Goal: Task Accomplishment & Management: Manage account settings

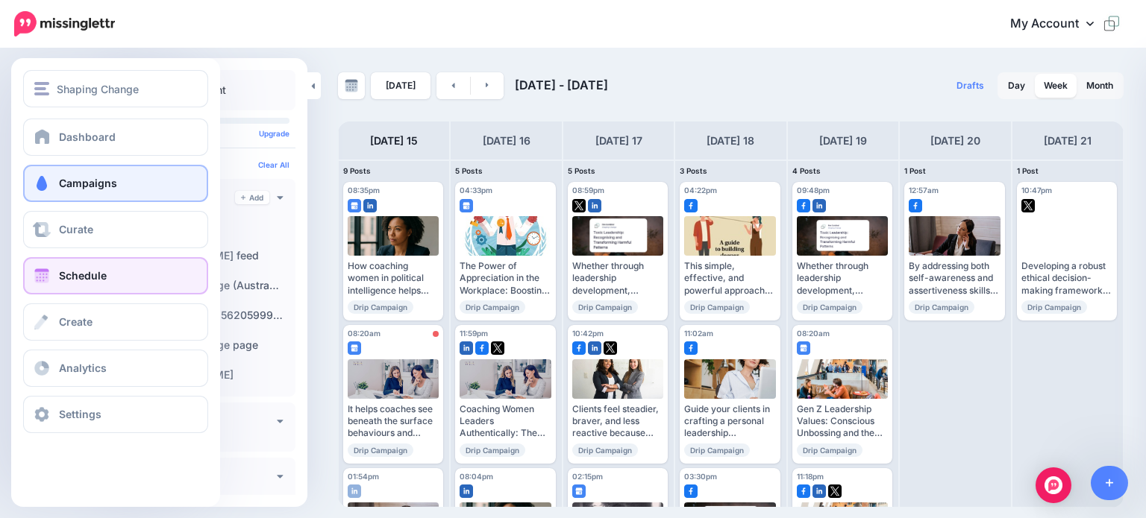
click at [88, 178] on span "Campaigns" at bounding box center [88, 183] width 58 height 13
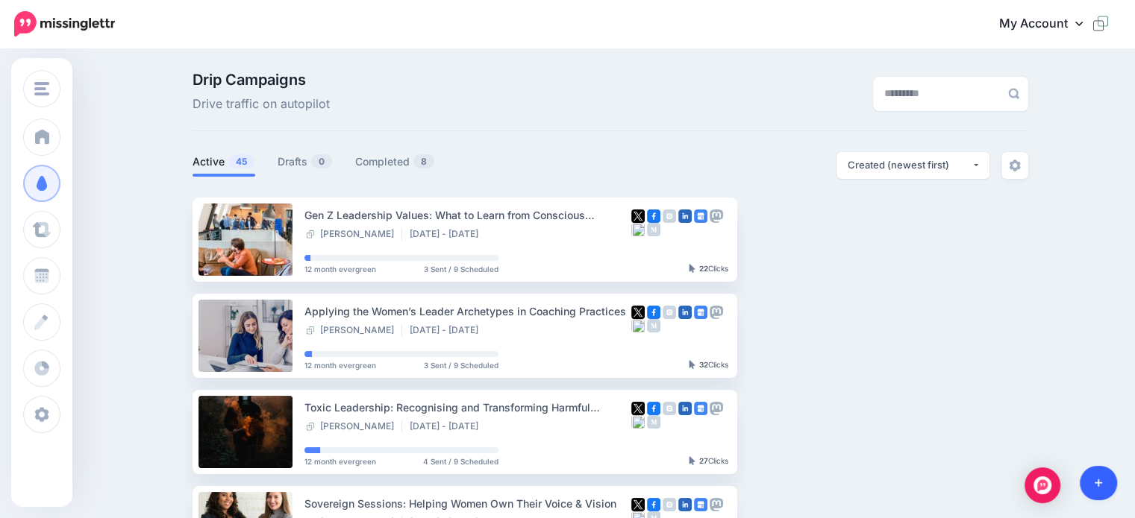
click at [1094, 478] on icon at bounding box center [1098, 483] width 8 height 10
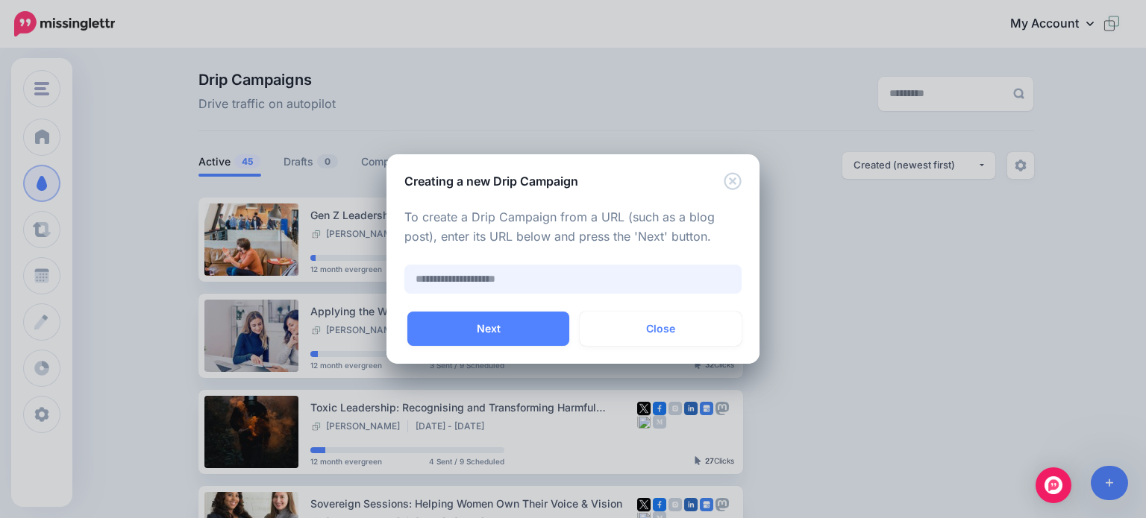
paste input "**********"
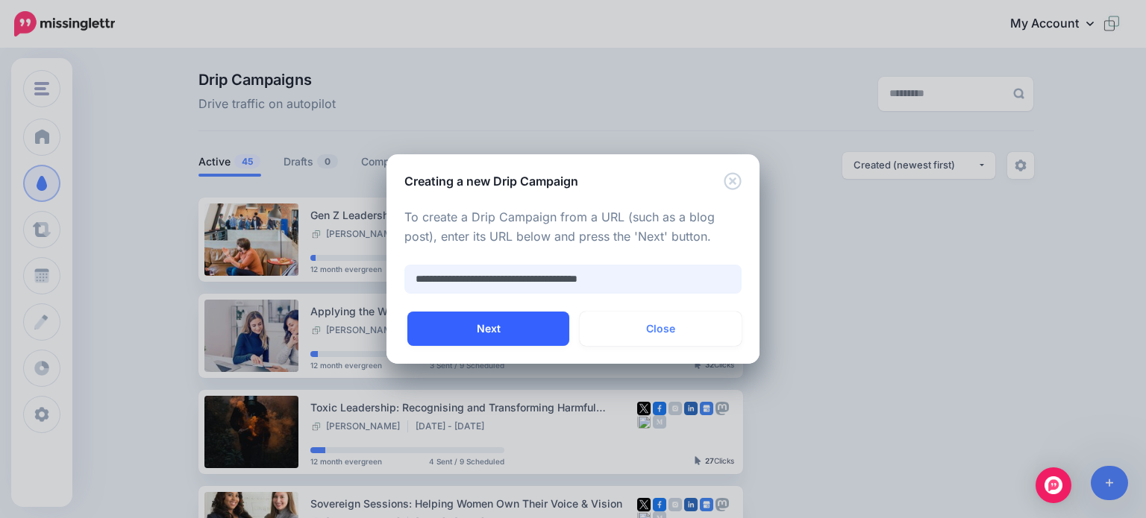
type input "**********"
click at [498, 328] on button "Next" at bounding box center [488, 329] width 162 height 34
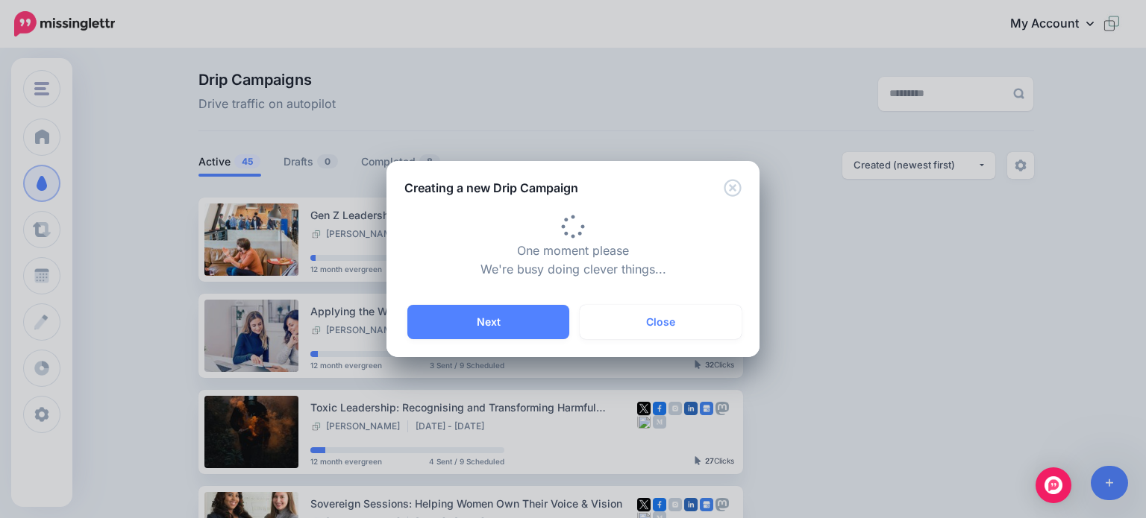
type input "**********"
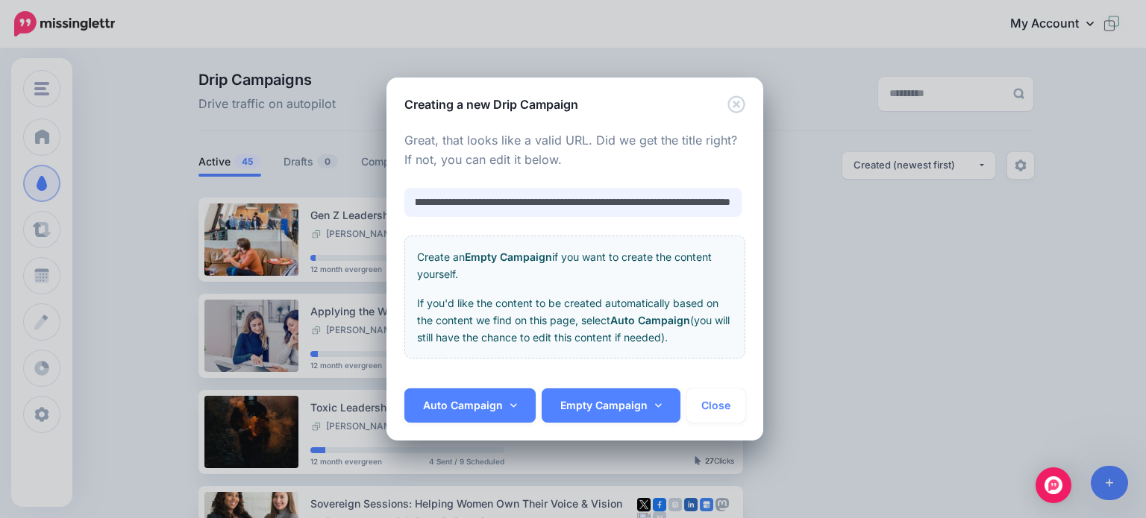
scroll to position [0, 154]
click at [483, 410] on link "Auto Campaign" at bounding box center [469, 406] width 131 height 34
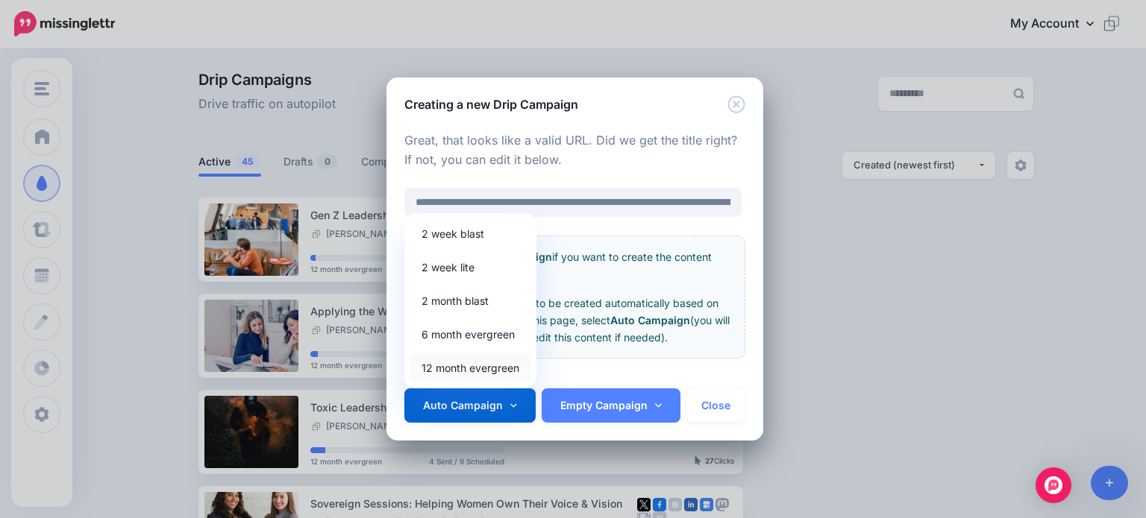
click at [445, 363] on link "12 month evergreen" at bounding box center [470, 368] width 120 height 29
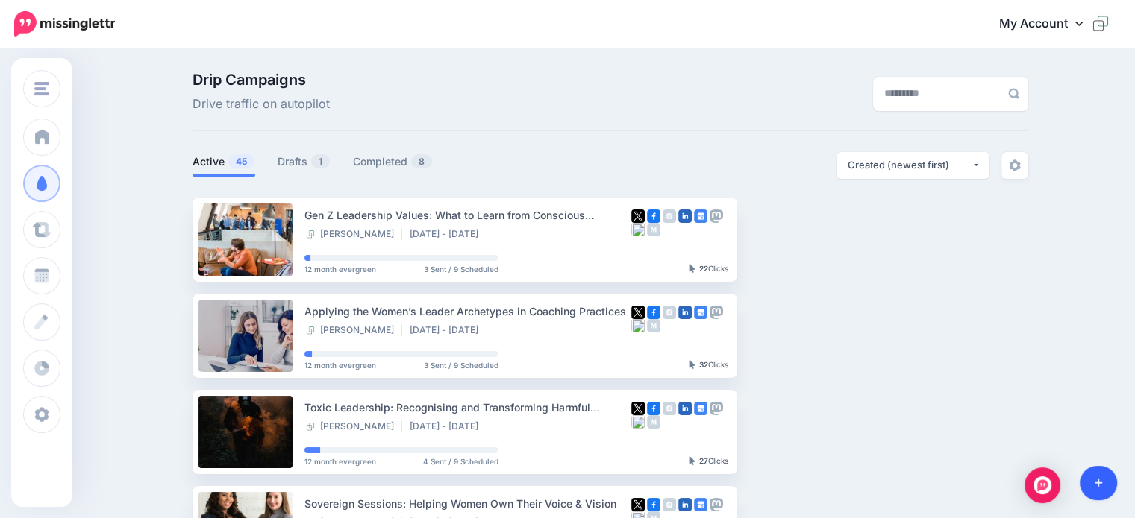
click at [1102, 486] on link at bounding box center [1098, 483] width 38 height 34
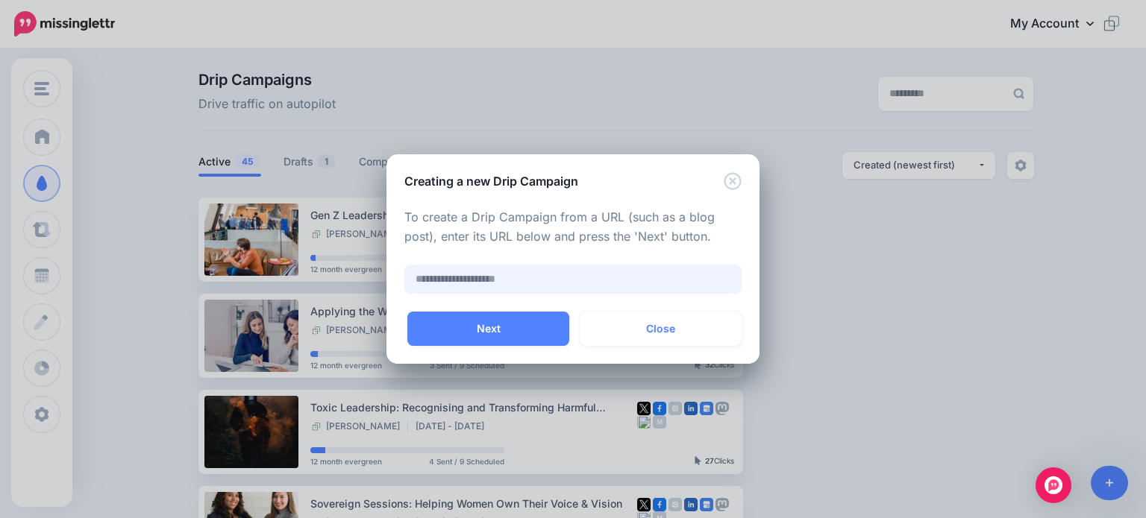
paste input "**********"
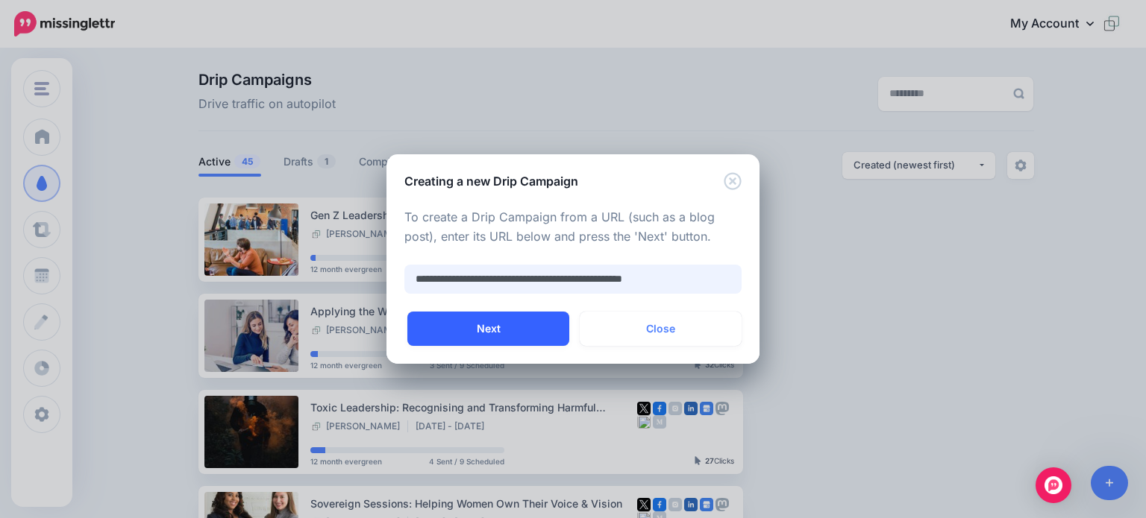
type input "**********"
click at [483, 327] on button "Next" at bounding box center [488, 329] width 162 height 34
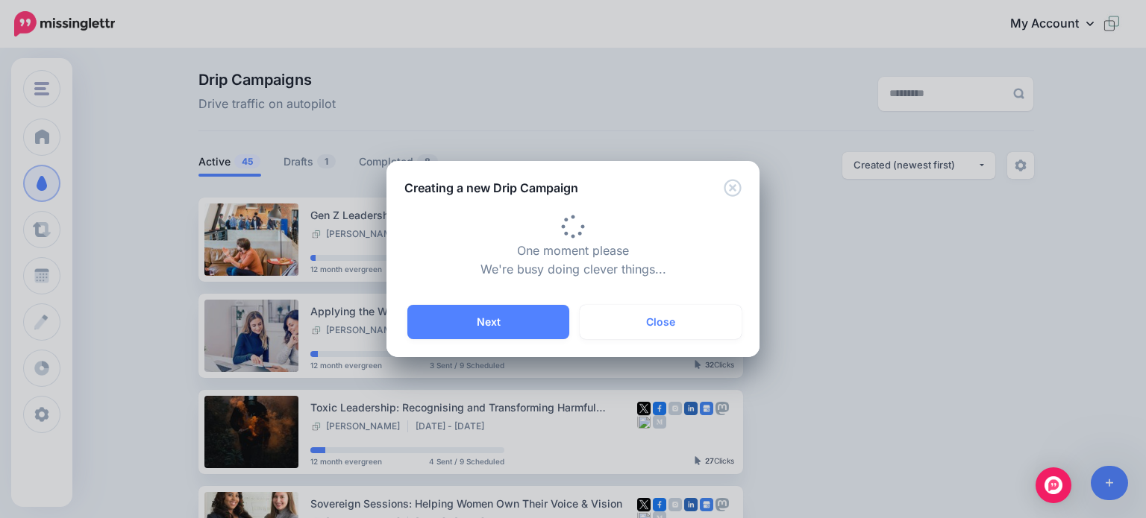
type input "**********"
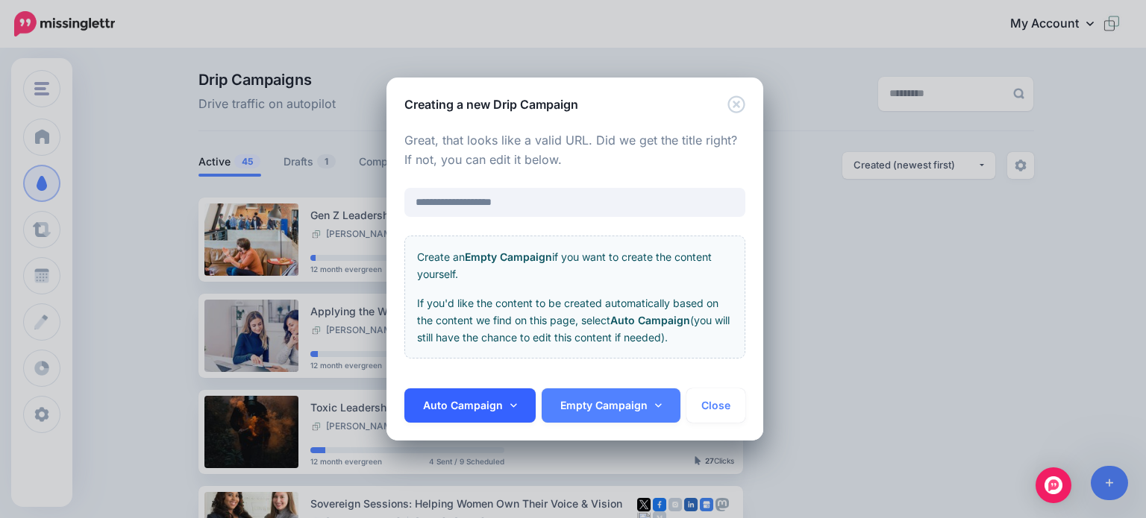
click at [451, 408] on link "Auto Campaign" at bounding box center [469, 406] width 131 height 34
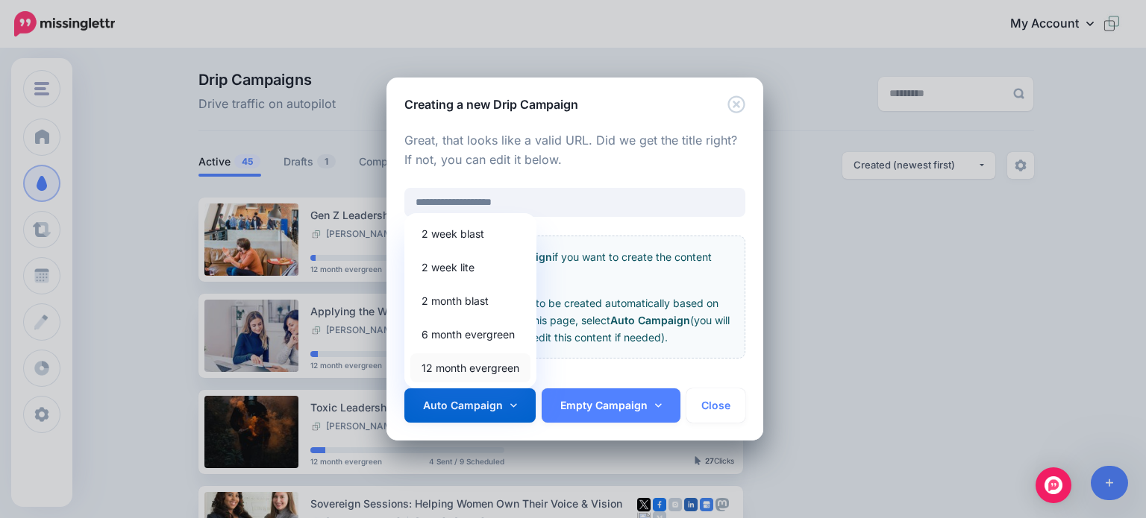
click at [441, 364] on link "12 month evergreen" at bounding box center [470, 368] width 120 height 29
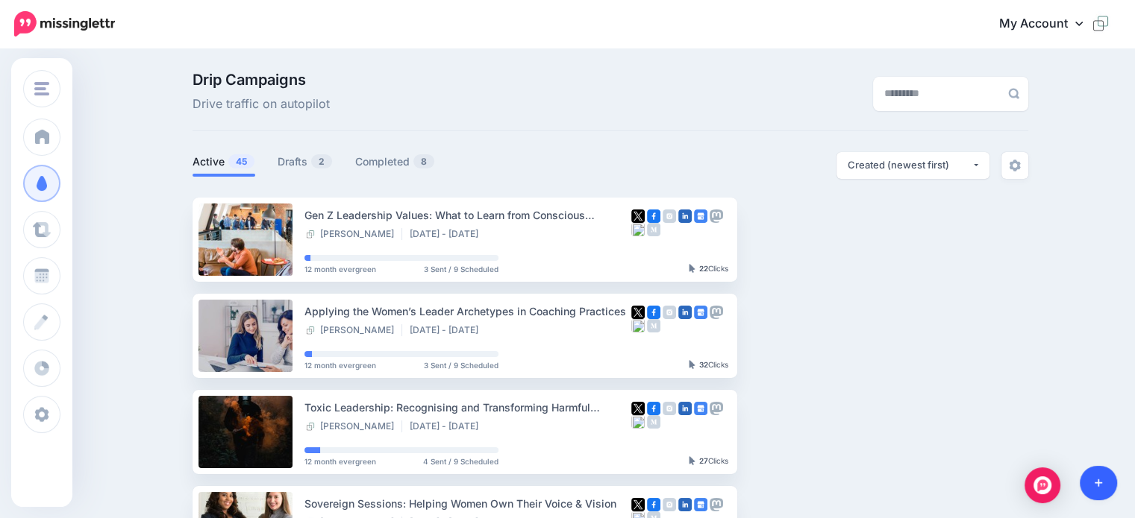
click at [1097, 486] on icon at bounding box center [1098, 483] width 8 height 10
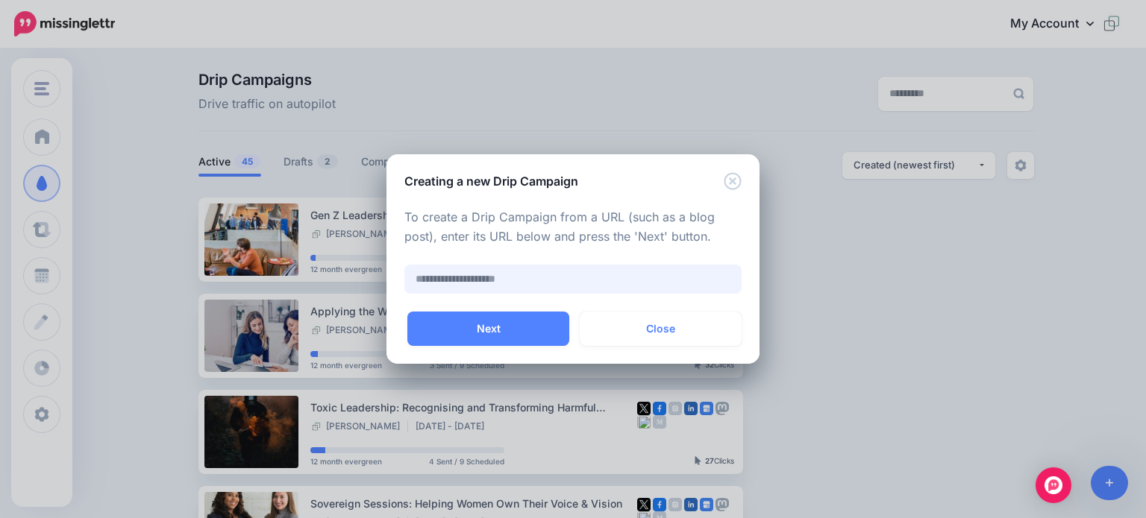
paste input "**********"
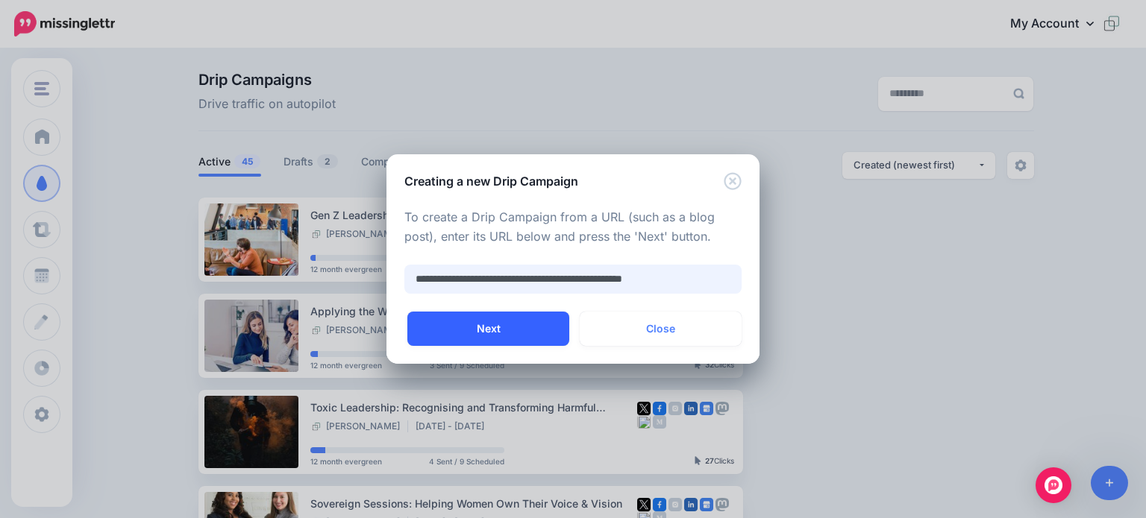
type input "**********"
click at [488, 328] on button "Next" at bounding box center [488, 329] width 162 height 34
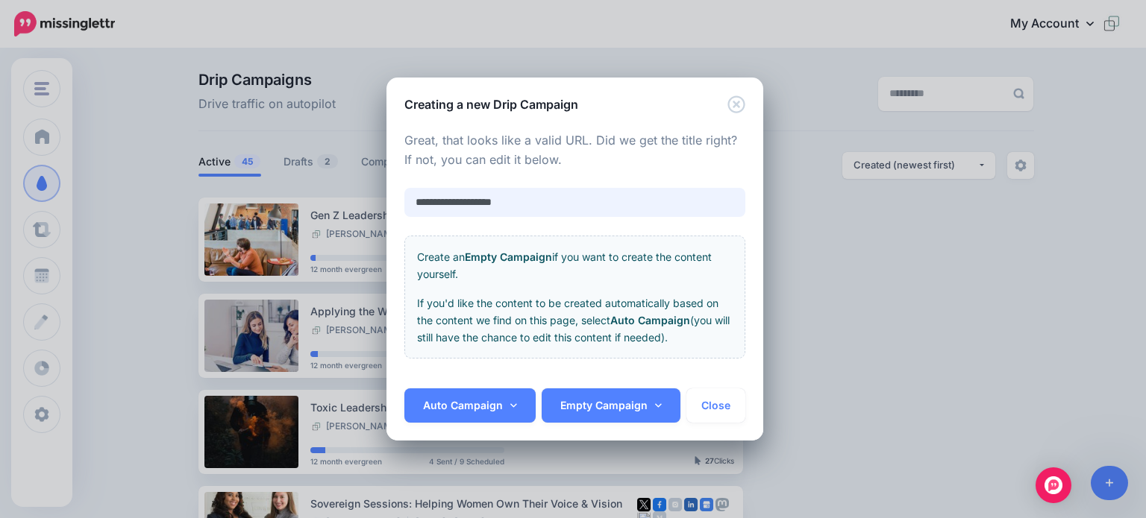
drag, startPoint x: 539, startPoint y: 203, endPoint x: 405, endPoint y: 199, distance: 134.3
click at [405, 199] on input "**********" at bounding box center [574, 202] width 341 height 29
type input "**********"
click at [464, 402] on link "Auto Campaign" at bounding box center [469, 406] width 131 height 34
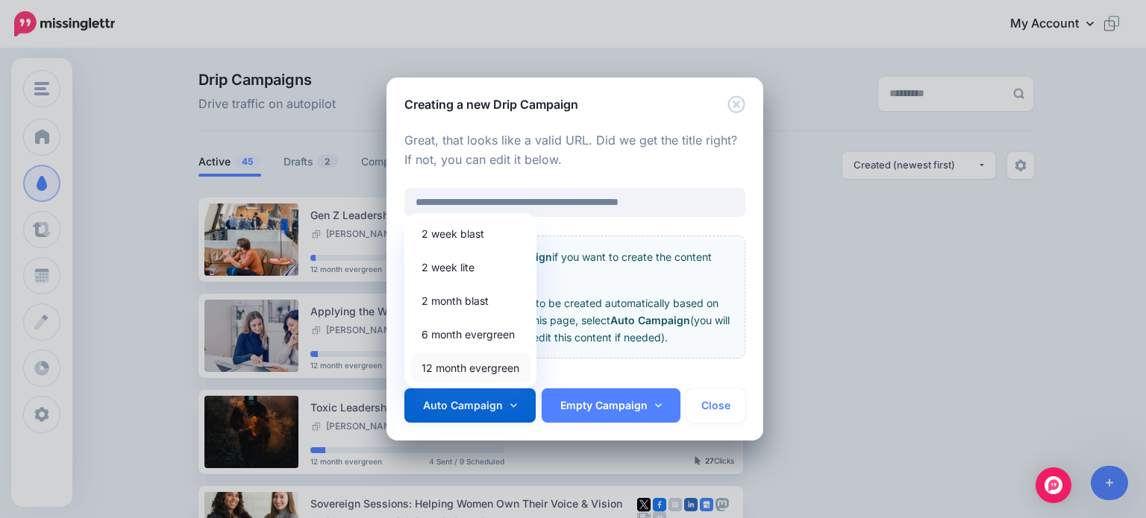
click at [457, 363] on link "12 month evergreen" at bounding box center [470, 368] width 120 height 29
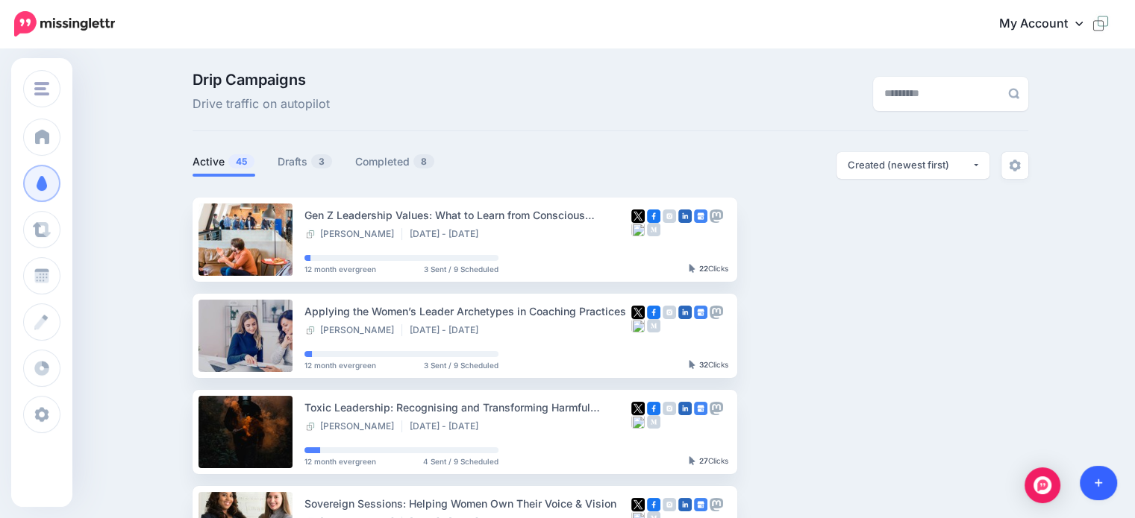
click at [1096, 480] on icon at bounding box center [1098, 483] width 8 height 10
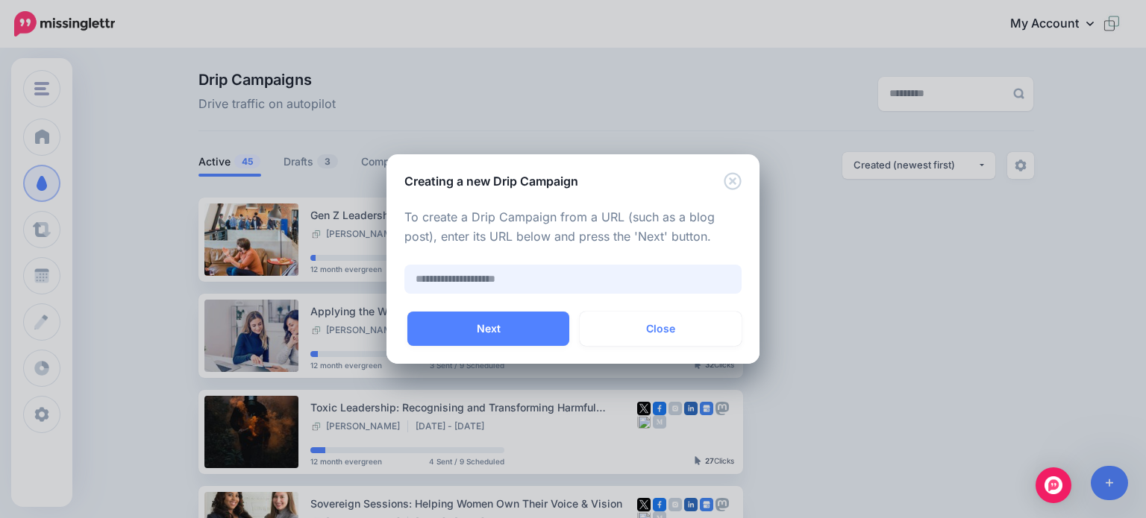
click at [439, 284] on input "text" at bounding box center [572, 279] width 337 height 29
paste input "**********"
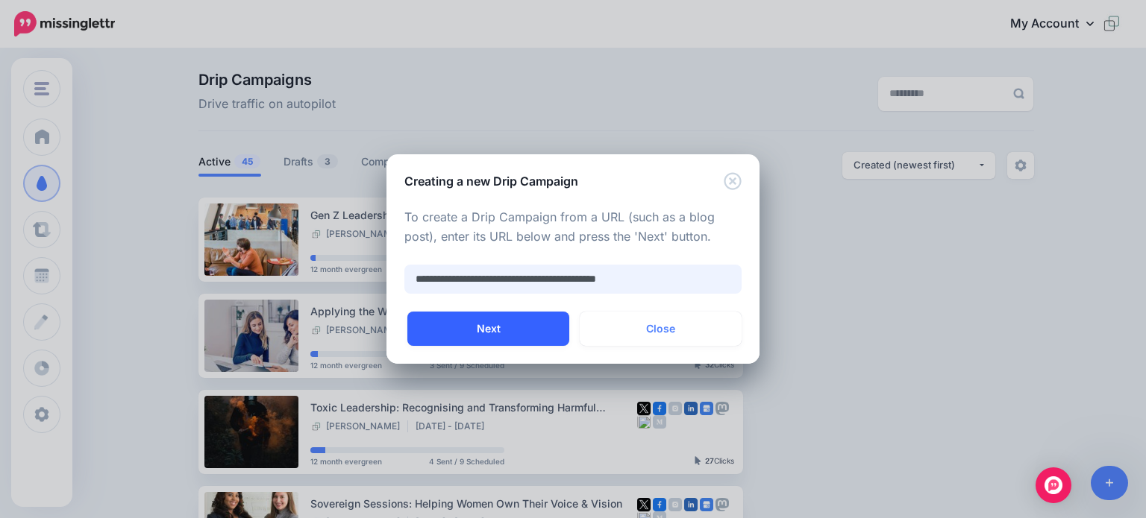
type input "**********"
click at [480, 325] on button "Next" at bounding box center [488, 329] width 162 height 34
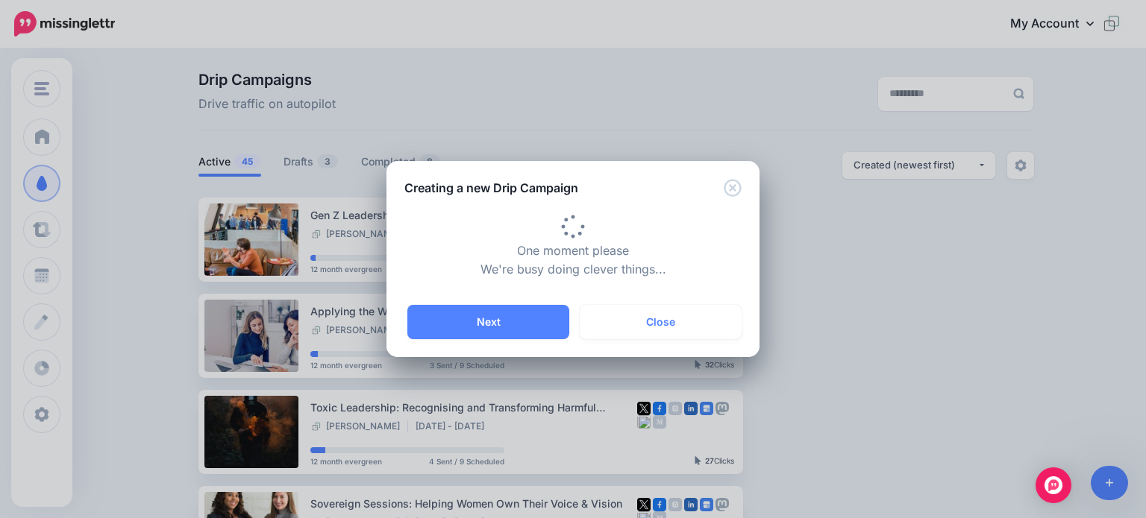
type input "**********"
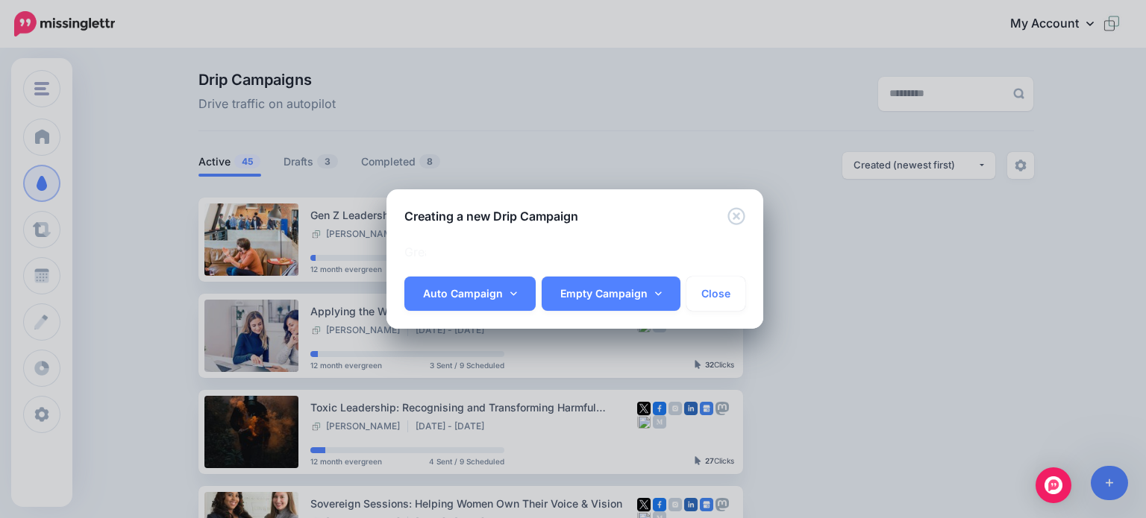
scroll to position [0, 181]
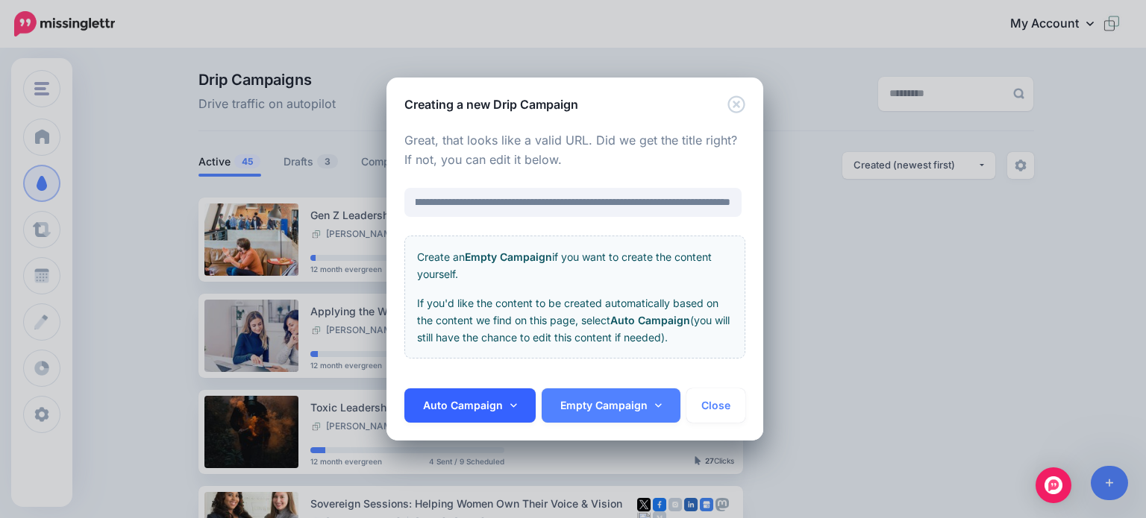
click at [484, 404] on link "Auto Campaign" at bounding box center [469, 406] width 131 height 34
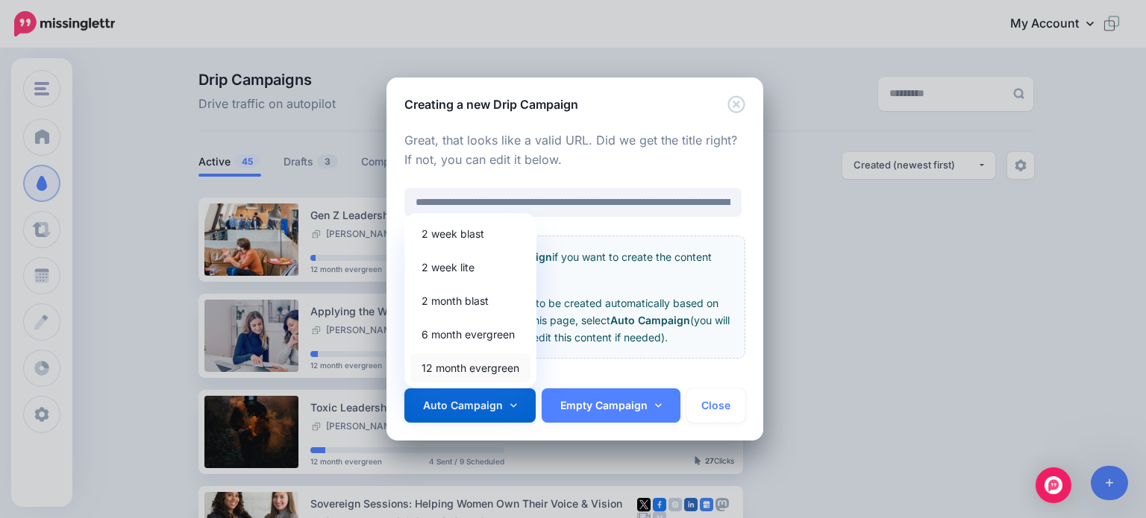
click at [452, 366] on link "12 month evergreen" at bounding box center [470, 368] width 120 height 29
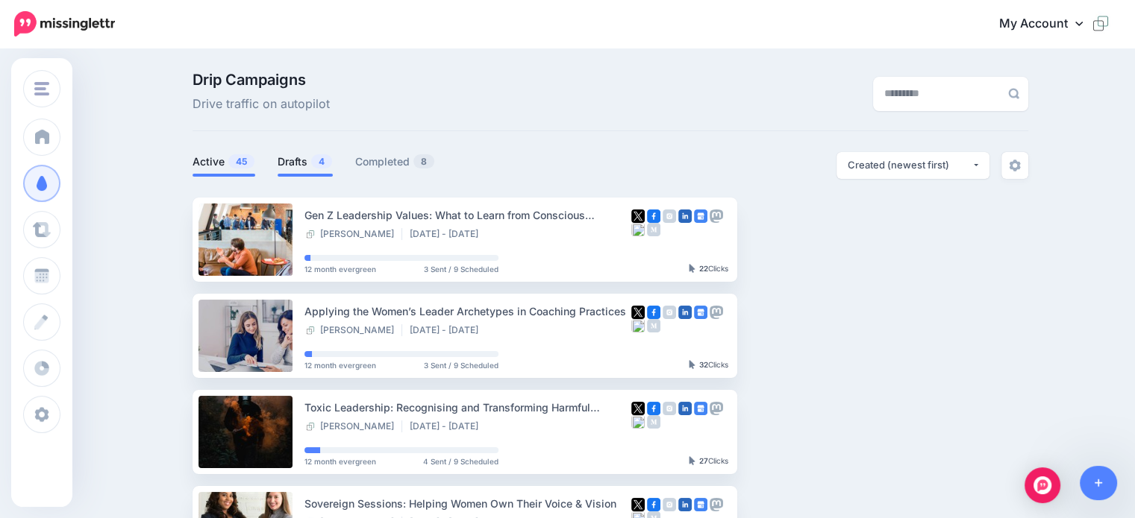
click at [307, 163] on link "Drafts 4" at bounding box center [305, 162] width 55 height 18
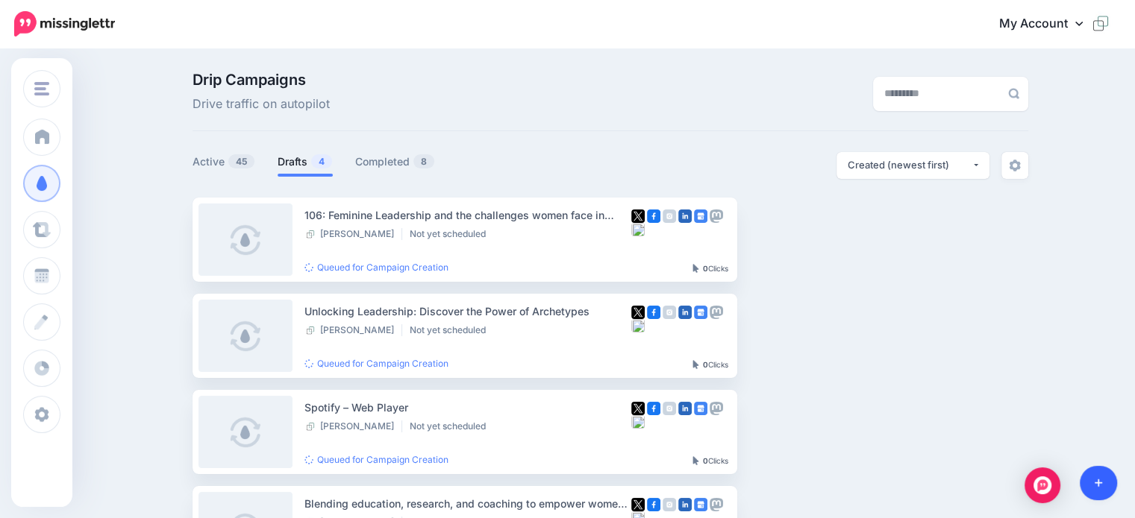
click at [1096, 480] on icon at bounding box center [1098, 483] width 8 height 10
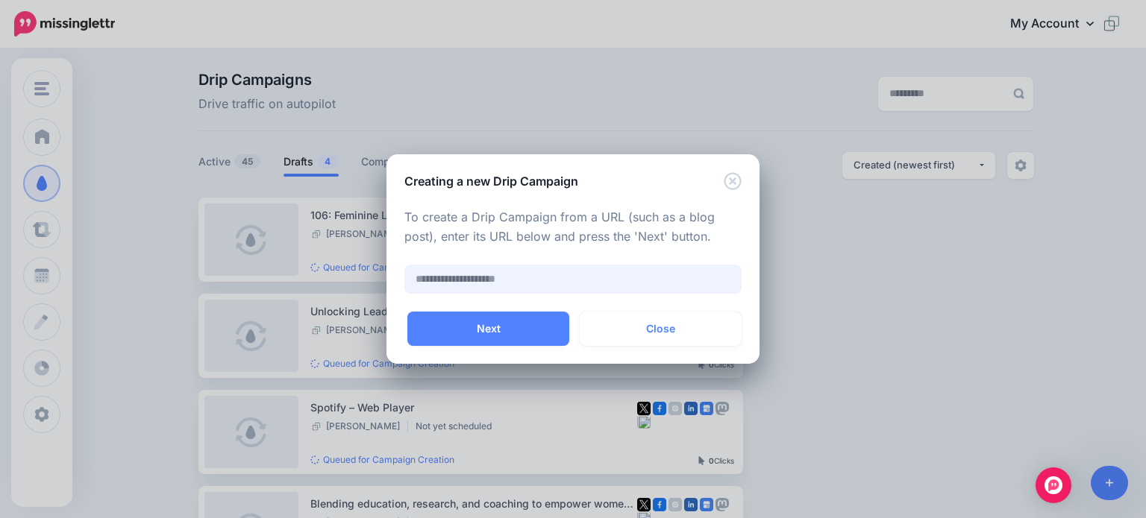
paste input "**********"
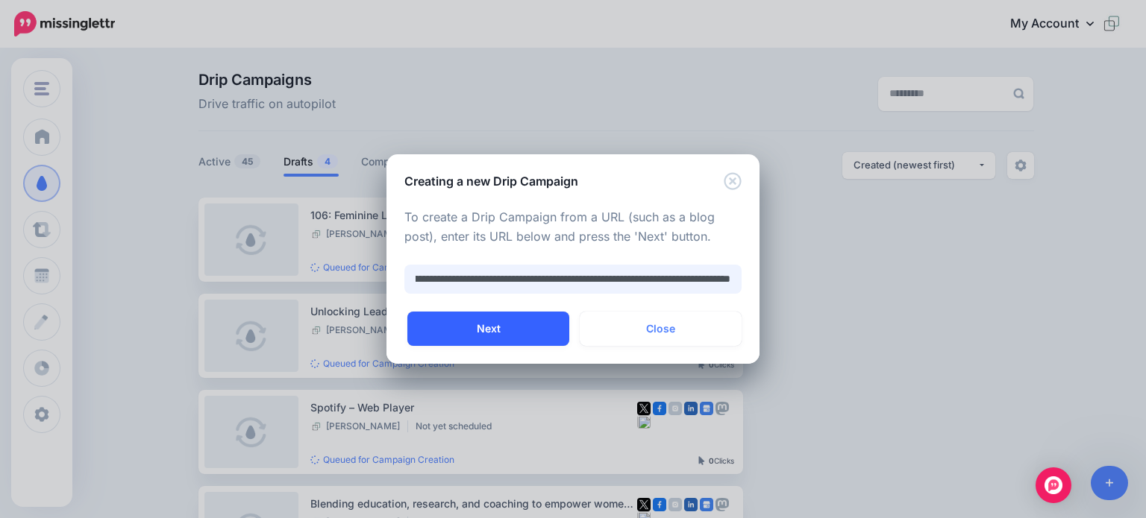
type input "**********"
click at [487, 325] on button "Next" at bounding box center [488, 329] width 162 height 34
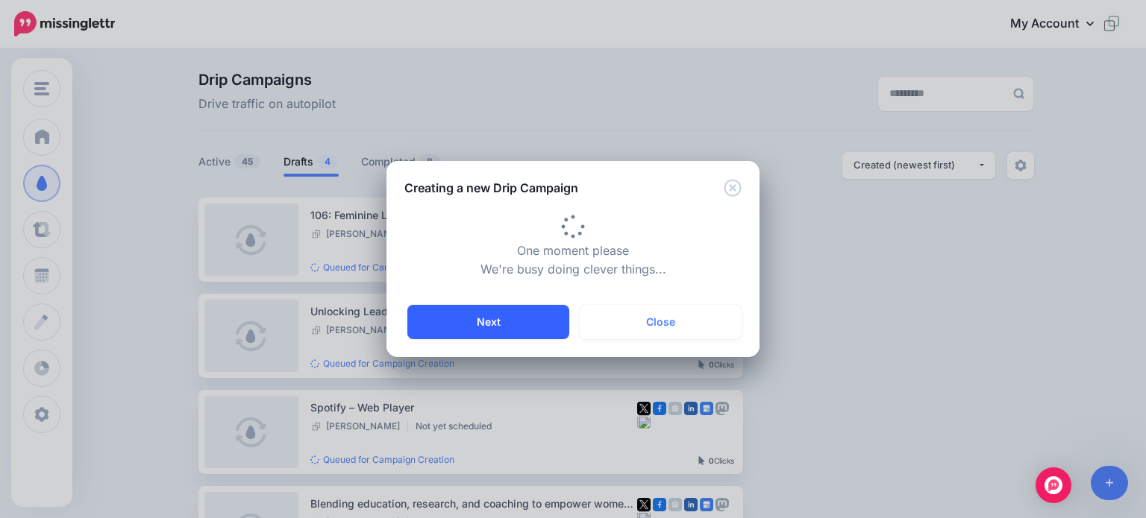
scroll to position [0, 0]
type input "**********"
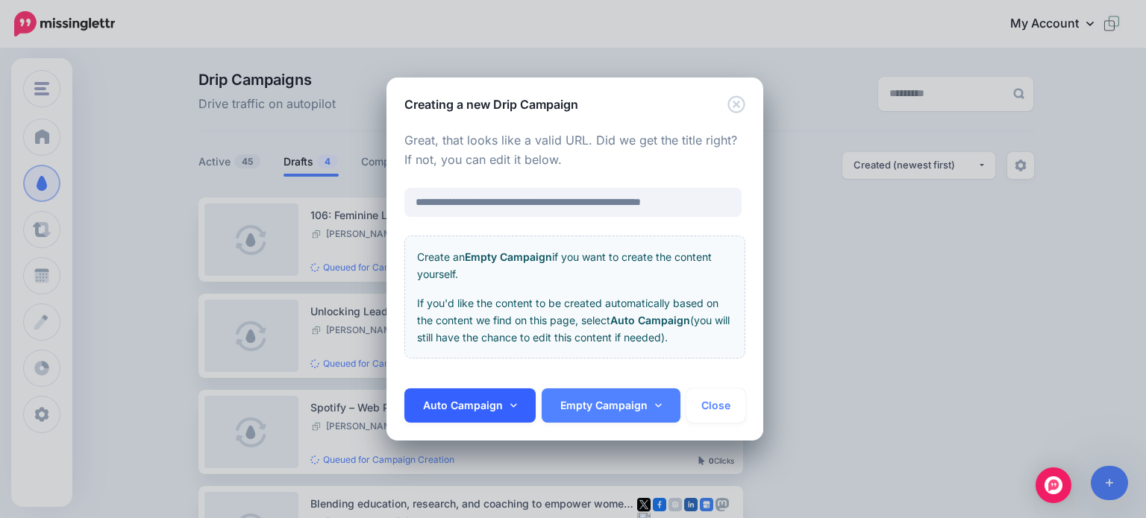
click at [480, 401] on link "Auto Campaign" at bounding box center [469, 406] width 131 height 34
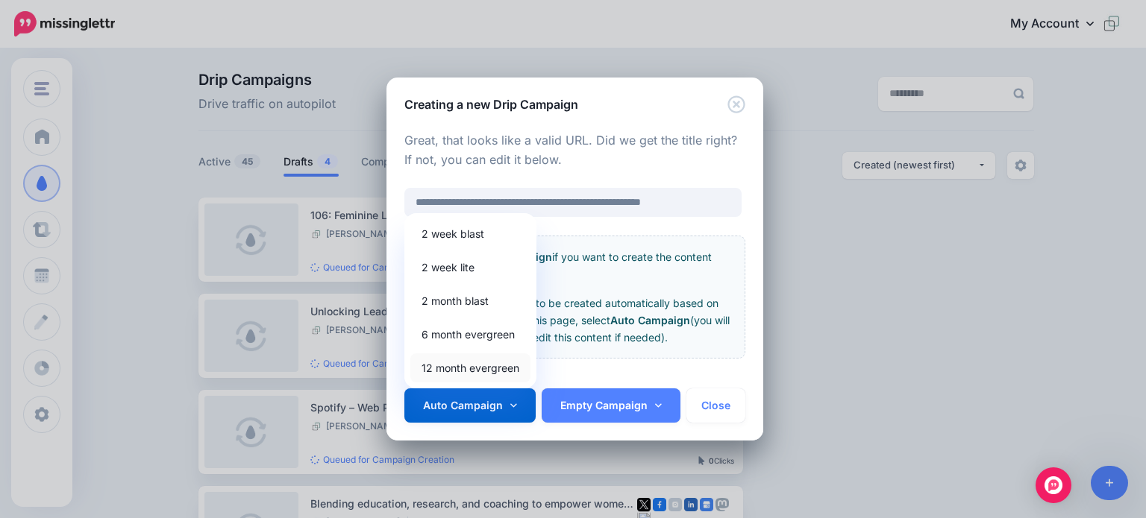
click at [446, 364] on link "12 month evergreen" at bounding box center [470, 368] width 120 height 29
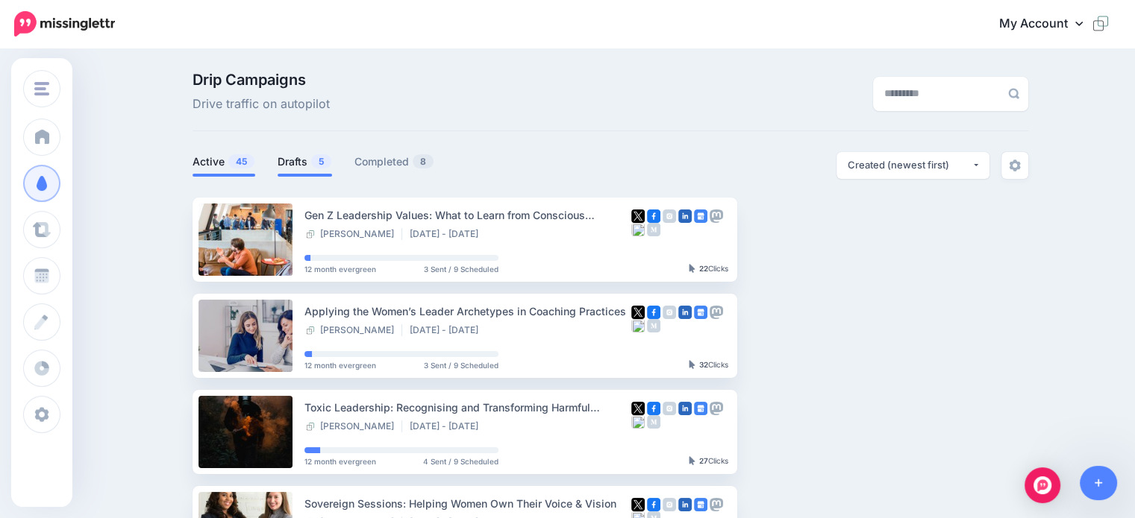
click at [286, 158] on link "Drafts 5" at bounding box center [305, 162] width 54 height 18
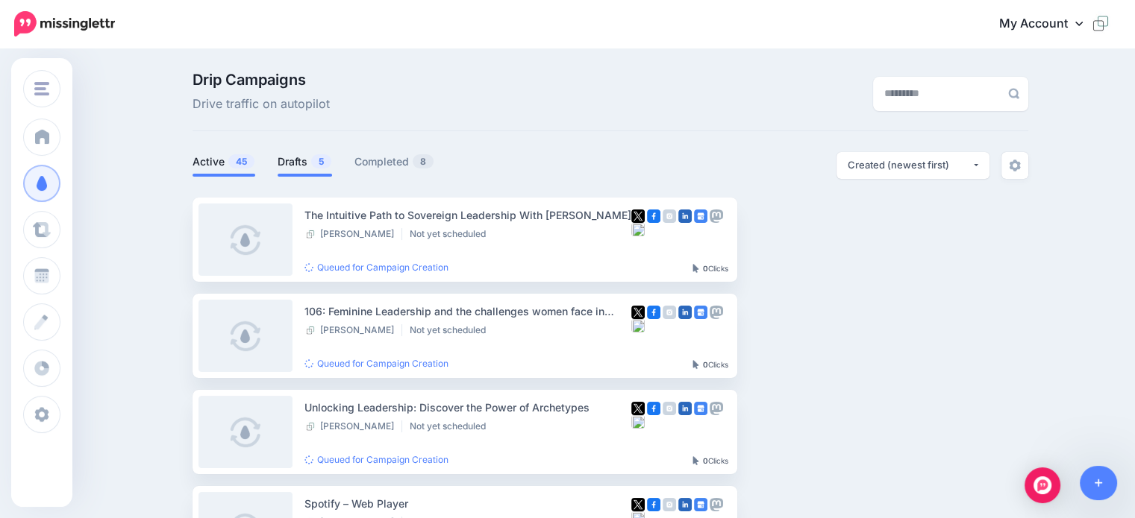
click at [215, 160] on link "Active 45" at bounding box center [223, 162] width 63 height 18
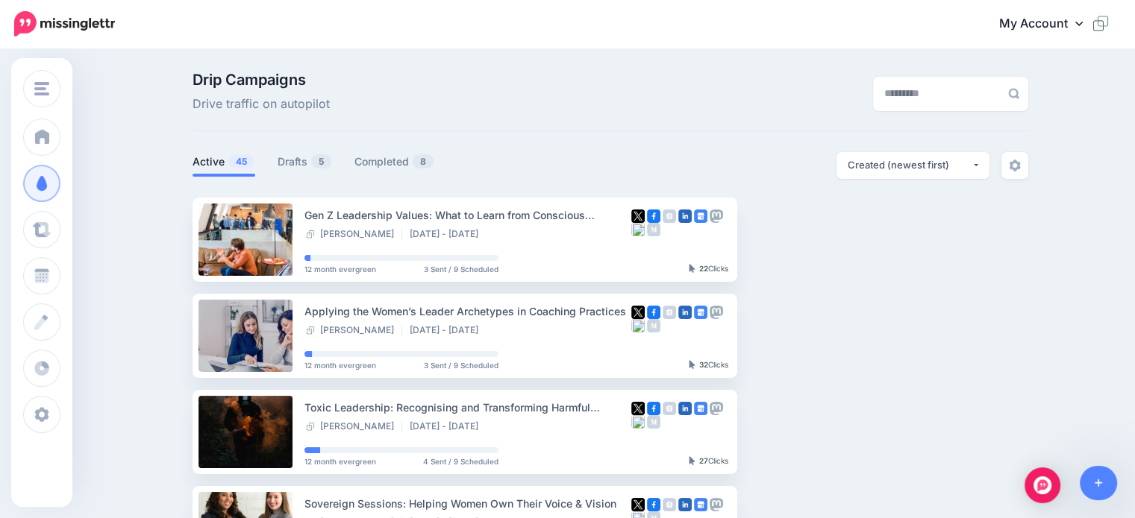
drag, startPoint x: 298, startPoint y: 161, endPoint x: 270, endPoint y: 163, distance: 28.4
click at [298, 161] on link "Drafts 5" at bounding box center [305, 162] width 54 height 18
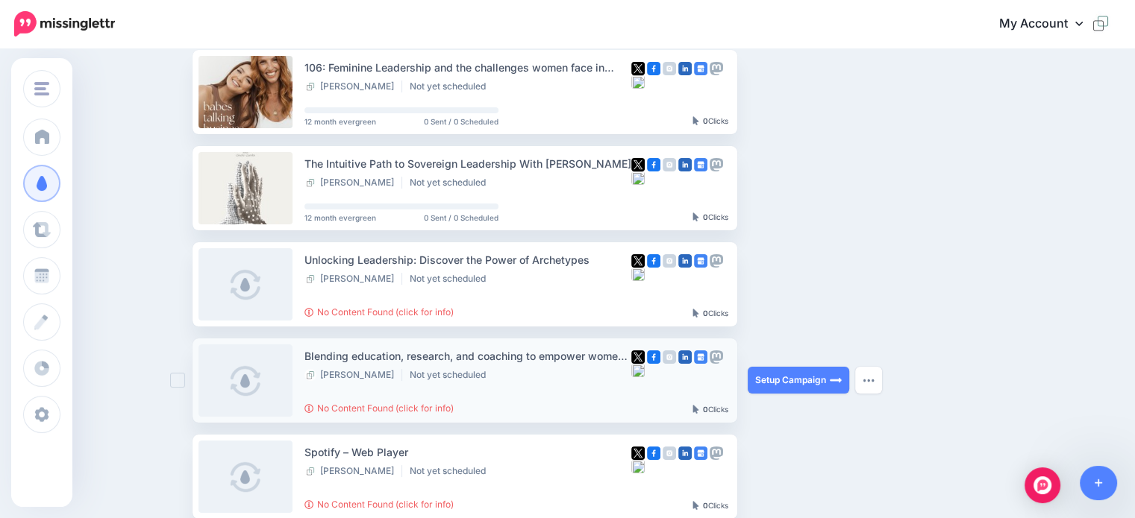
scroll to position [149, 0]
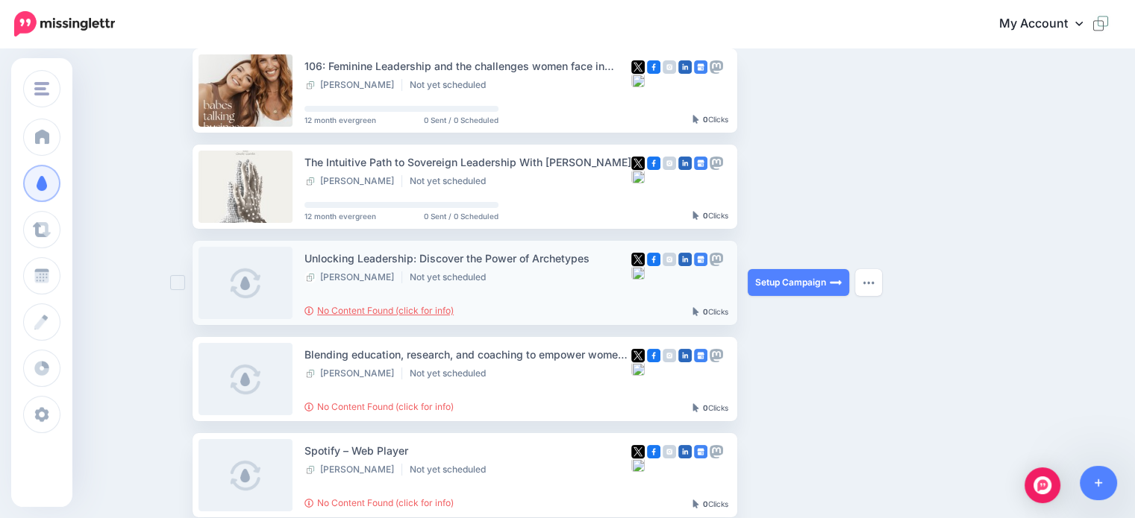
click at [419, 310] on link "No Content Found (click for info)" at bounding box center [378, 310] width 149 height 11
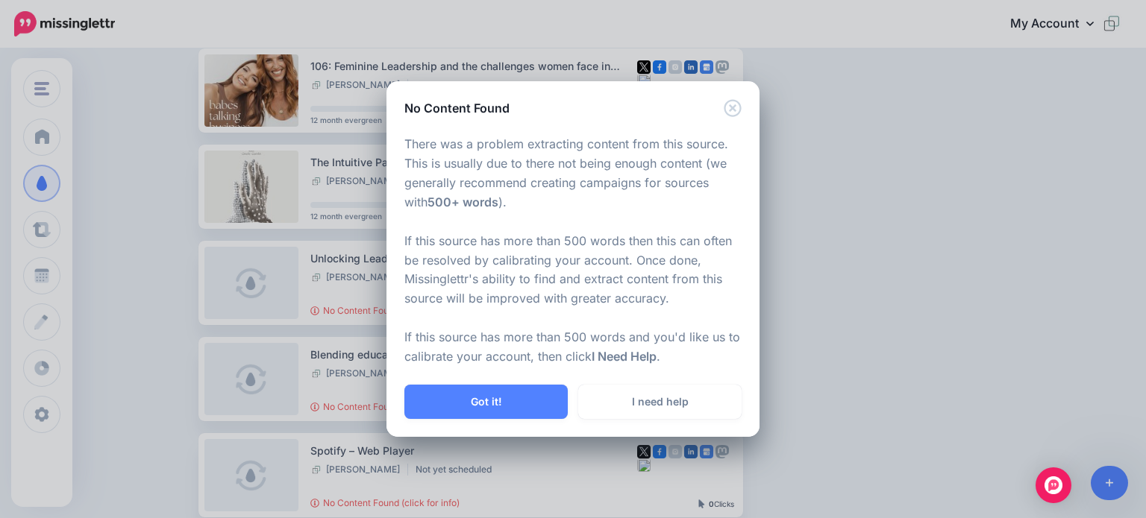
drag, startPoint x: 901, startPoint y: 249, endPoint x: 889, endPoint y: 249, distance: 11.9
click at [902, 250] on div "No Content Found There was a problem extracting content from this source. This …" at bounding box center [573, 259] width 1146 height 518
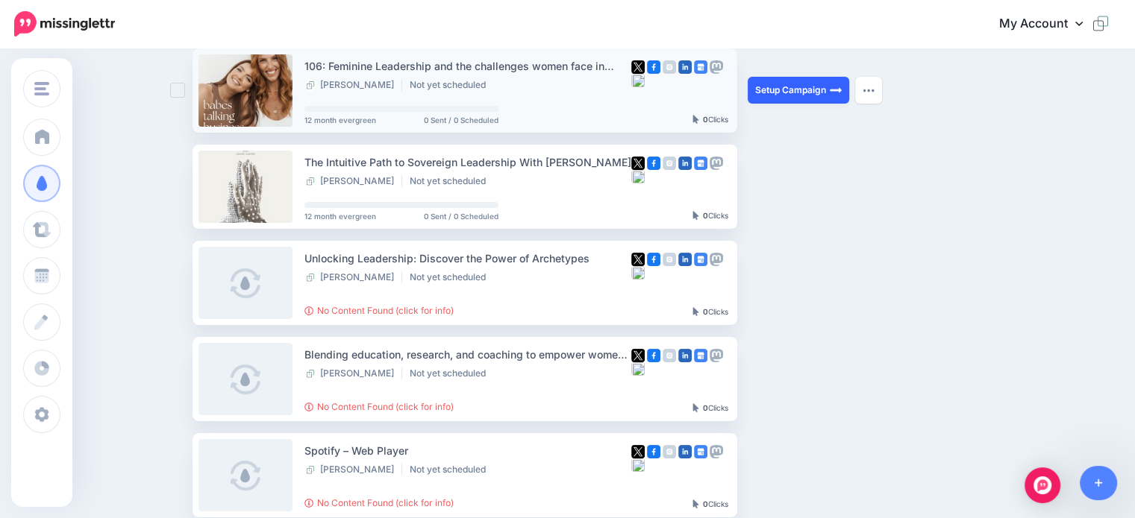
click at [785, 95] on link "Setup Campaign" at bounding box center [798, 90] width 101 height 27
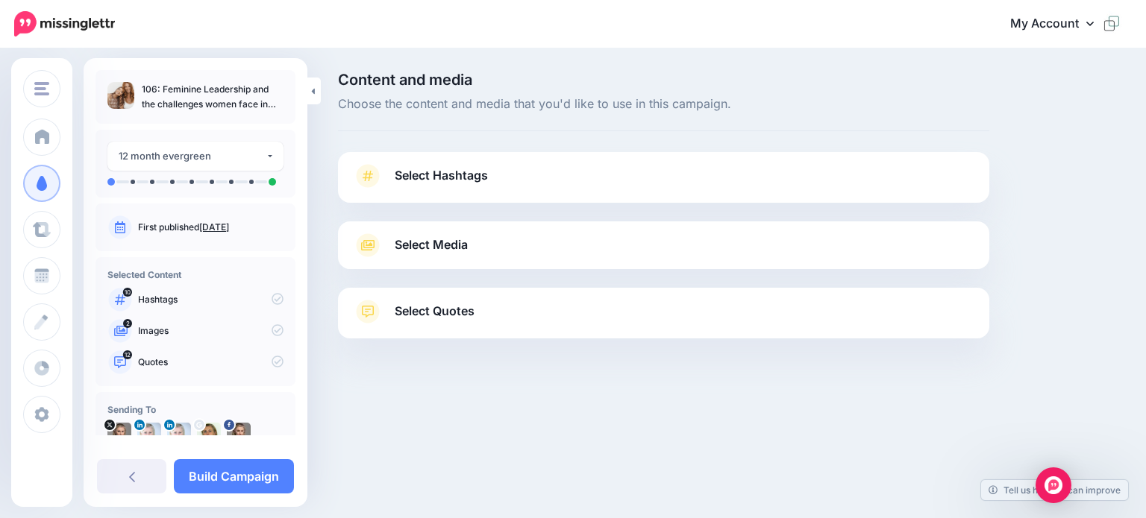
click at [444, 172] on span "Select Hashtags" at bounding box center [441, 176] width 93 height 20
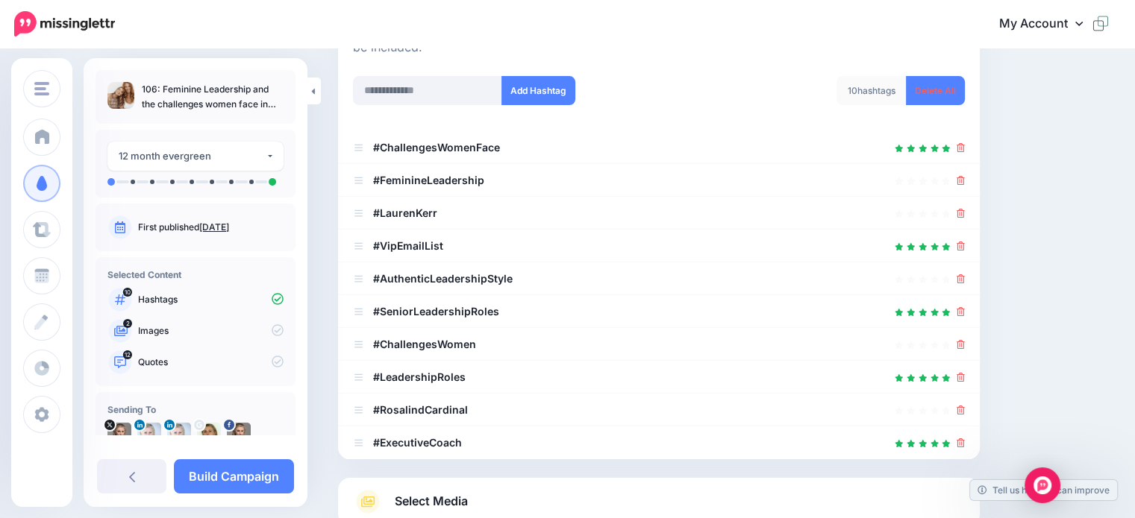
scroll to position [224, 0]
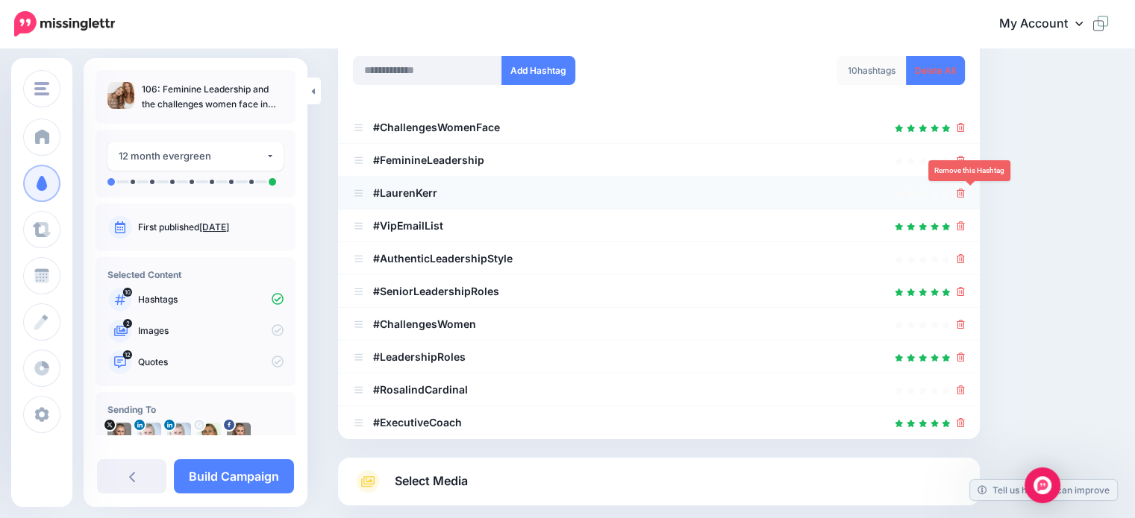
click at [965, 195] on icon at bounding box center [960, 193] width 8 height 9
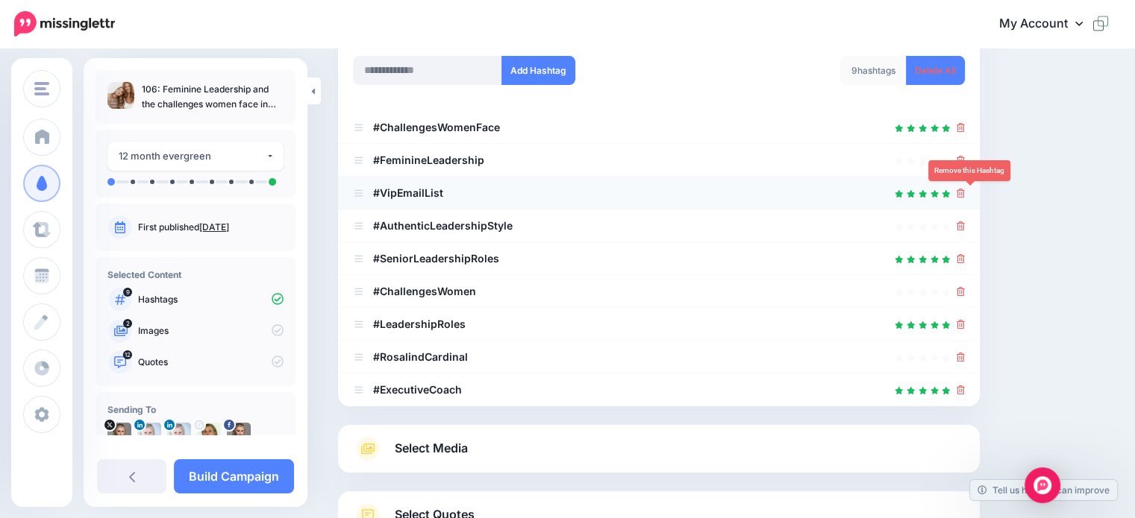
click at [965, 195] on icon at bounding box center [960, 193] width 8 height 9
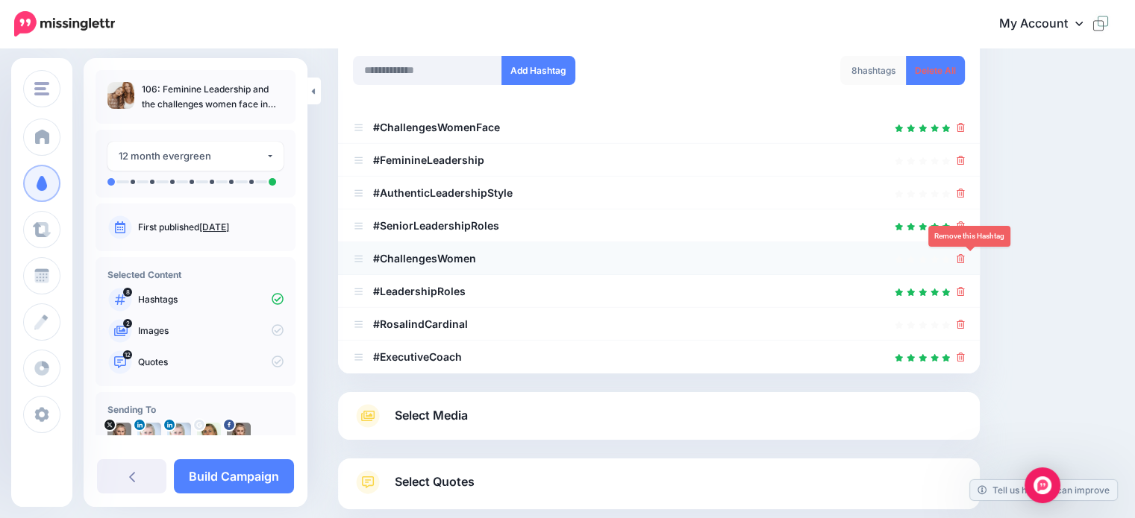
click at [965, 259] on icon at bounding box center [960, 258] width 8 height 9
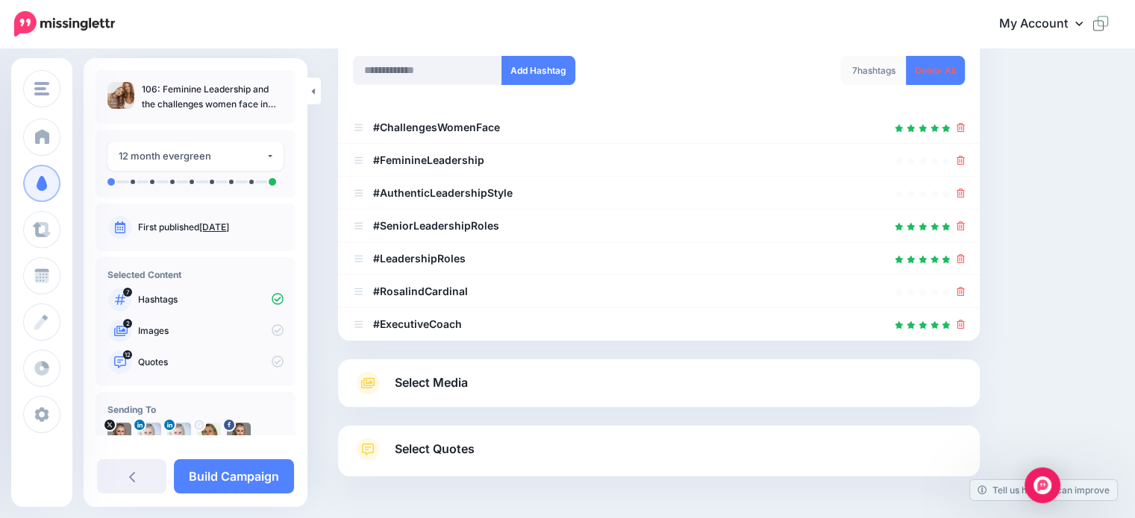
click at [436, 384] on span "Select Media" at bounding box center [431, 383] width 73 height 20
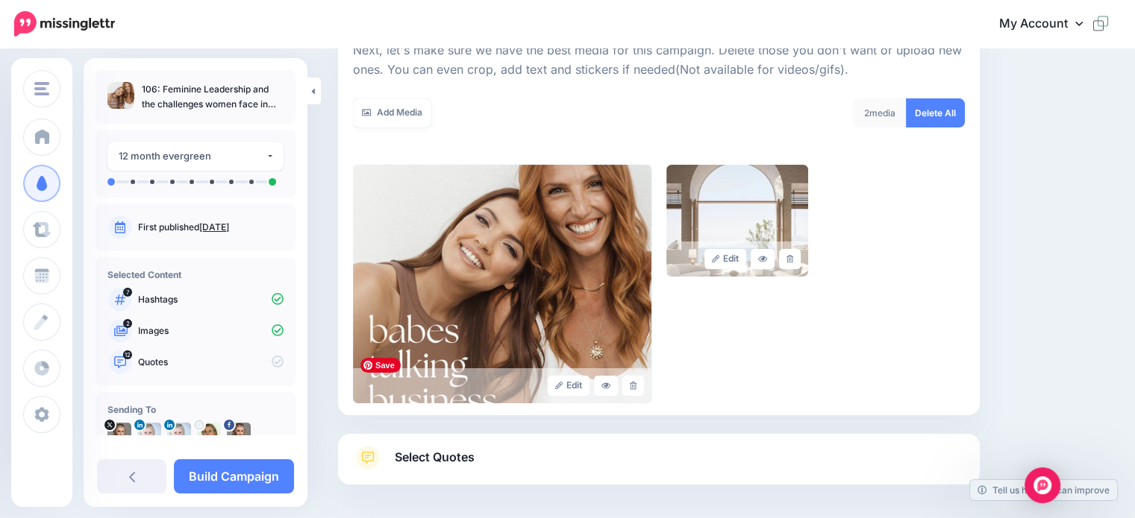
scroll to position [223, 0]
click at [797, 264] on link at bounding box center [790, 260] width 22 height 20
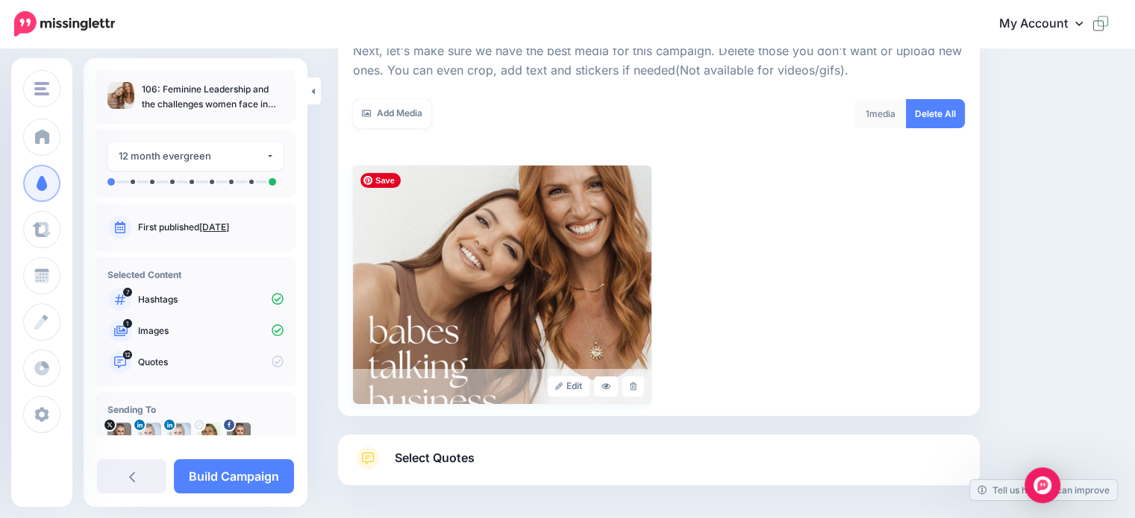
scroll to position [286, 0]
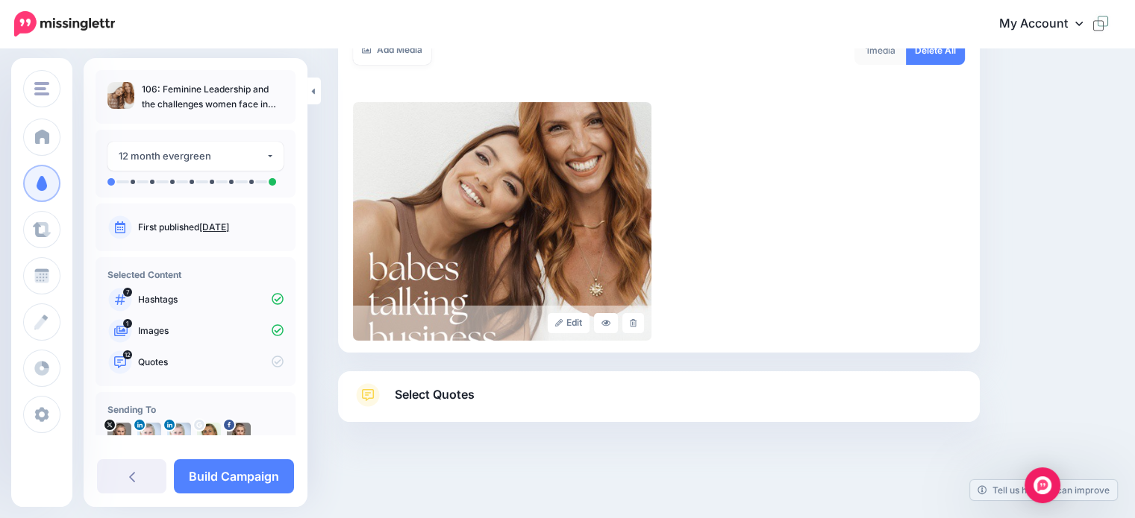
click at [449, 392] on span "Select Quotes" at bounding box center [435, 395] width 80 height 20
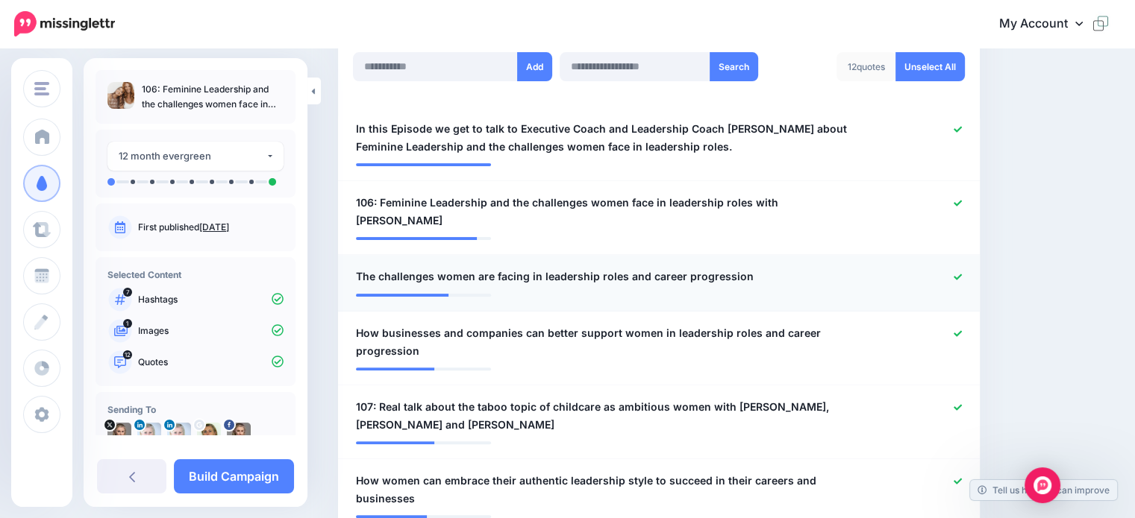
scroll to position [435, 0]
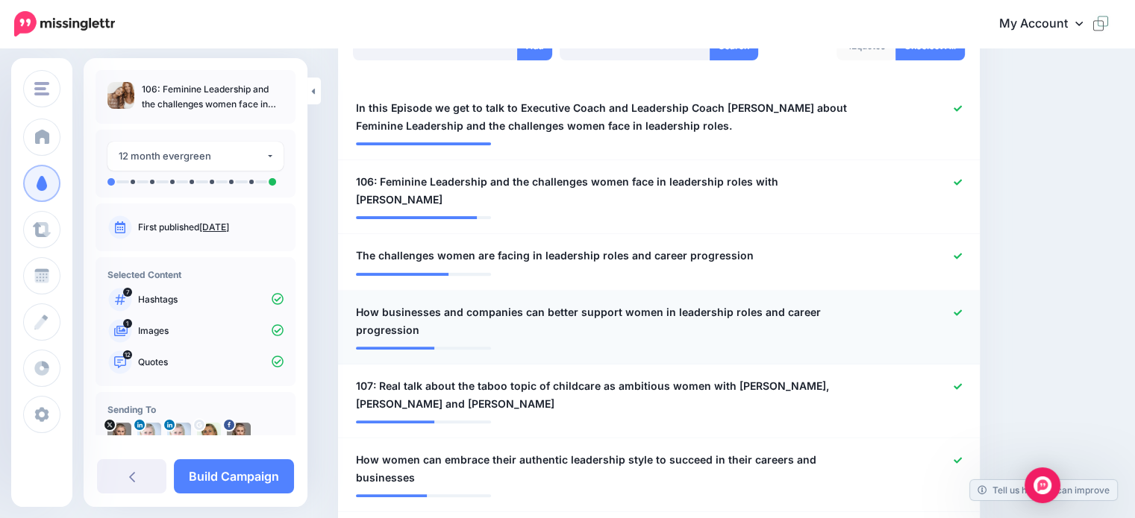
click at [962, 309] on icon at bounding box center [957, 313] width 8 height 8
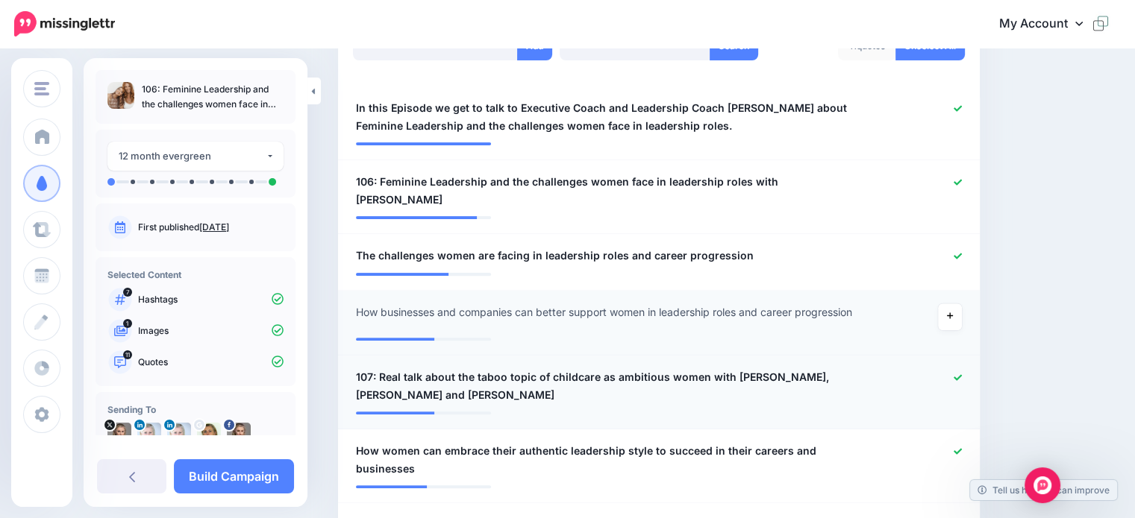
click at [962, 374] on icon at bounding box center [957, 378] width 8 height 8
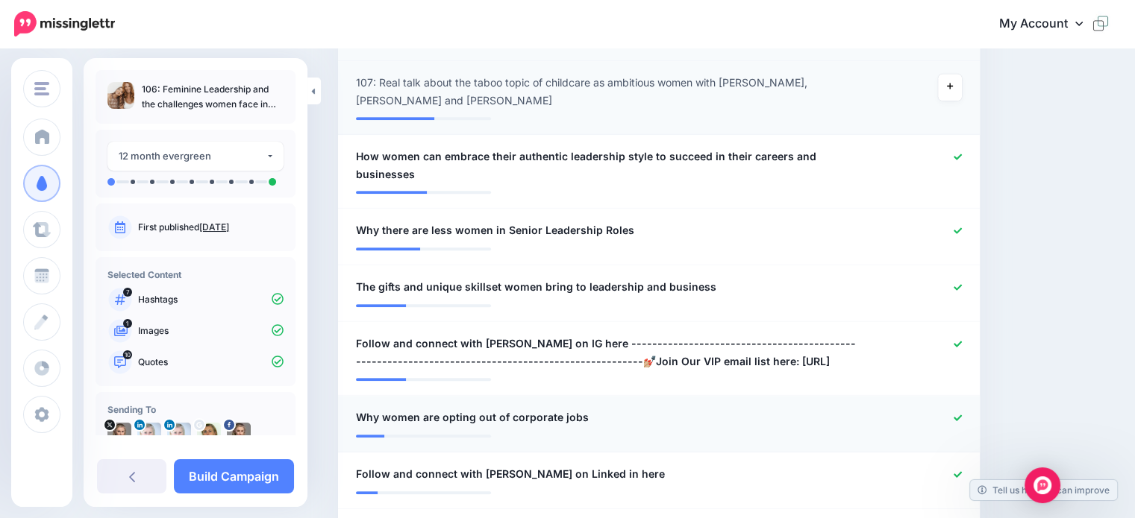
scroll to position [733, 0]
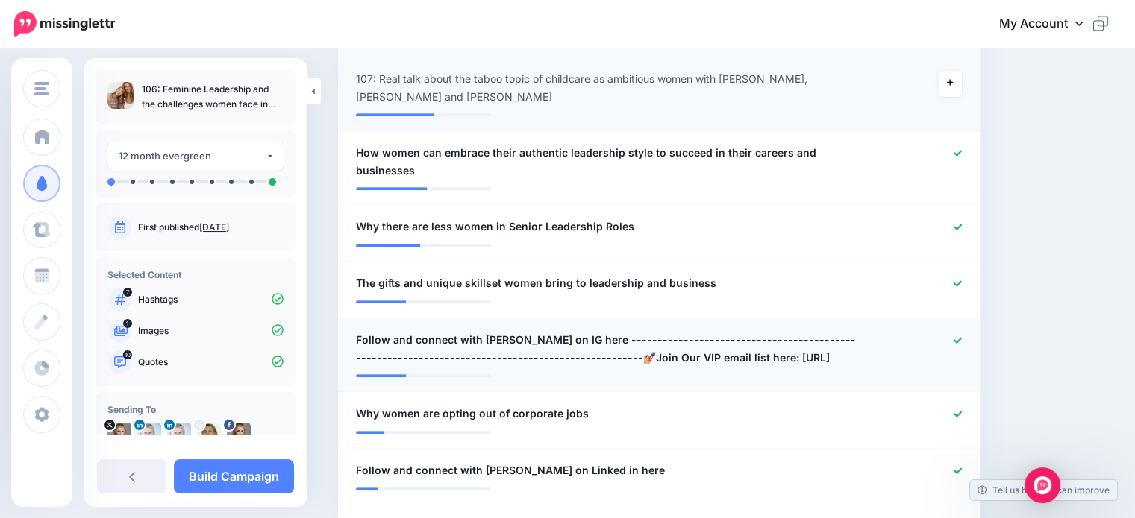
click at [962, 336] on icon at bounding box center [957, 340] width 8 height 8
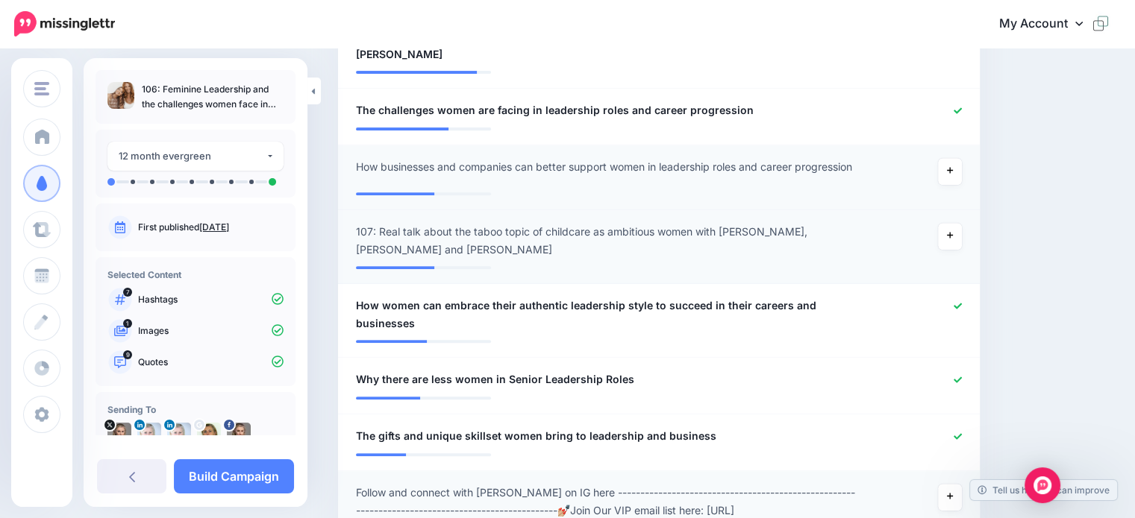
scroll to position [659, 0]
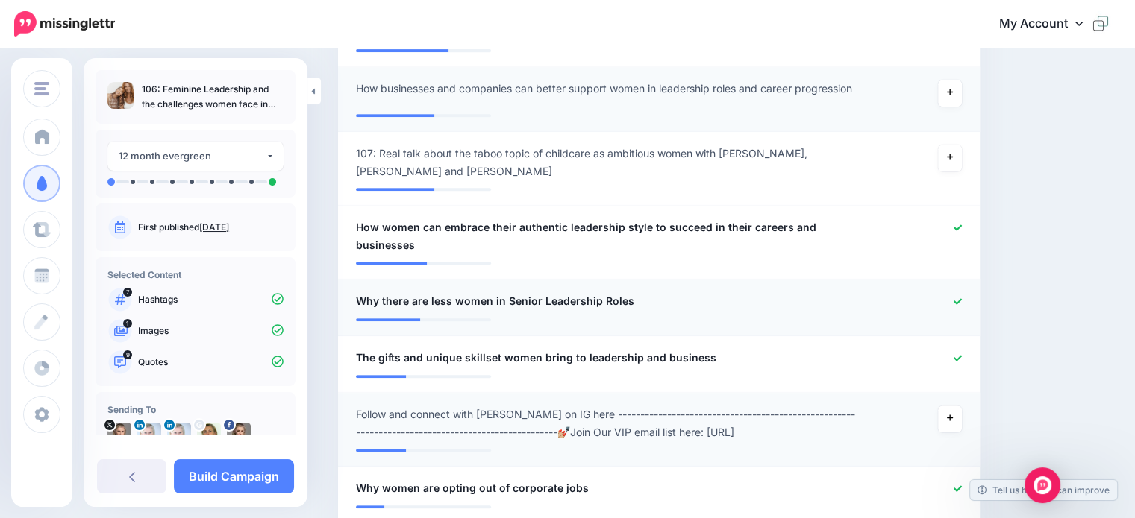
click at [962, 298] on icon at bounding box center [957, 302] width 8 height 8
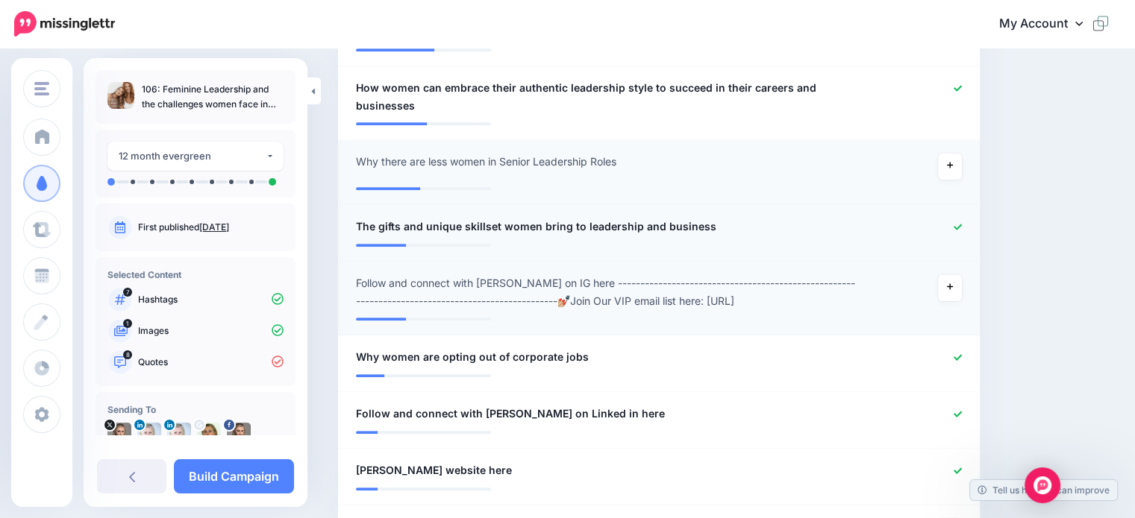
scroll to position [808, 0]
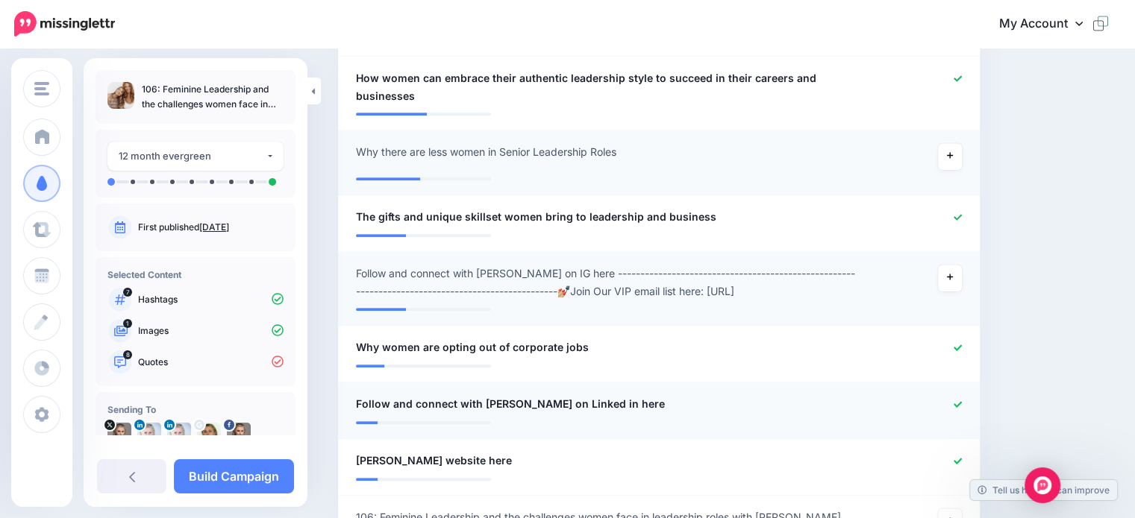
click at [962, 401] on icon at bounding box center [957, 404] width 8 height 6
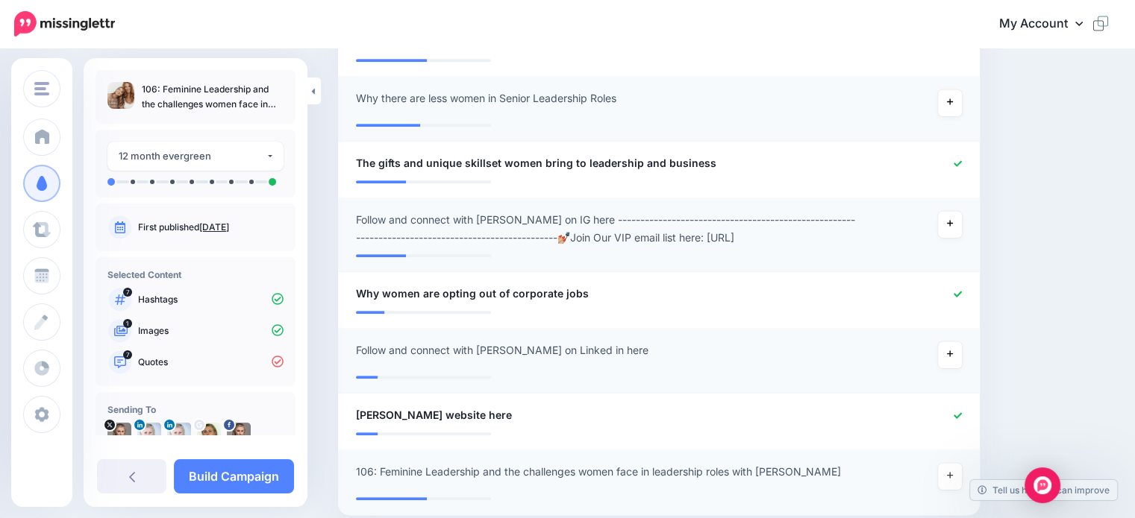
scroll to position [883, 0]
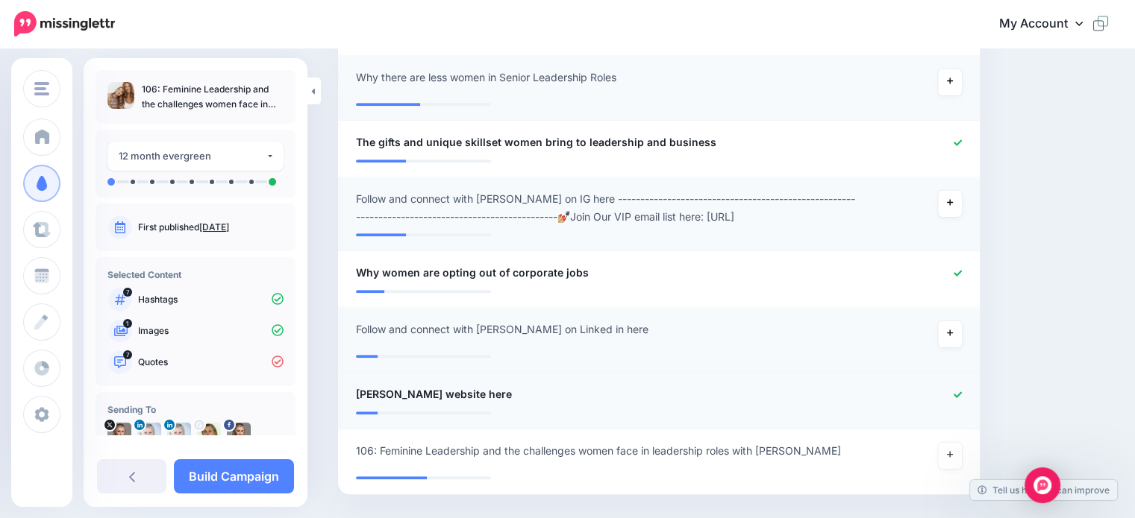
click at [962, 392] on icon at bounding box center [957, 395] width 8 height 6
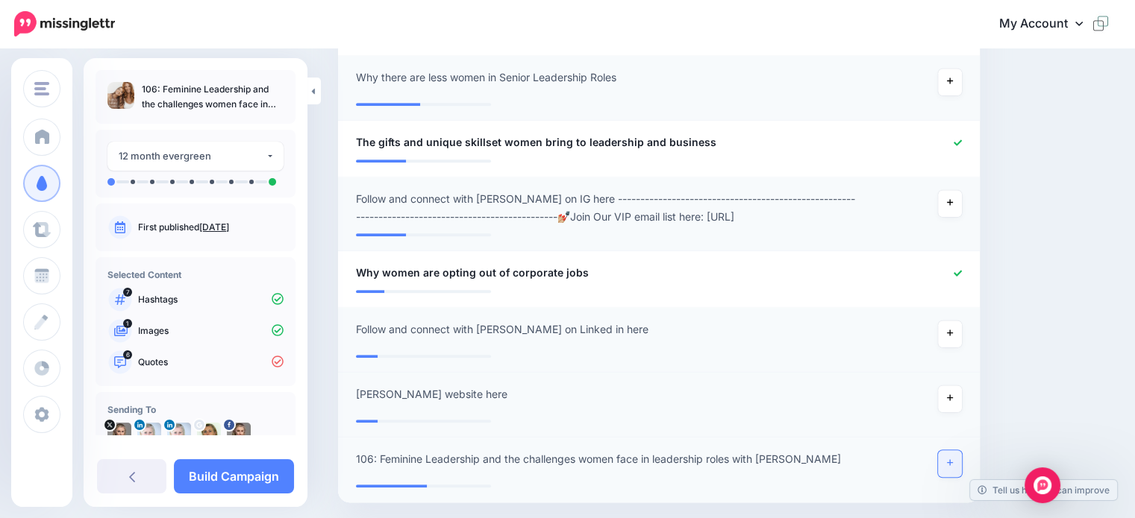
click at [953, 459] on icon at bounding box center [950, 463] width 6 height 8
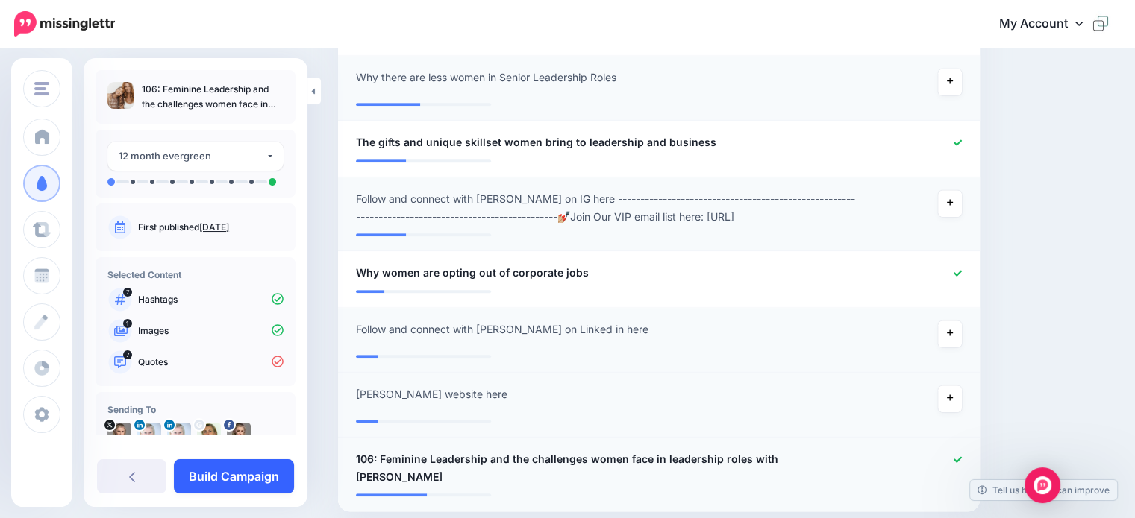
click at [245, 477] on link "Build Campaign" at bounding box center [234, 477] width 120 height 34
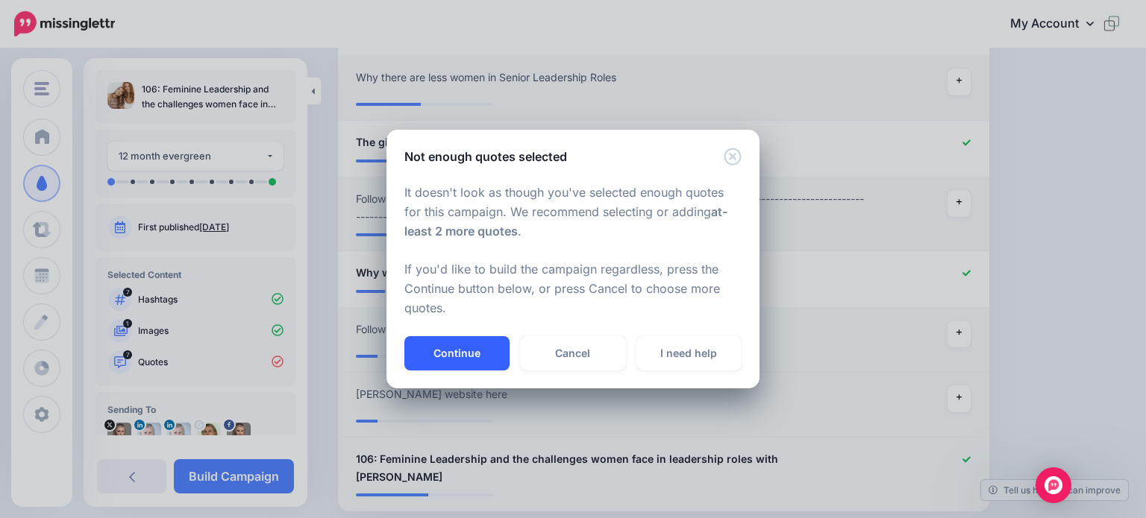
click at [478, 353] on button "Continue" at bounding box center [456, 353] width 105 height 34
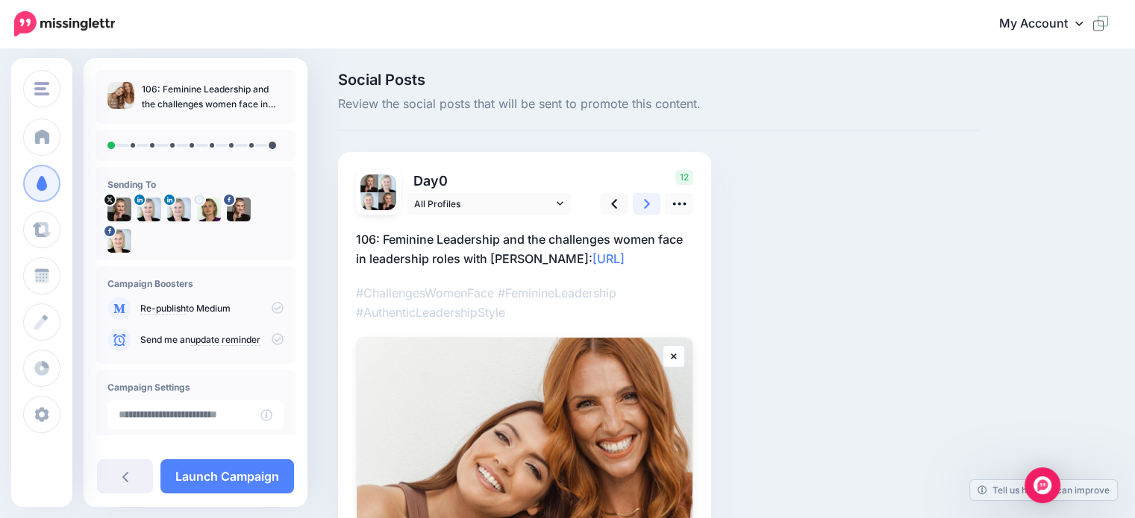
click at [645, 206] on icon at bounding box center [647, 204] width 6 height 16
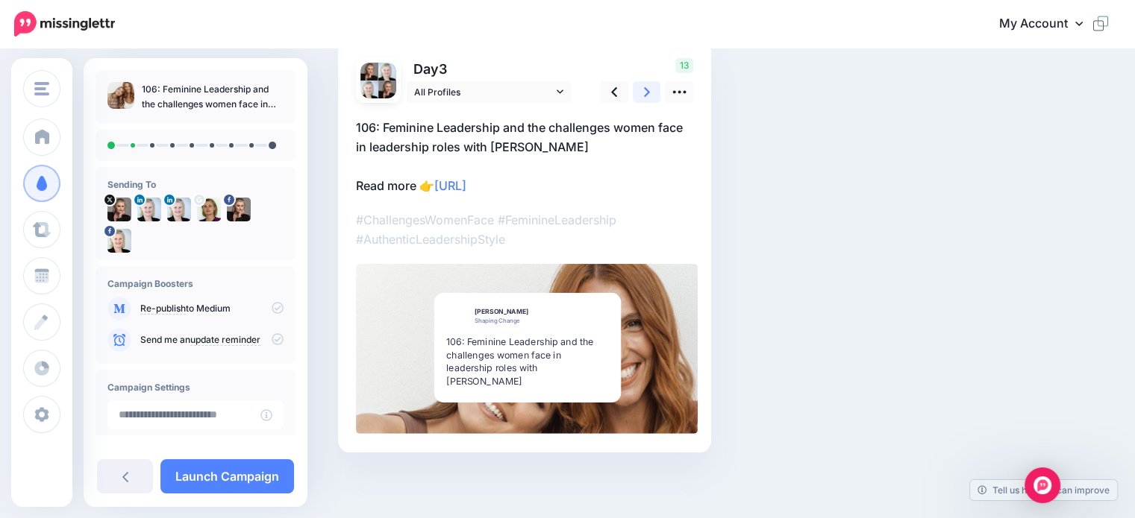
scroll to position [113, 0]
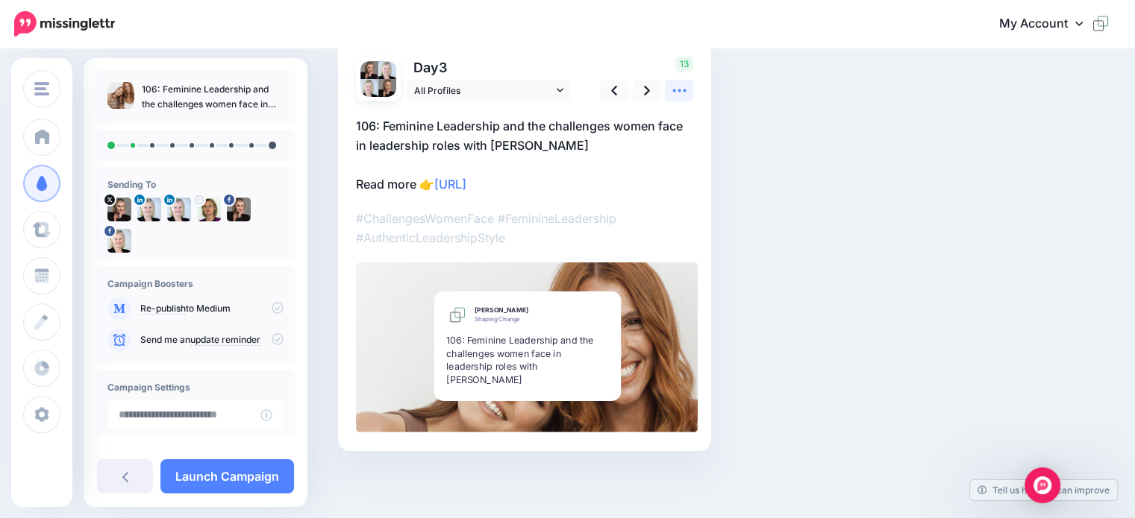
click at [679, 84] on icon at bounding box center [679, 91] width 16 height 16
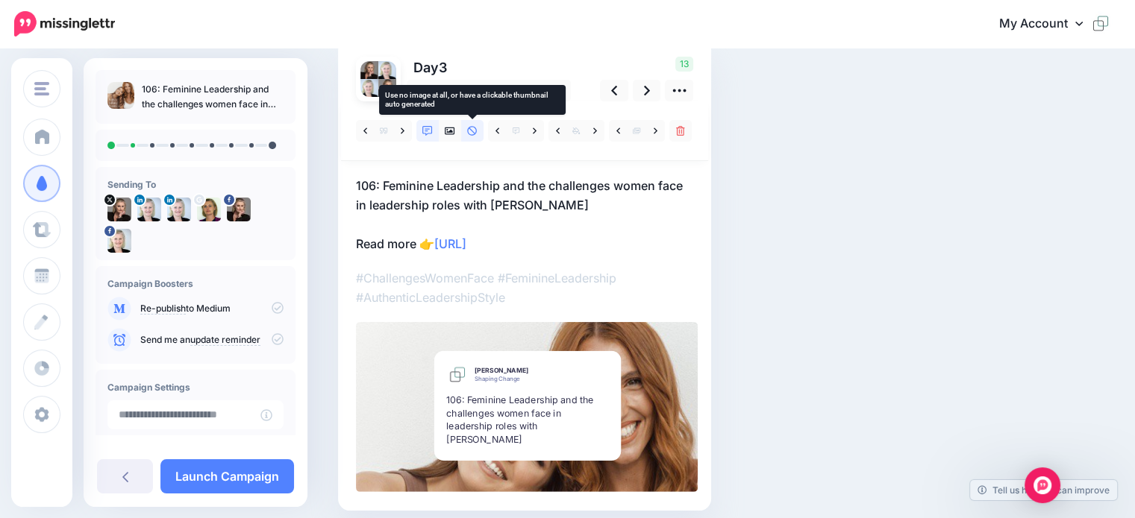
click at [473, 131] on icon at bounding box center [472, 131] width 10 height 10
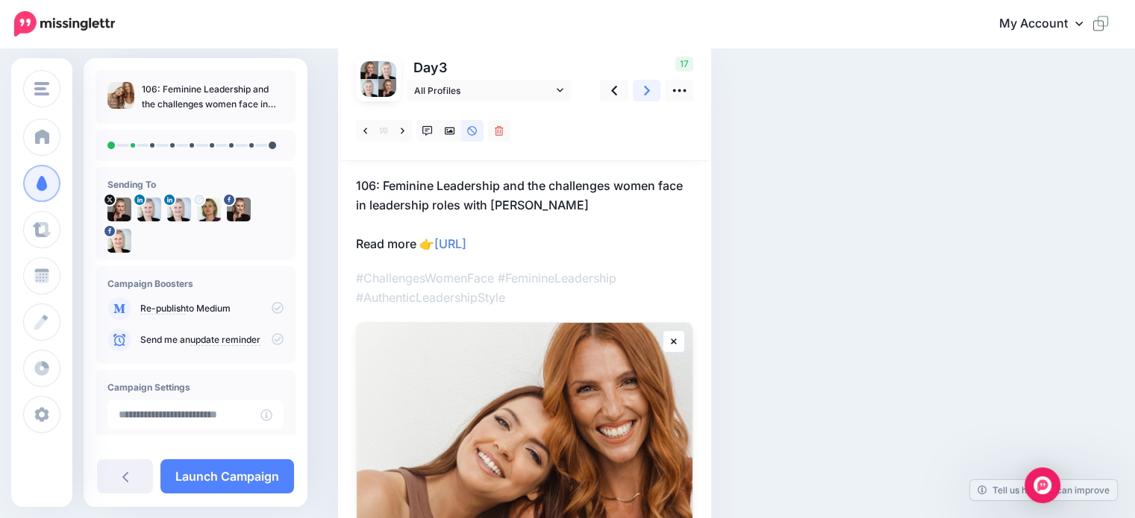
click at [651, 88] on link at bounding box center [647, 91] width 28 height 22
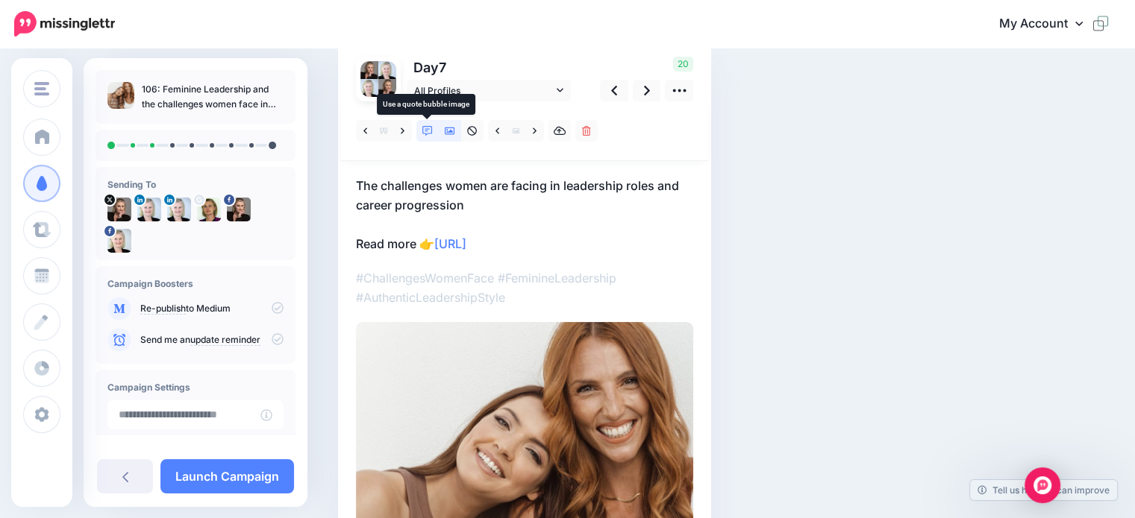
click at [427, 131] on icon at bounding box center [427, 131] width 10 height 10
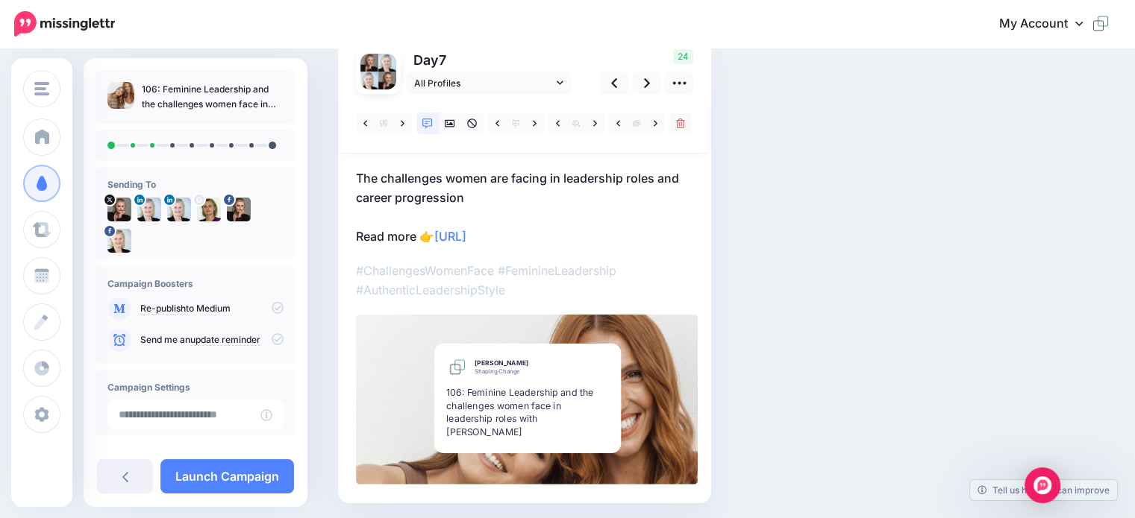
scroll to position [98, 0]
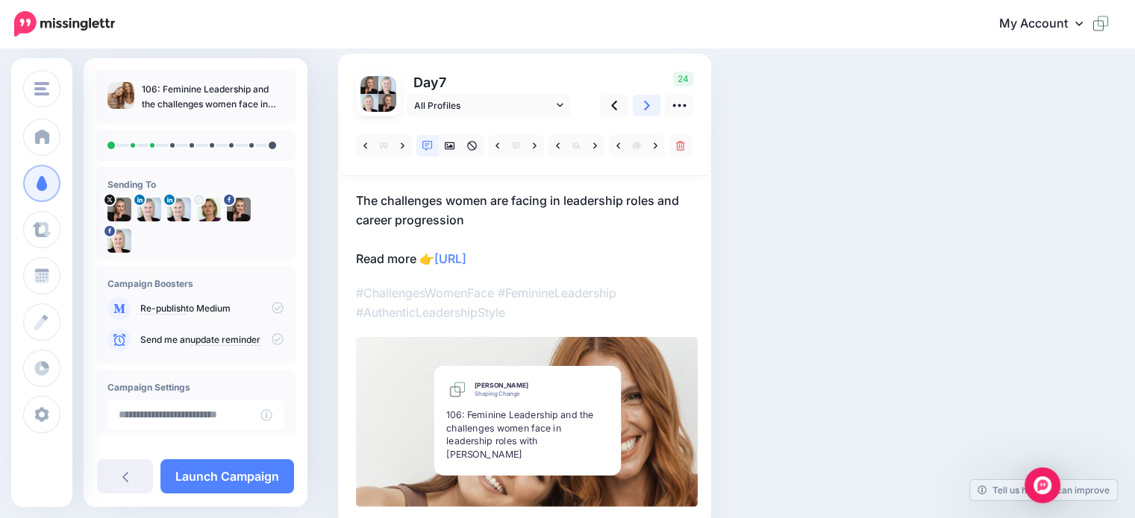
click at [648, 105] on icon at bounding box center [647, 106] width 6 height 10
click at [642, 103] on link at bounding box center [647, 106] width 28 height 22
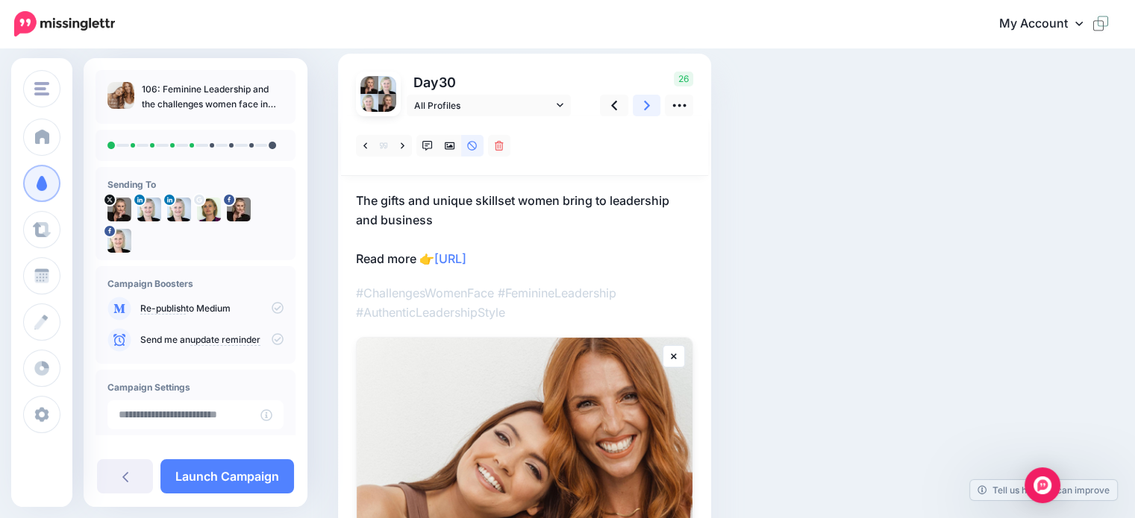
click at [651, 101] on link at bounding box center [647, 106] width 28 height 22
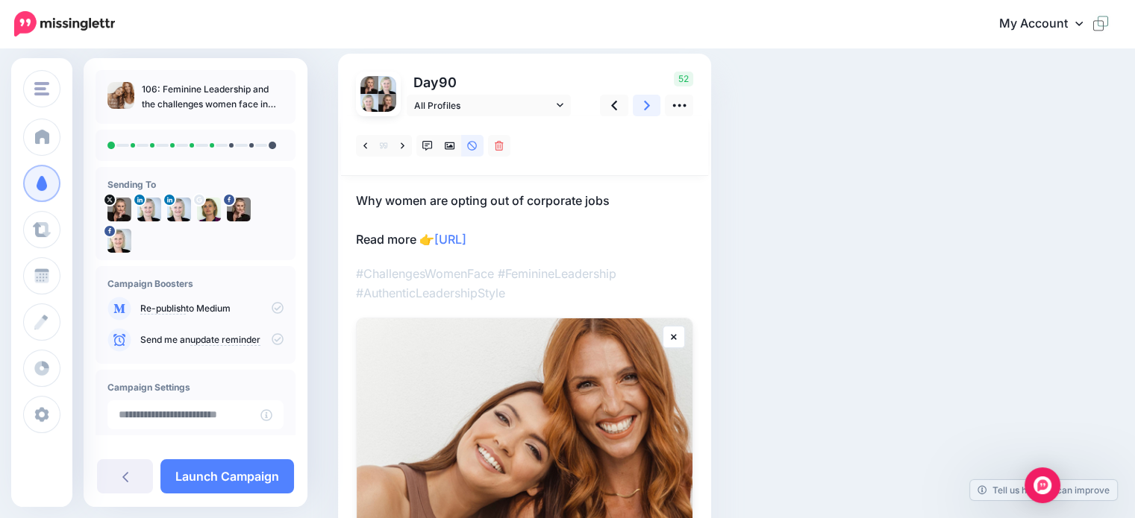
click at [644, 104] on icon at bounding box center [647, 106] width 6 height 16
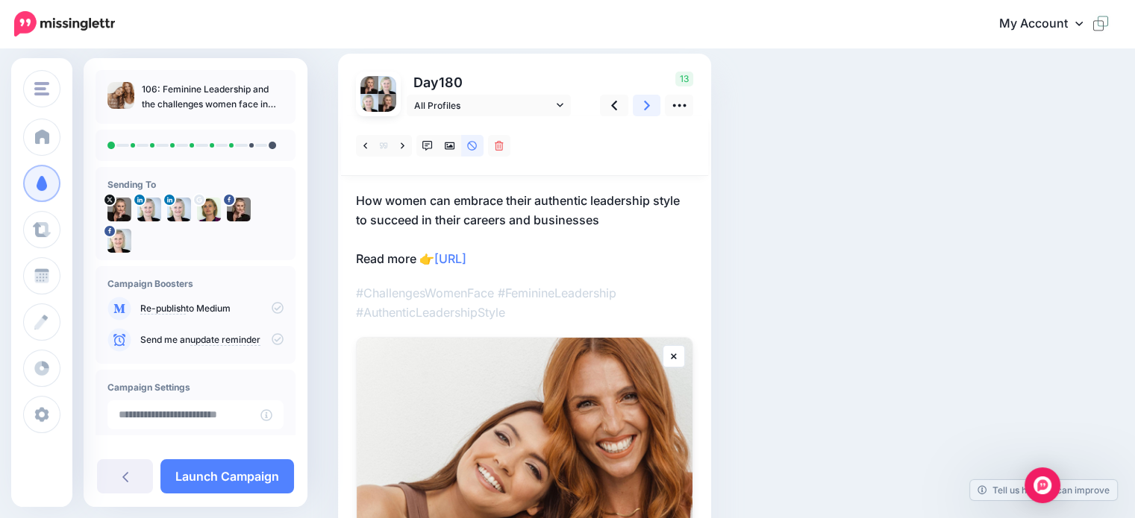
click at [644, 105] on icon at bounding box center [647, 106] width 6 height 16
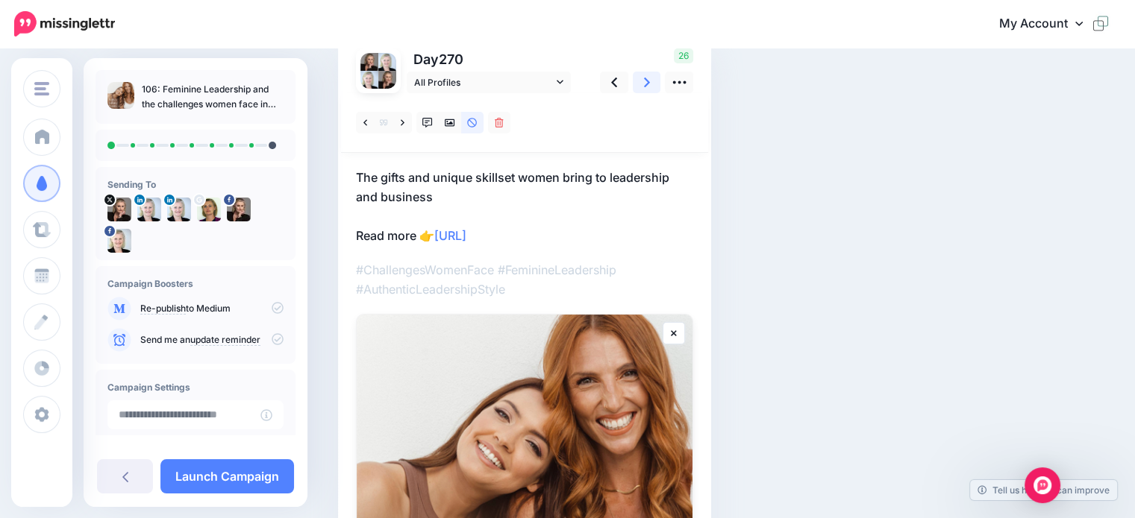
scroll to position [24, 0]
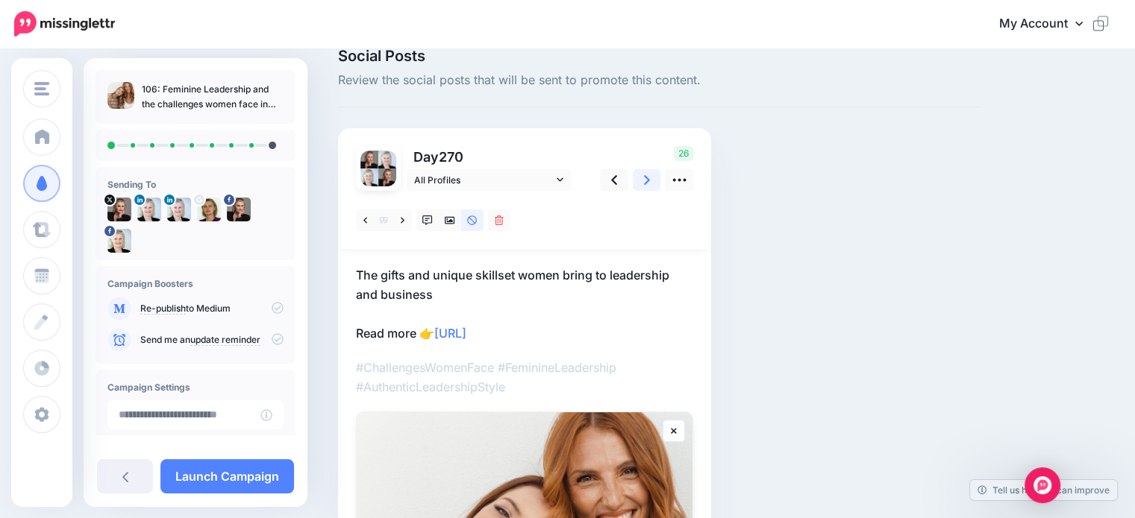
click at [644, 175] on icon at bounding box center [647, 180] width 6 height 16
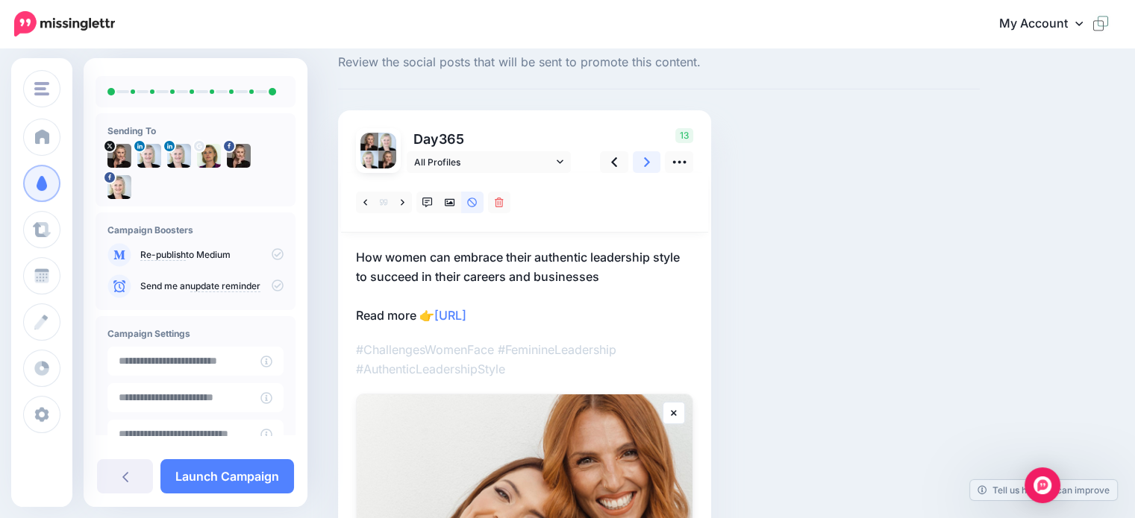
scroll to position [75, 0]
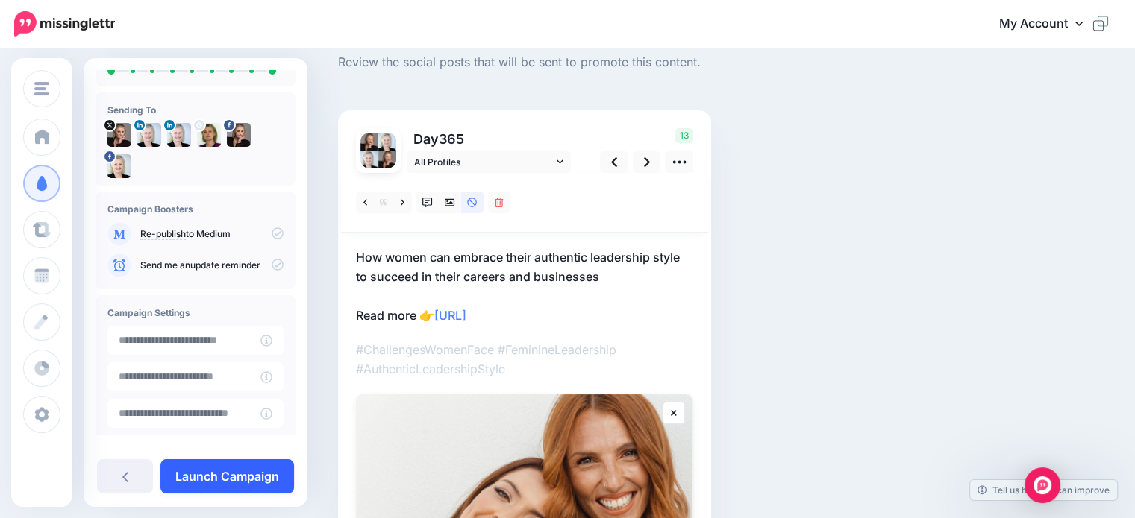
click at [219, 476] on link "Launch Campaign" at bounding box center [227, 477] width 134 height 34
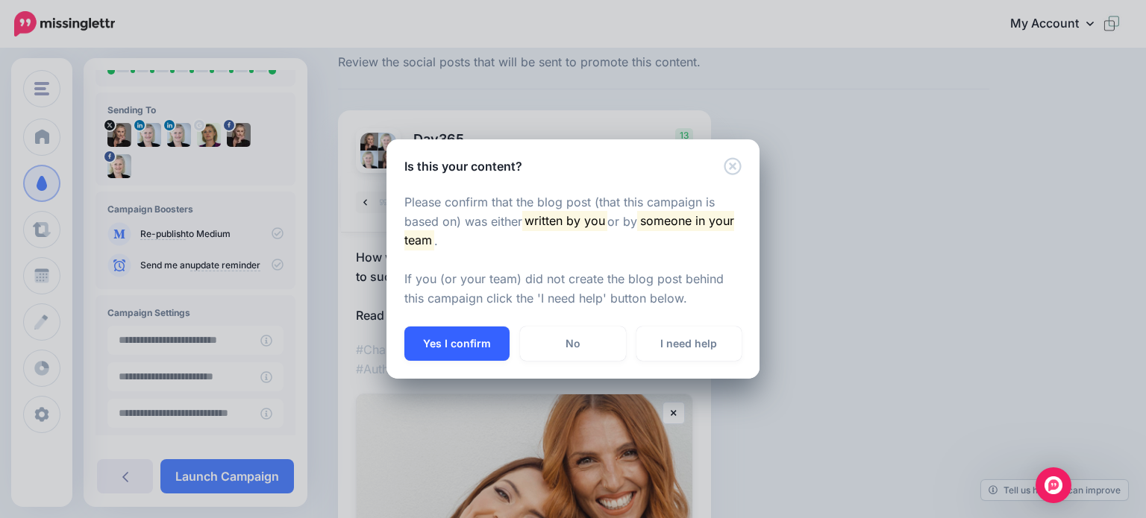
click at [474, 345] on button "Yes I confirm" at bounding box center [456, 344] width 105 height 34
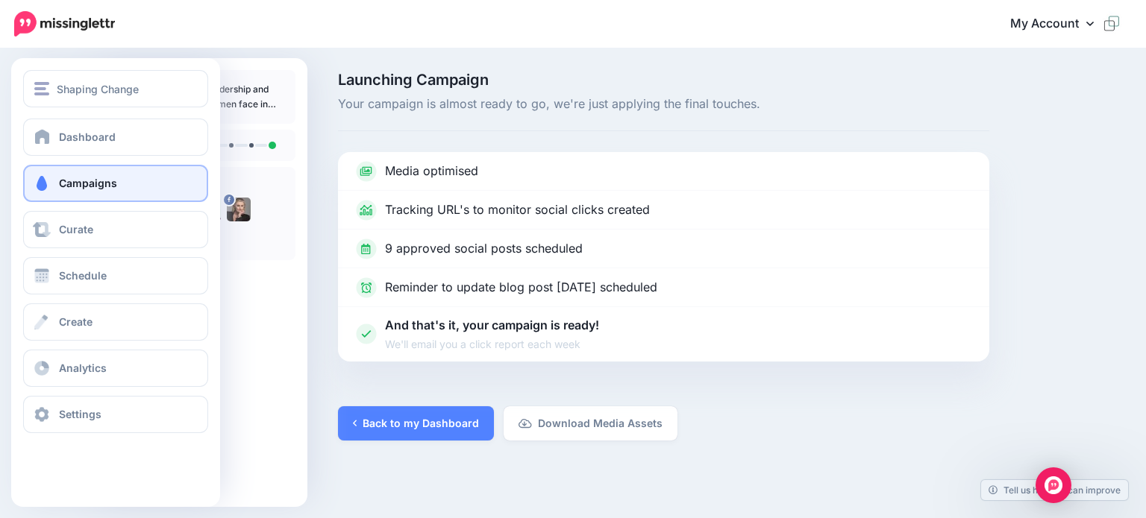
click at [72, 184] on span "Campaigns" at bounding box center [88, 183] width 58 height 13
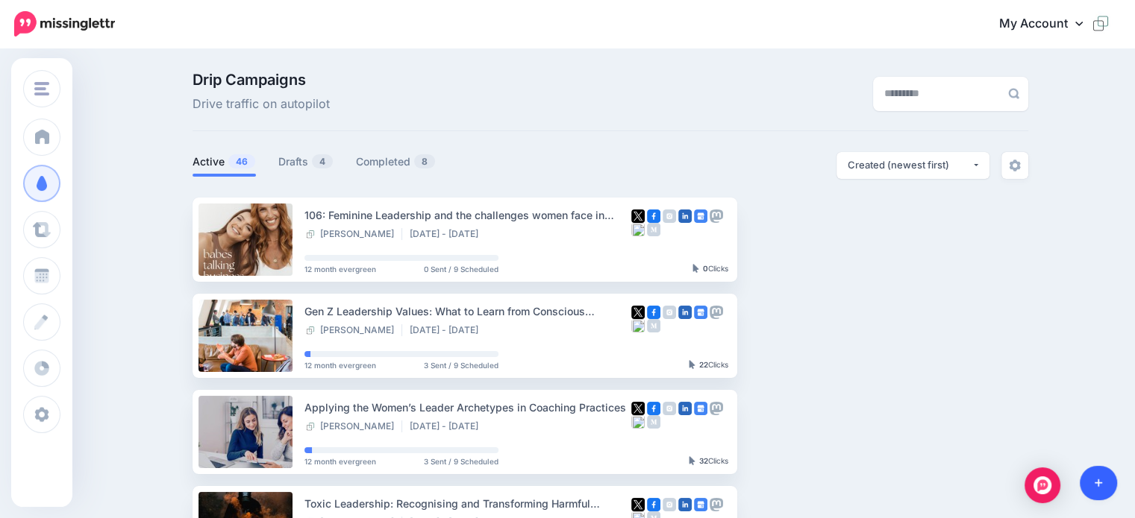
click at [1094, 482] on icon at bounding box center [1098, 483] width 8 height 10
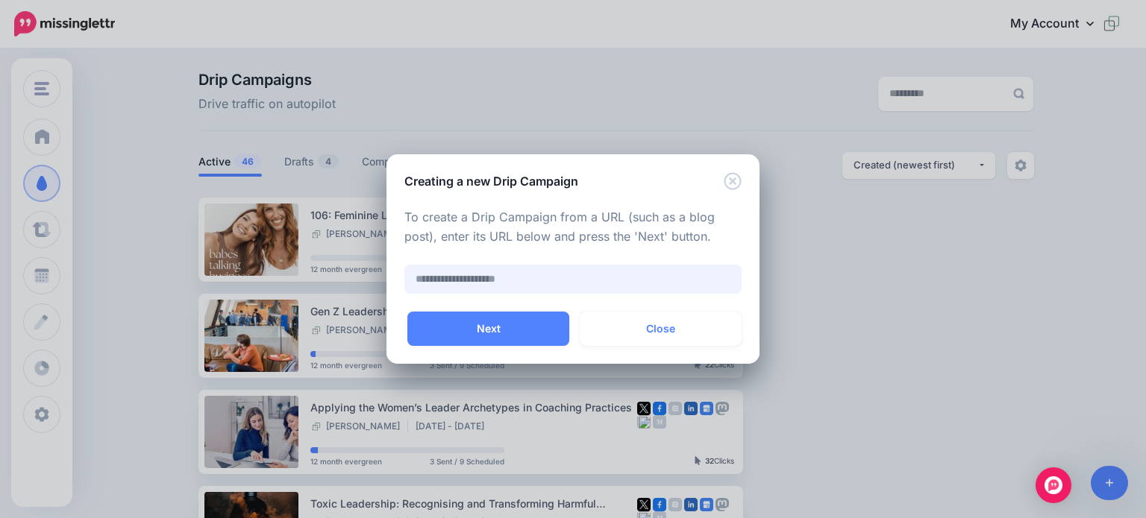
paste input "**********"
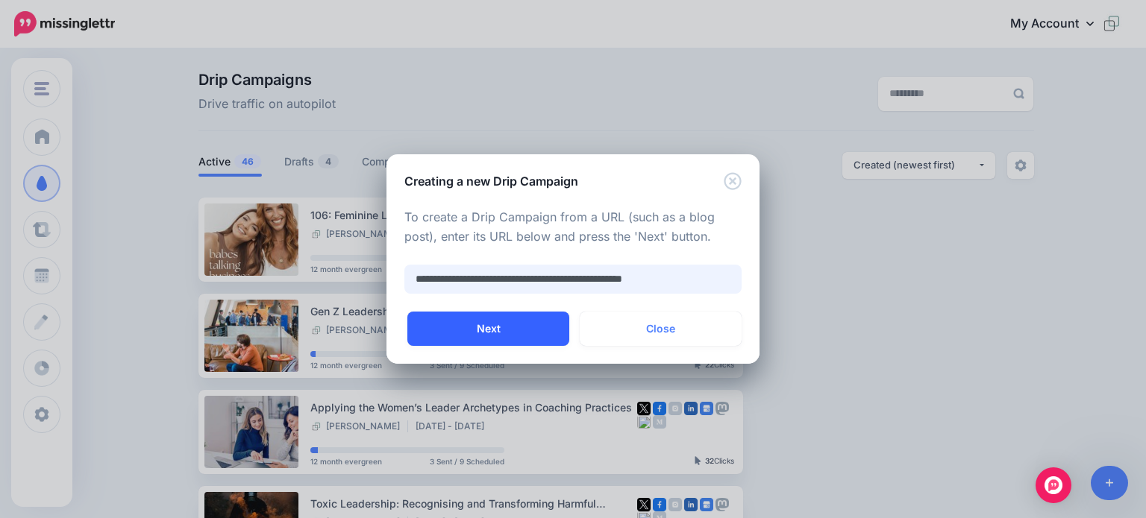
type input "**********"
click at [477, 325] on button "Next" at bounding box center [488, 329] width 162 height 34
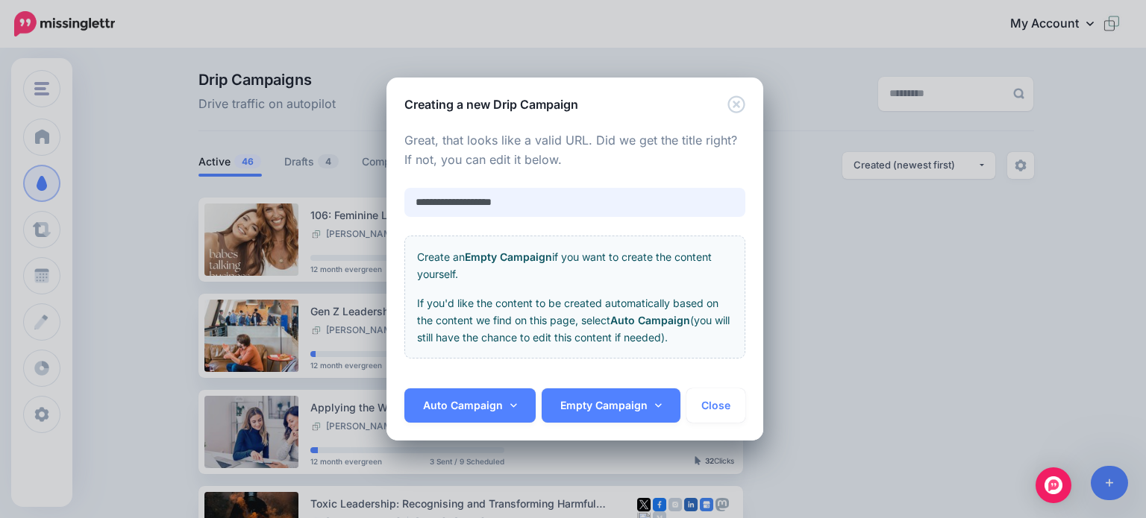
drag, startPoint x: 561, startPoint y: 207, endPoint x: 380, endPoint y: 193, distance: 181.1
click at [377, 194] on div "**********" at bounding box center [573, 259] width 1146 height 518
type input "**********"
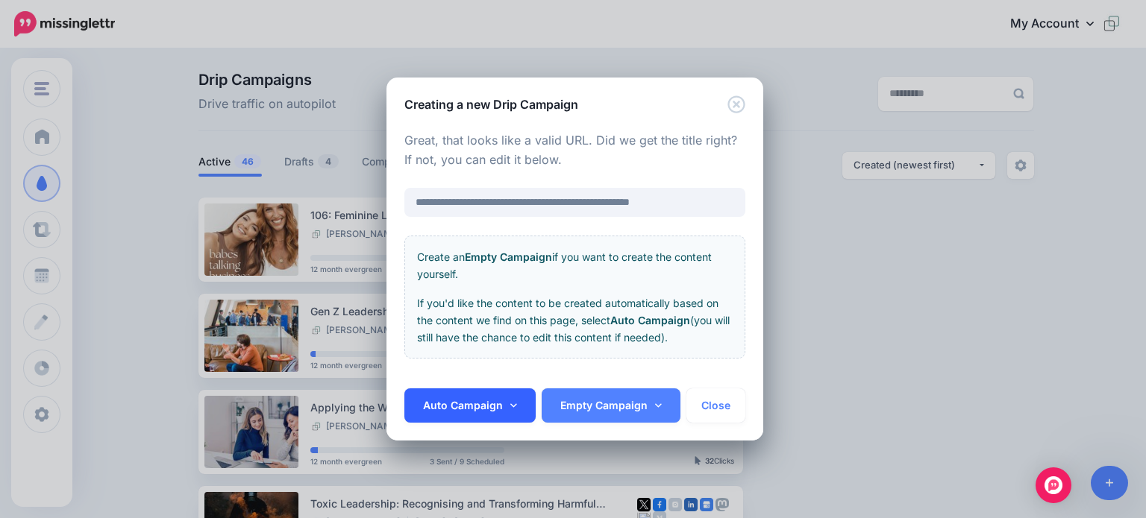
click at [463, 404] on link "Auto Campaign" at bounding box center [469, 406] width 131 height 34
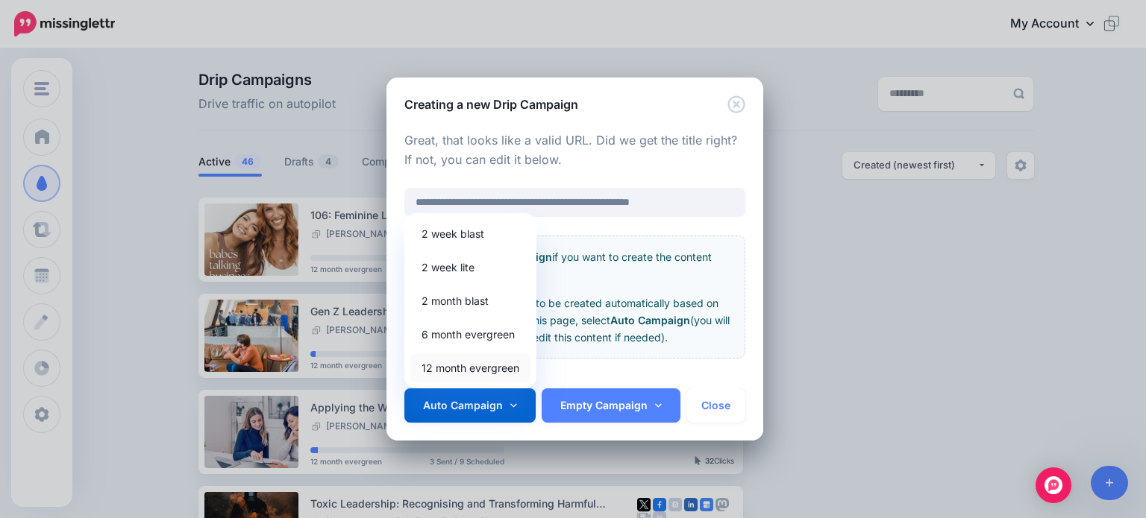
click at [460, 360] on link "12 month evergreen" at bounding box center [470, 368] width 120 height 29
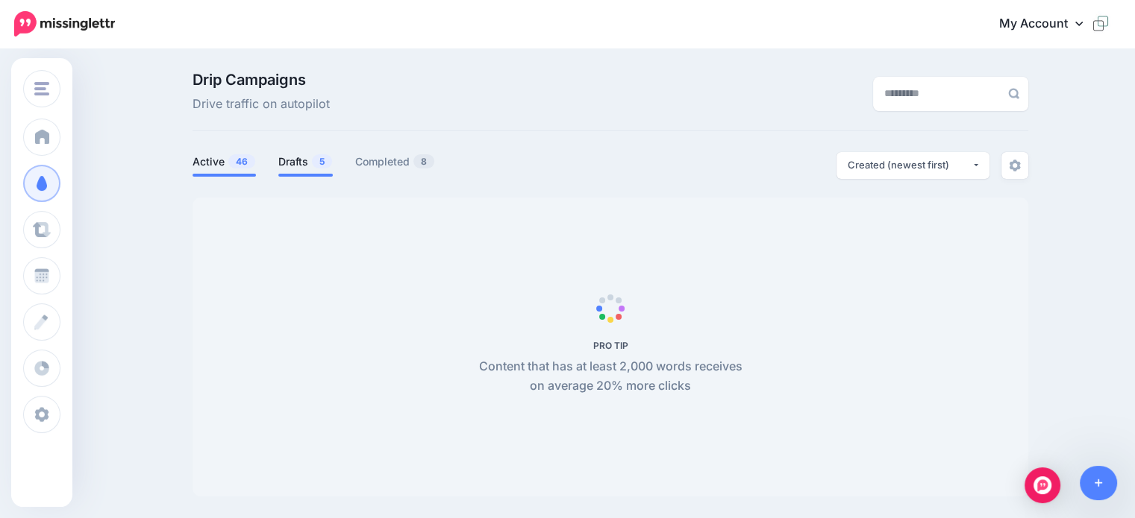
click at [297, 164] on link "Drafts 5" at bounding box center [305, 162] width 54 height 18
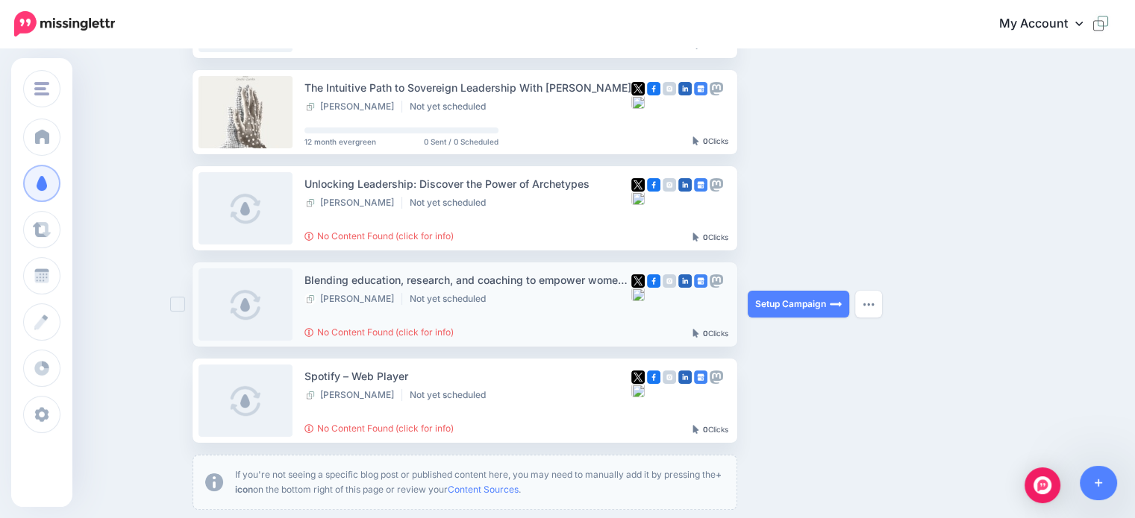
scroll to position [75, 0]
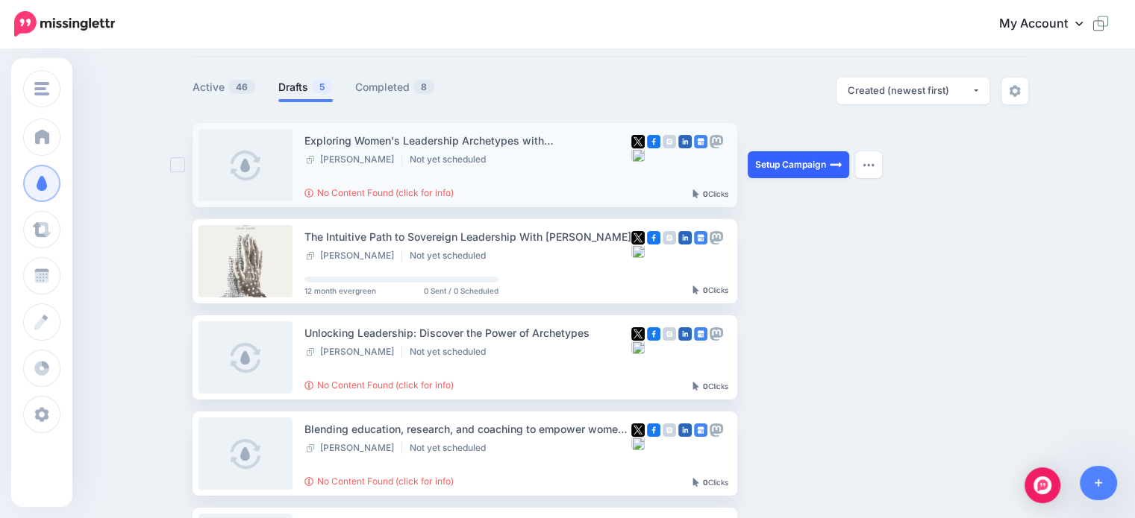
click at [783, 157] on link "Setup Campaign" at bounding box center [798, 164] width 101 height 27
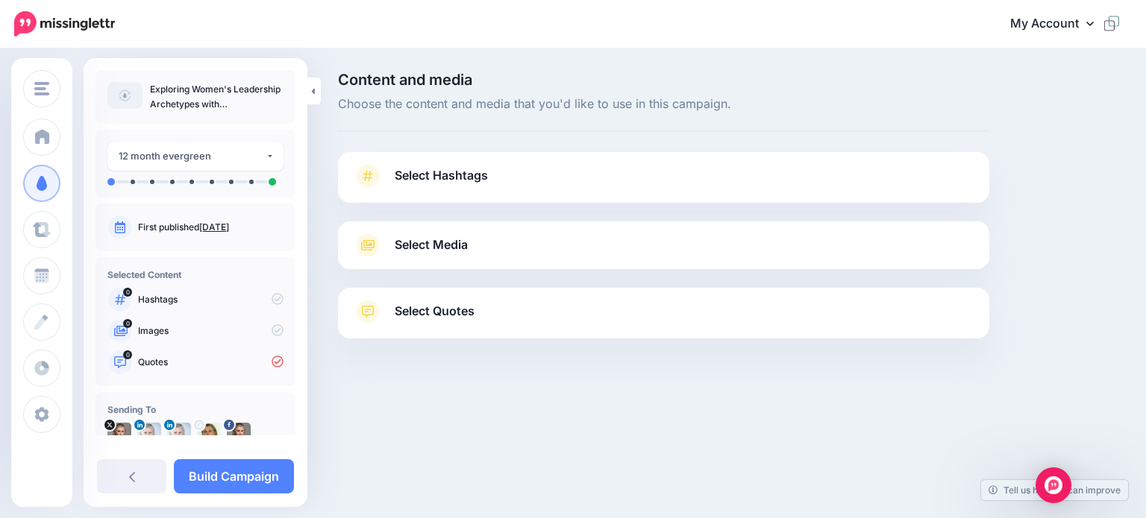
click at [439, 171] on span "Select Hashtags" at bounding box center [441, 176] width 93 height 20
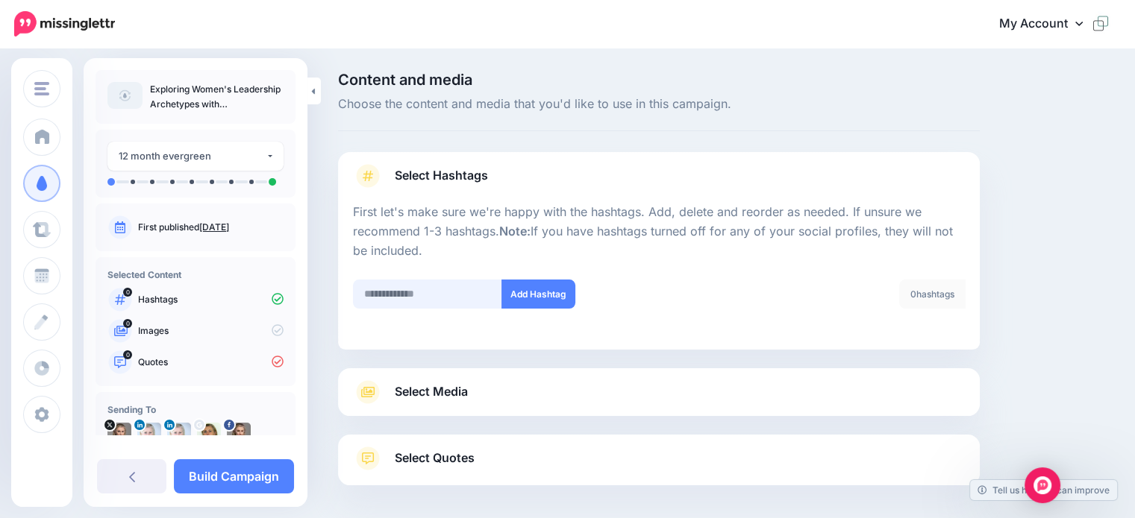
click at [388, 301] on input "text" at bounding box center [427, 294] width 149 height 29
type input "**********"
click at [543, 292] on button "Add Hashtag" at bounding box center [538, 294] width 74 height 29
click at [368, 299] on input "text" at bounding box center [427, 294] width 149 height 29
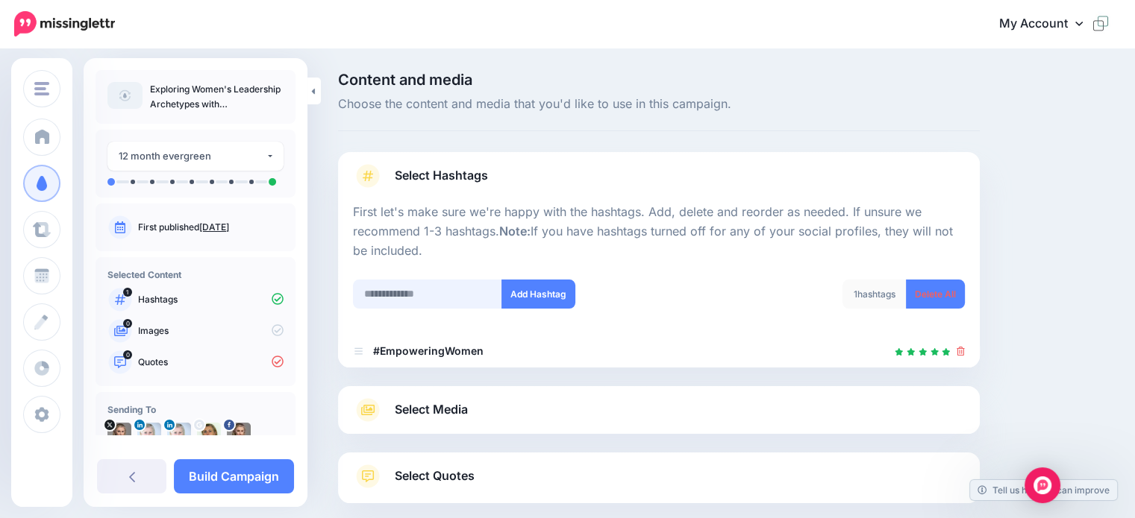
scroll to position [81, 0]
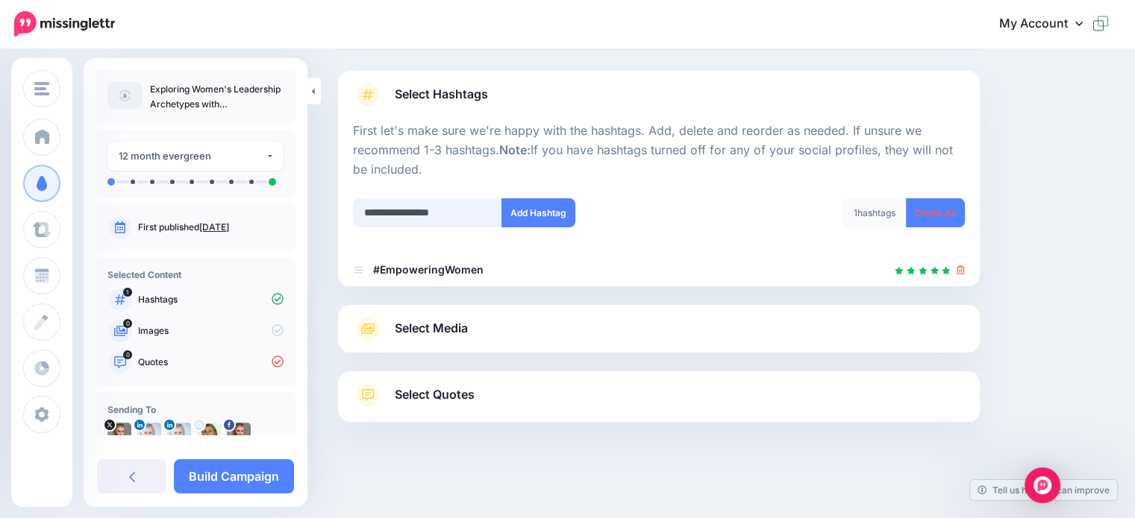
click at [421, 209] on input "**********" at bounding box center [427, 212] width 149 height 29
type input "**********"
click at [522, 212] on button "Add Hashtag" at bounding box center [538, 212] width 74 height 29
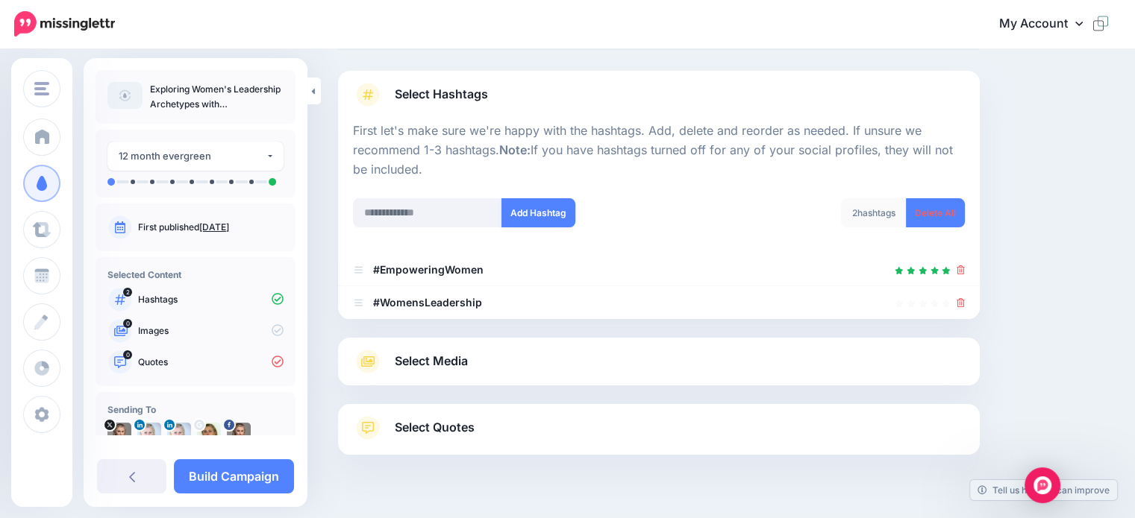
scroll to position [114, 0]
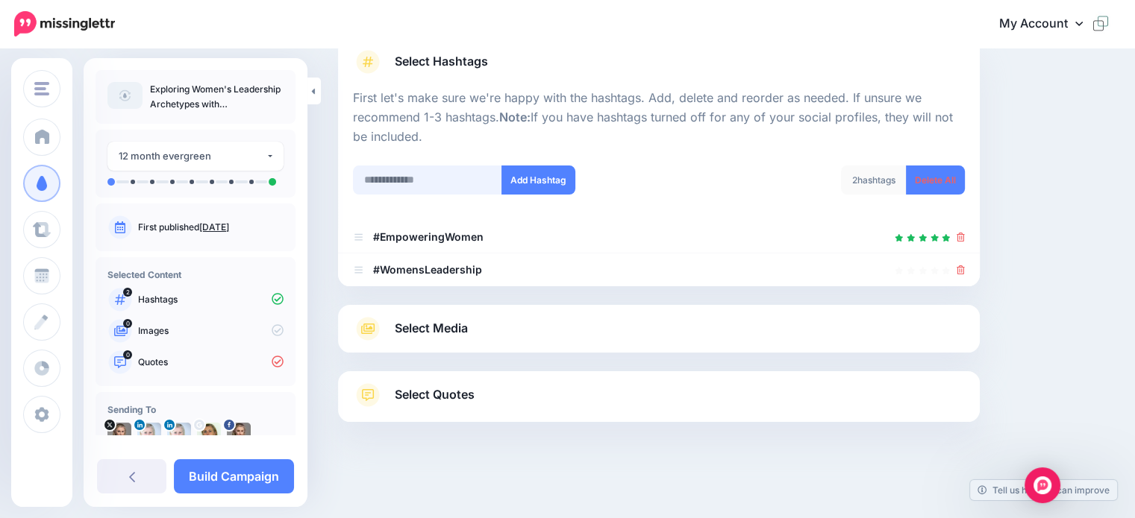
click at [372, 176] on input "text" at bounding box center [427, 180] width 149 height 29
type input "**********"
click at [522, 178] on button "Add Hashtag" at bounding box center [538, 180] width 74 height 29
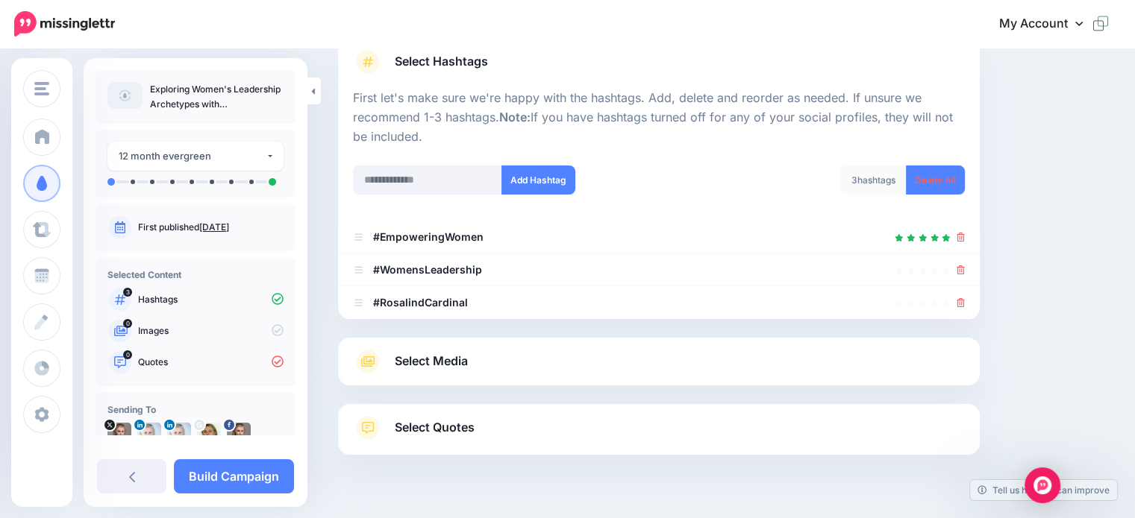
scroll to position [147, 0]
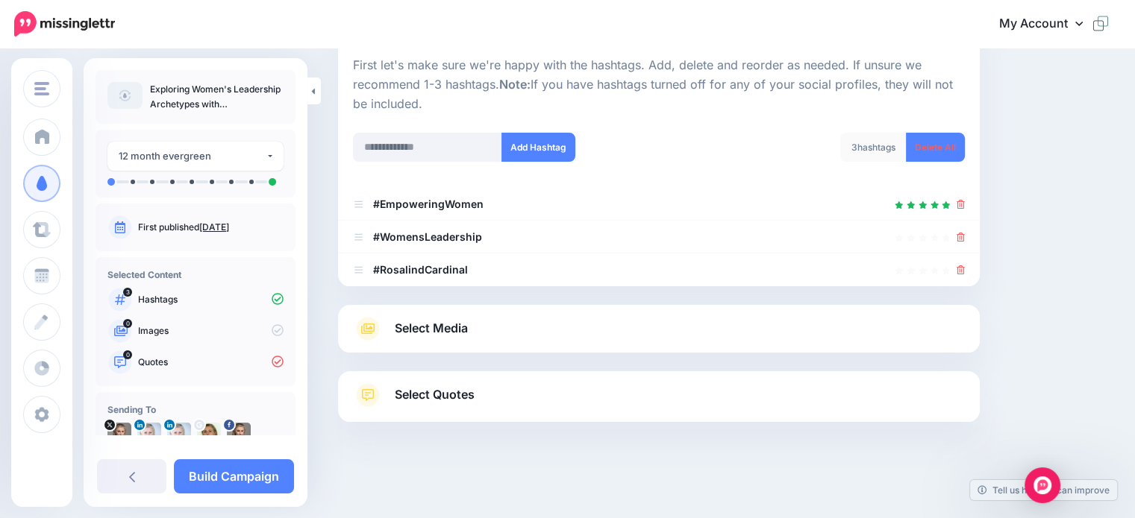
click at [438, 328] on span "Select Media" at bounding box center [431, 329] width 73 height 20
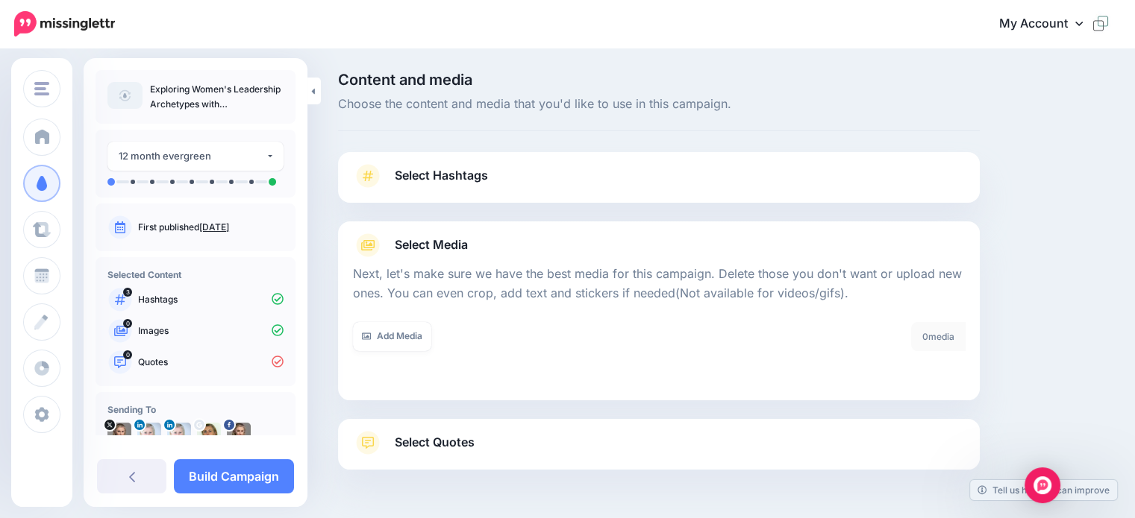
scroll to position [48, 0]
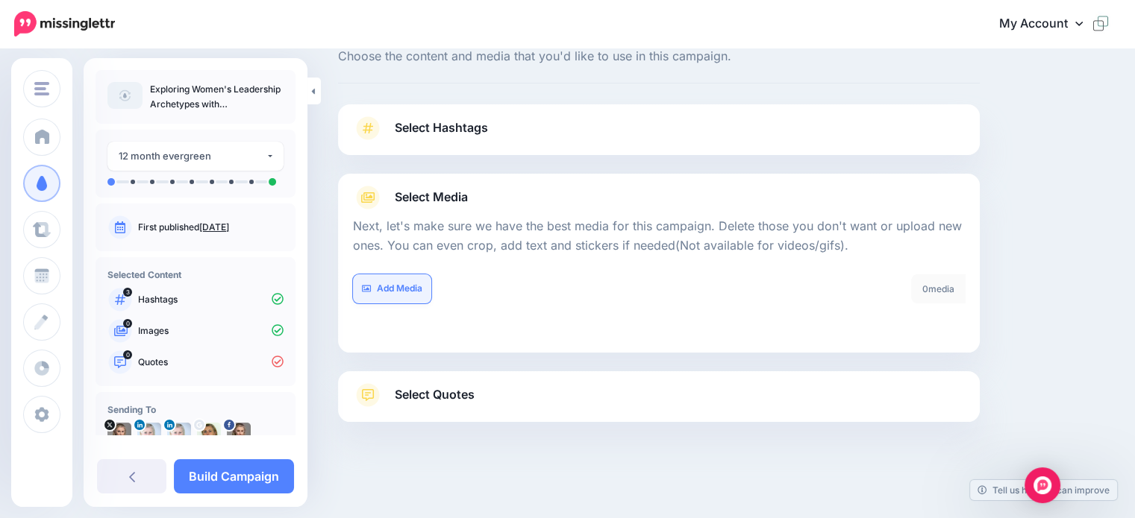
click at [408, 289] on link "Add Media" at bounding box center [392, 289] width 78 height 29
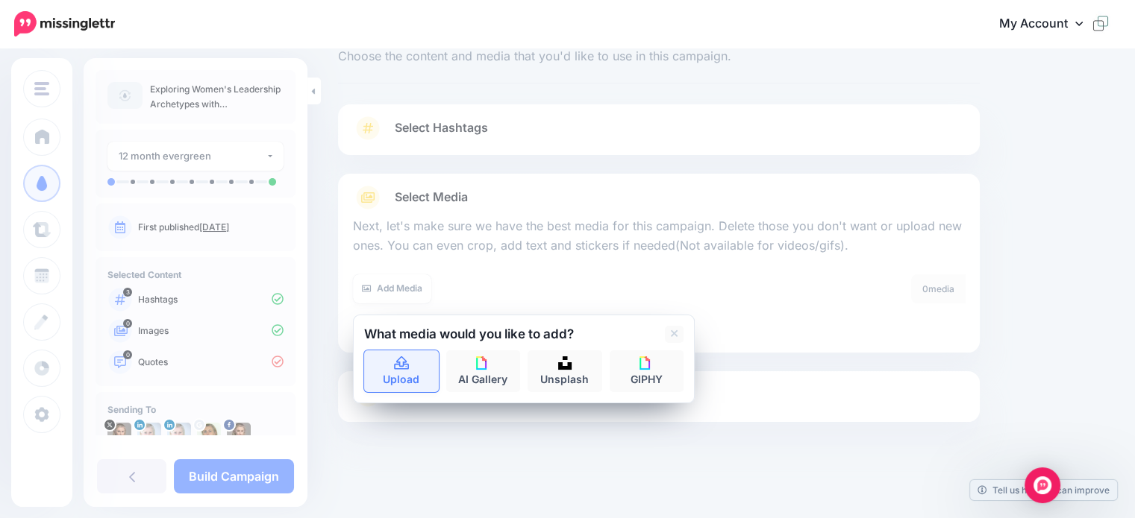
click at [401, 369] on icon at bounding box center [401, 363] width 15 height 13
click at [406, 371] on link "Upload" at bounding box center [401, 372] width 75 height 42
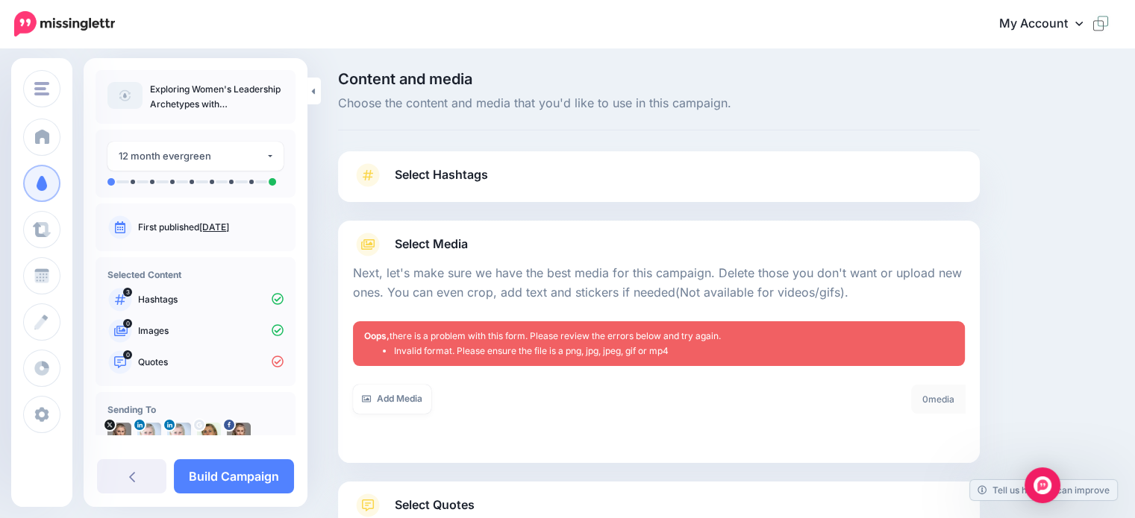
scroll to position [0, 0]
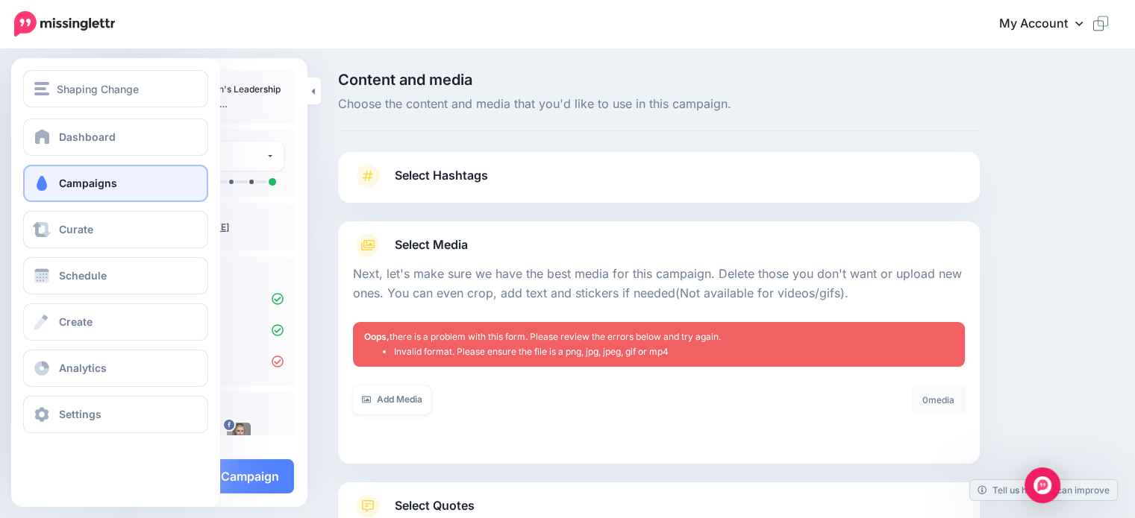
click at [72, 181] on span "Campaigns" at bounding box center [88, 183] width 58 height 13
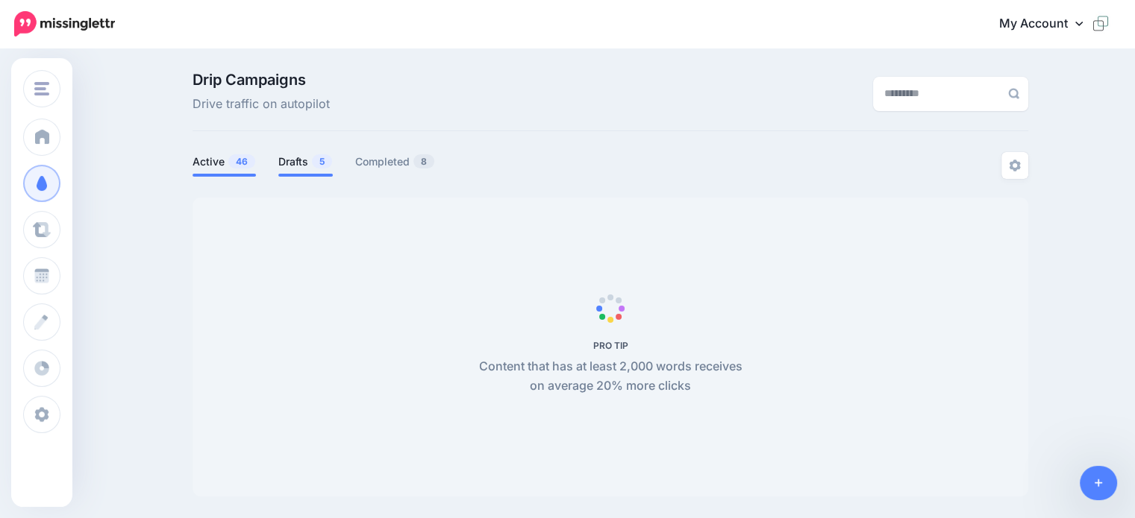
click at [299, 159] on link "Drafts 5" at bounding box center [305, 162] width 54 height 18
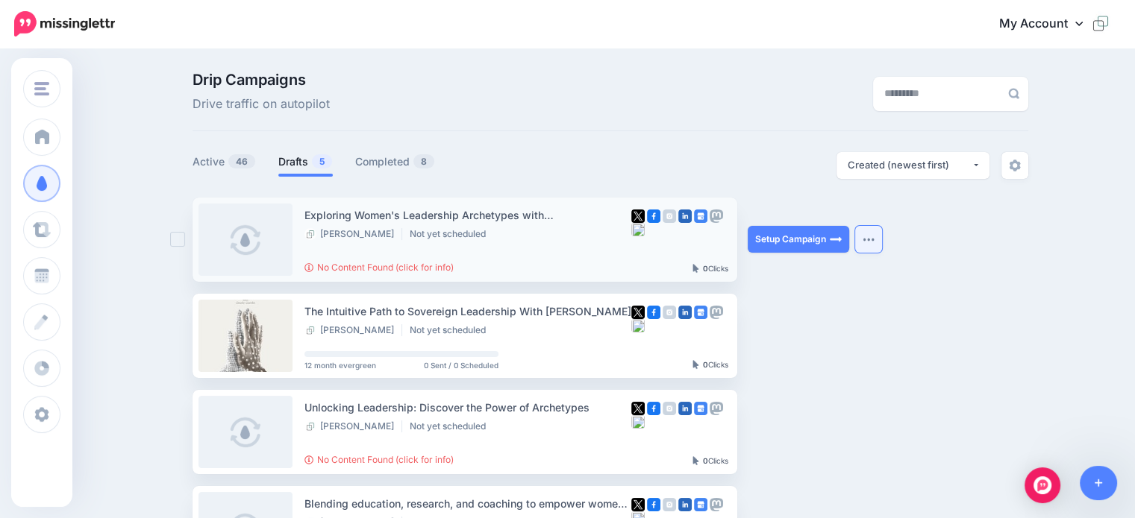
click at [876, 246] on button "button" at bounding box center [868, 239] width 27 height 27
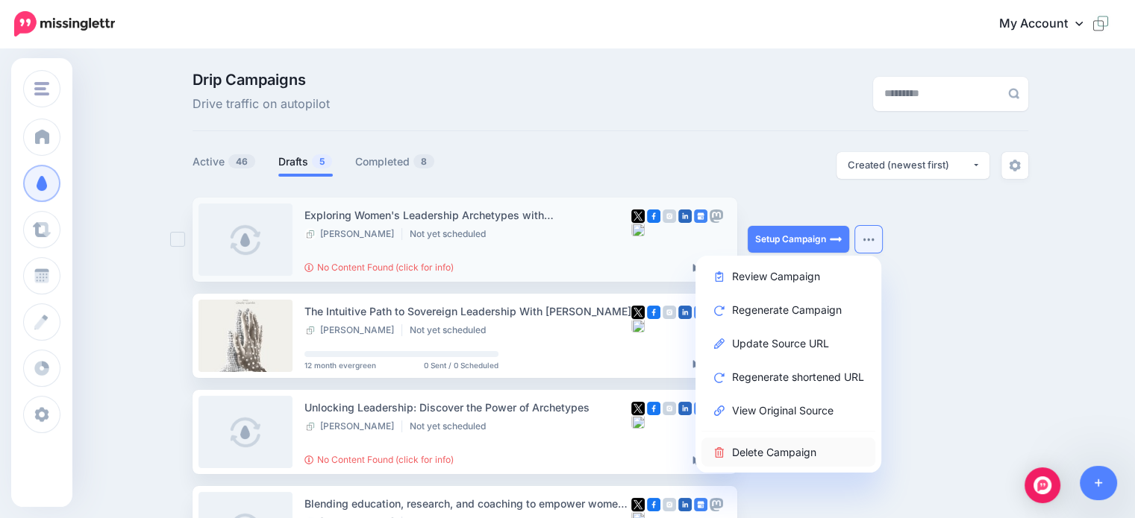
click at [764, 451] on link "Delete Campaign" at bounding box center [788, 452] width 174 height 29
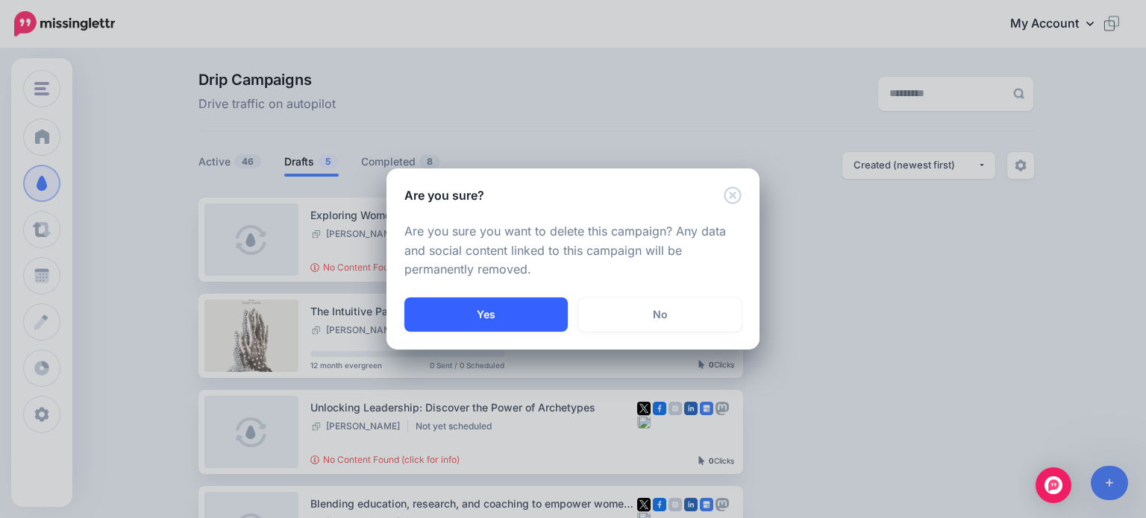
click at [510, 313] on button "Yes" at bounding box center [485, 315] width 163 height 34
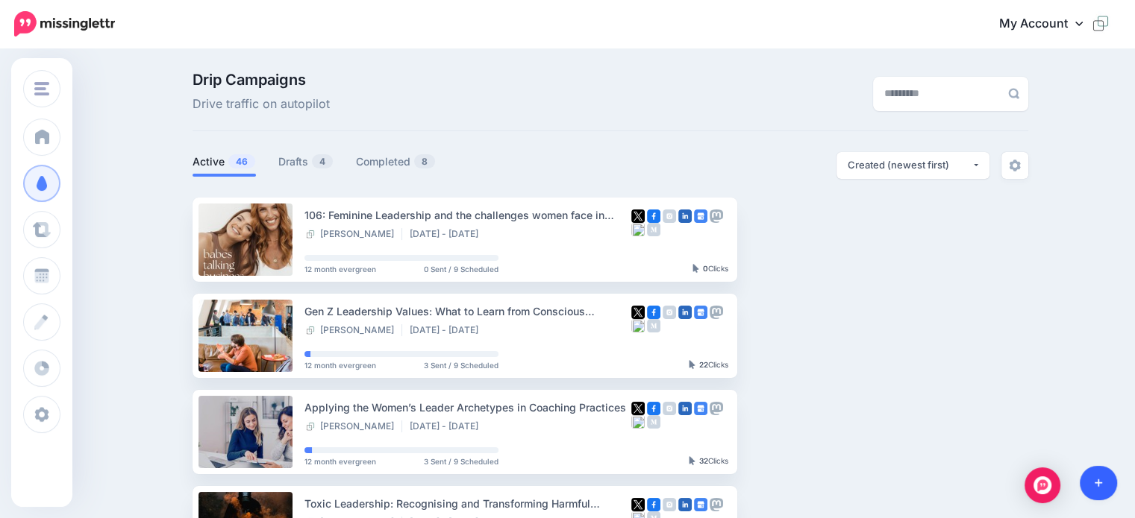
click at [1101, 480] on icon at bounding box center [1098, 483] width 8 height 10
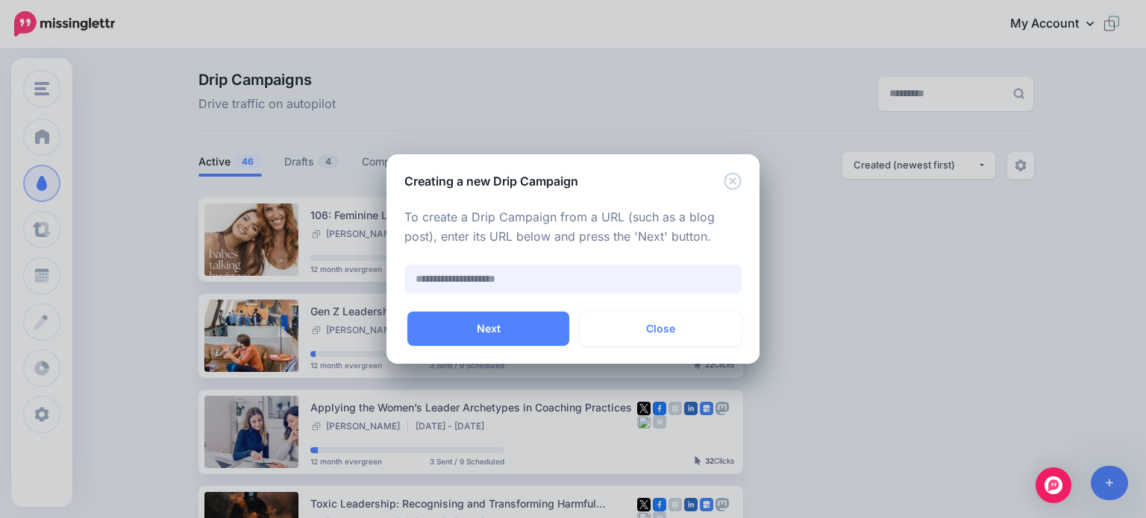
paste input "**********"
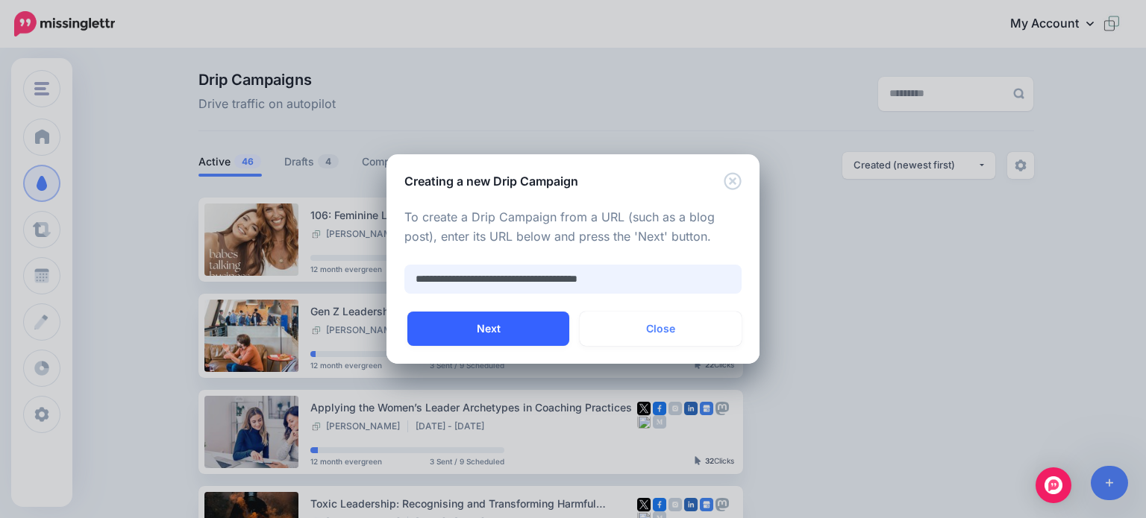
type input "**********"
click at [477, 333] on button "Next" at bounding box center [488, 329] width 162 height 34
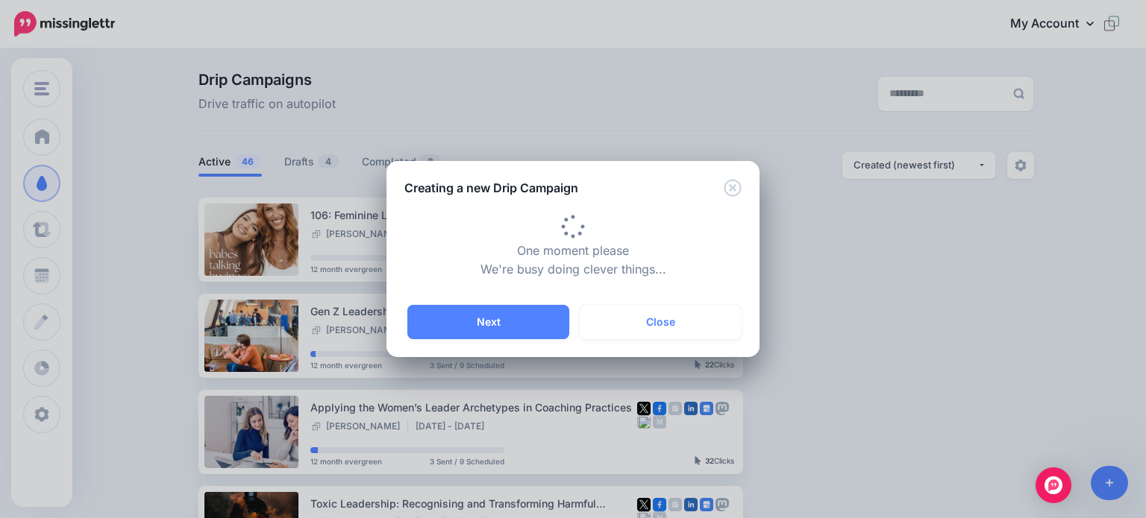
type input "**********"
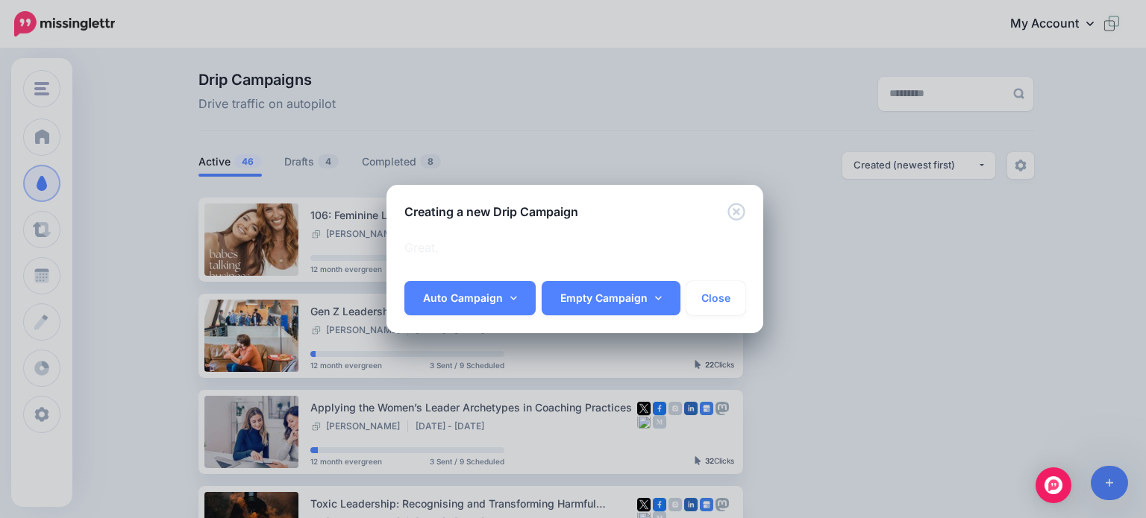
scroll to position [0, 121]
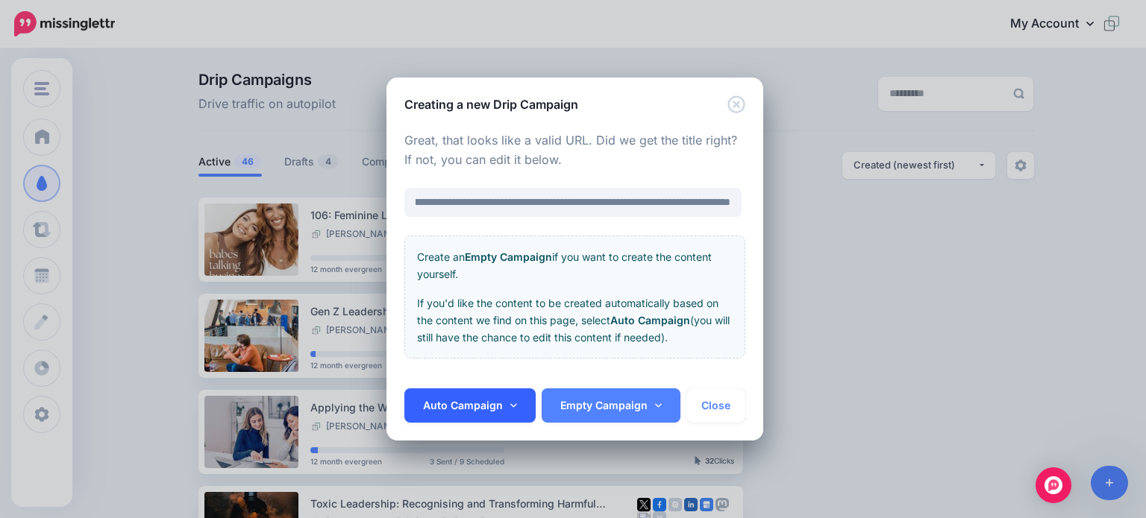
click at [457, 405] on link "Auto Campaign" at bounding box center [469, 406] width 131 height 34
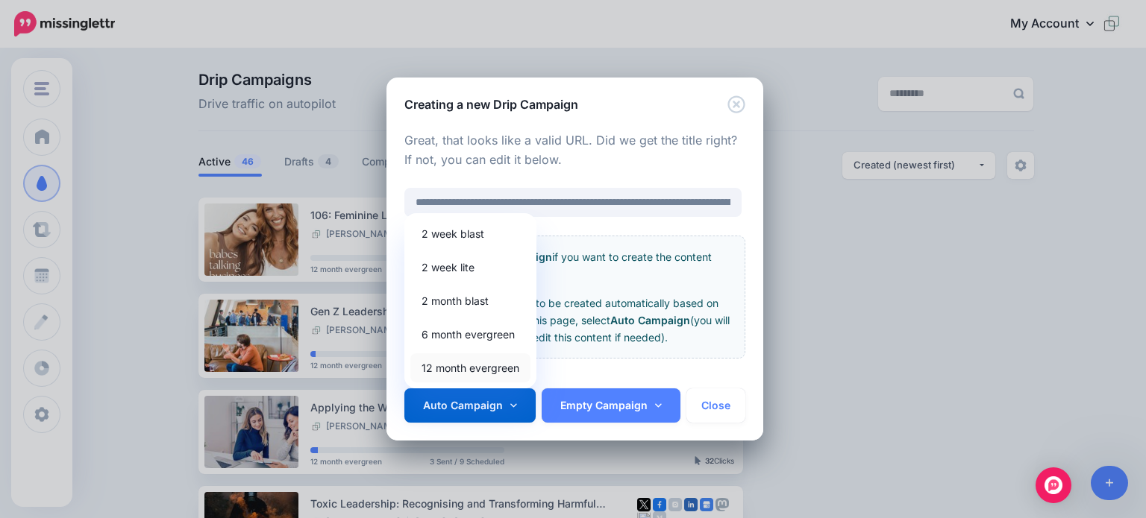
click at [463, 372] on link "12 month evergreen" at bounding box center [470, 368] width 120 height 29
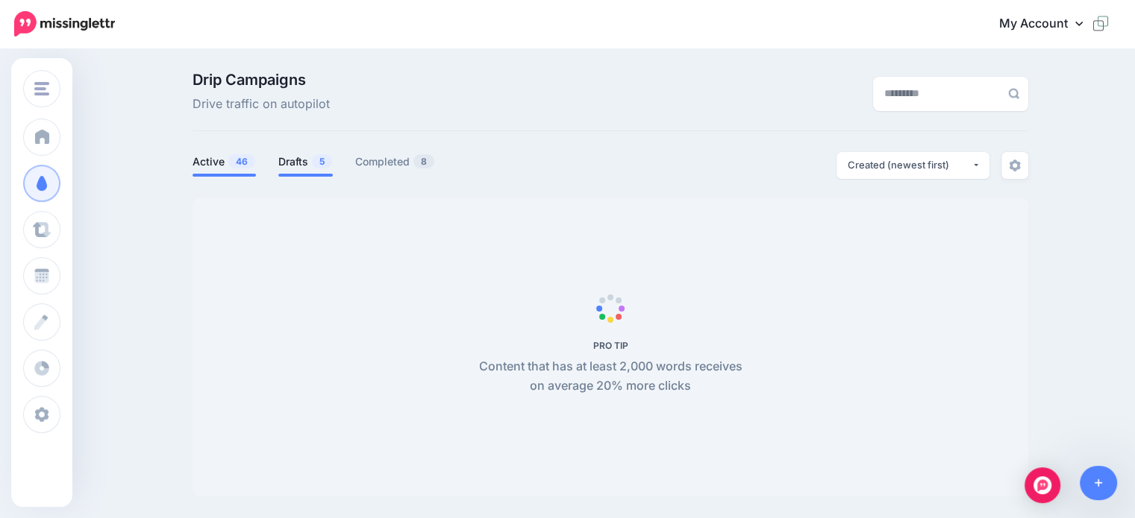
click at [301, 165] on link "Drafts 5" at bounding box center [305, 162] width 54 height 18
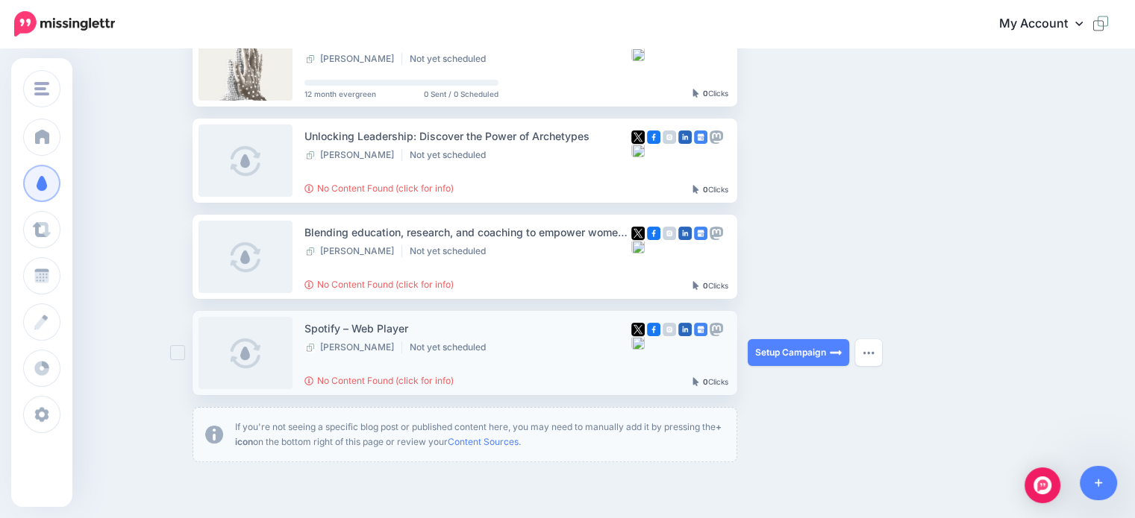
scroll to position [298, 0]
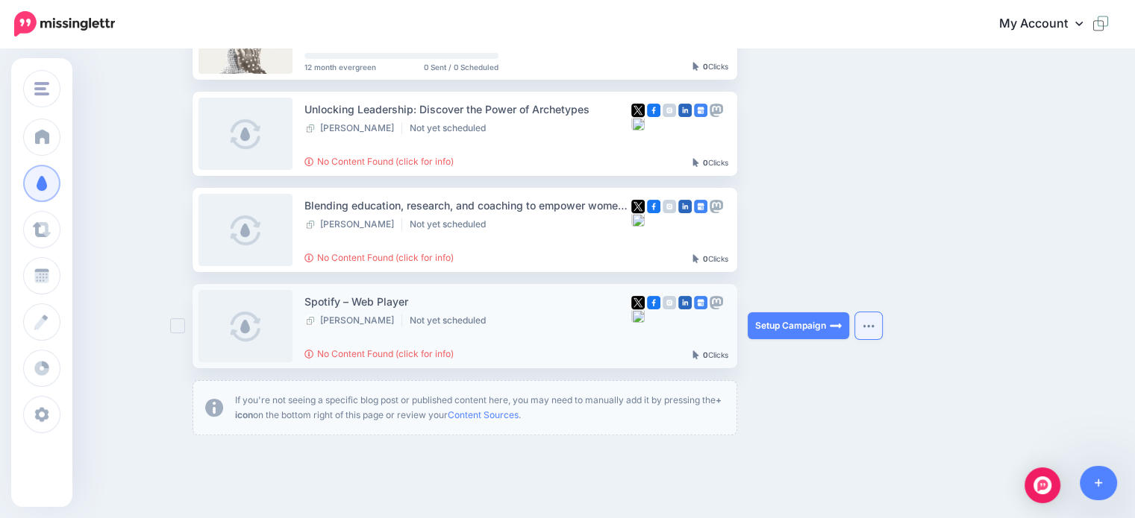
click at [874, 327] on img "button" at bounding box center [868, 326] width 12 height 4
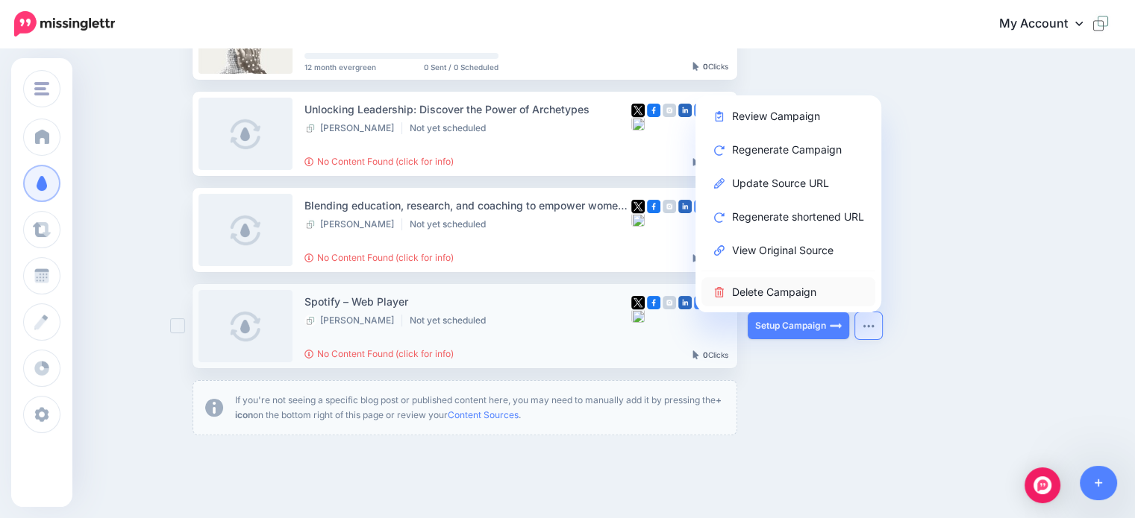
click at [757, 292] on link "Delete Campaign" at bounding box center [788, 292] width 174 height 29
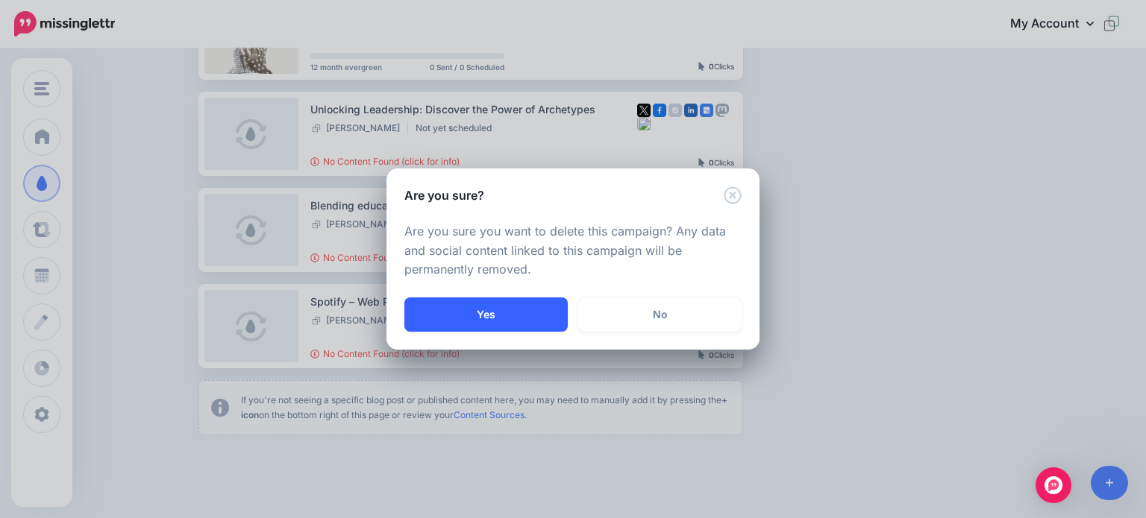
click at [489, 316] on button "Yes" at bounding box center [485, 315] width 163 height 34
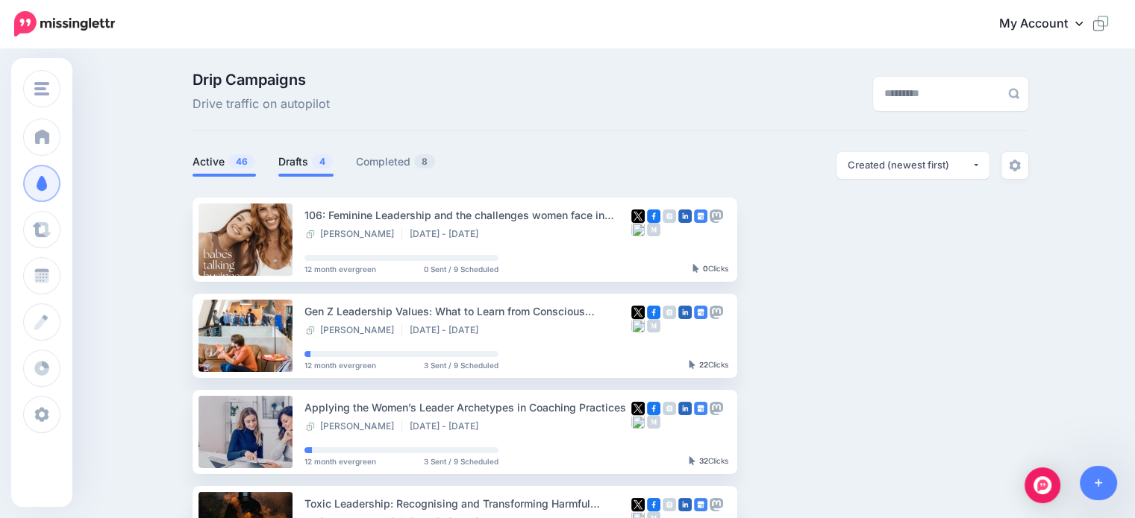
click at [298, 160] on link "Drafts 4" at bounding box center [305, 162] width 55 height 18
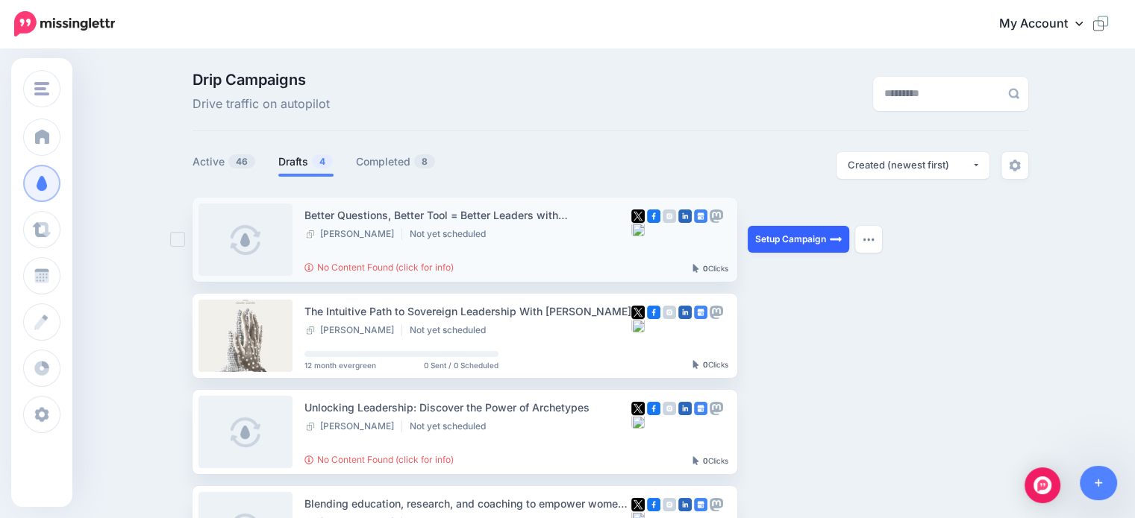
click at [791, 240] on link "Setup Campaign" at bounding box center [798, 239] width 101 height 27
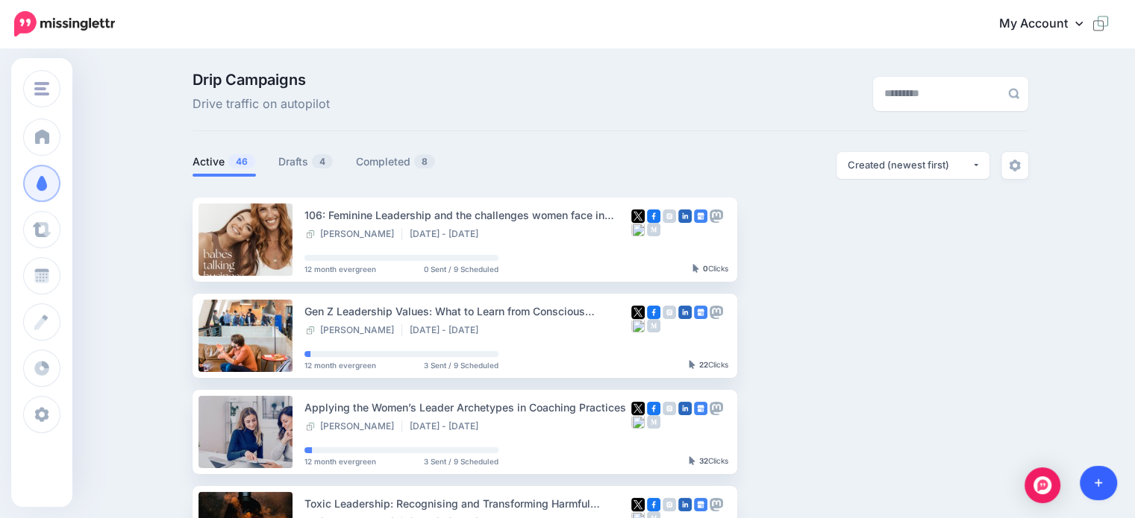
click at [1096, 483] on icon at bounding box center [1098, 483] width 8 height 10
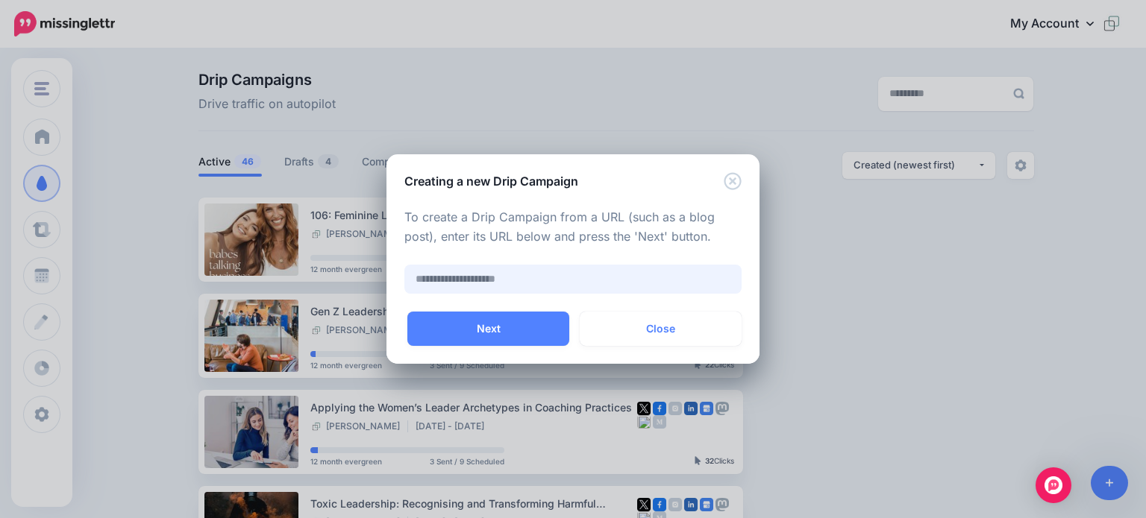
click at [421, 280] on input "text" at bounding box center [572, 279] width 337 height 29
paste input "**********"
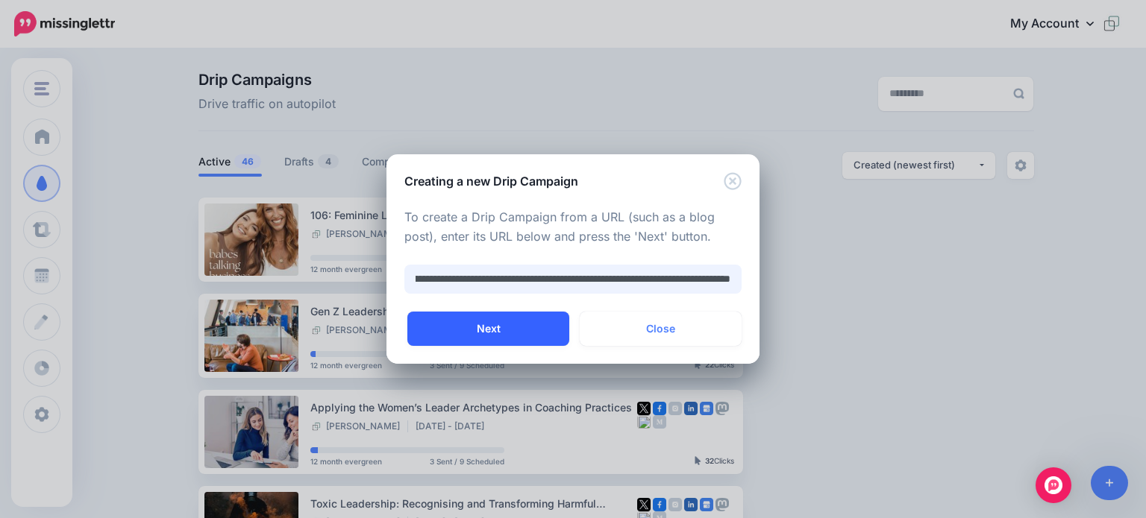
type input "**********"
click at [501, 332] on button "Next" at bounding box center [488, 329] width 162 height 34
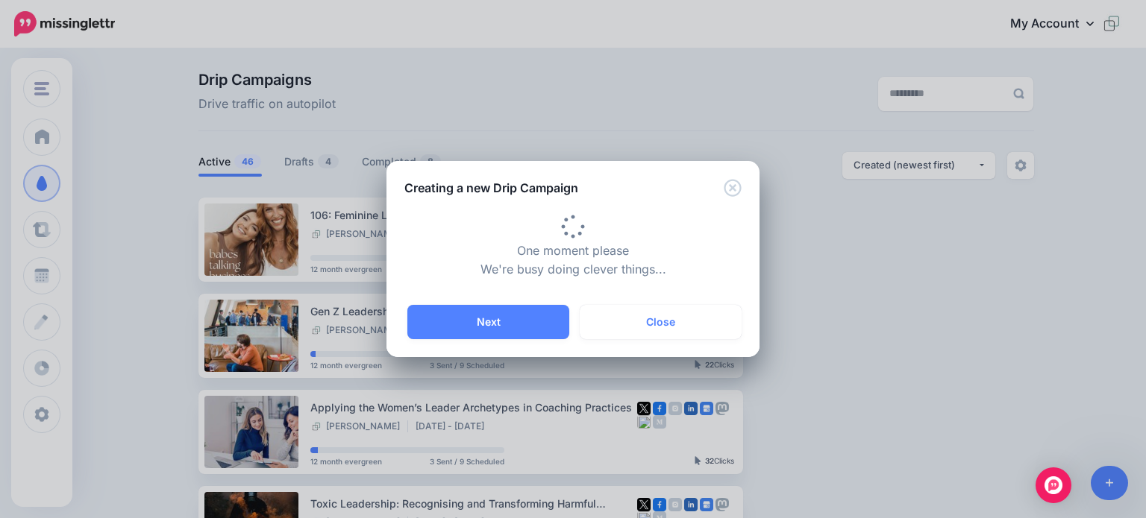
type input "**********"
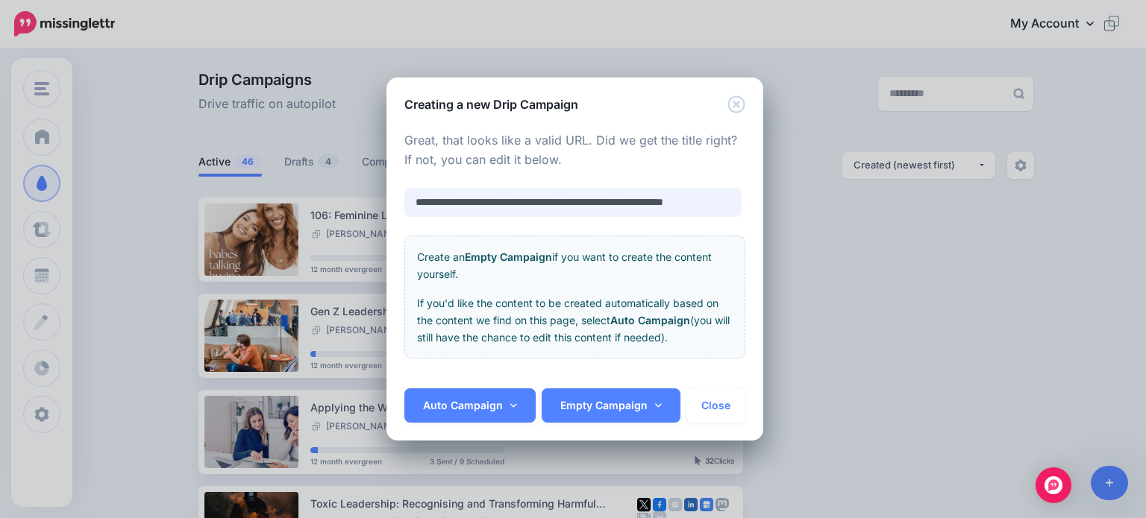
scroll to position [0, 43]
click at [478, 407] on link "Auto Campaign" at bounding box center [469, 406] width 131 height 34
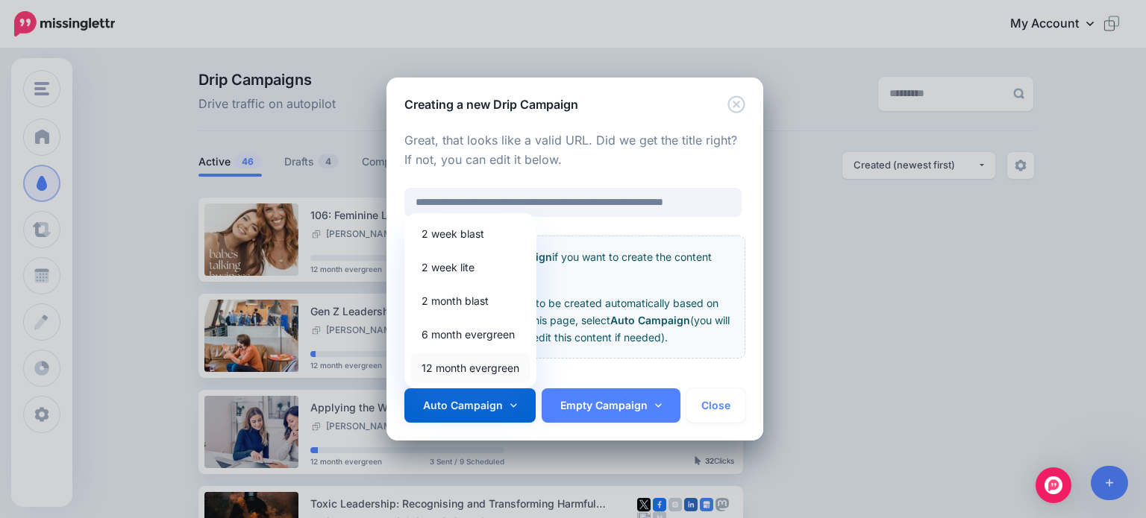
click at [471, 364] on link "12 month evergreen" at bounding box center [470, 368] width 120 height 29
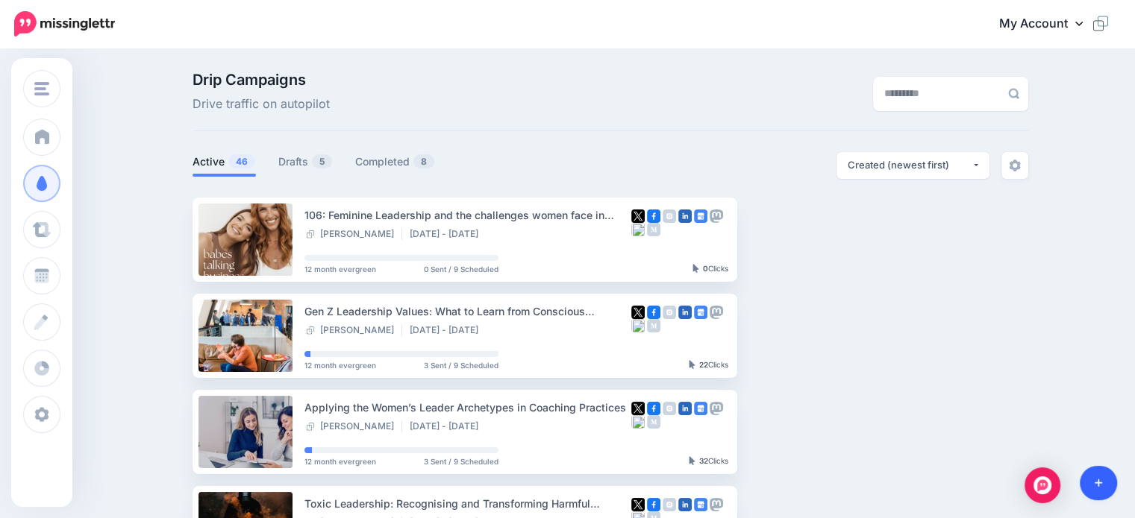
click at [1103, 477] on link at bounding box center [1098, 483] width 38 height 34
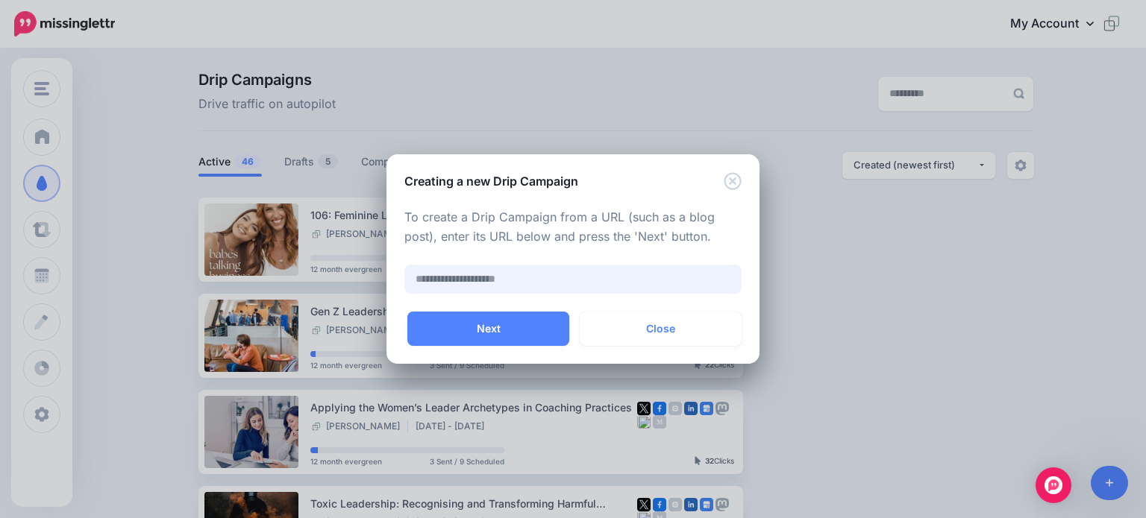
paste input "**********"
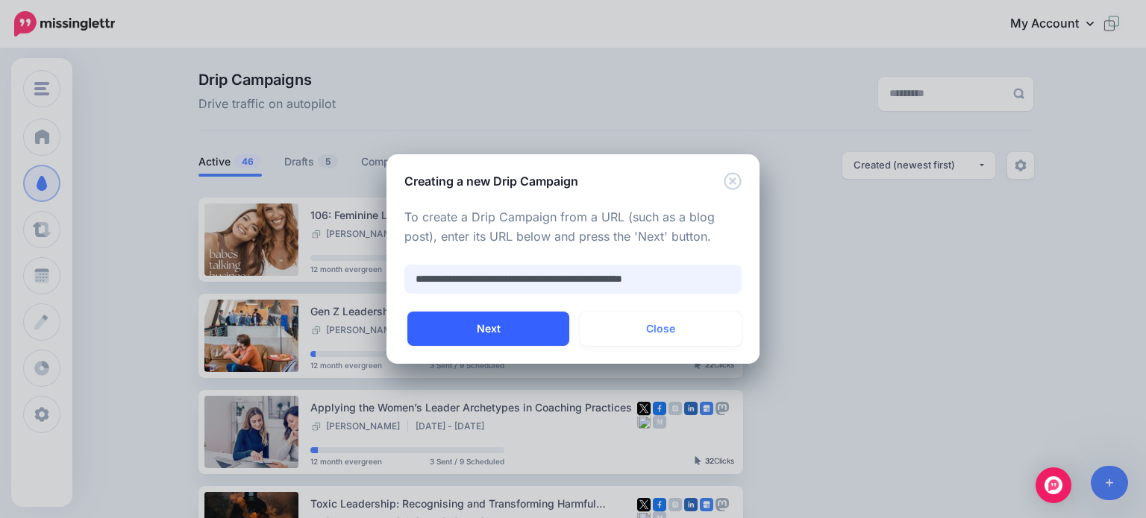
type input "**********"
click at [477, 328] on button "Next" at bounding box center [488, 329] width 162 height 34
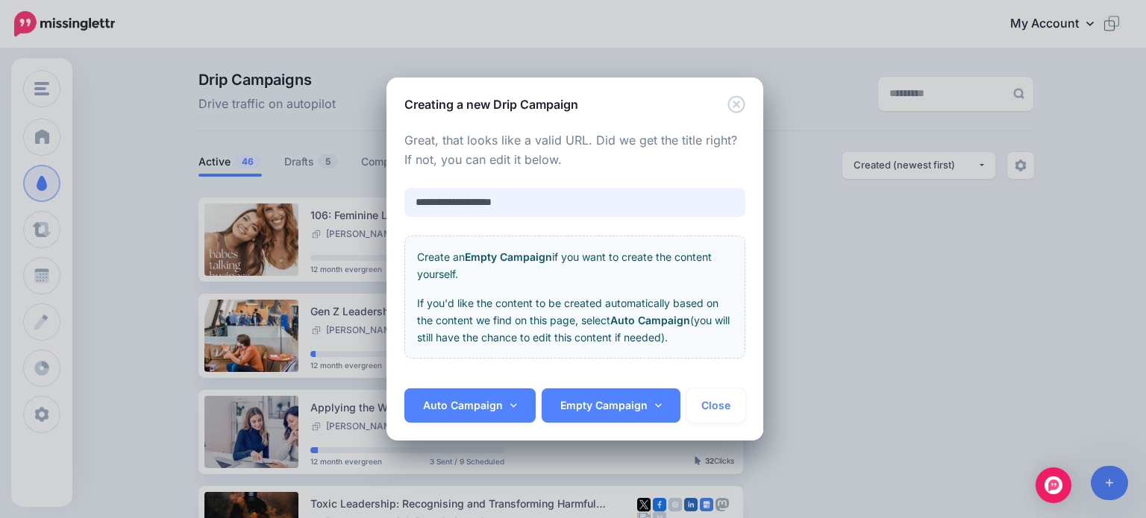
drag, startPoint x: 481, startPoint y: 200, endPoint x: 359, endPoint y: 200, distance: 122.3
click at [360, 200] on div "**********" at bounding box center [573, 259] width 1146 height 518
click at [439, 201] on input "**********" at bounding box center [574, 202] width 341 height 29
type input "**********"
click at [469, 409] on link "Auto Campaign" at bounding box center [469, 406] width 131 height 34
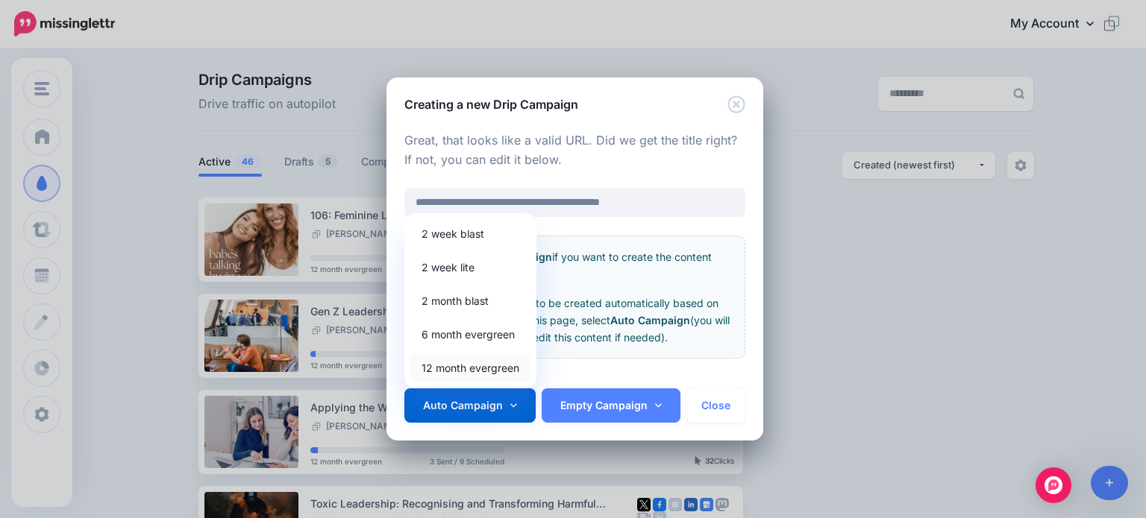
click at [457, 368] on link "12 month evergreen" at bounding box center [470, 368] width 120 height 29
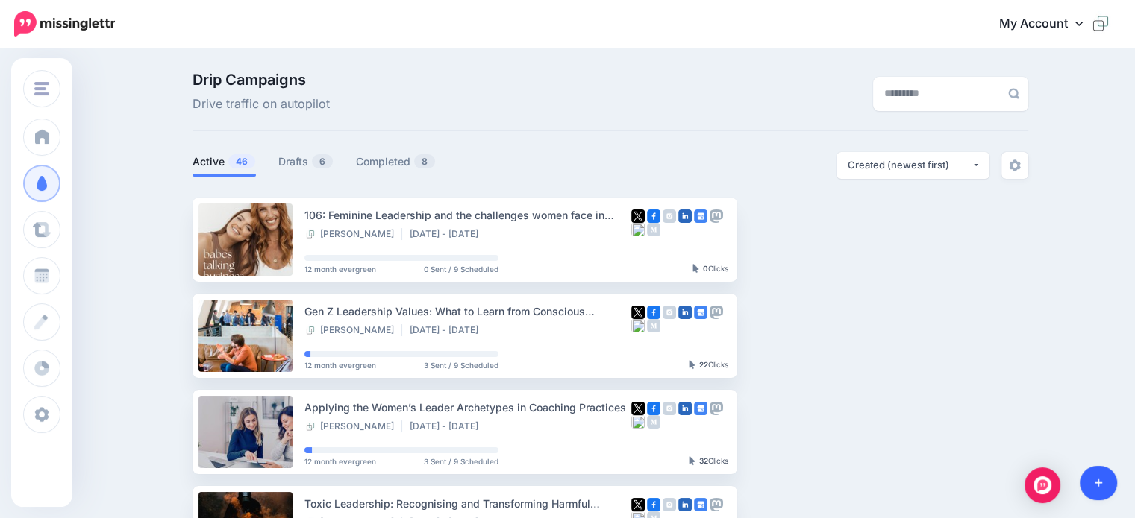
click at [1094, 480] on icon at bounding box center [1098, 483] width 8 height 10
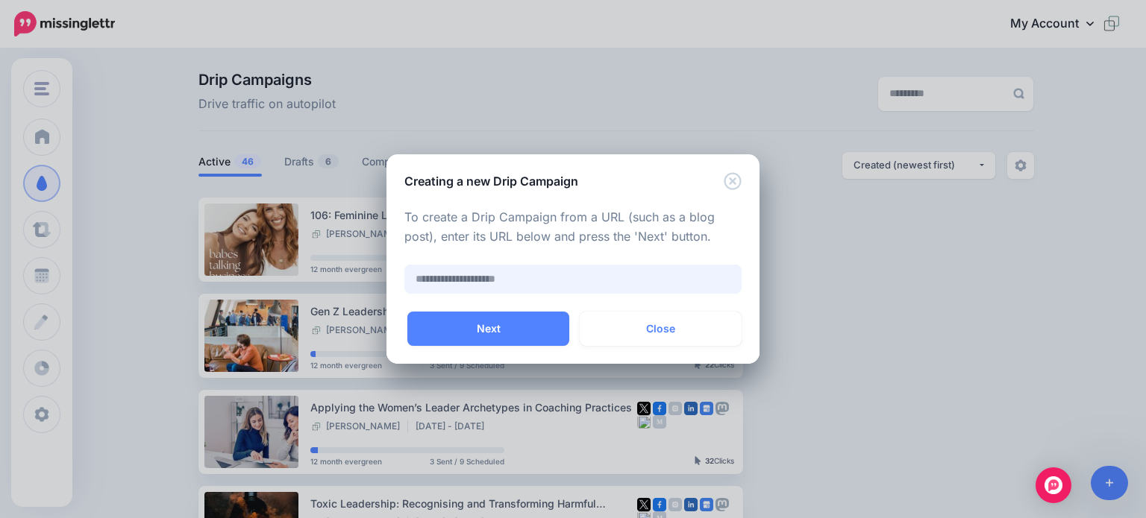
paste input "**********"
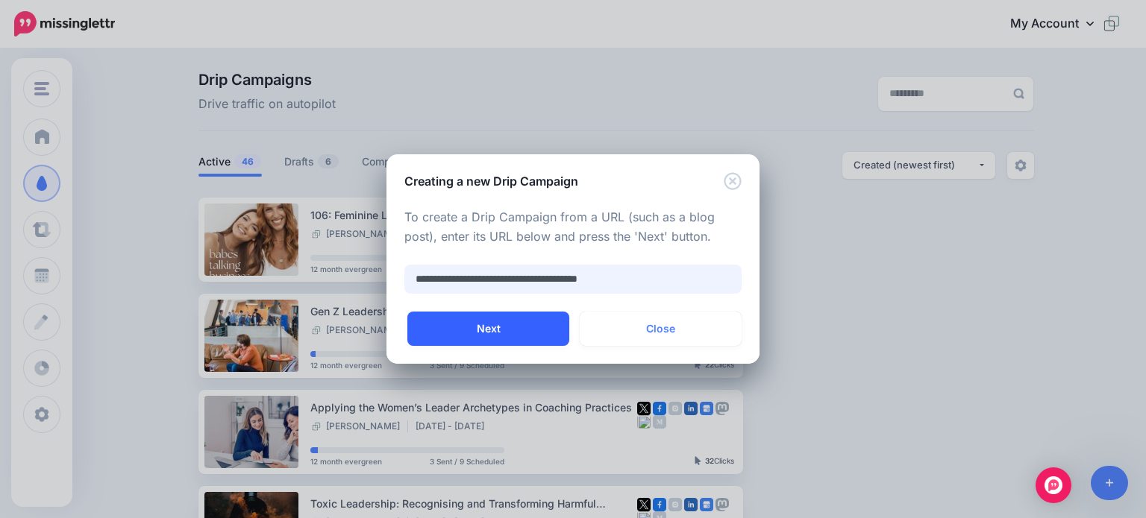
type input "**********"
click at [505, 330] on button "Next" at bounding box center [488, 329] width 162 height 34
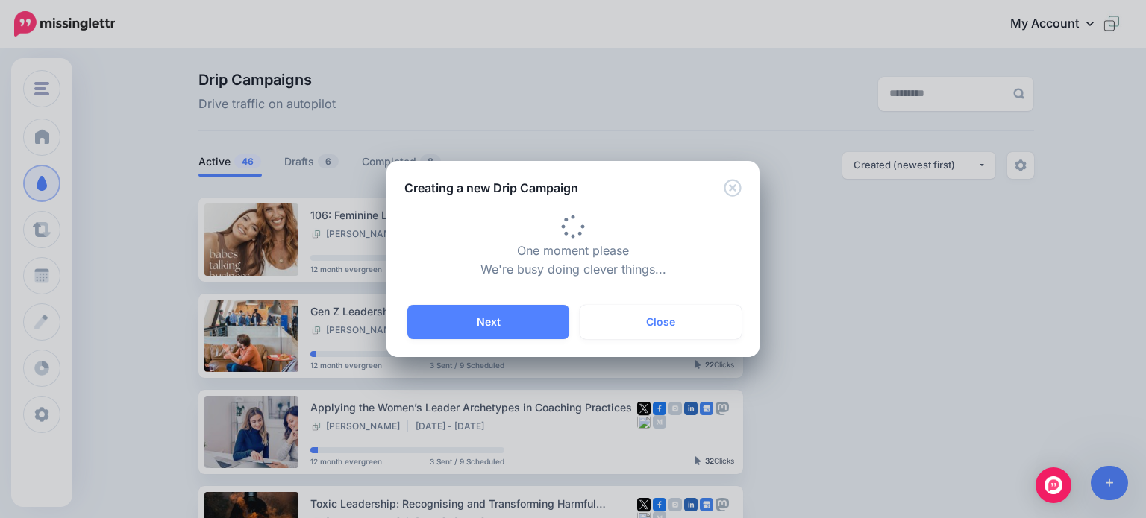
type input "**********"
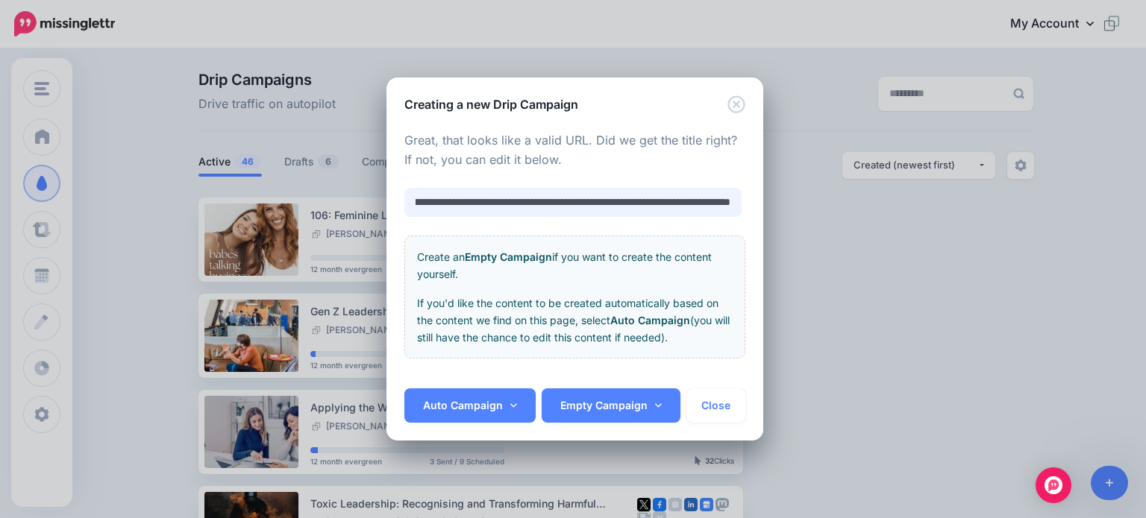
scroll to position [0, 151]
click at [478, 407] on link "Auto Campaign" at bounding box center [469, 406] width 131 height 34
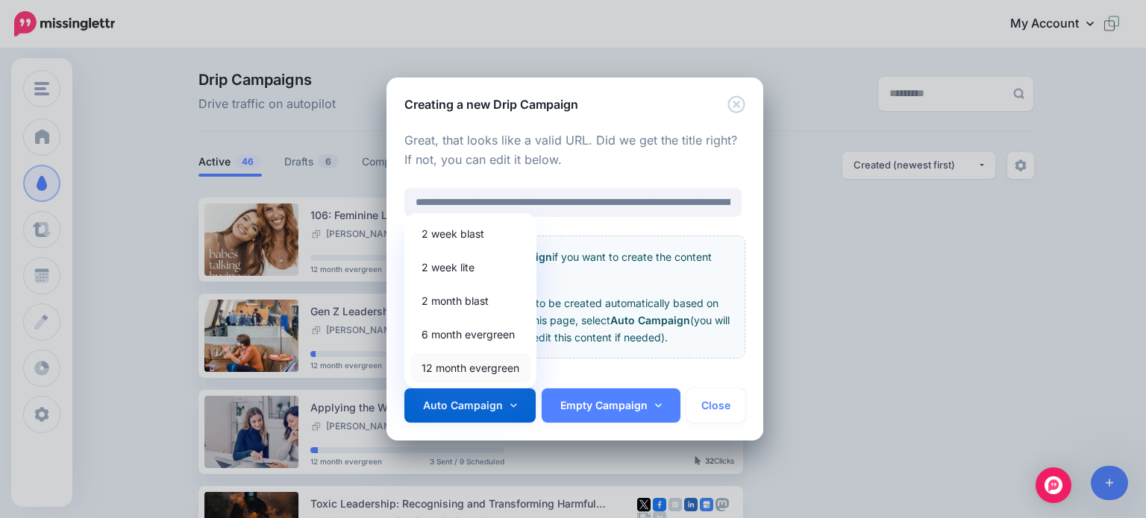
click at [466, 368] on link "12 month evergreen" at bounding box center [470, 368] width 120 height 29
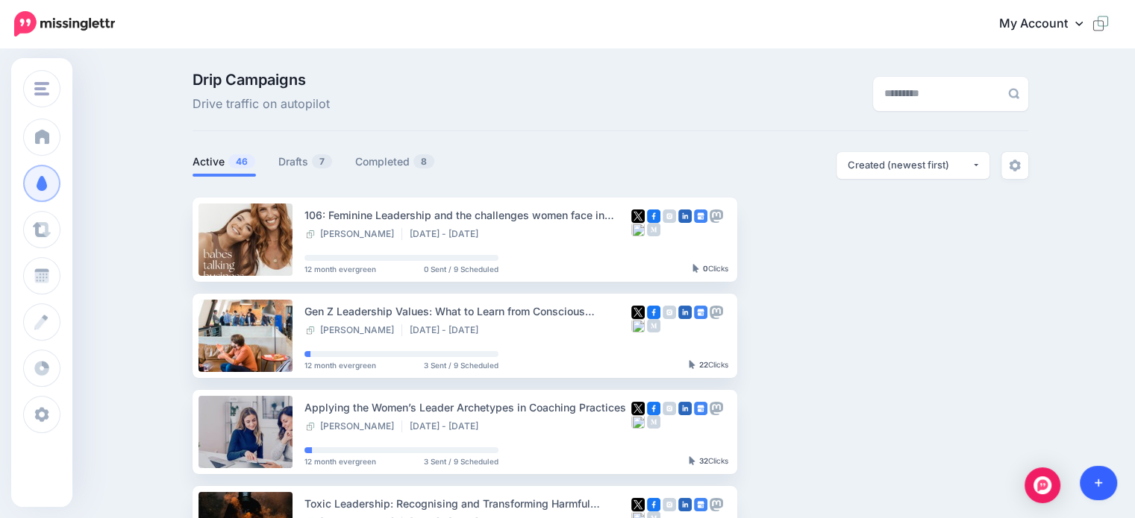
click at [1099, 486] on icon at bounding box center [1098, 483] width 8 height 10
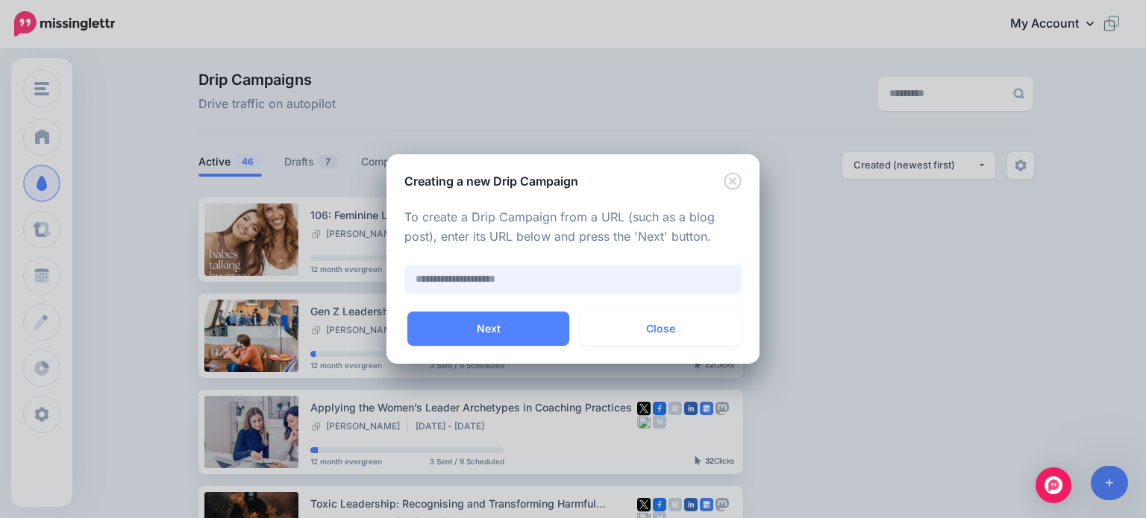
paste input "**********"
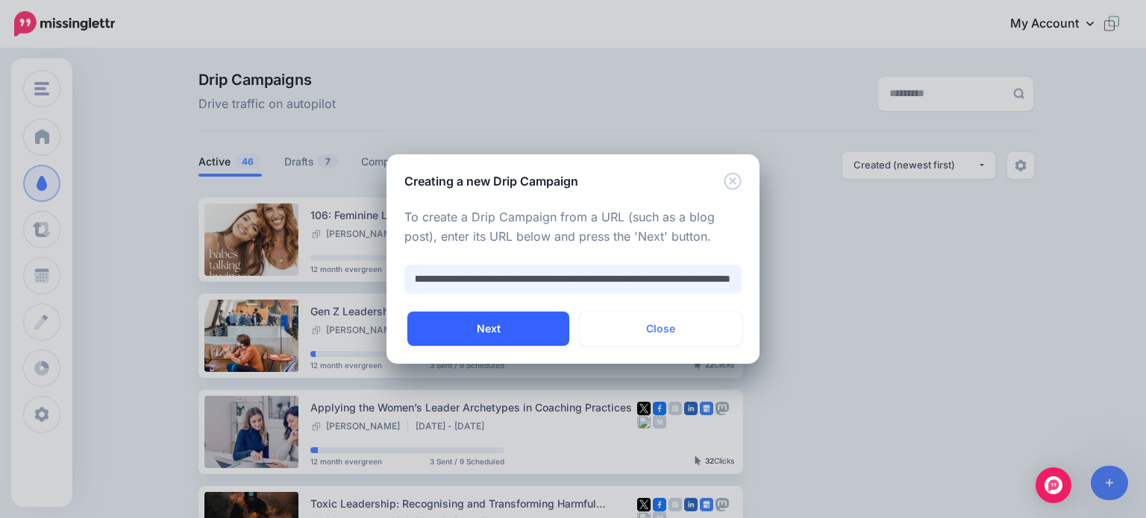
type input "**********"
click at [477, 329] on button "Next" at bounding box center [488, 329] width 162 height 34
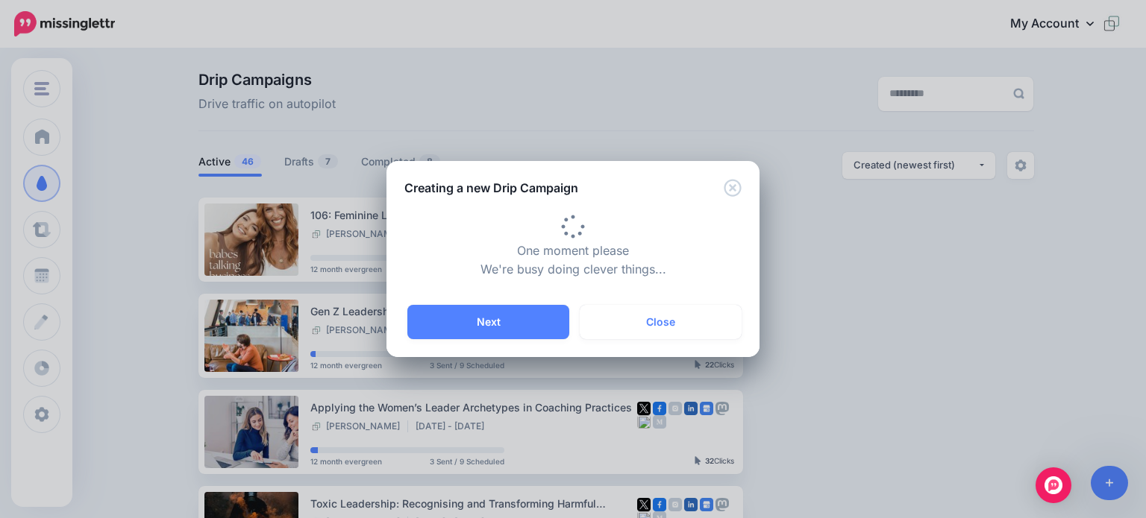
type input "**********"
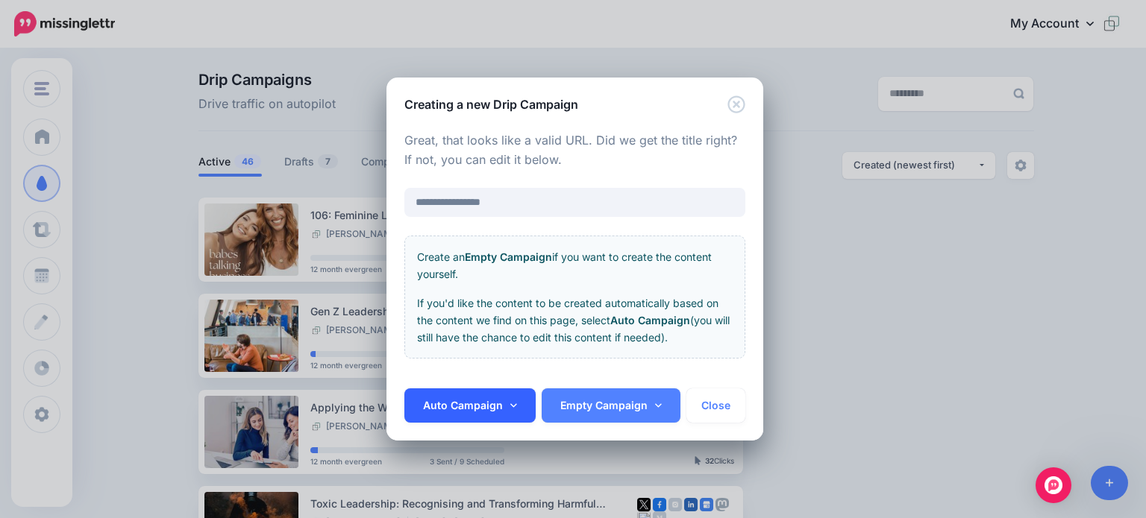
click at [471, 403] on link "Auto Campaign" at bounding box center [469, 406] width 131 height 34
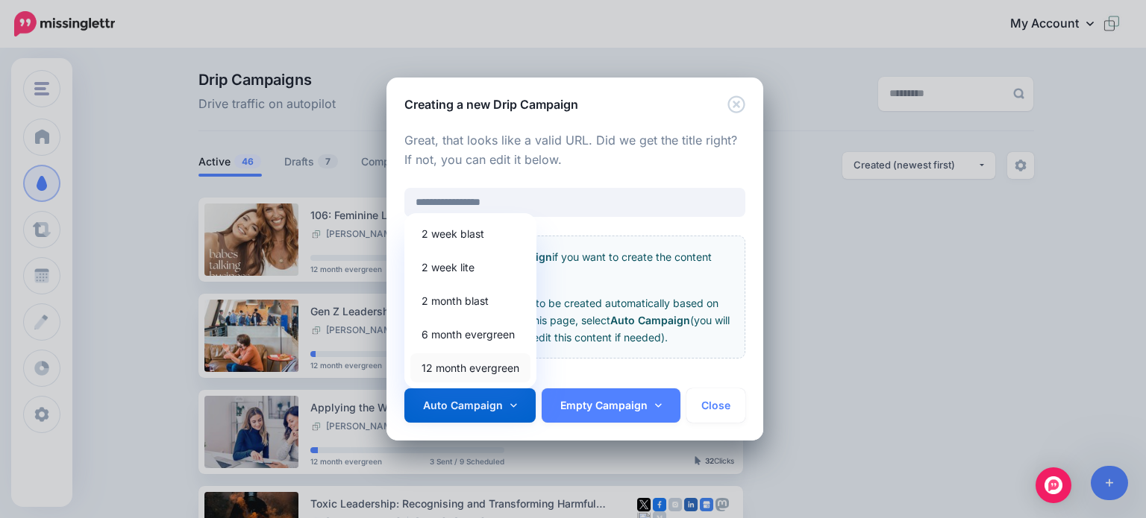
click at [457, 362] on link "12 month evergreen" at bounding box center [470, 368] width 120 height 29
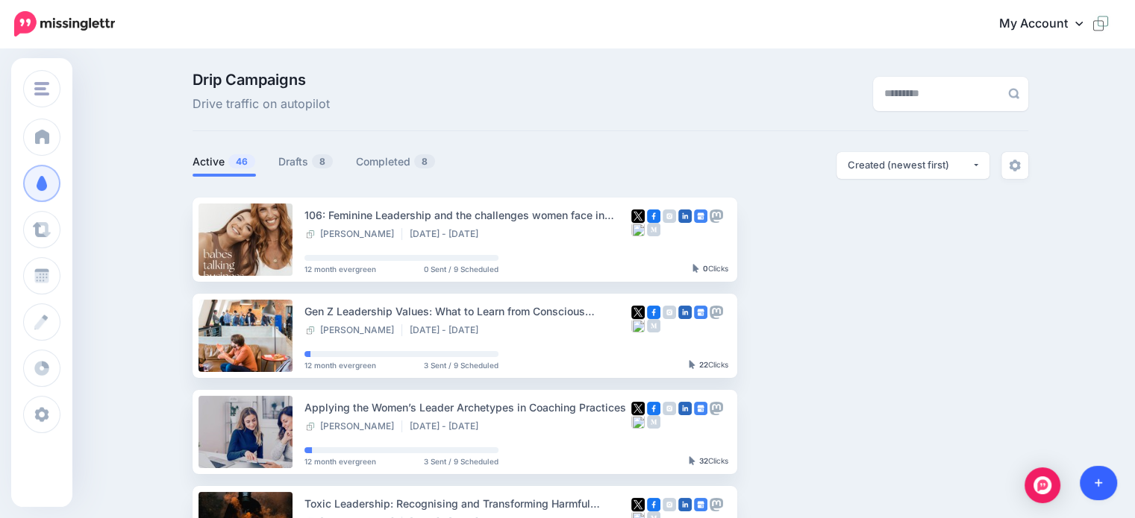
click at [1098, 483] on icon at bounding box center [1098, 484] width 8 height 8
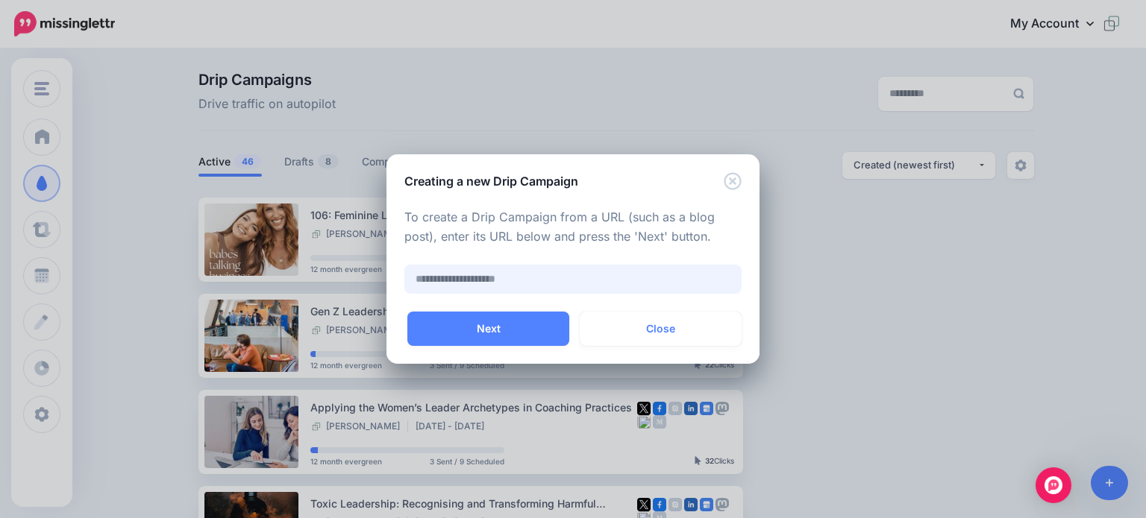
paste input "**********"
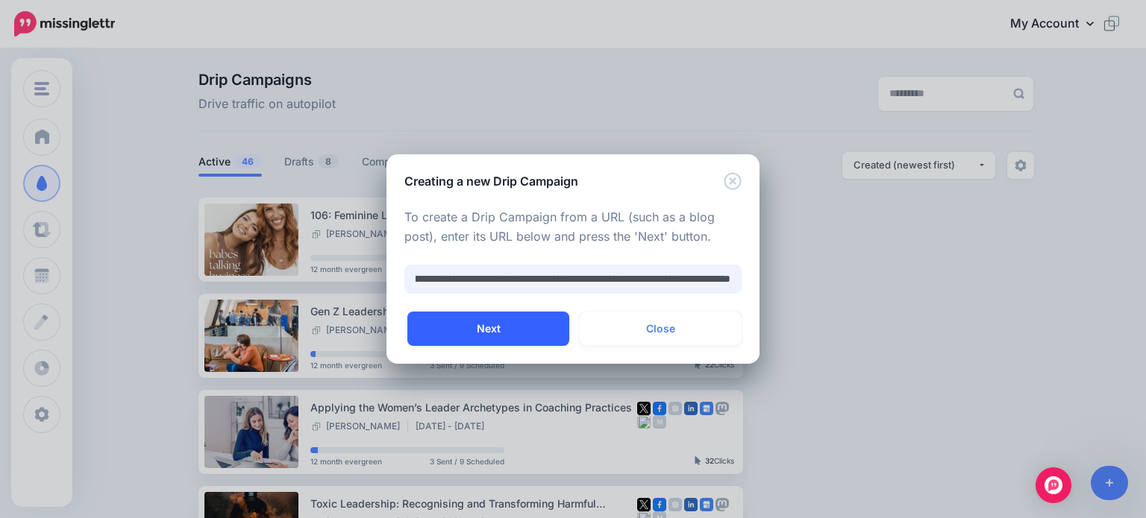
type input "**********"
click at [474, 327] on button "Next" at bounding box center [488, 329] width 162 height 34
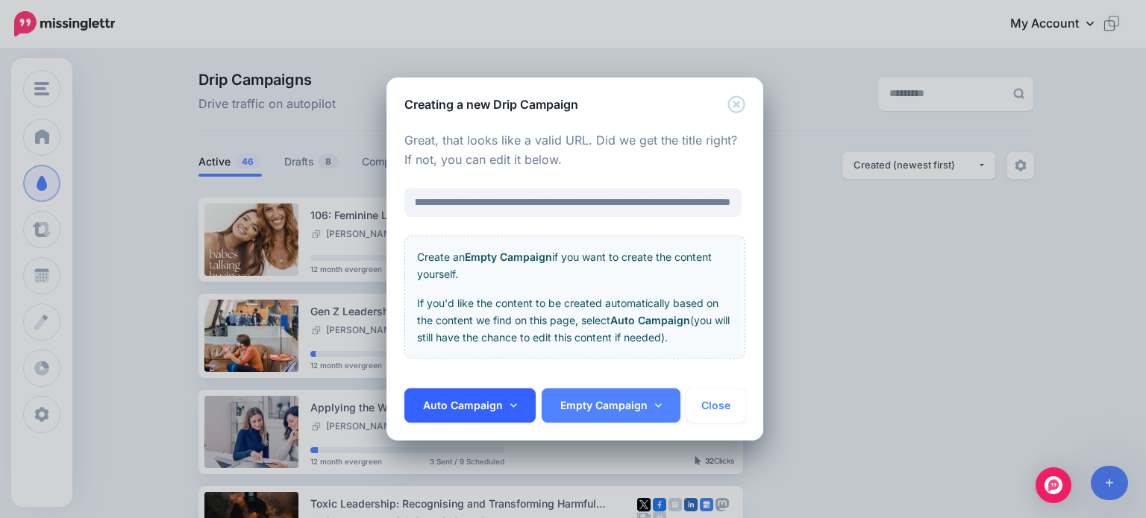
scroll to position [0, 0]
click at [467, 411] on link "Auto Campaign" at bounding box center [469, 406] width 131 height 34
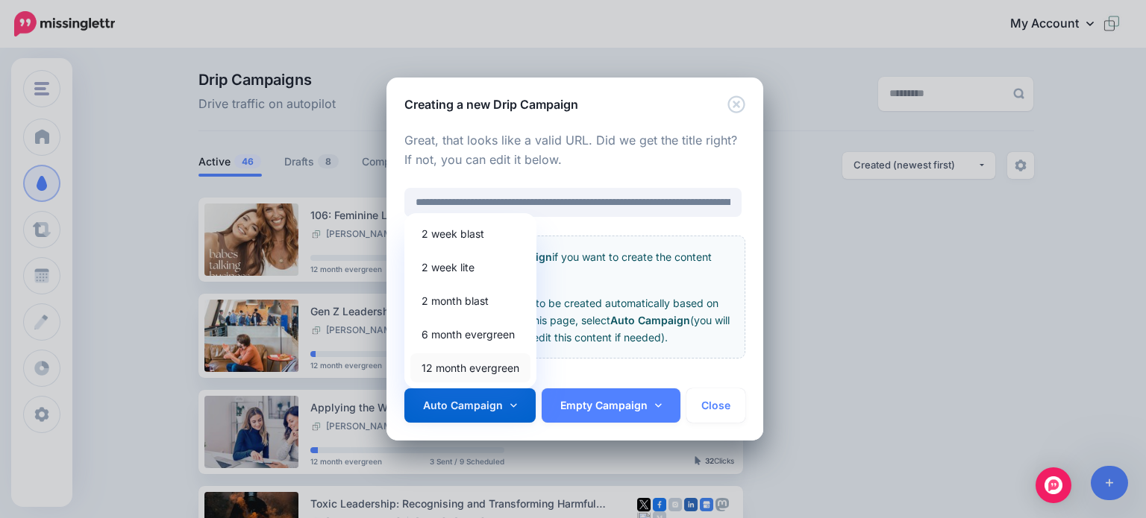
click at [466, 368] on link "12 month evergreen" at bounding box center [470, 368] width 120 height 29
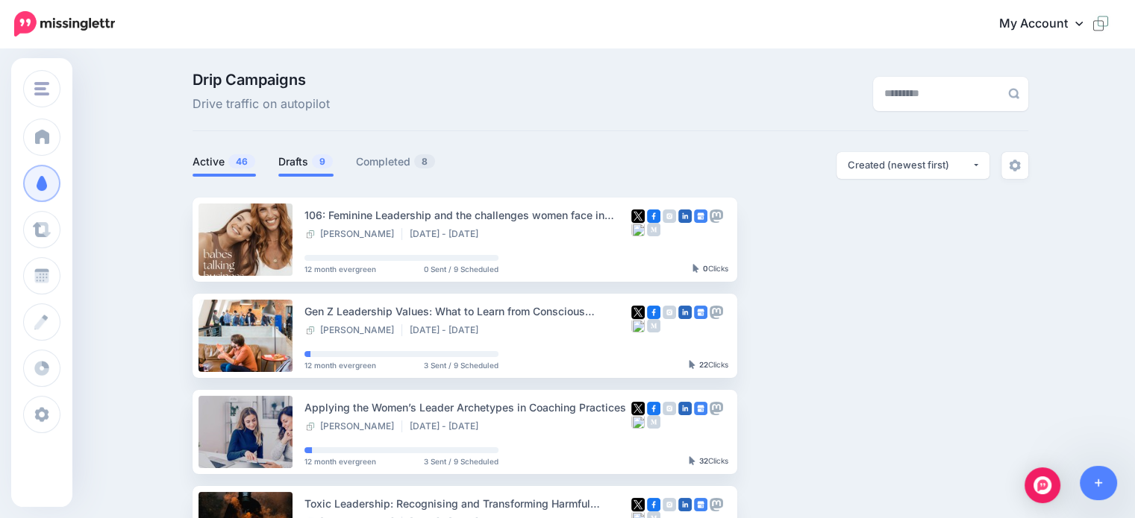
click at [294, 163] on link "Drafts 9" at bounding box center [305, 162] width 55 height 18
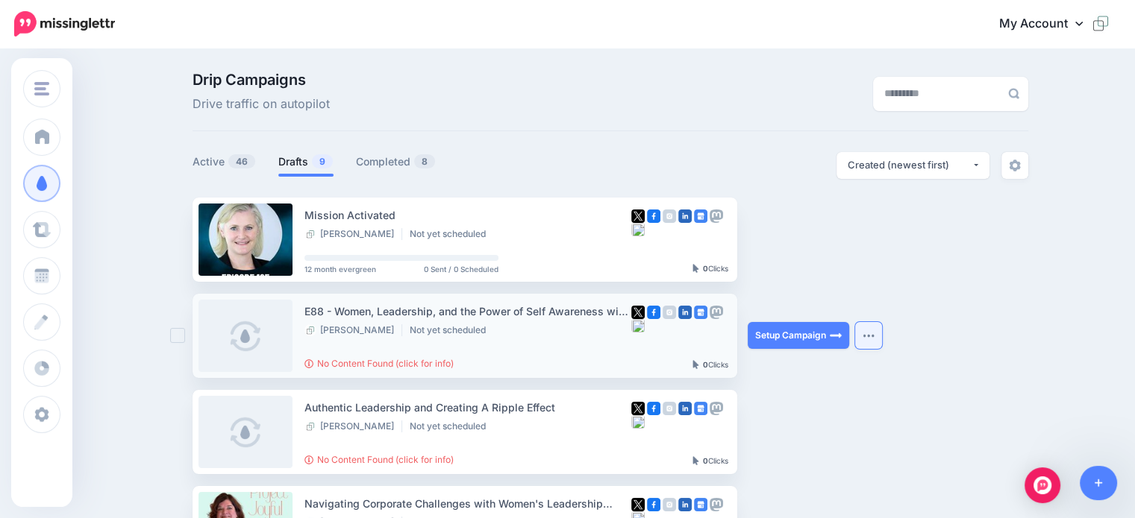
click at [865, 334] on button "button" at bounding box center [868, 335] width 27 height 27
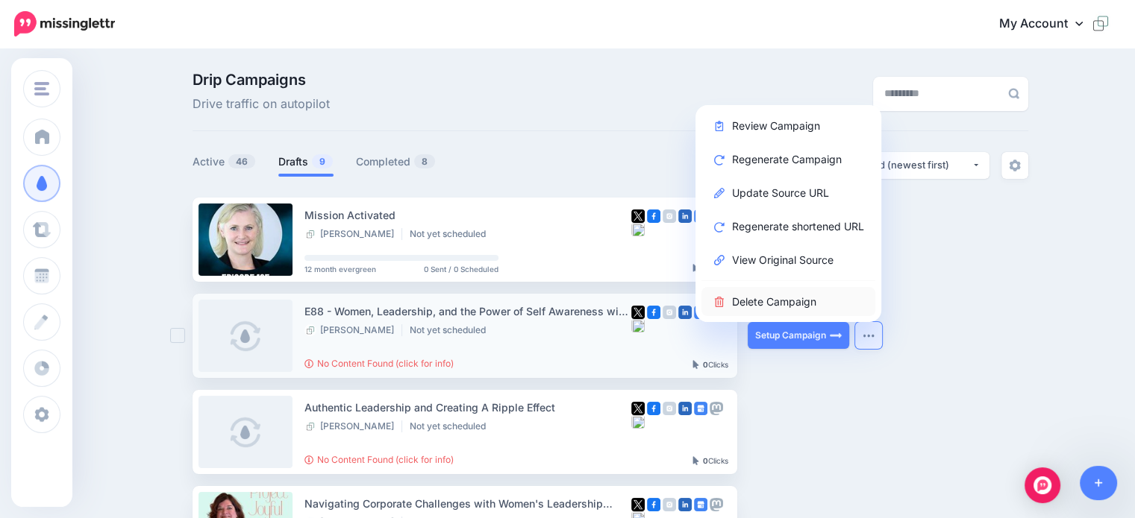
click at [796, 299] on link "Delete Campaign" at bounding box center [788, 301] width 174 height 29
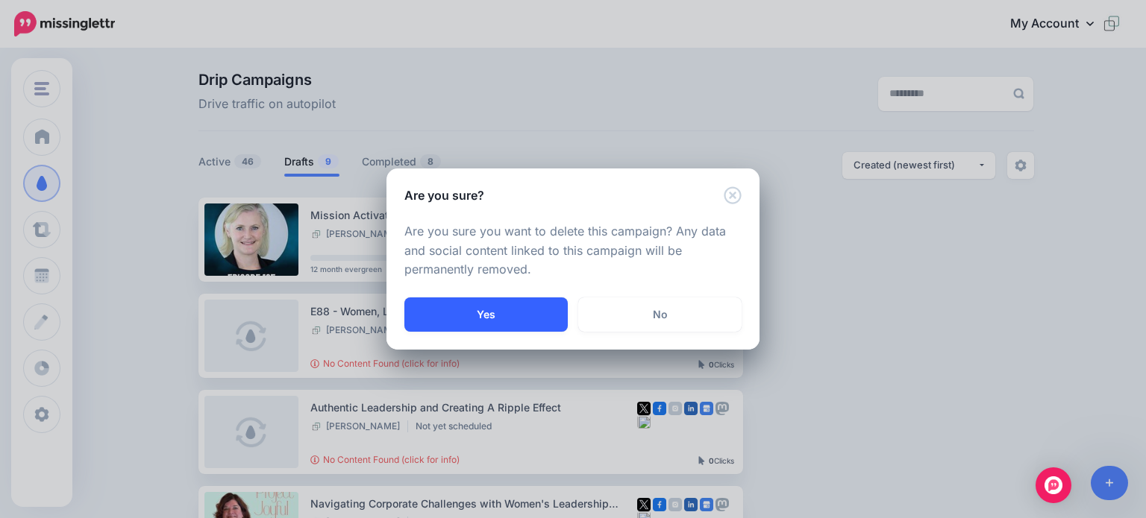
click at [510, 319] on button "Yes" at bounding box center [485, 315] width 163 height 34
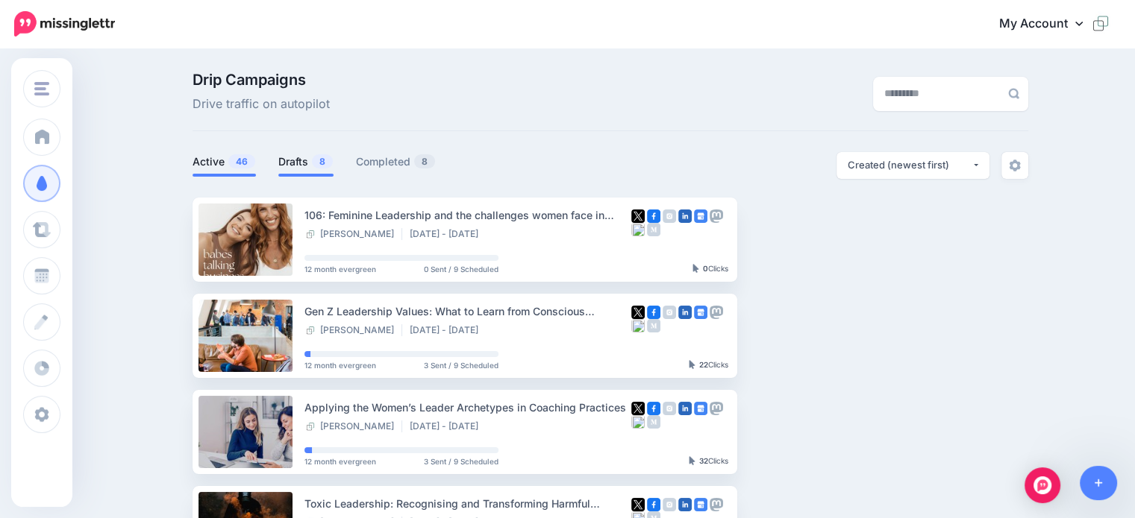
click at [298, 161] on link "Drafts 8" at bounding box center [305, 162] width 55 height 18
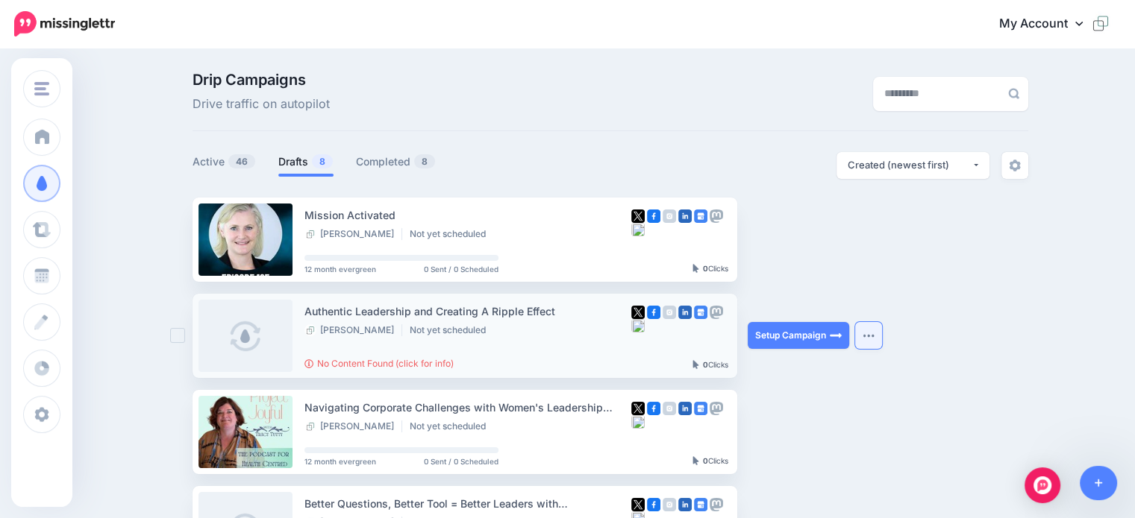
click at [870, 339] on button "button" at bounding box center [868, 335] width 27 height 27
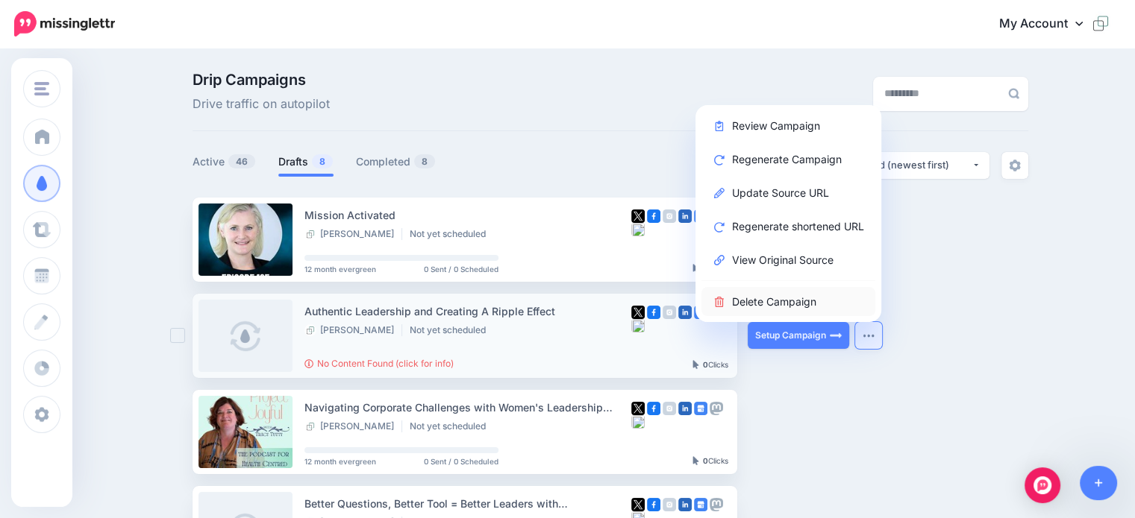
click at [784, 298] on link "Delete Campaign" at bounding box center [788, 301] width 174 height 29
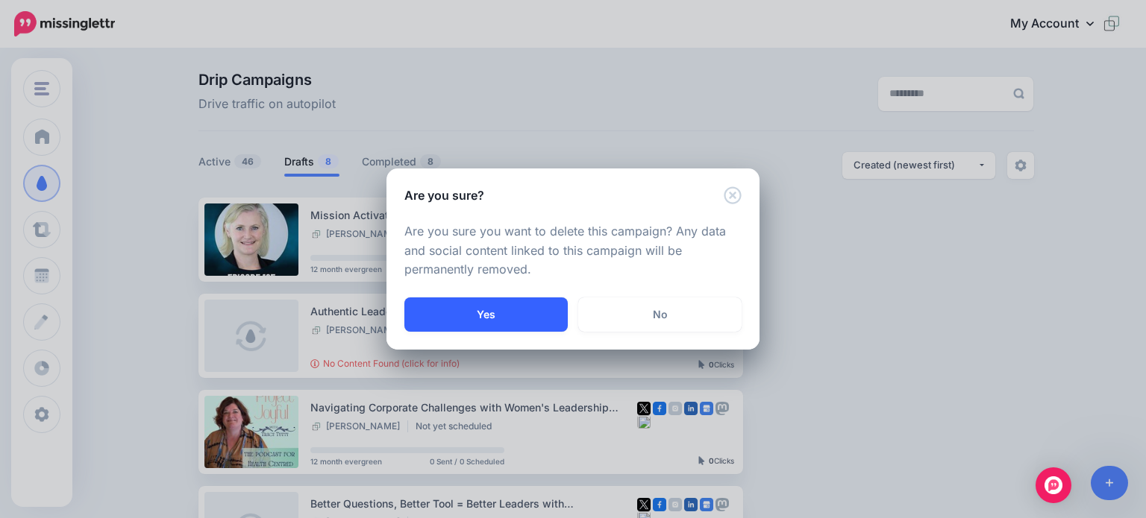
click at [474, 315] on button "Yes" at bounding box center [485, 315] width 163 height 34
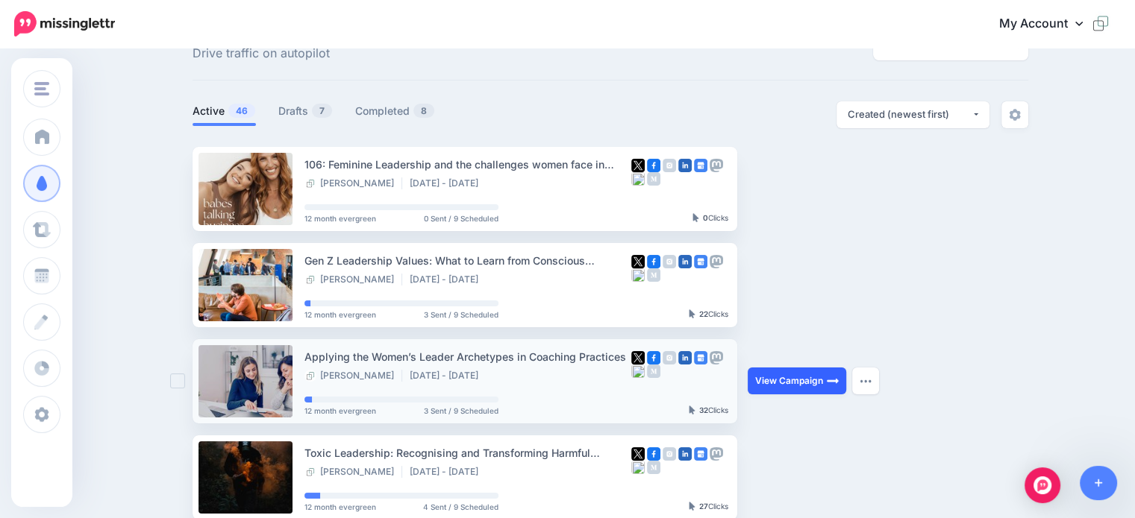
scroll to position [75, 0]
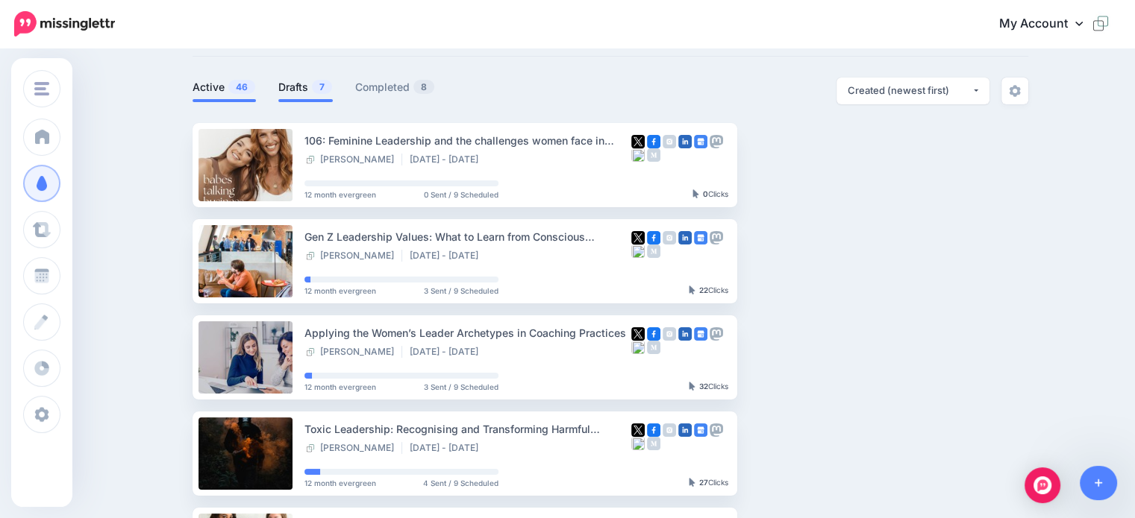
click at [297, 87] on link "Drafts 7" at bounding box center [305, 87] width 54 height 18
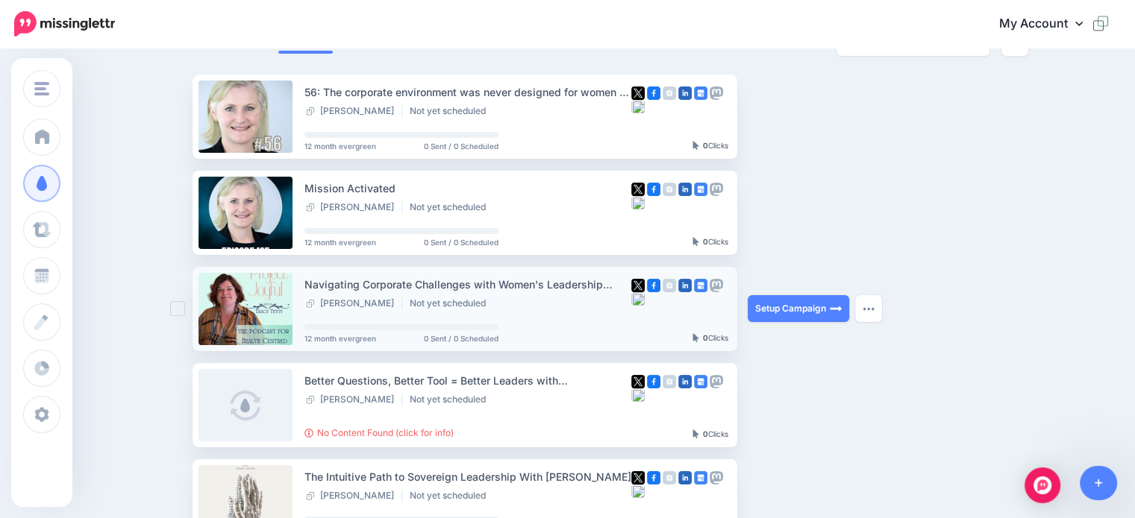
scroll to position [149, 0]
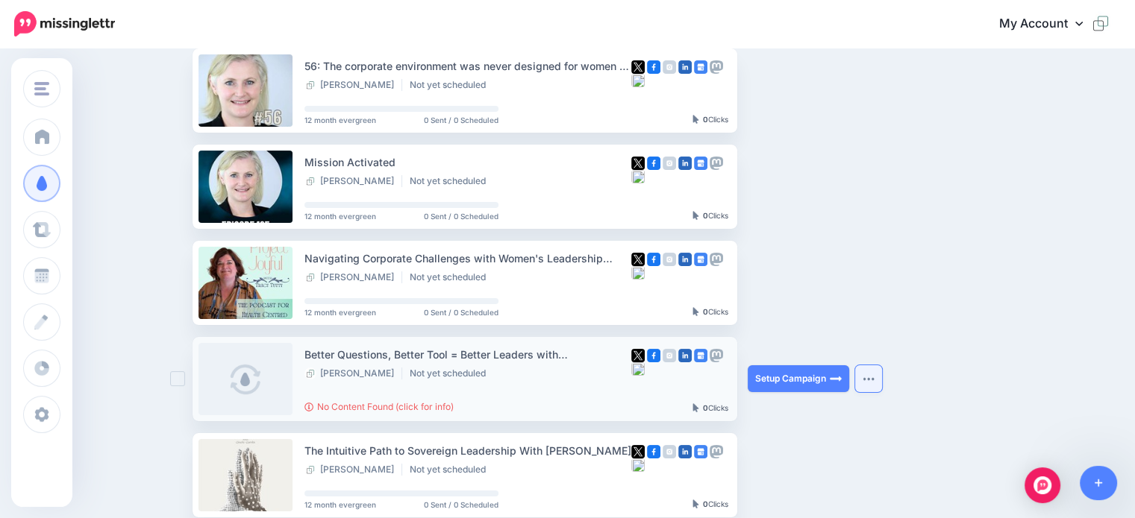
click at [874, 381] on img "button" at bounding box center [868, 379] width 12 height 4
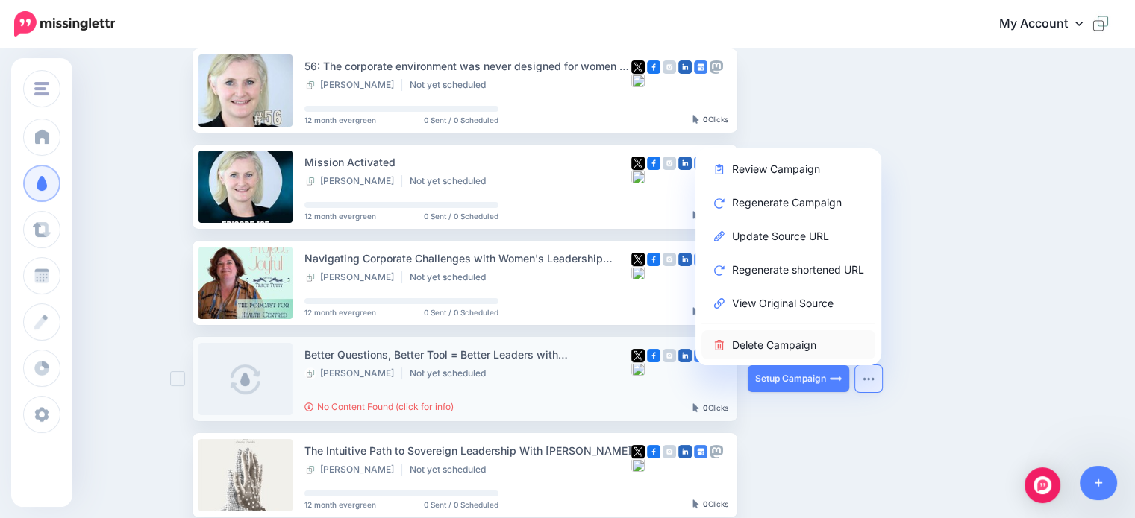
click at [809, 342] on link "Delete Campaign" at bounding box center [788, 344] width 174 height 29
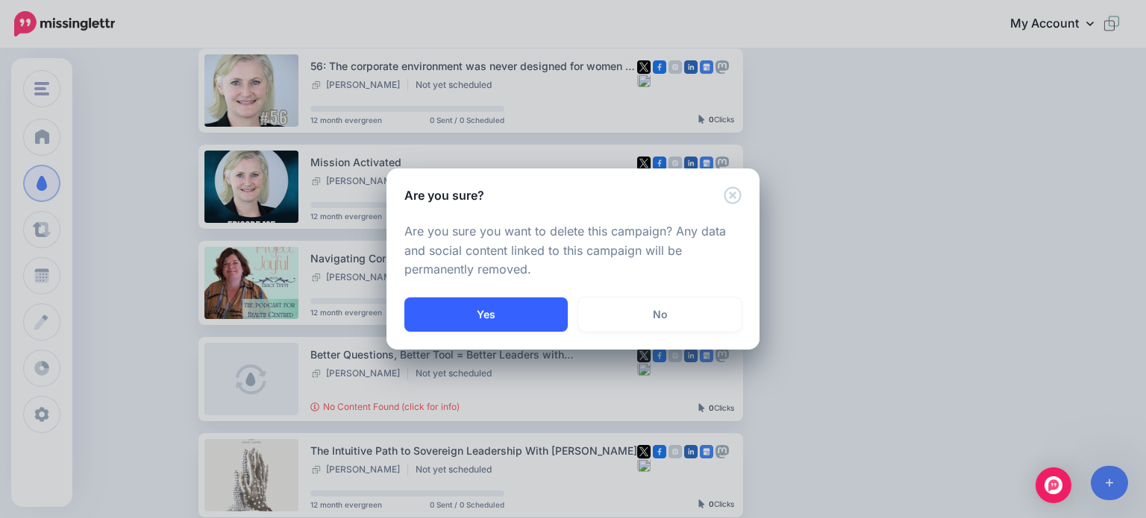
click at [546, 310] on button "Yes" at bounding box center [485, 315] width 163 height 34
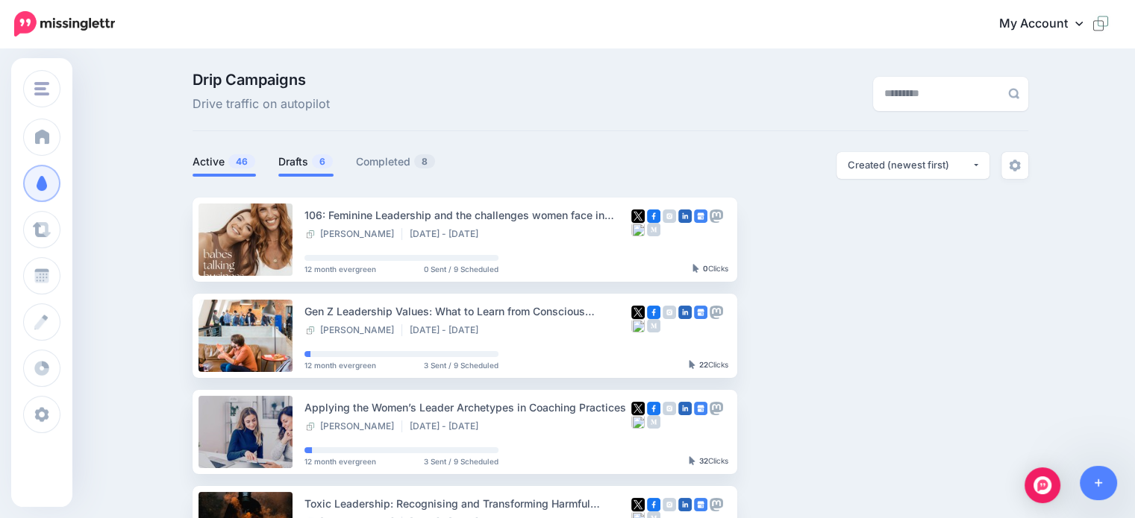
click at [291, 158] on link "Drafts 6" at bounding box center [305, 162] width 55 height 18
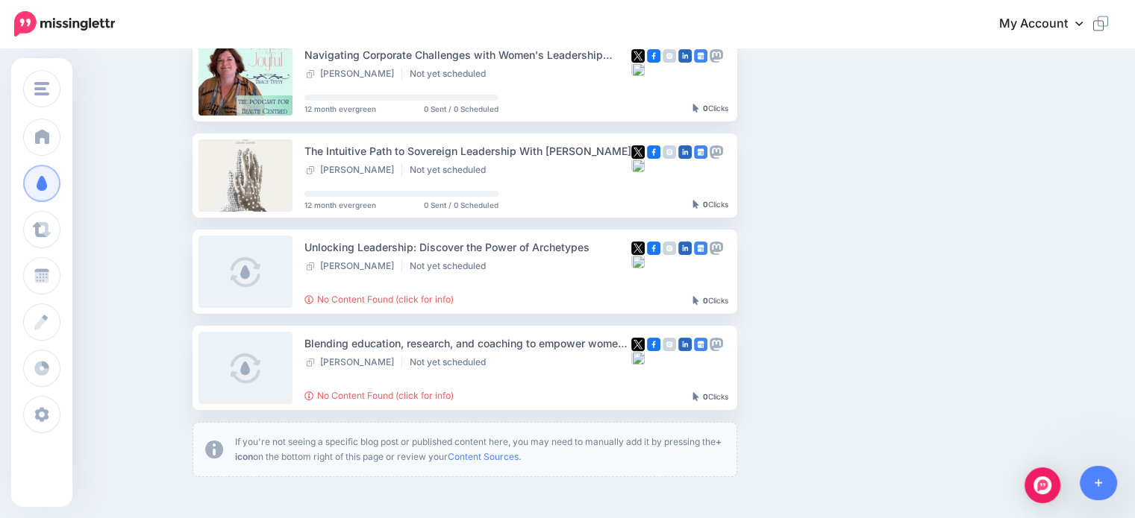
scroll to position [448, 0]
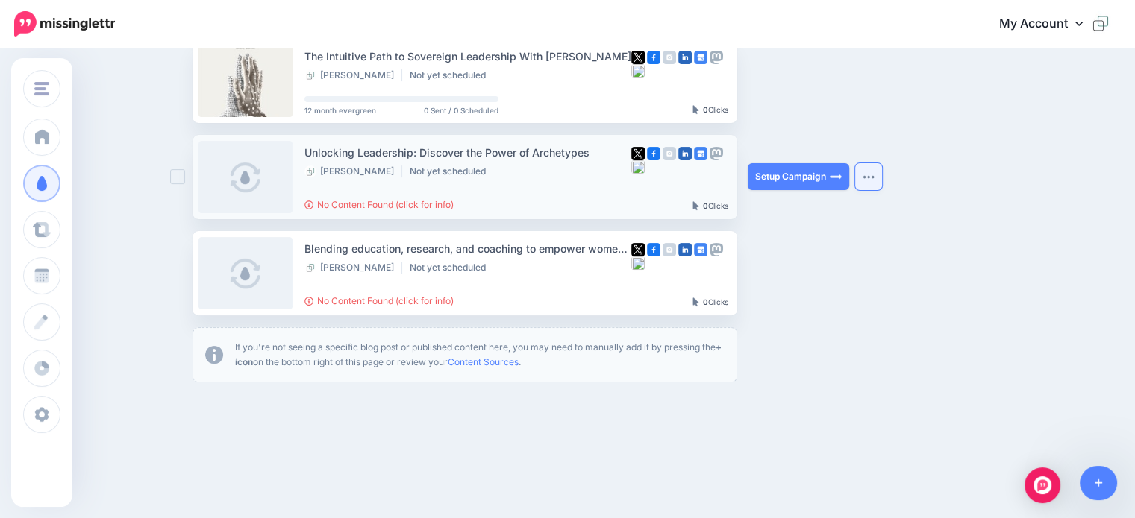
click at [878, 183] on button "button" at bounding box center [868, 176] width 27 height 27
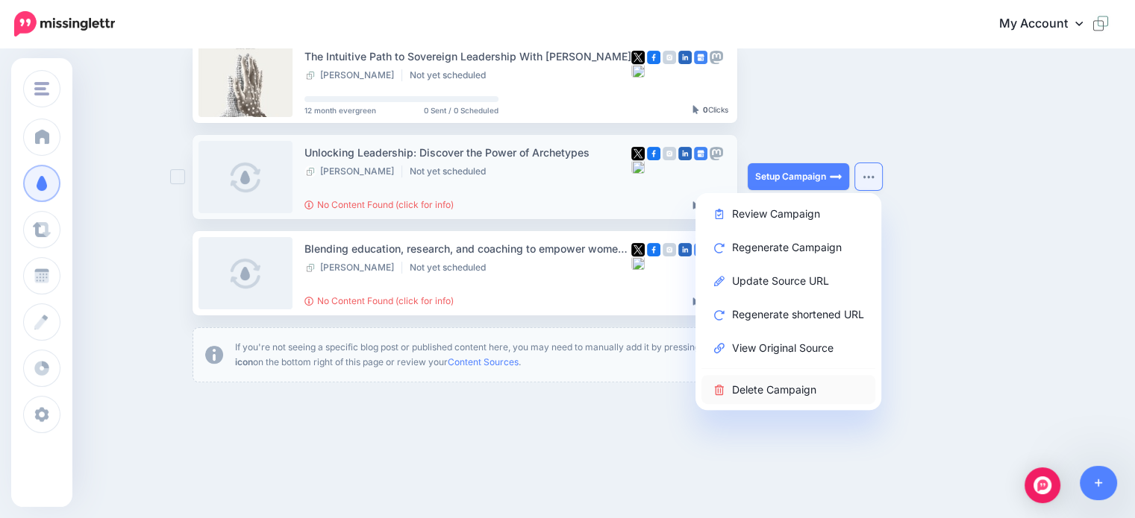
click at [770, 384] on link "Delete Campaign" at bounding box center [788, 389] width 174 height 29
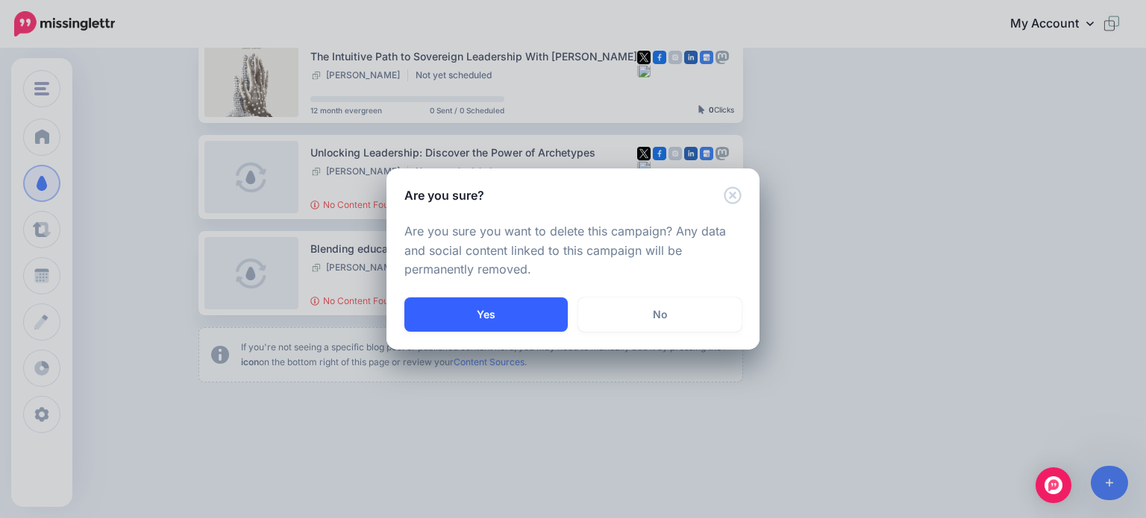
click at [519, 316] on button "Yes" at bounding box center [485, 315] width 163 height 34
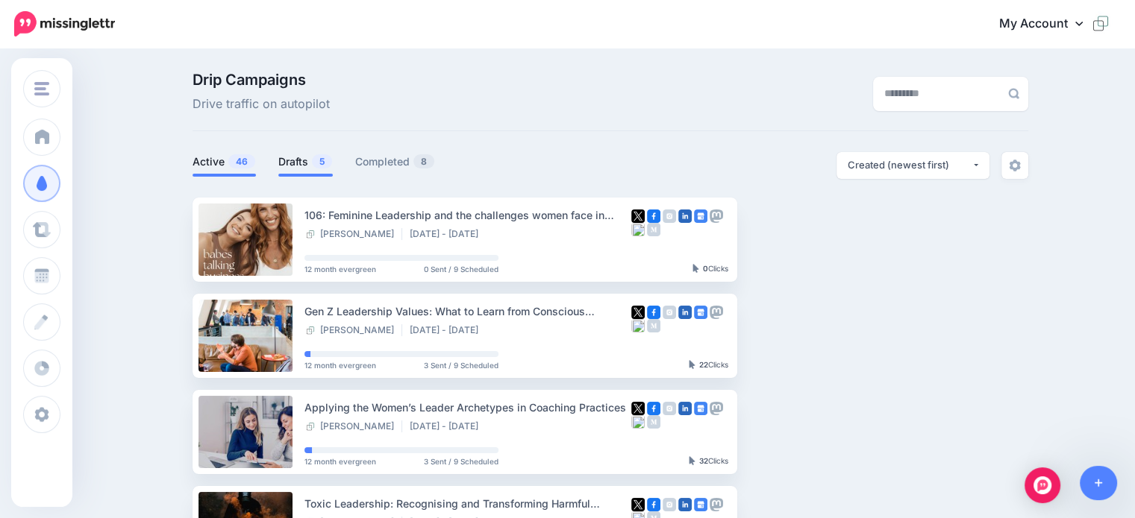
click at [301, 162] on link "Drafts 5" at bounding box center [305, 162] width 54 height 18
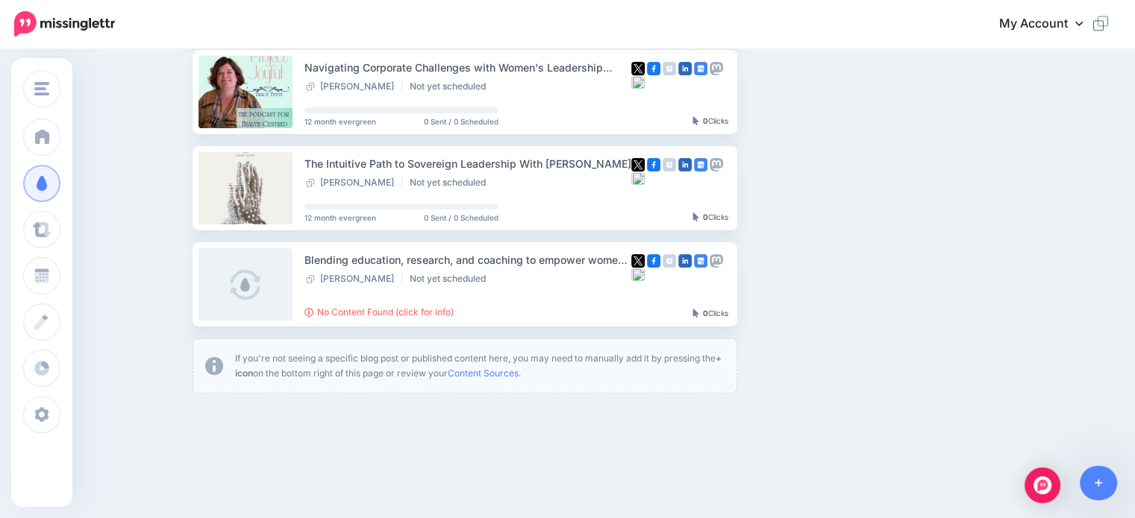
scroll to position [364, 0]
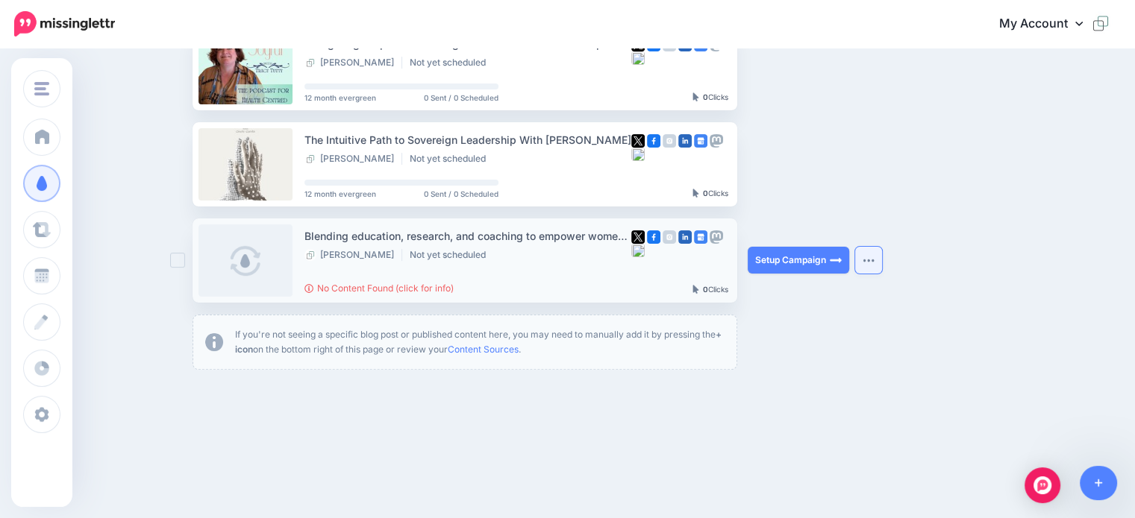
click at [877, 266] on button "button" at bounding box center [868, 260] width 27 height 27
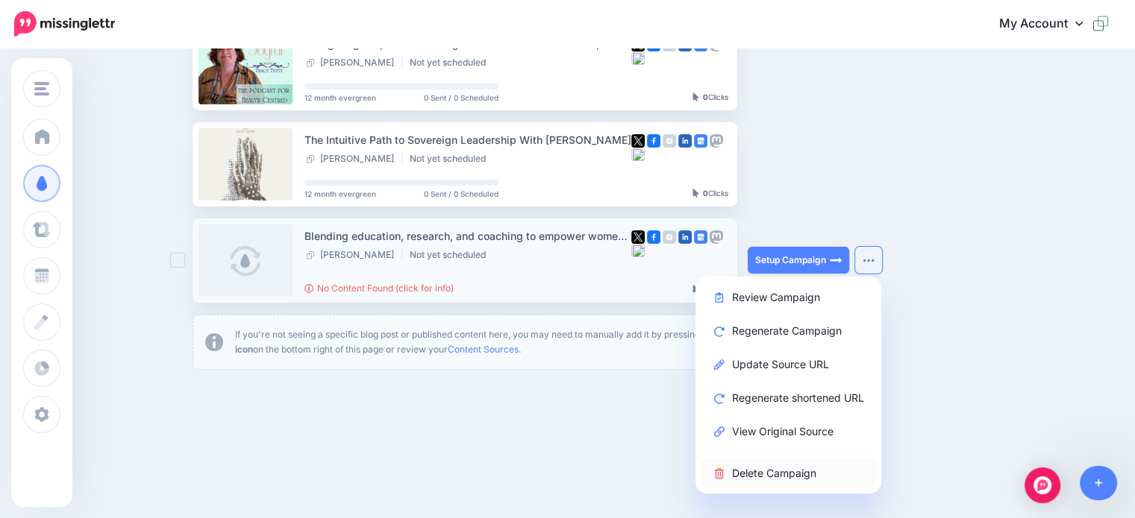
click at [785, 474] on link "Delete Campaign" at bounding box center [788, 473] width 174 height 29
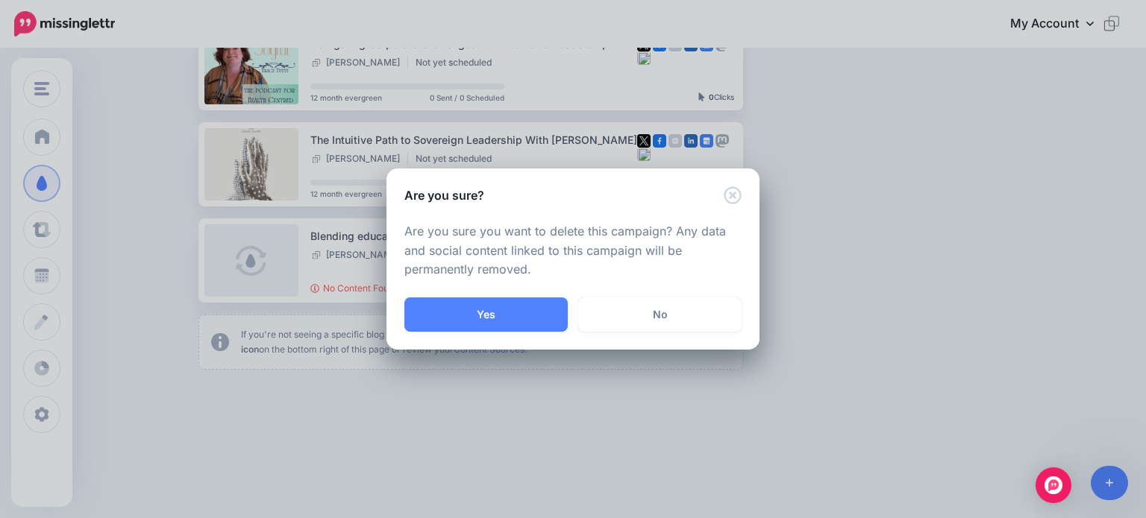
drag, startPoint x: 532, startPoint y: 322, endPoint x: 576, endPoint y: 261, distance: 75.4
click at [533, 322] on button "Yes" at bounding box center [485, 315] width 163 height 34
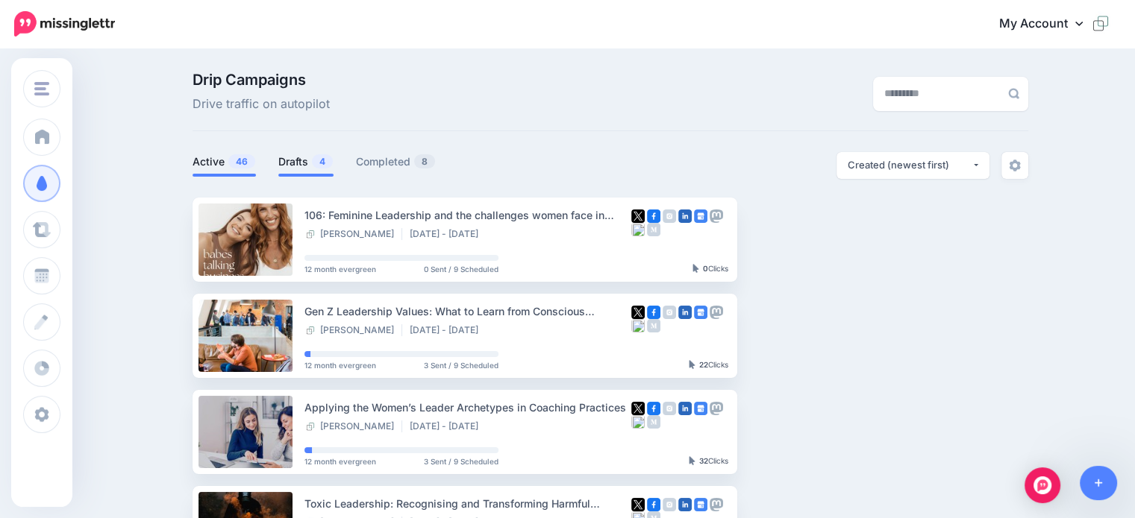
click at [309, 160] on link "Drafts 4" at bounding box center [305, 162] width 55 height 18
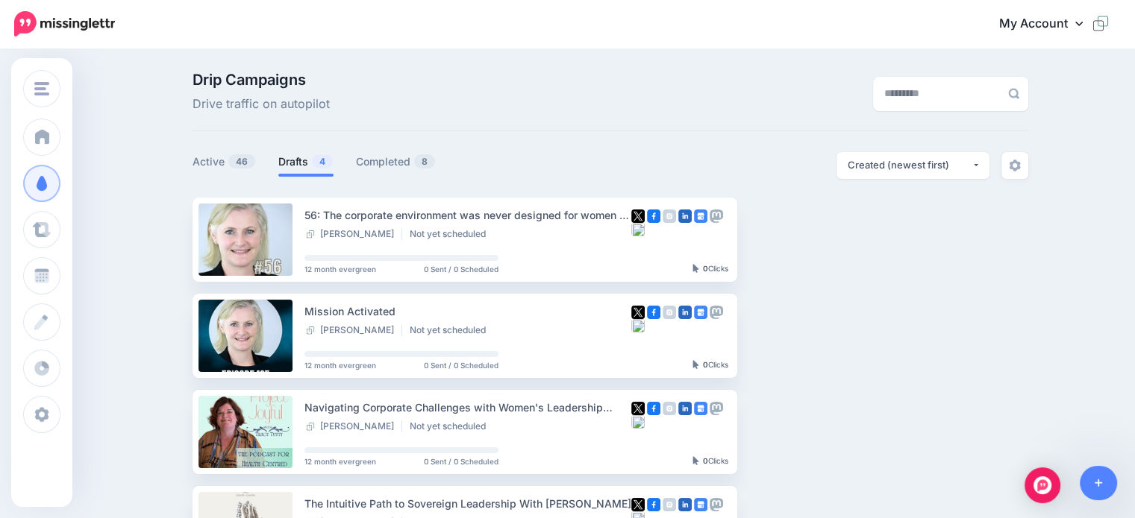
scroll to position [224, 0]
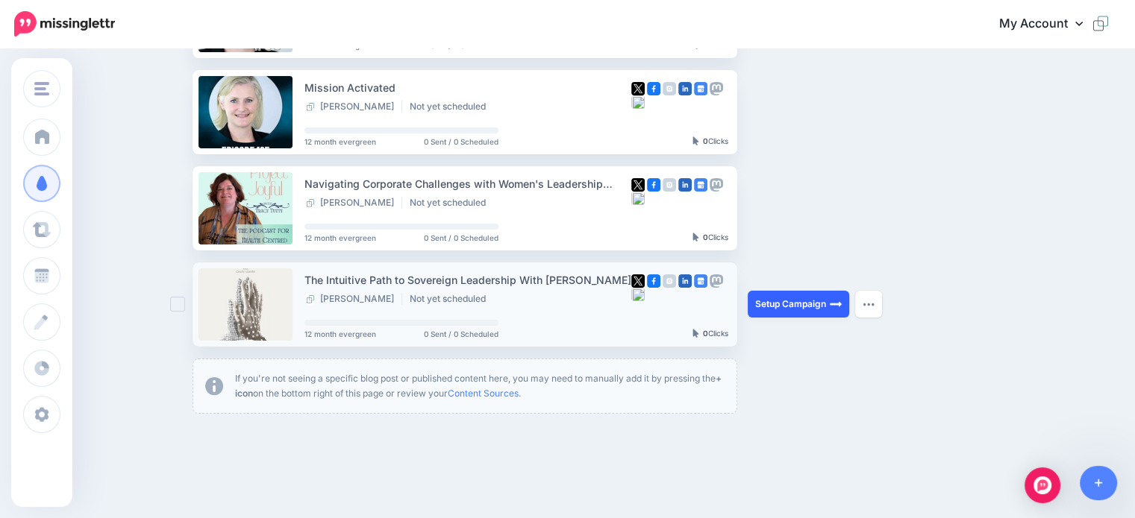
click at [797, 302] on link "Setup Campaign" at bounding box center [798, 304] width 101 height 27
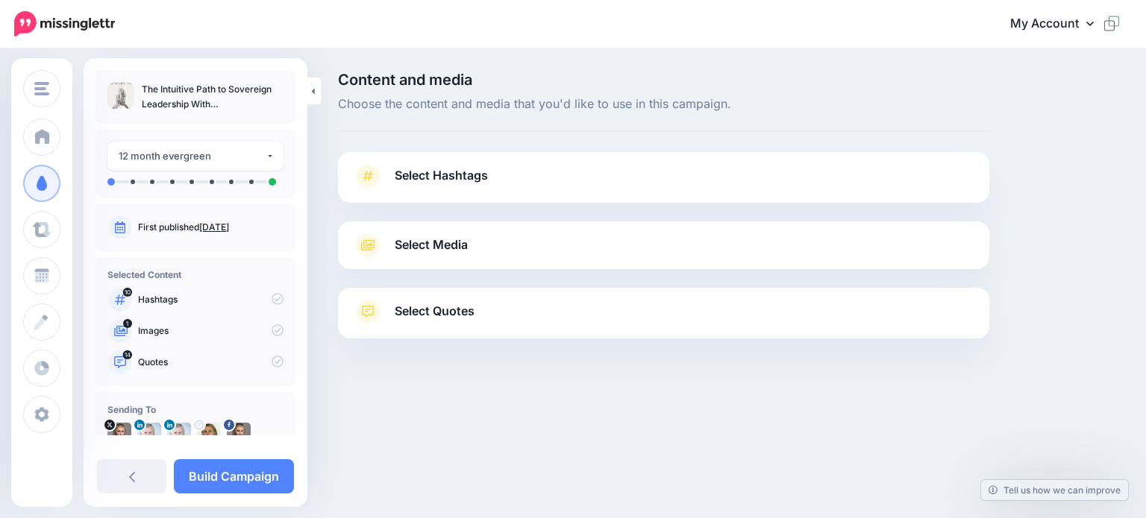
click at [427, 169] on span "Select Hashtags" at bounding box center [441, 176] width 93 height 20
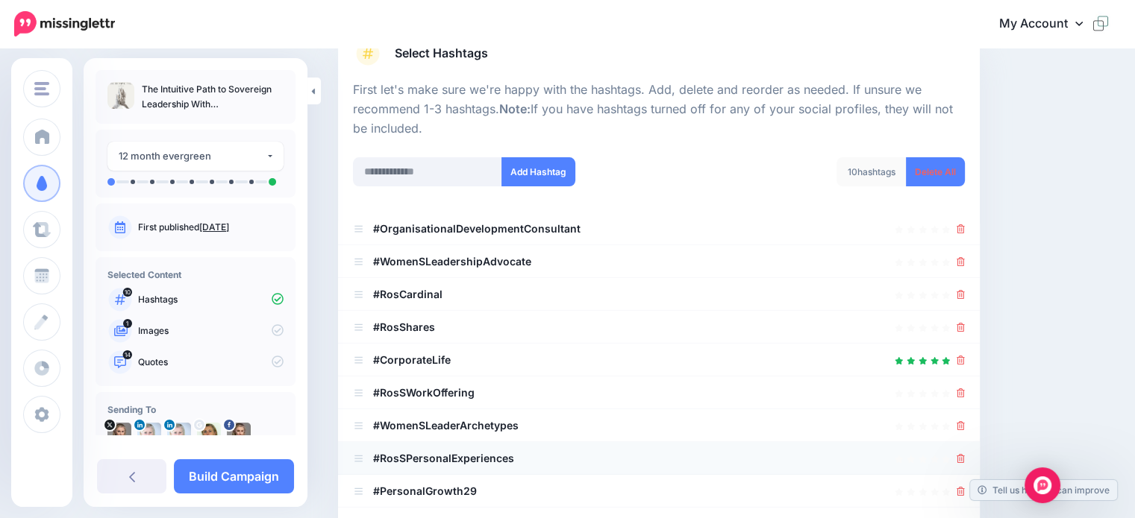
scroll to position [149, 0]
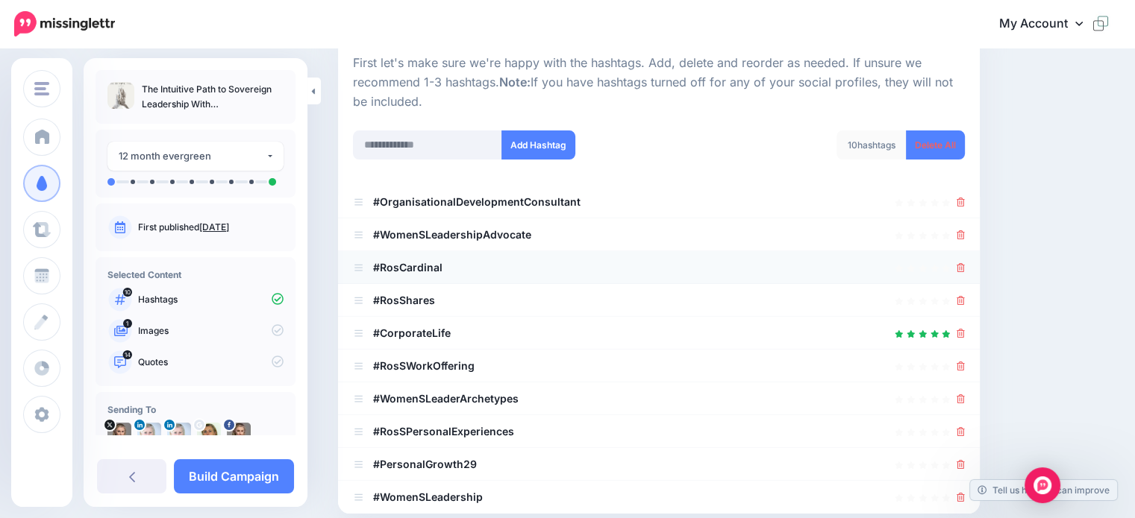
click at [400, 265] on b "#RosCardinal" at bounding box center [407, 267] width 69 height 13
click at [965, 298] on icon at bounding box center [960, 300] width 8 height 9
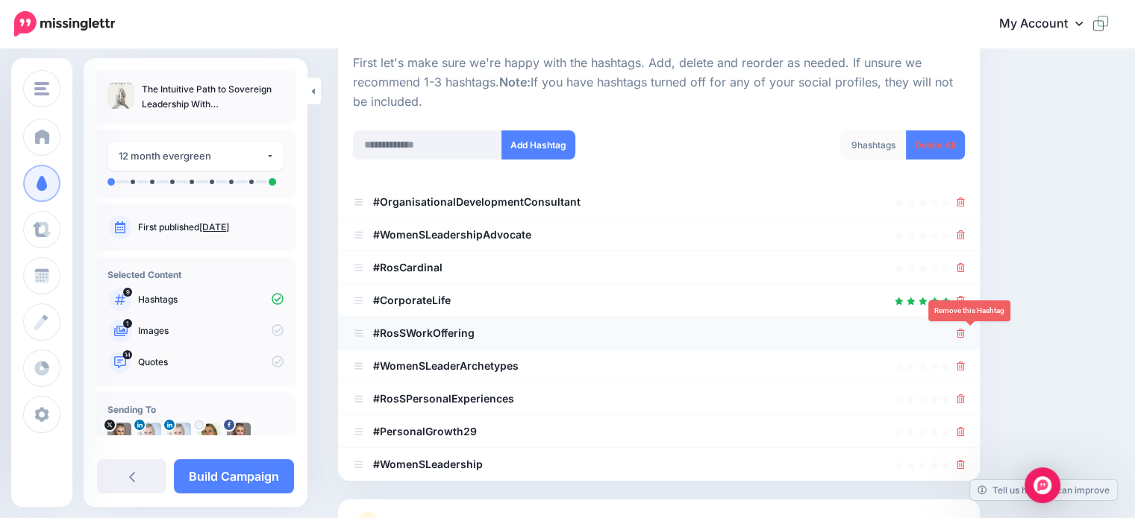
click at [965, 330] on icon at bounding box center [960, 333] width 8 height 9
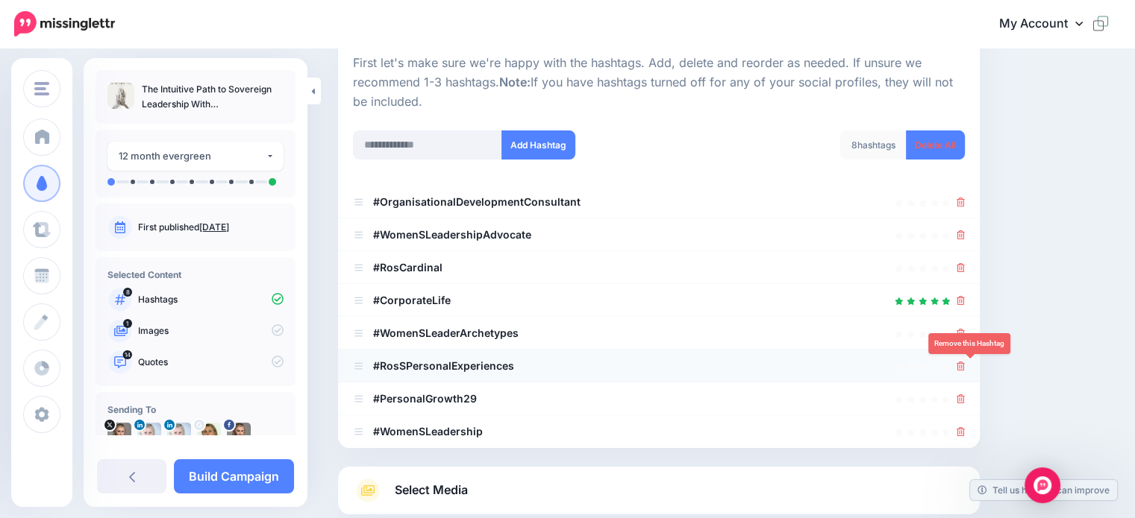
click at [965, 364] on icon at bounding box center [960, 366] width 8 height 9
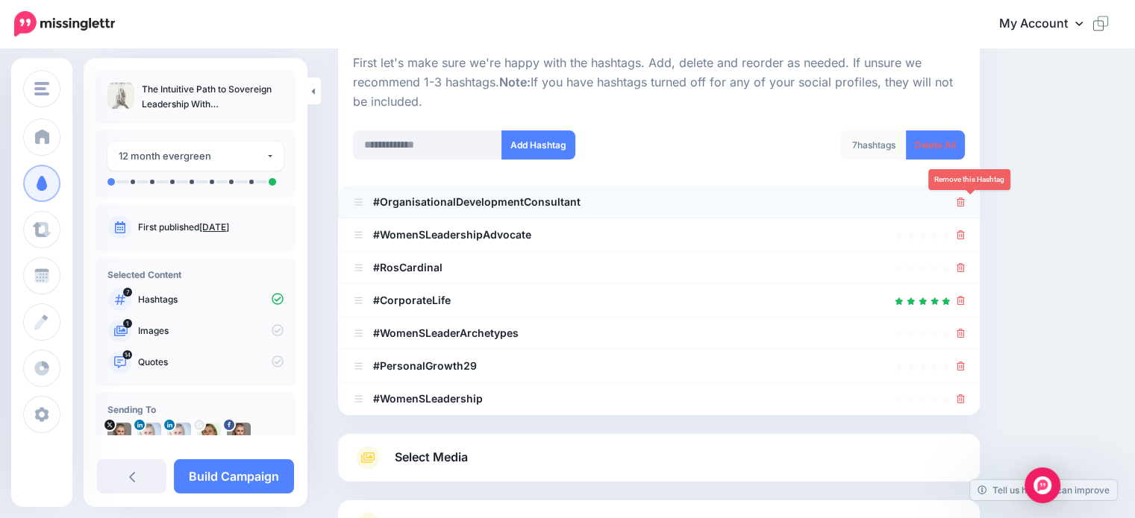
click at [965, 201] on icon at bounding box center [960, 202] width 8 height 9
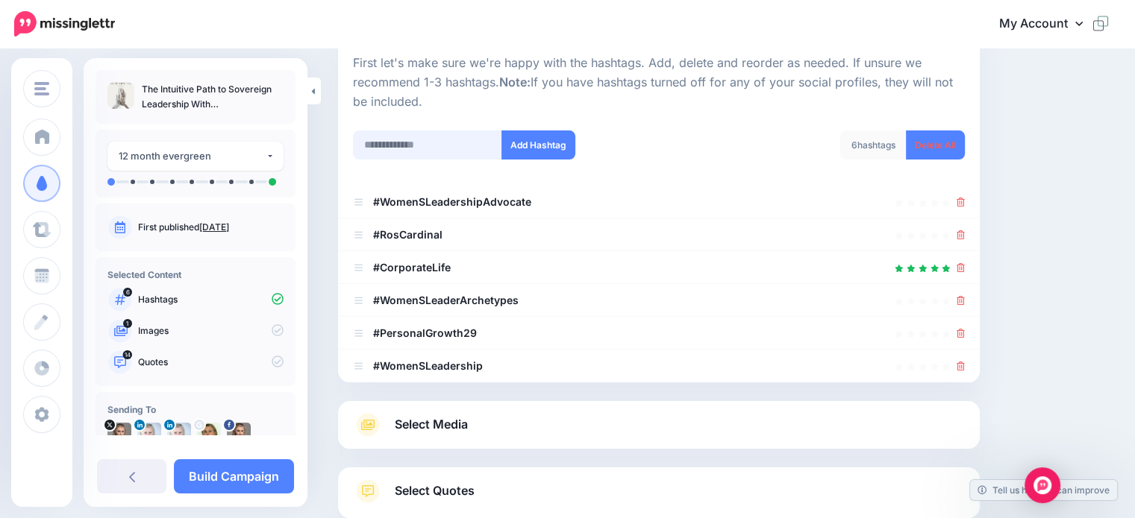
click at [394, 147] on input "text" at bounding box center [427, 145] width 149 height 29
type input "**********"
click at [540, 145] on button "Add Hashtag" at bounding box center [538, 145] width 74 height 29
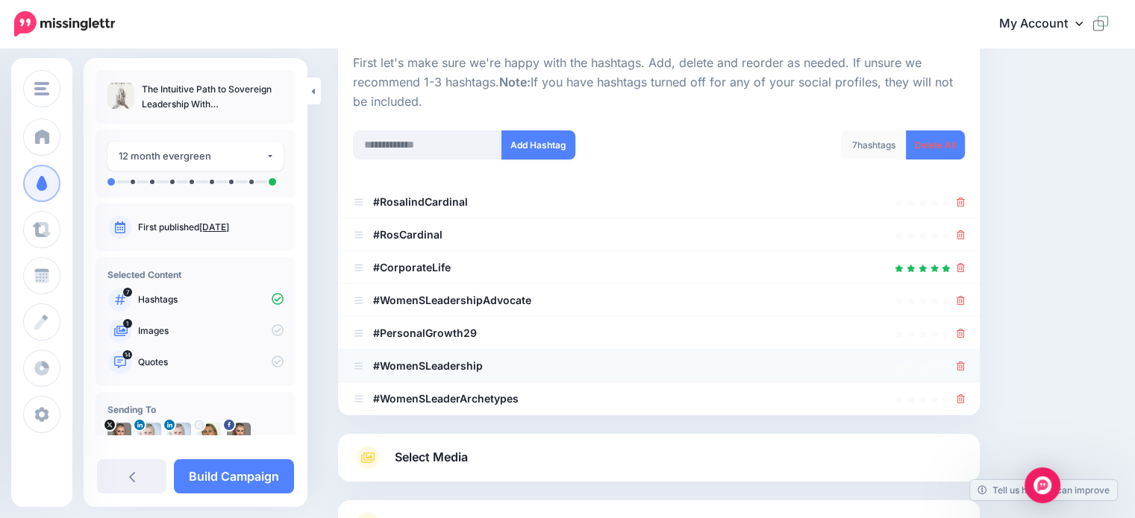
scroll to position [278, 0]
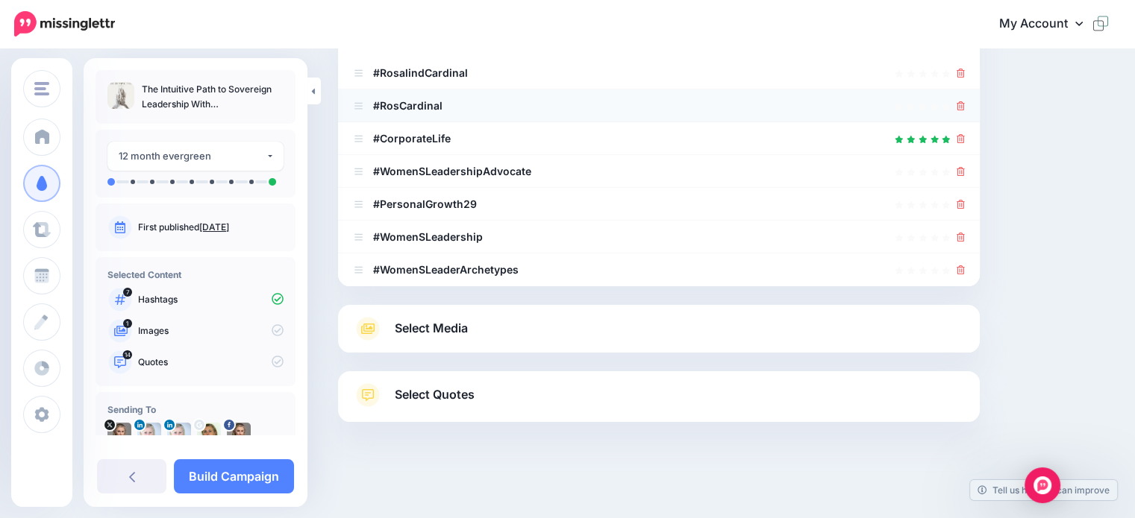
click at [965, 104] on icon at bounding box center [960, 105] width 8 height 9
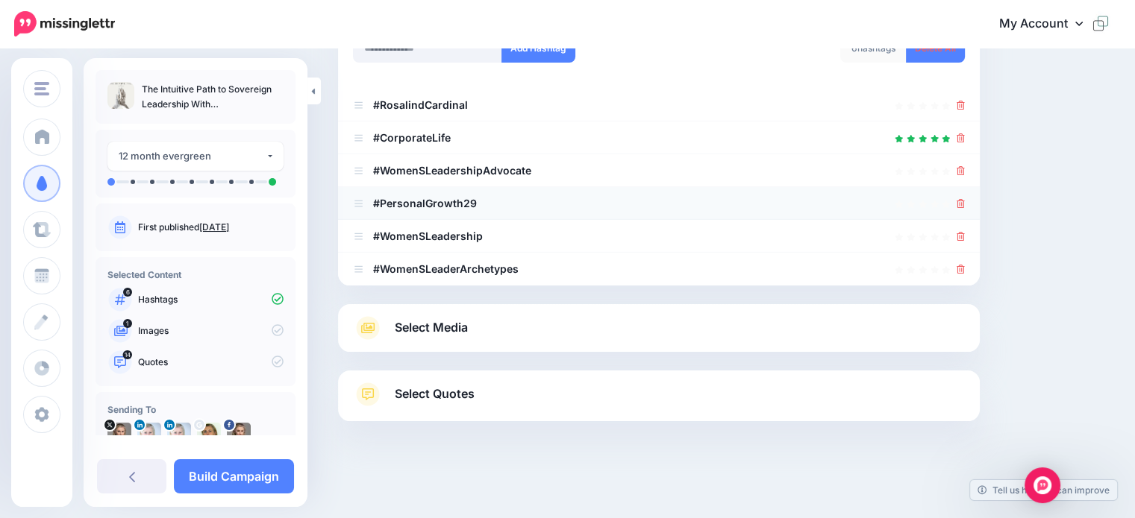
scroll to position [245, 0]
click at [424, 170] on b "#WomenSLeadershipAdvocate" at bounding box center [452, 171] width 158 height 13
click at [424, 168] on b "#WomenSLeadershipAdvocate" at bounding box center [452, 171] width 158 height 13
click at [360, 169] on icon at bounding box center [358, 171] width 11 height 9
click at [419, 325] on span "Select Media" at bounding box center [431, 329] width 73 height 20
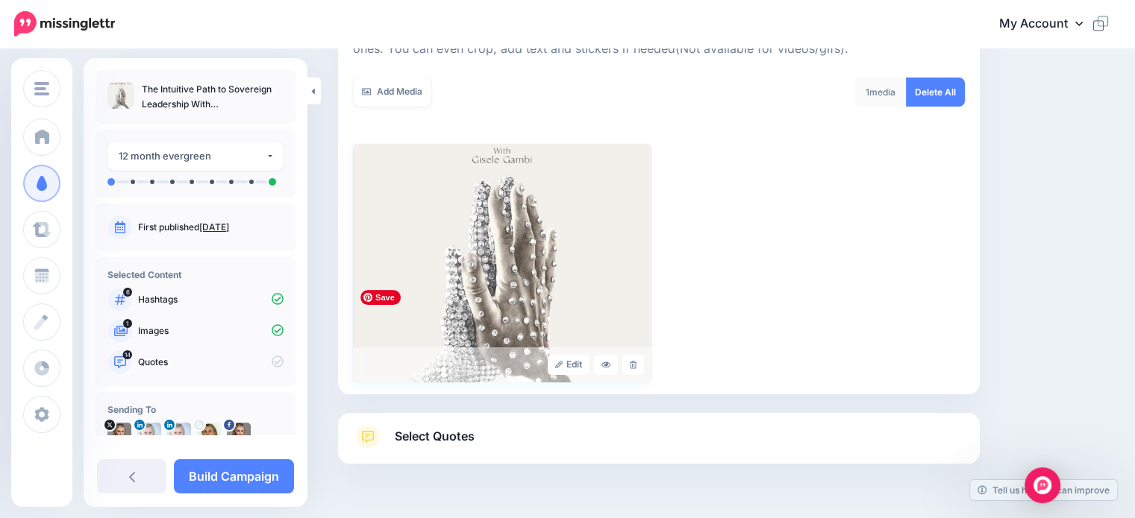
scroll to position [286, 0]
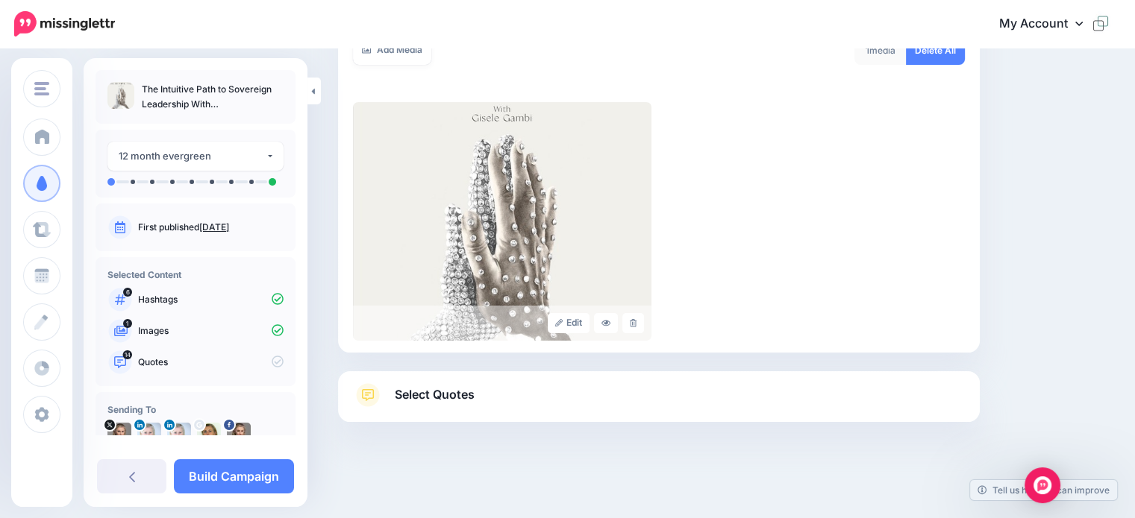
click at [438, 392] on span "Select Quotes" at bounding box center [435, 395] width 80 height 20
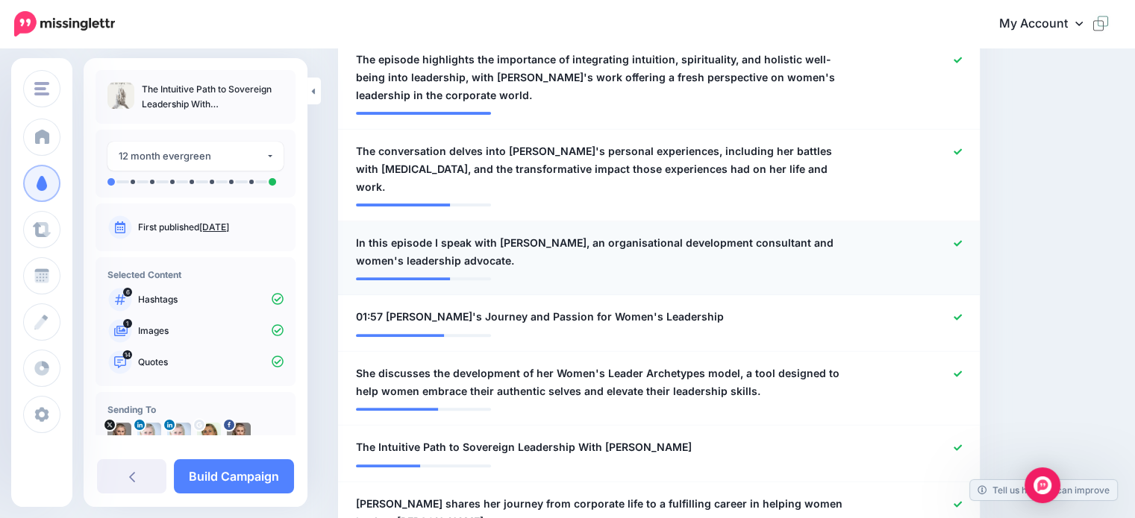
scroll to position [508, 0]
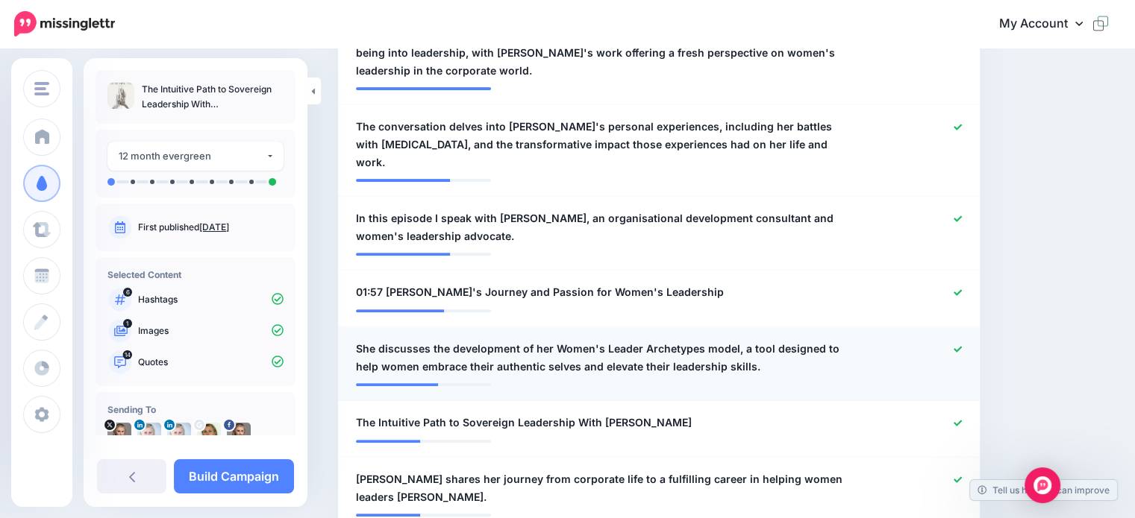
click at [374, 340] on span "She discusses the development of her Women's Leader Archetypes model, a tool de…" at bounding box center [606, 358] width 501 height 36
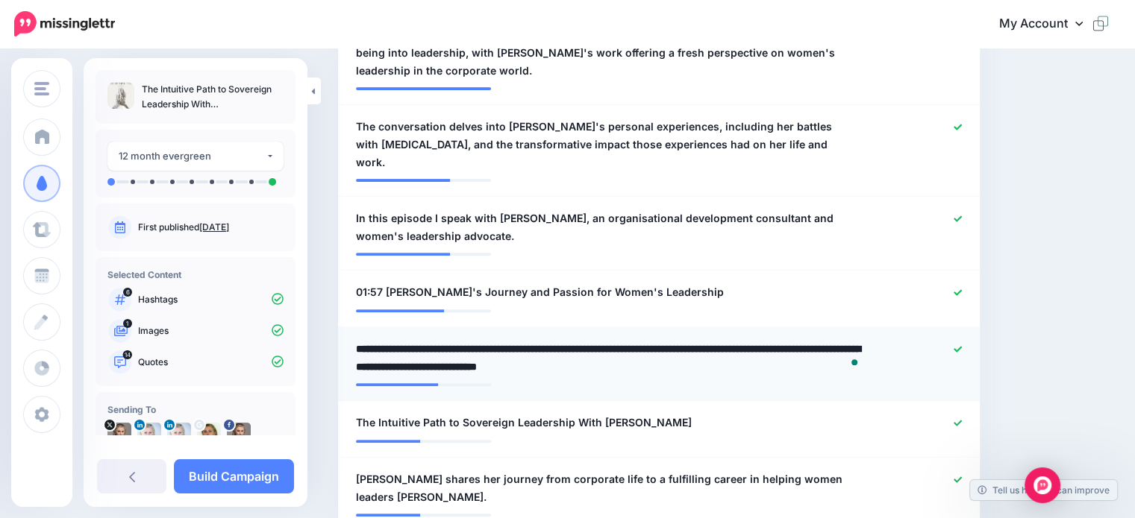
drag, startPoint x: 375, startPoint y: 327, endPoint x: 355, endPoint y: 325, distance: 20.3
click at [355, 340] on div "**********" at bounding box center [607, 358] width 524 height 36
type textarea "**********"
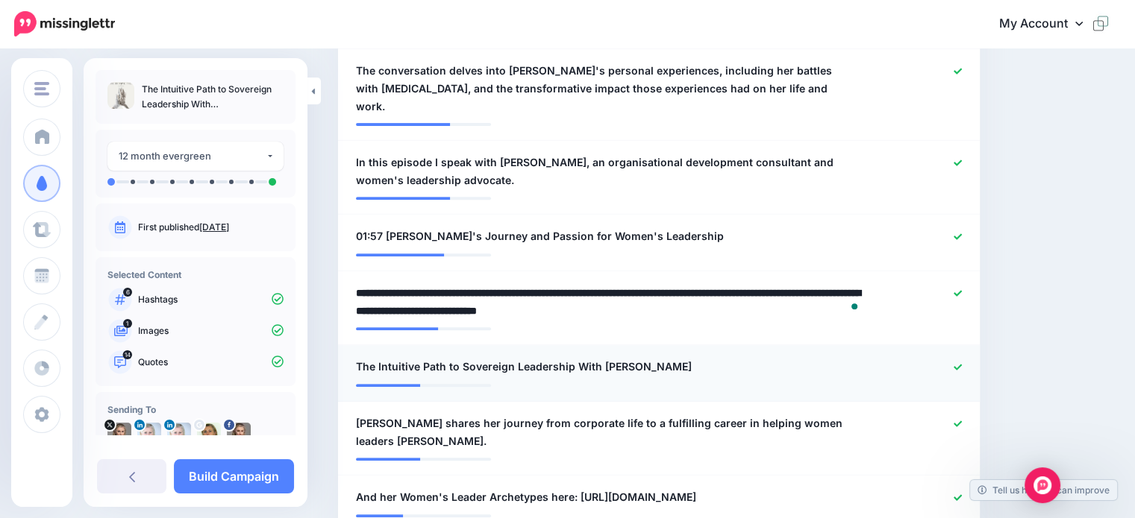
scroll to position [657, 0]
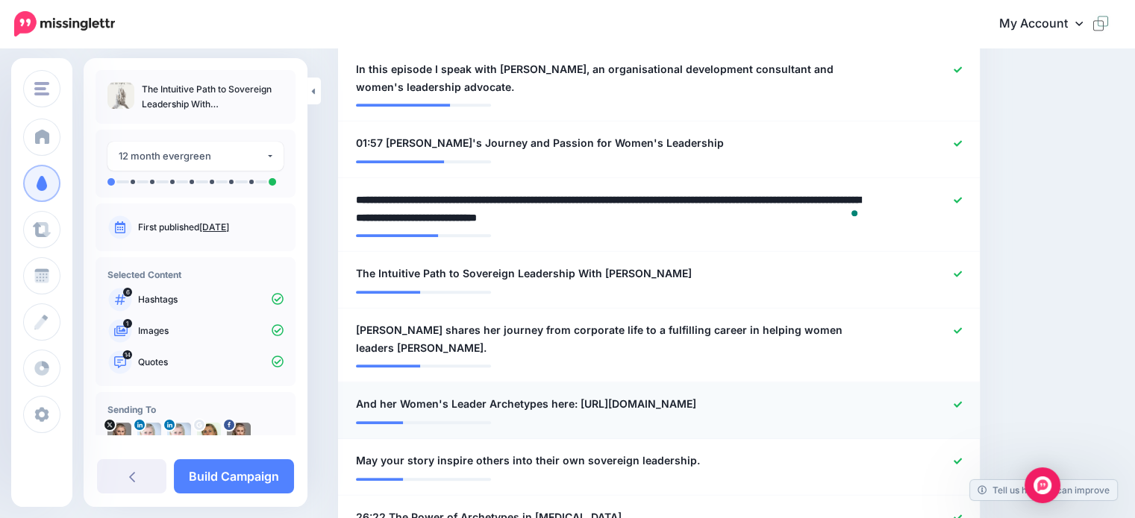
click at [962, 401] on icon at bounding box center [957, 405] width 8 height 8
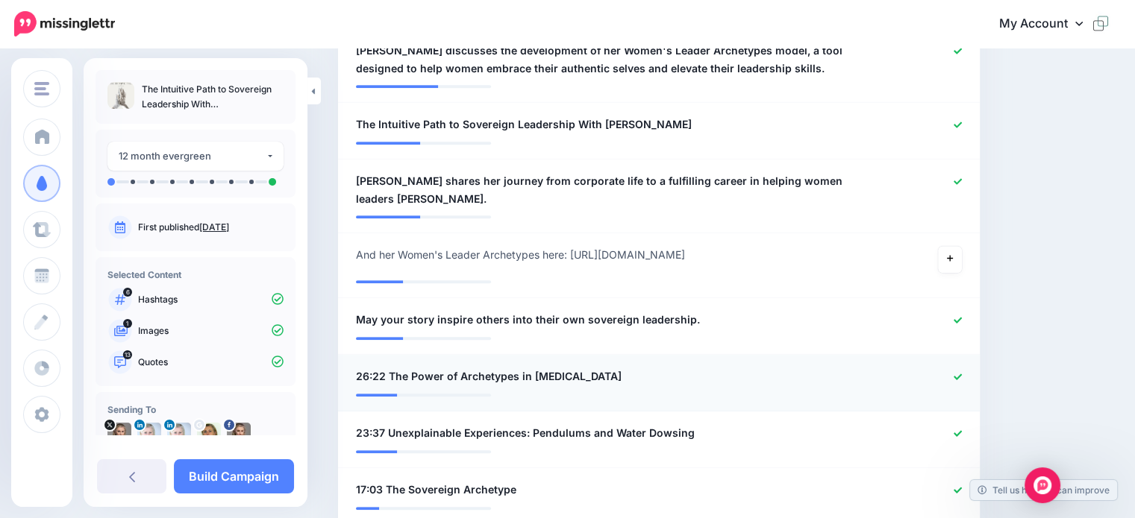
scroll to position [881, 0]
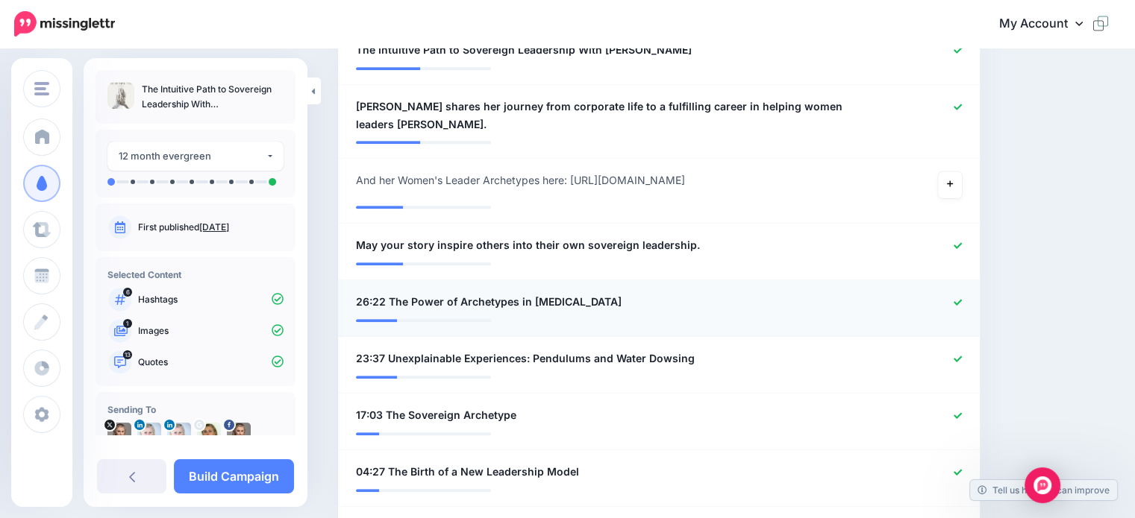
click at [962, 299] on icon at bounding box center [957, 302] width 8 height 6
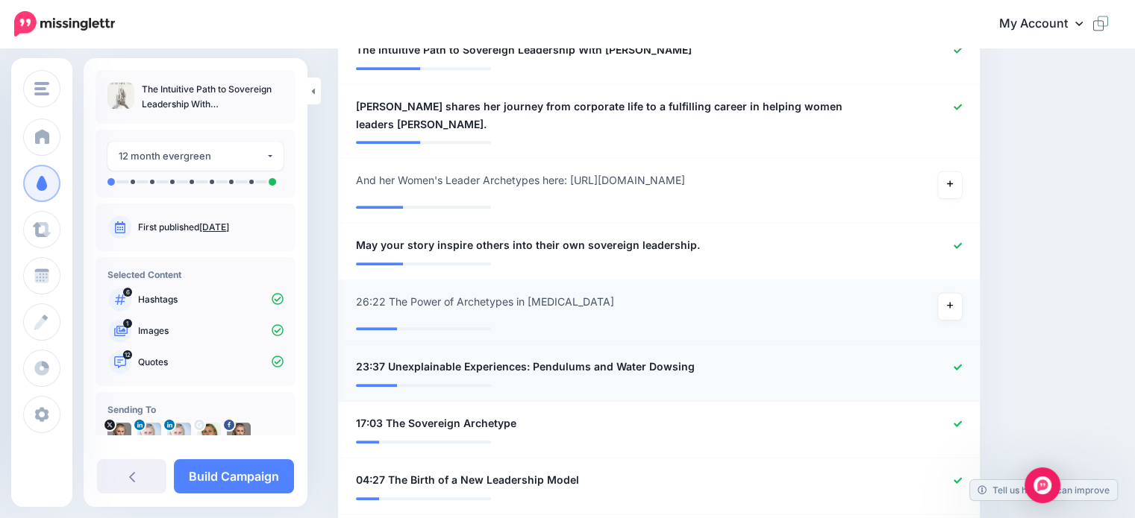
click at [962, 363] on icon at bounding box center [957, 367] width 8 height 8
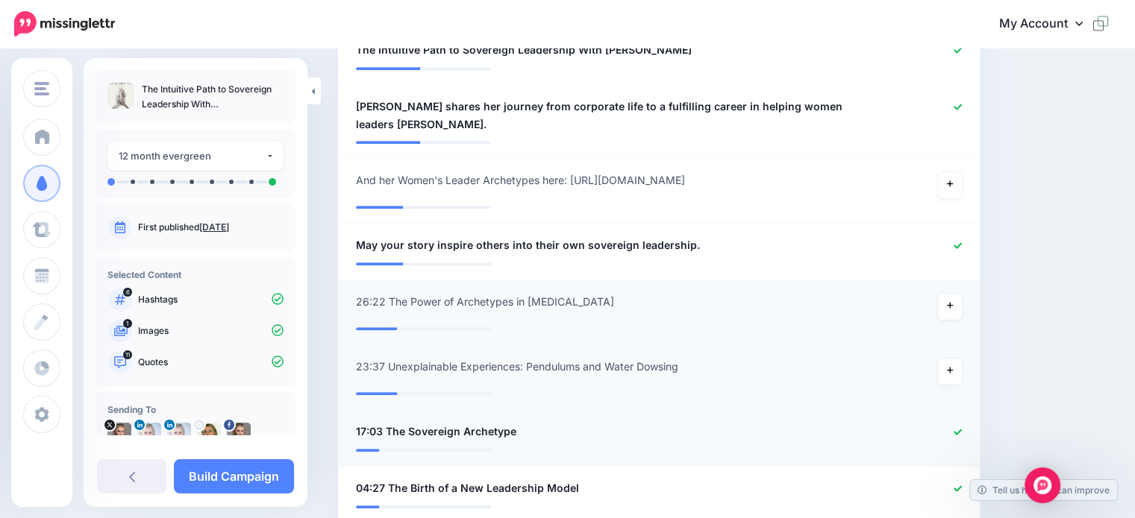
click at [962, 428] on icon at bounding box center [957, 432] width 8 height 8
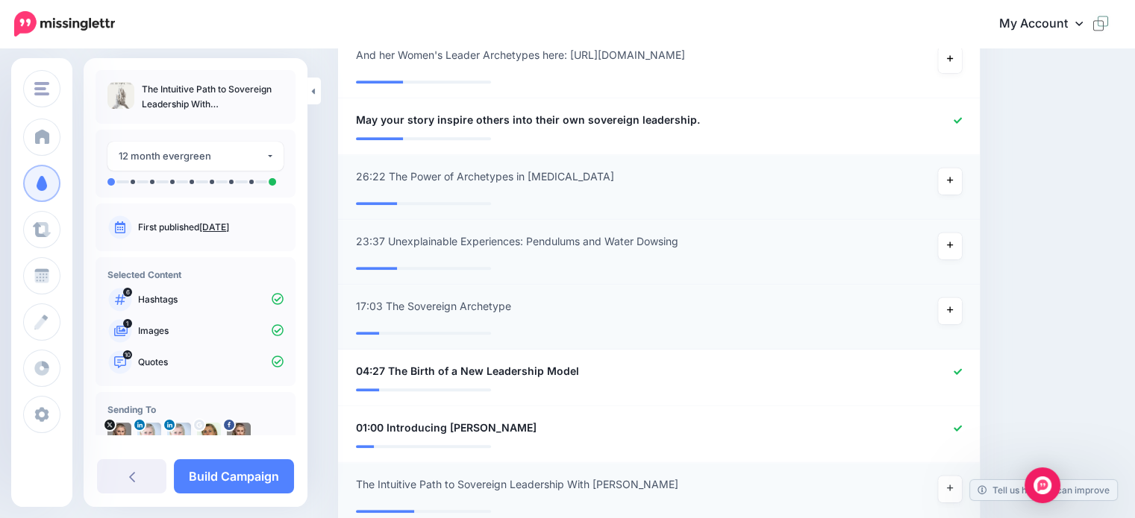
scroll to position [1030, 0]
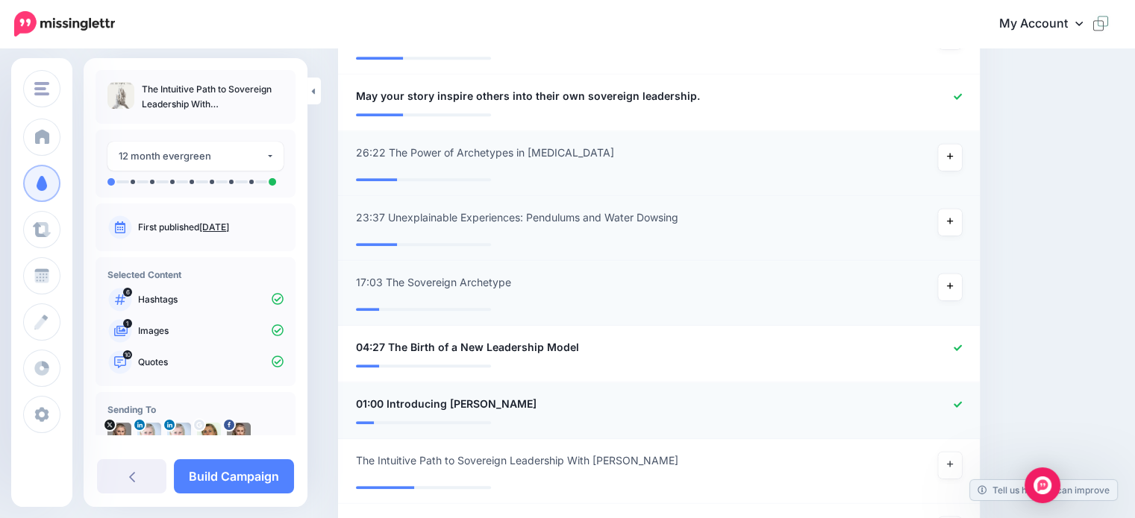
click at [962, 401] on icon at bounding box center [957, 404] width 8 height 6
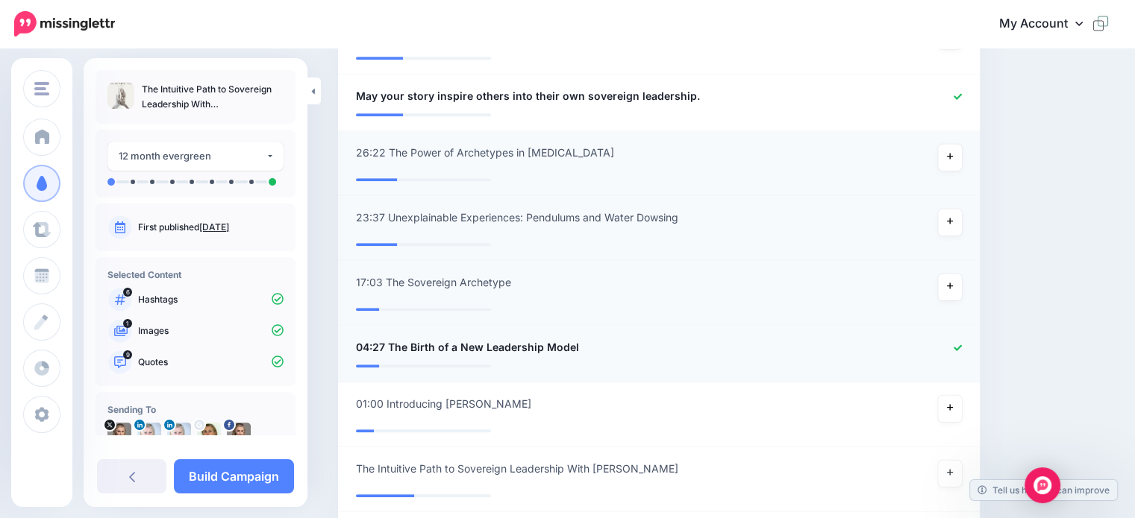
click at [387, 339] on span "04:27 The Birth of a New Leadership Model" at bounding box center [467, 348] width 223 height 18
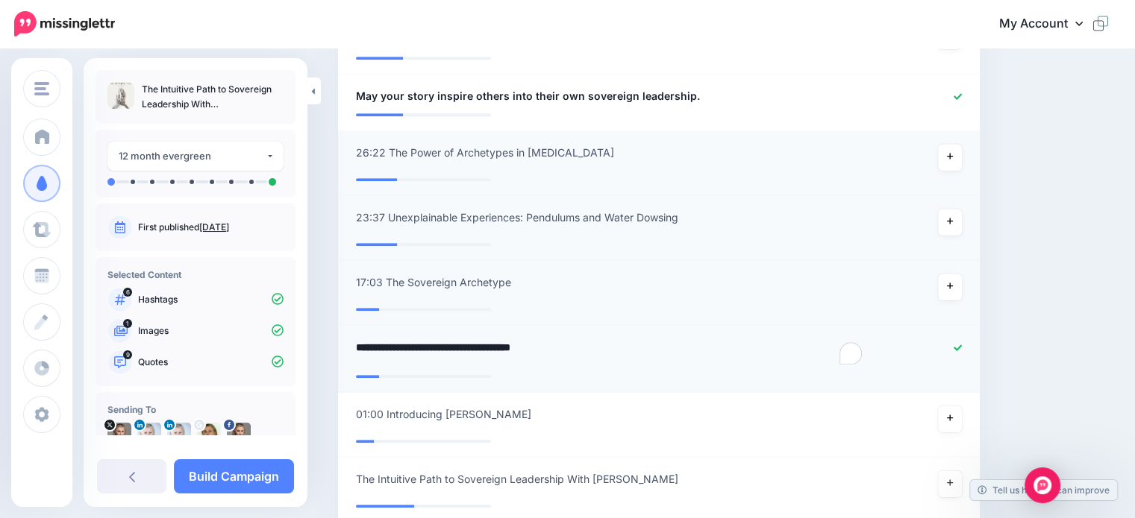
click at [390, 339] on textarea "**********" at bounding box center [610, 353] width 509 height 29
type textarea "**********"
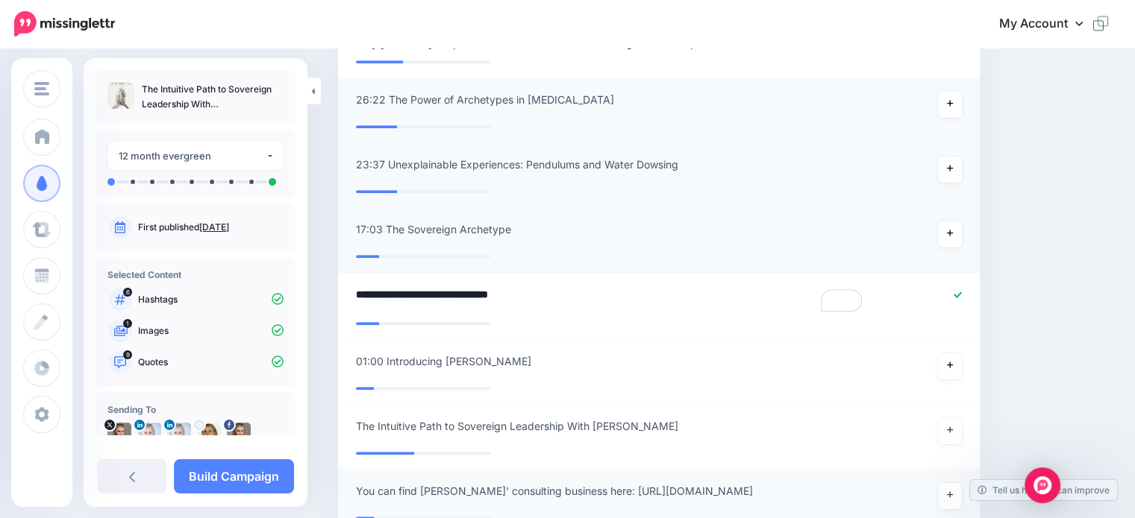
scroll to position [956, 0]
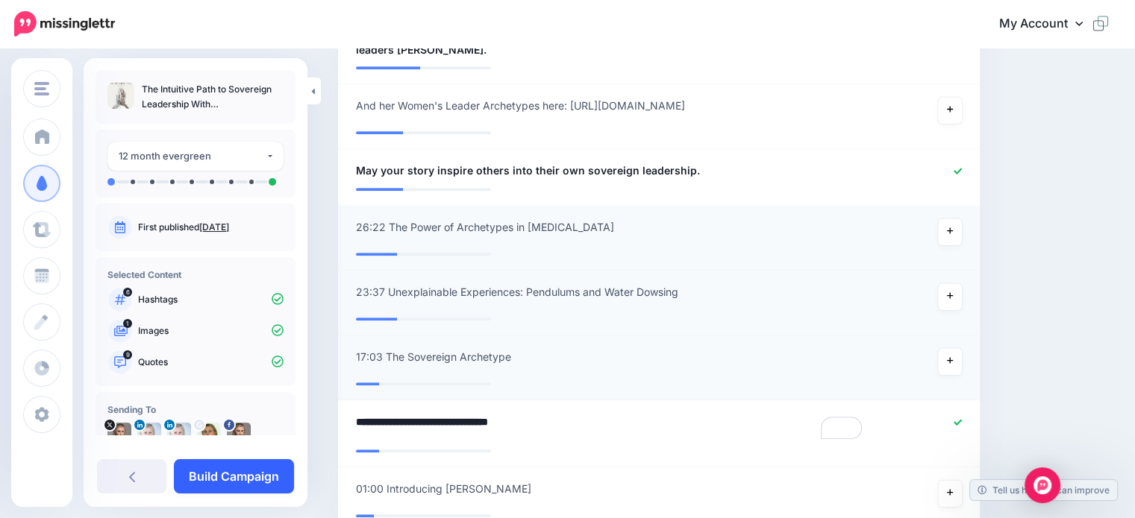
click at [215, 477] on link "Build Campaign" at bounding box center [234, 477] width 120 height 34
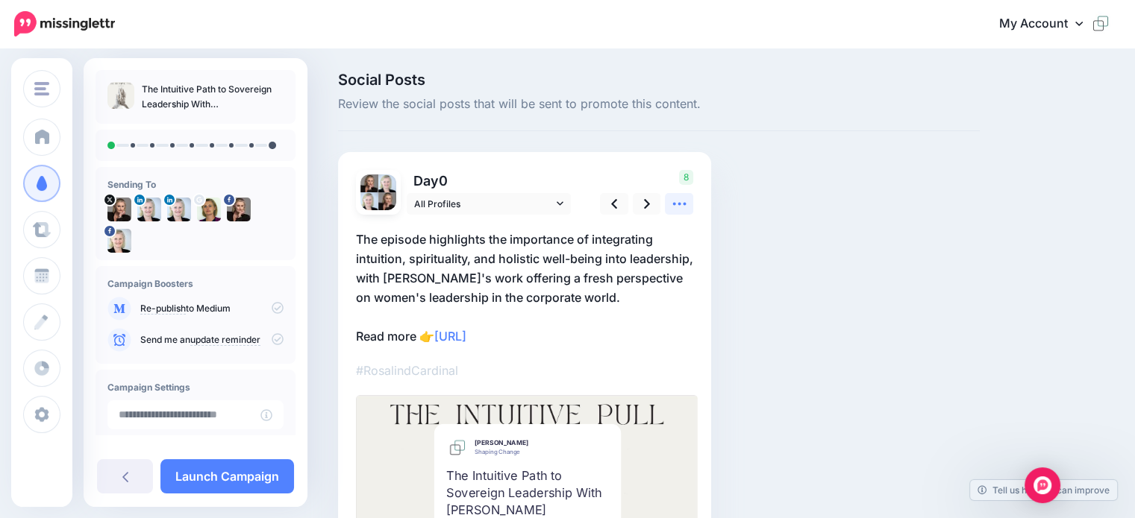
click at [684, 203] on icon at bounding box center [678, 204] width 13 height 3
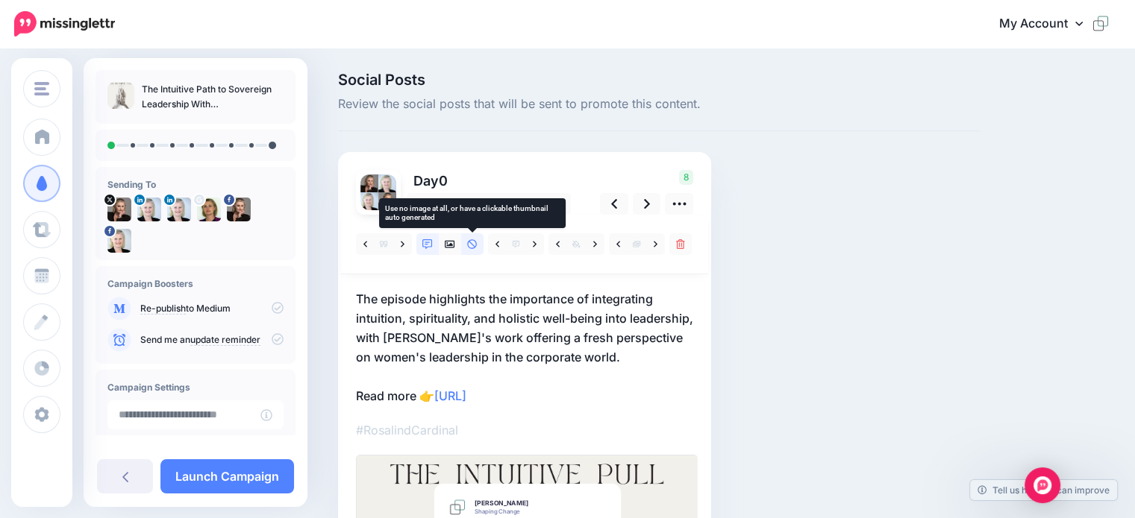
drag, startPoint x: 474, startPoint y: 246, endPoint x: 504, endPoint y: 292, distance: 54.8
click at [474, 246] on icon at bounding box center [472, 244] width 10 height 10
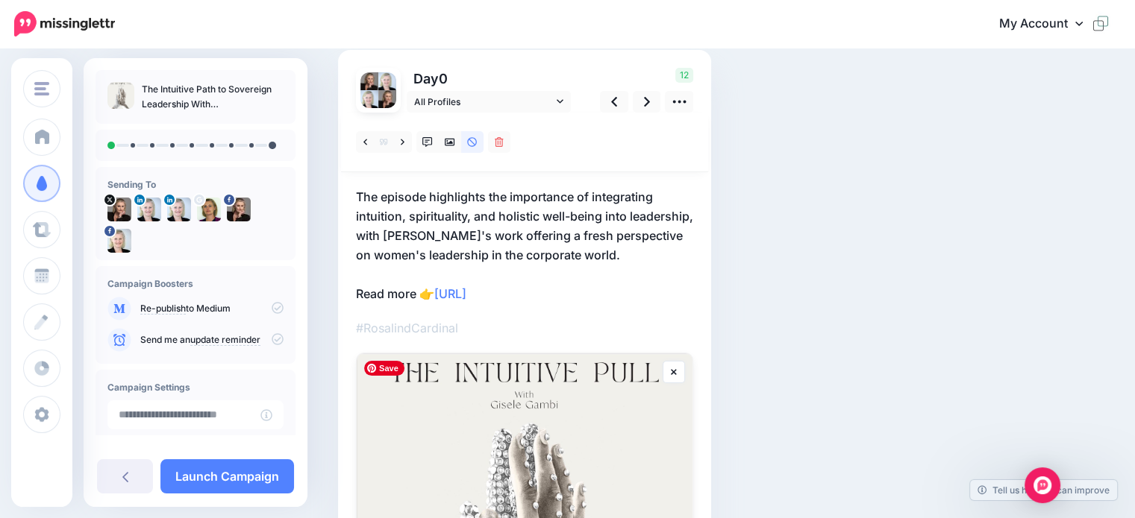
scroll to position [28, 0]
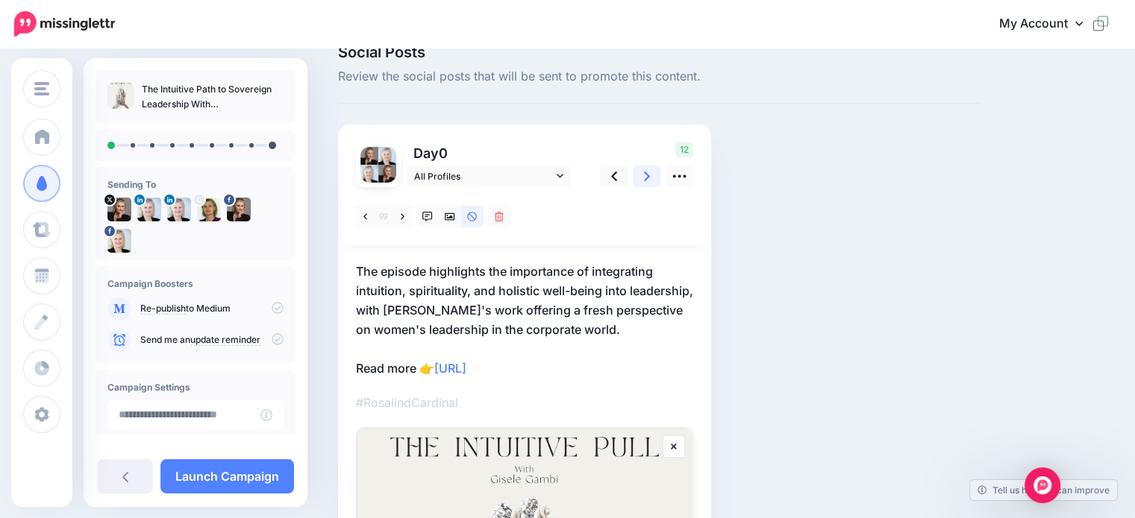
click at [644, 178] on icon at bounding box center [647, 177] width 6 height 16
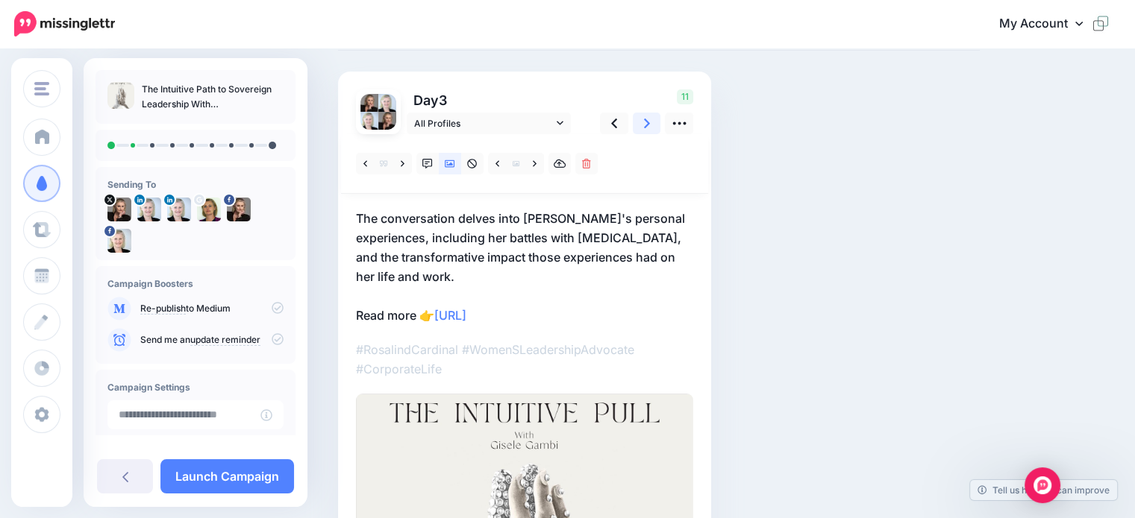
scroll to position [60, 0]
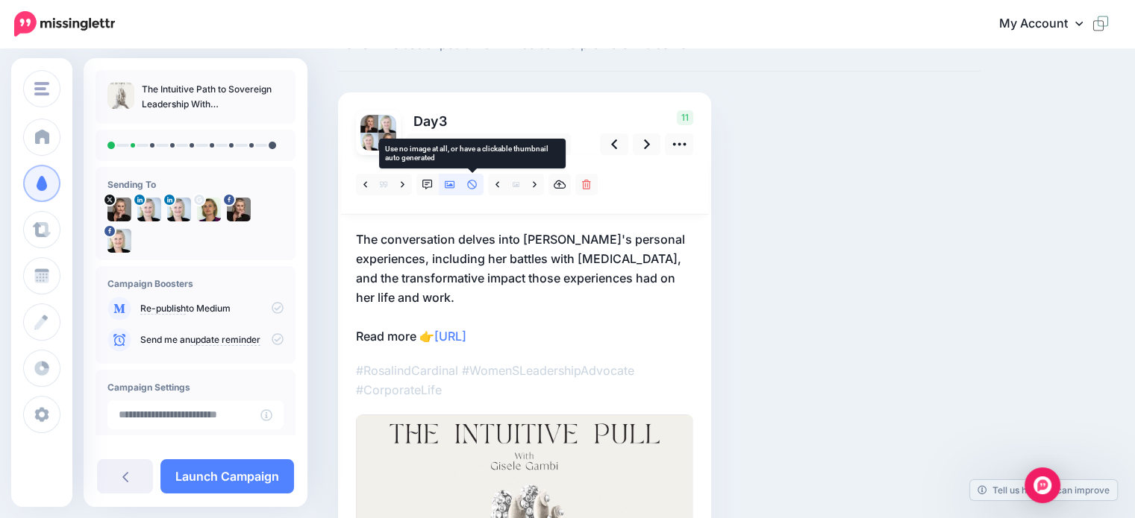
drag, startPoint x: 468, startPoint y: 186, endPoint x: 507, endPoint y: 225, distance: 54.3
click at [469, 186] on icon at bounding box center [472, 185] width 10 height 10
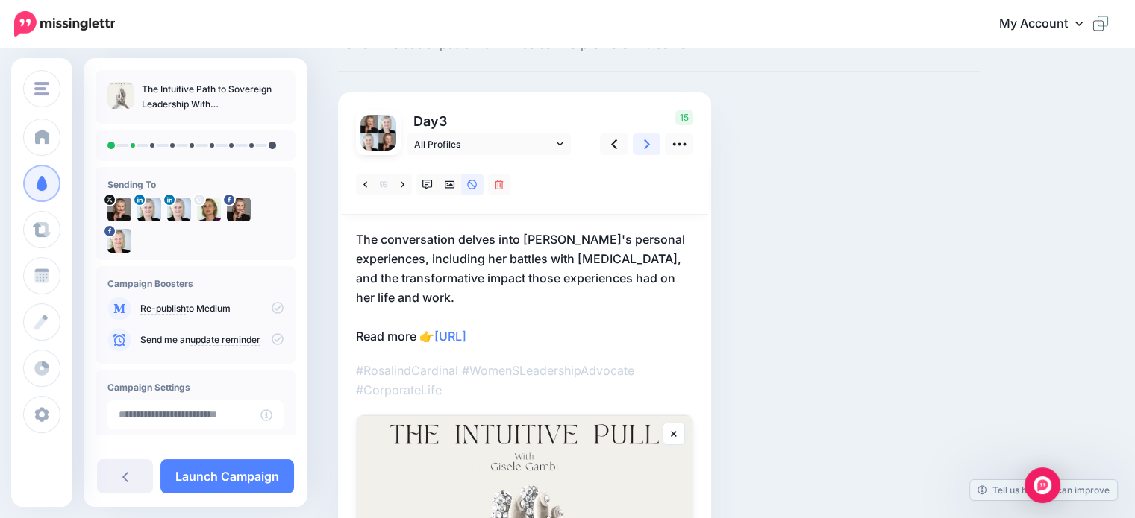
click at [639, 148] on link at bounding box center [647, 145] width 28 height 22
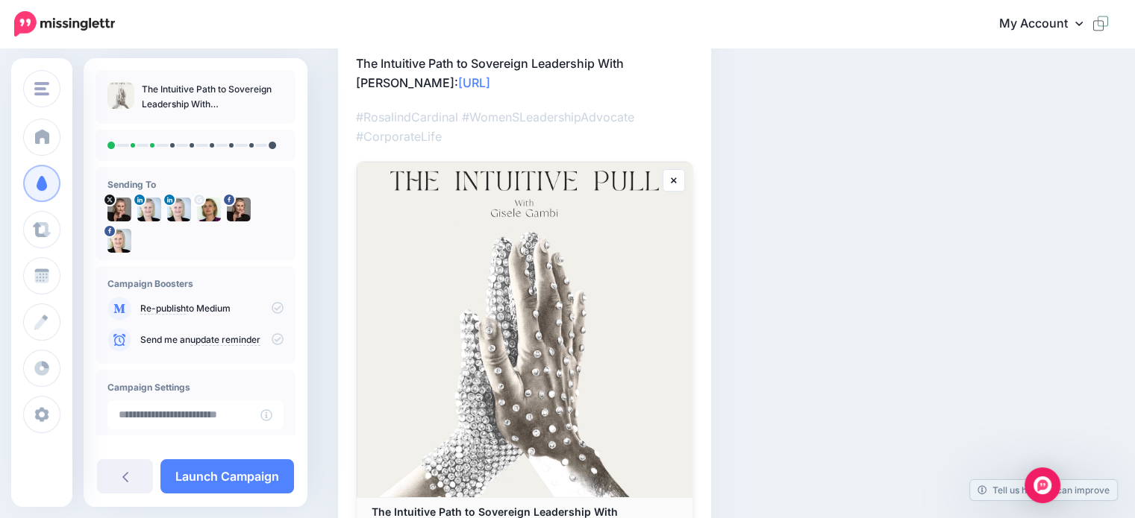
scroll to position [0, 0]
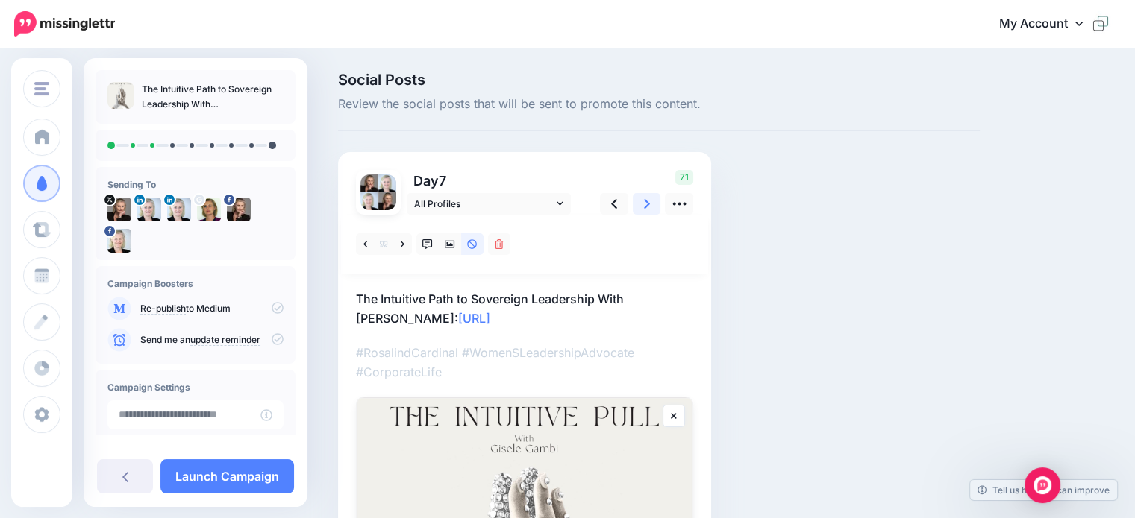
click at [639, 201] on link at bounding box center [647, 204] width 28 height 22
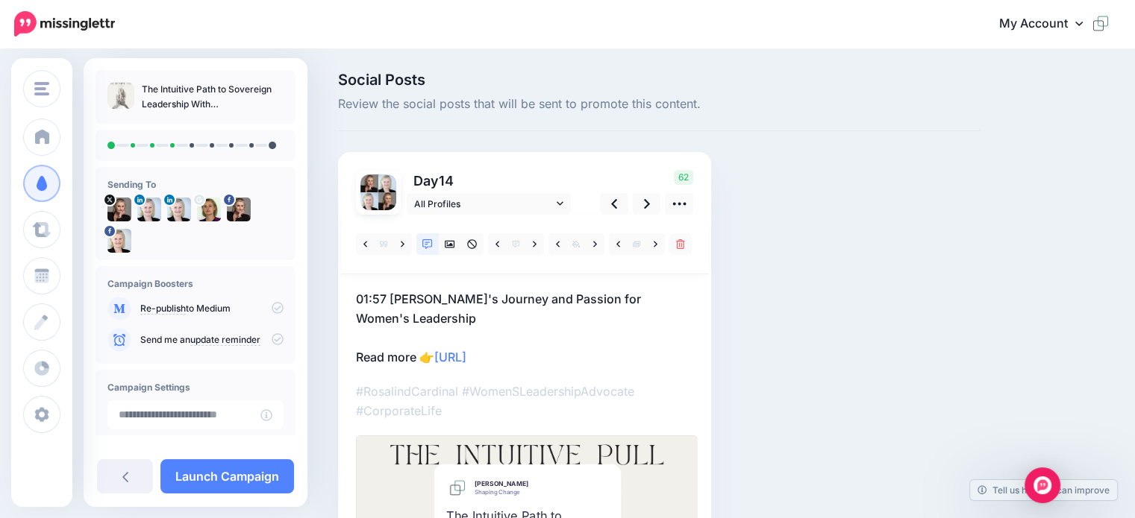
click at [392, 295] on p "01:57 Ros's Journey and Passion for Women's Leadership Read more 👉 https://lttr…" at bounding box center [524, 328] width 337 height 78
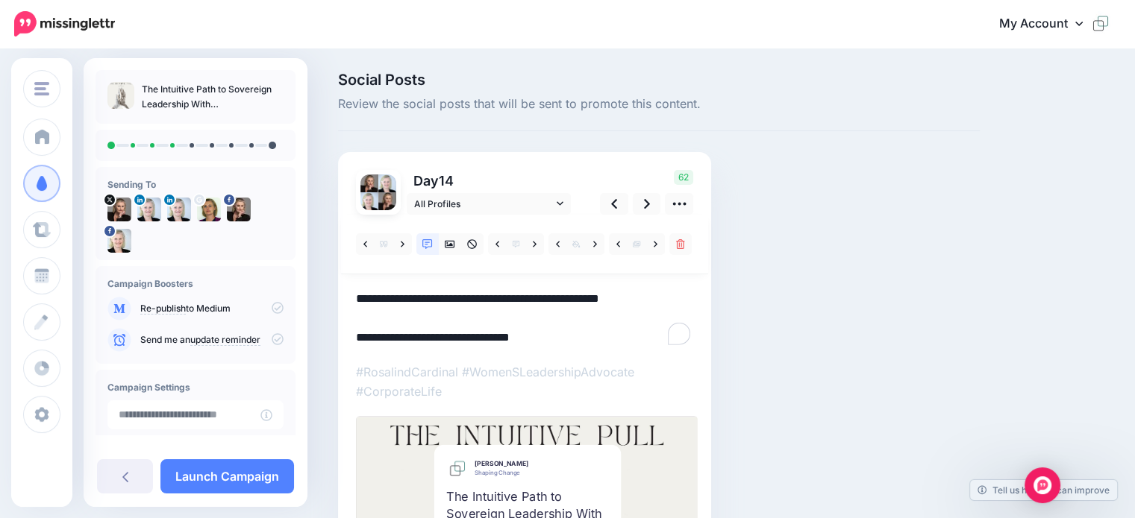
click at [389, 295] on textarea "**********" at bounding box center [524, 318] width 337 height 58
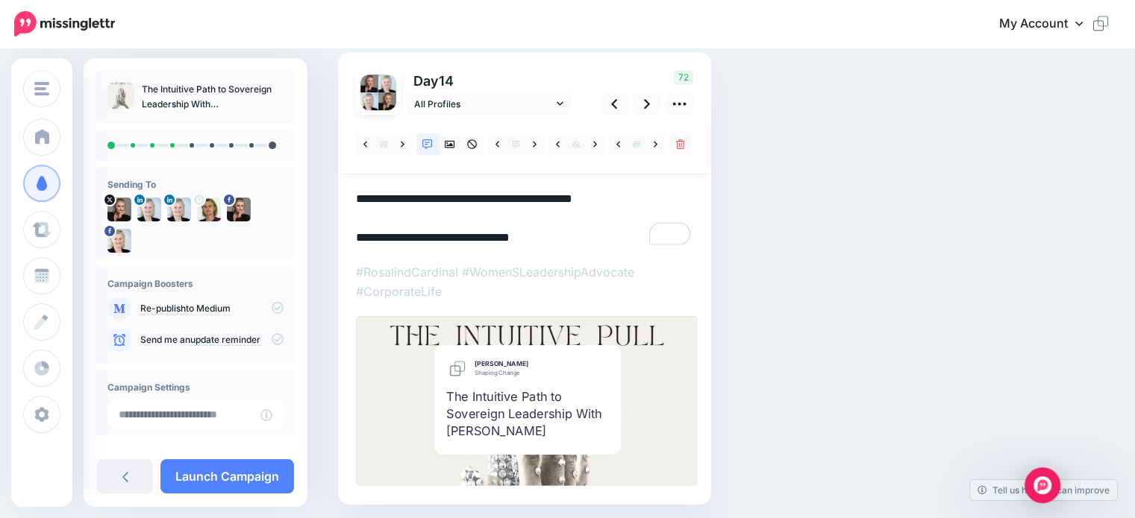
scroll to position [75, 0]
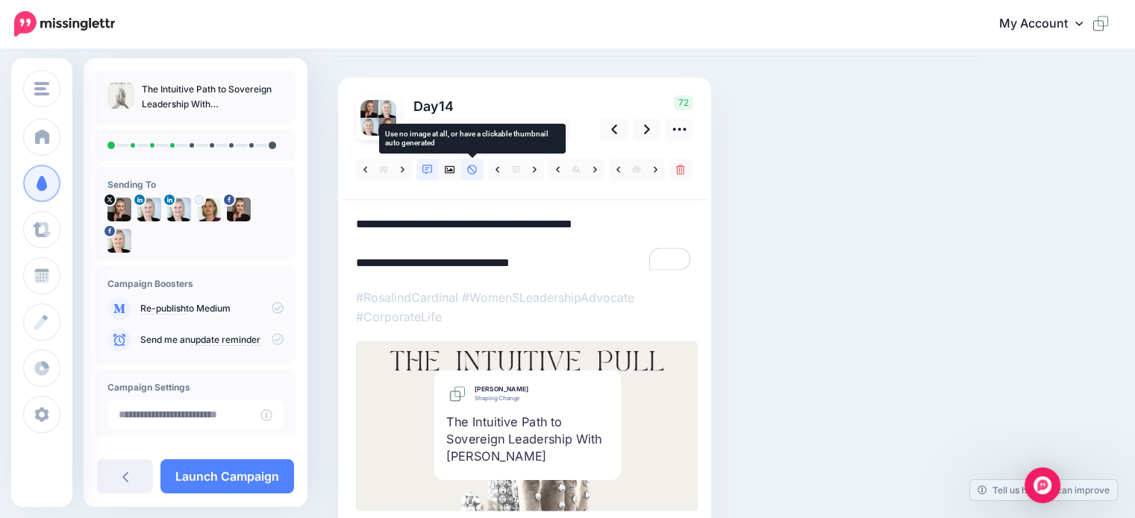
click at [475, 175] on icon at bounding box center [472, 170] width 10 height 10
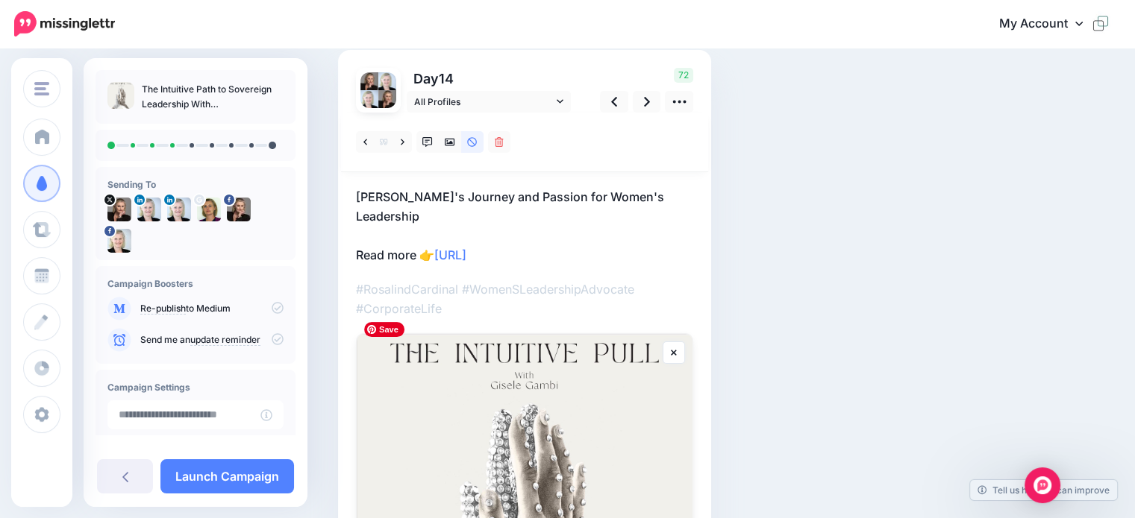
scroll to position [0, 0]
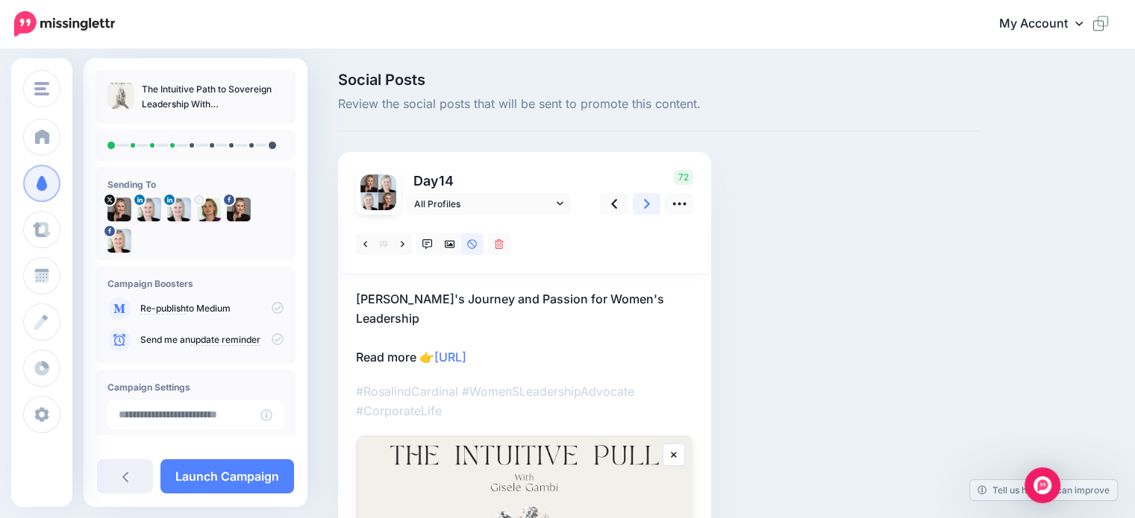
click at [649, 206] on icon at bounding box center [647, 204] width 6 height 16
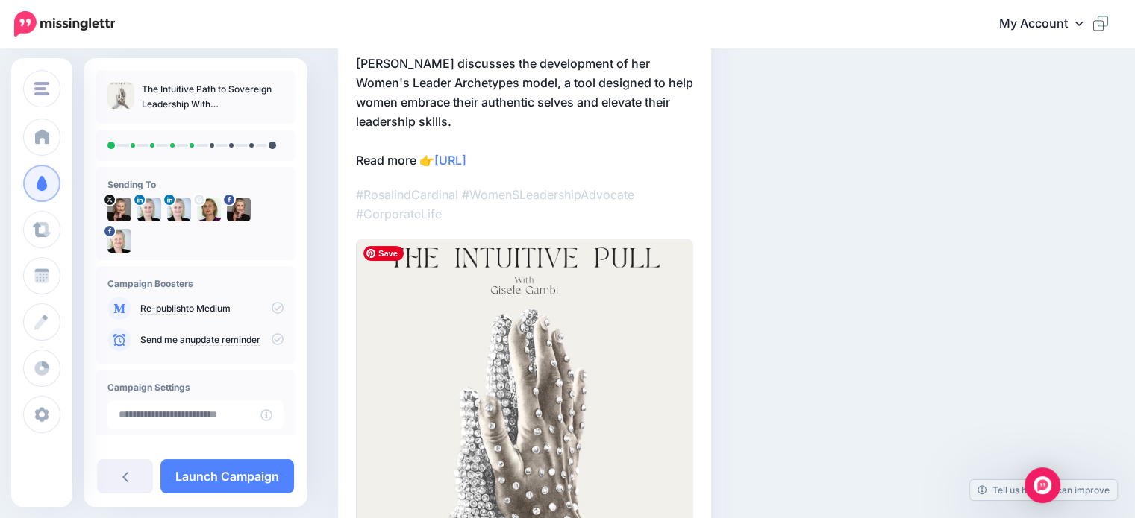
scroll to position [4, 0]
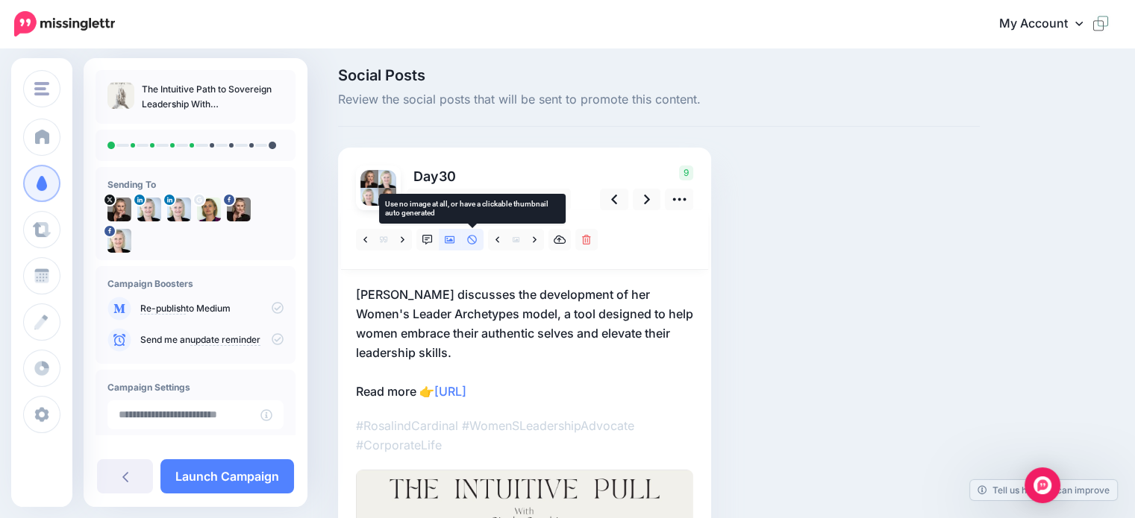
click at [472, 238] on icon at bounding box center [472, 240] width 10 height 10
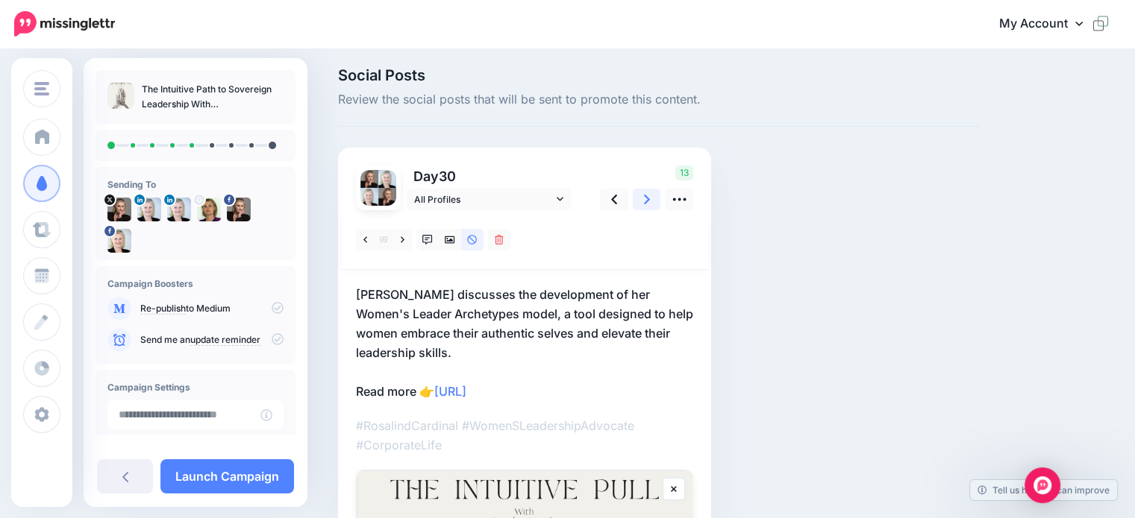
click at [642, 203] on link at bounding box center [647, 200] width 28 height 22
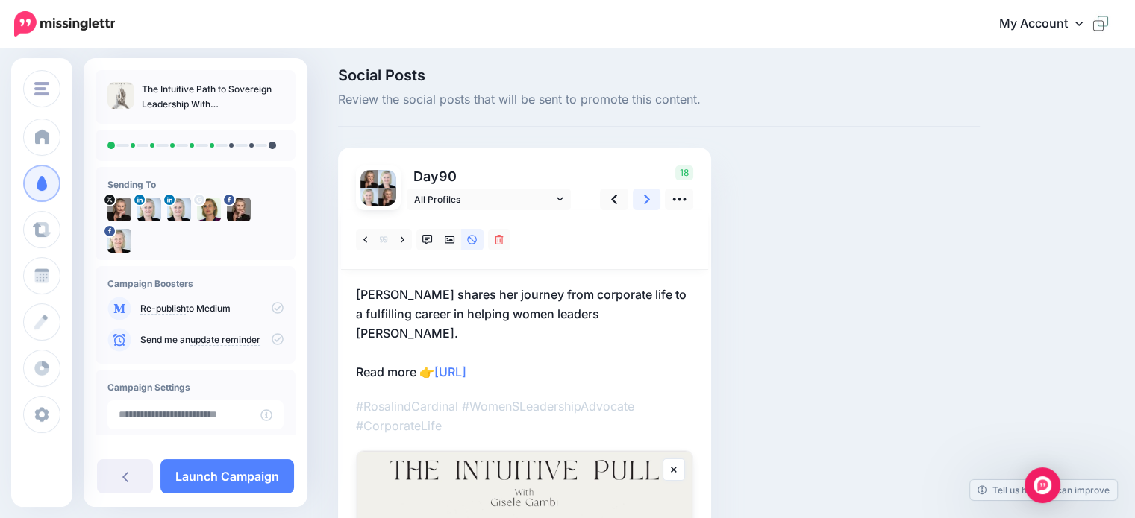
click at [642, 201] on link at bounding box center [647, 200] width 28 height 22
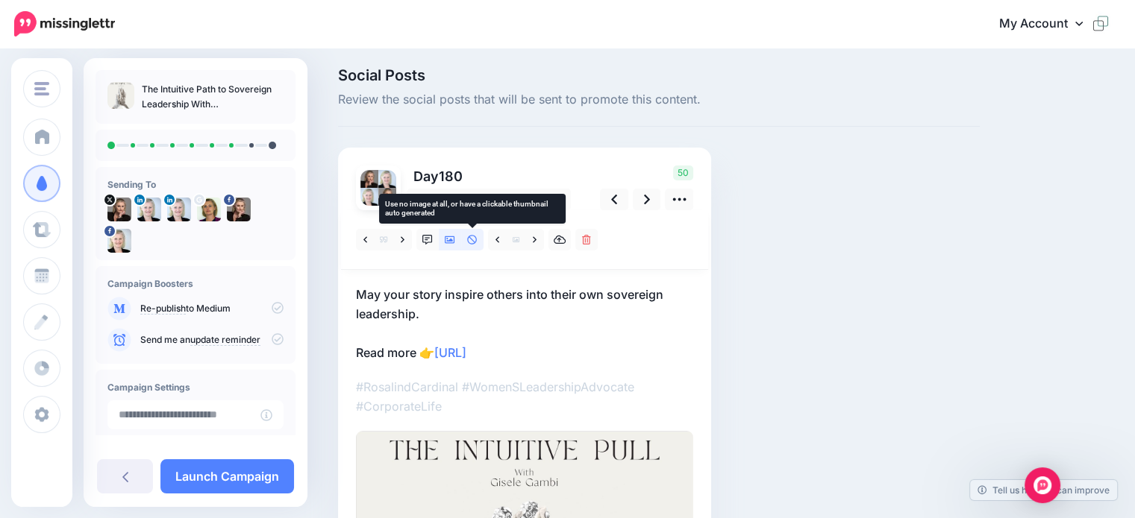
click at [474, 238] on icon at bounding box center [472, 240] width 10 height 10
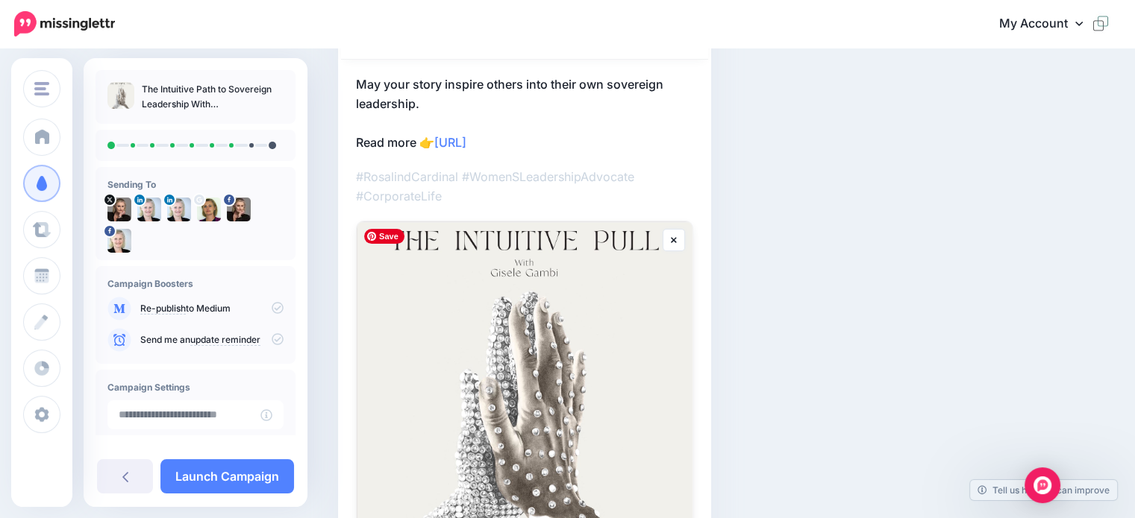
scroll to position [8, 0]
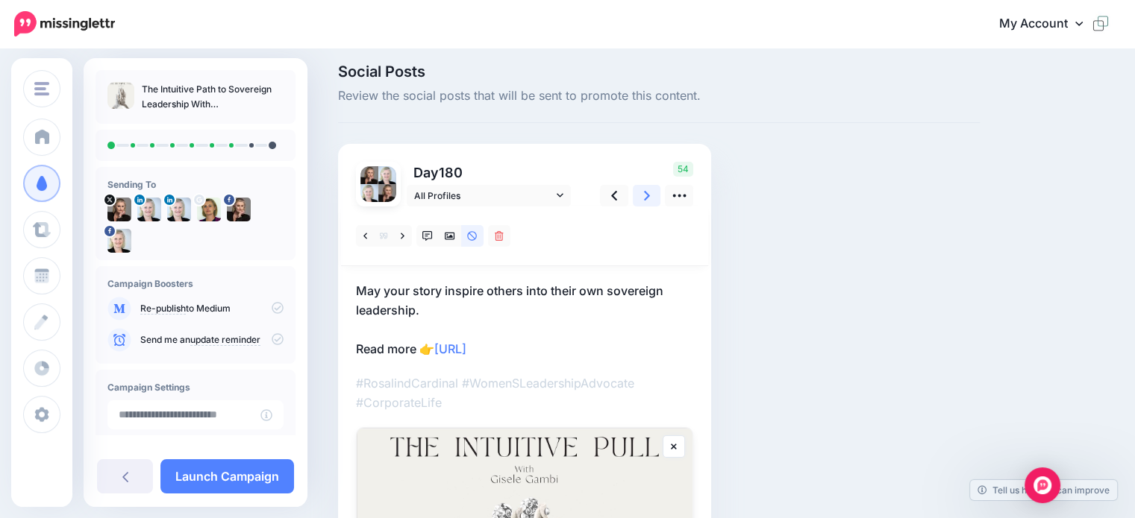
click at [647, 196] on icon at bounding box center [647, 196] width 6 height 10
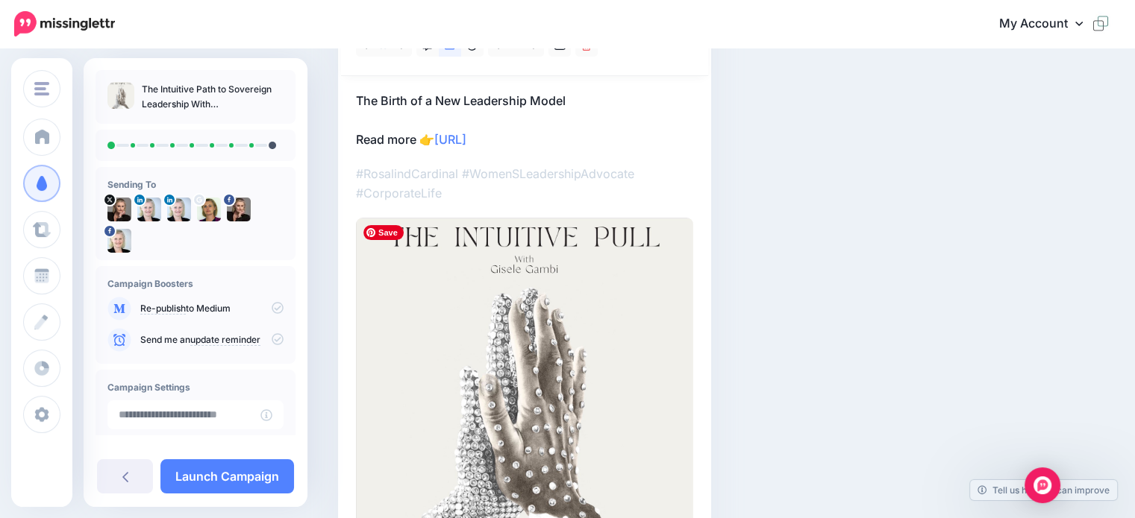
scroll to position [21, 0]
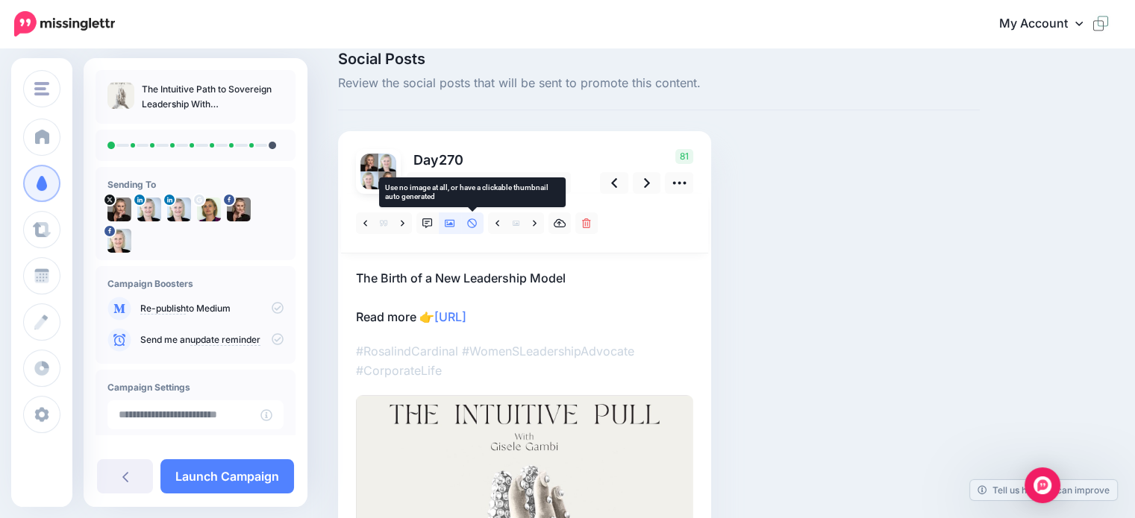
click at [474, 220] on icon at bounding box center [472, 224] width 10 height 10
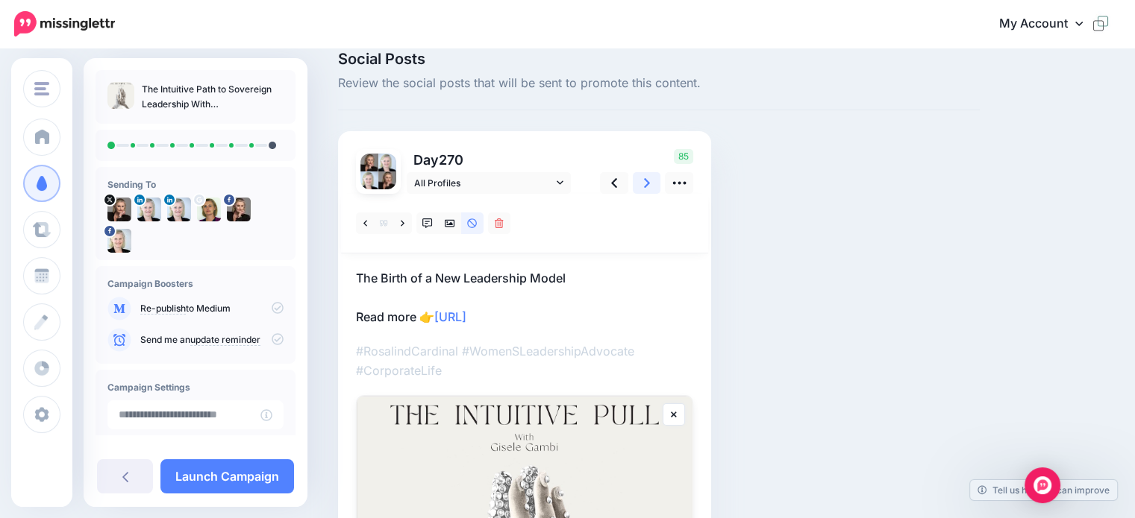
click at [642, 187] on link at bounding box center [647, 183] width 28 height 22
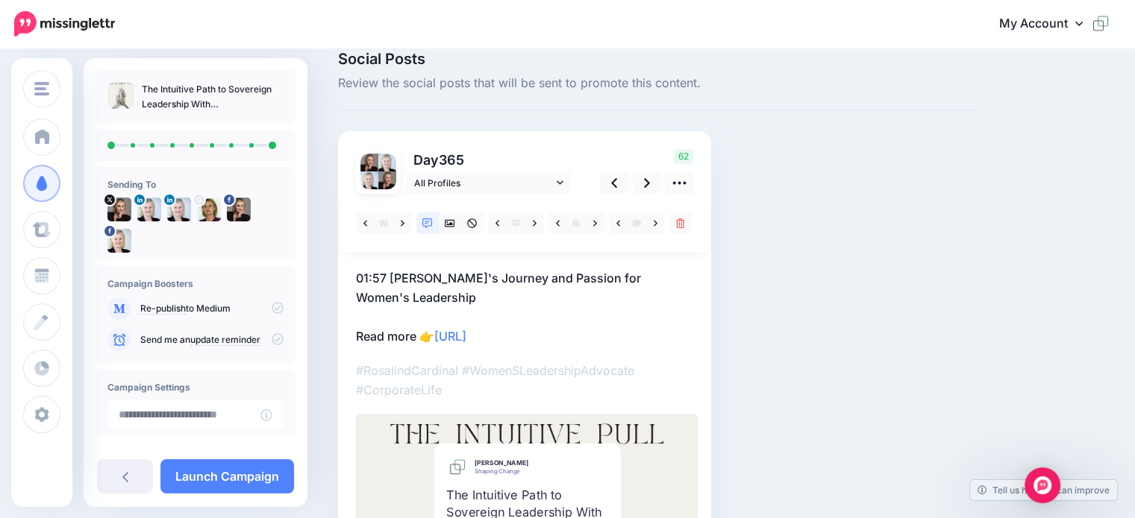
click at [390, 275] on p "01:57 Ros's Journey and Passion for Women's Leadership Read more 👉 https://lttr…" at bounding box center [524, 308] width 337 height 78
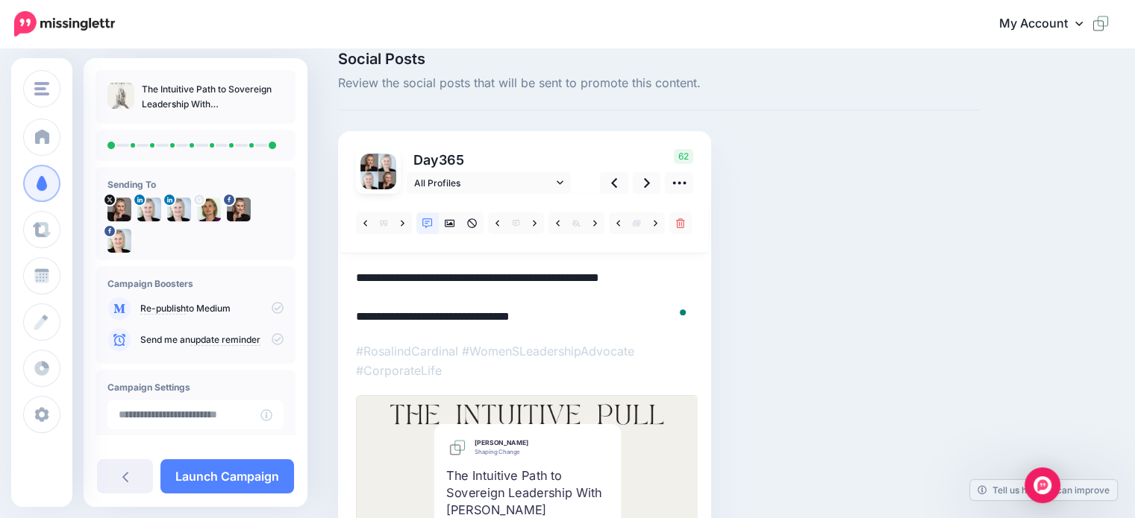
click at [390, 274] on textarea "**********" at bounding box center [524, 298] width 337 height 58
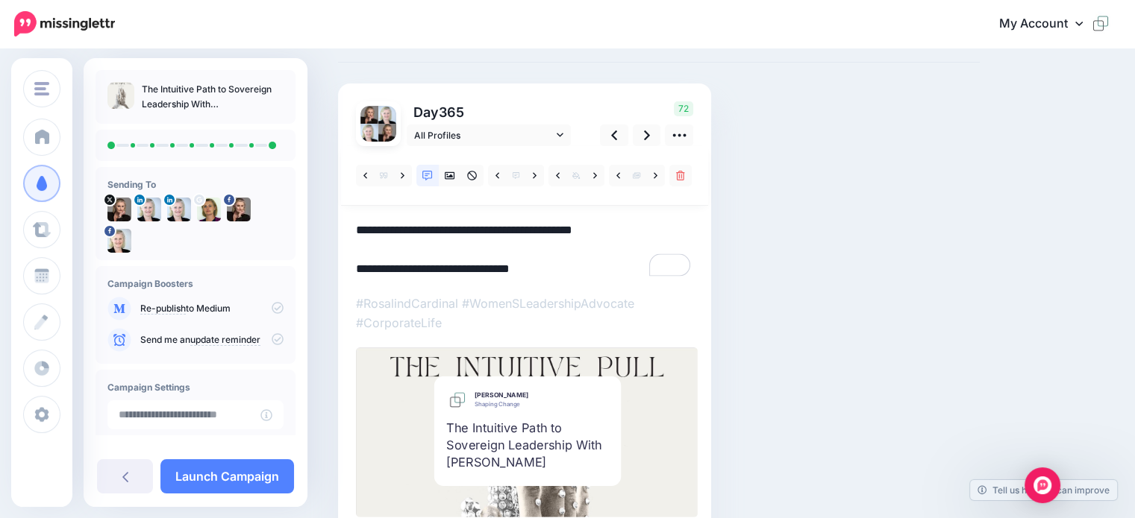
scroll to position [4, 0]
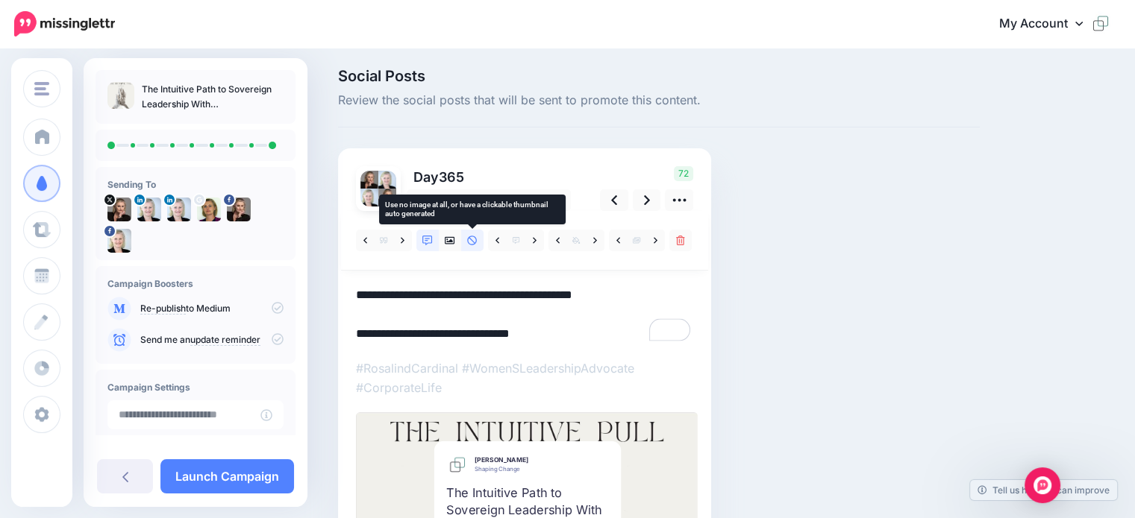
type textarea "**********"
click at [468, 241] on link at bounding box center [472, 241] width 22 height 22
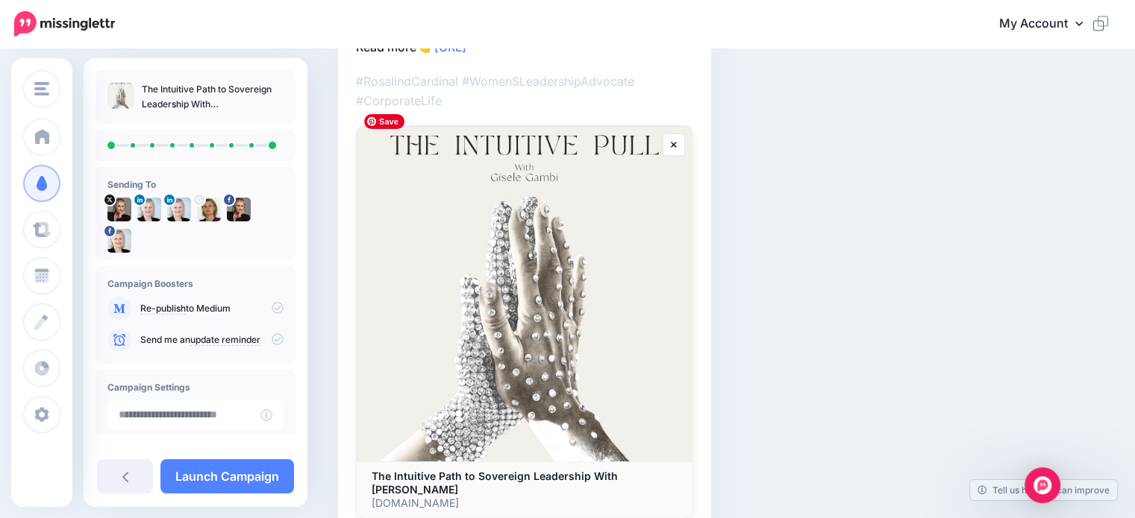
scroll to position [362, 0]
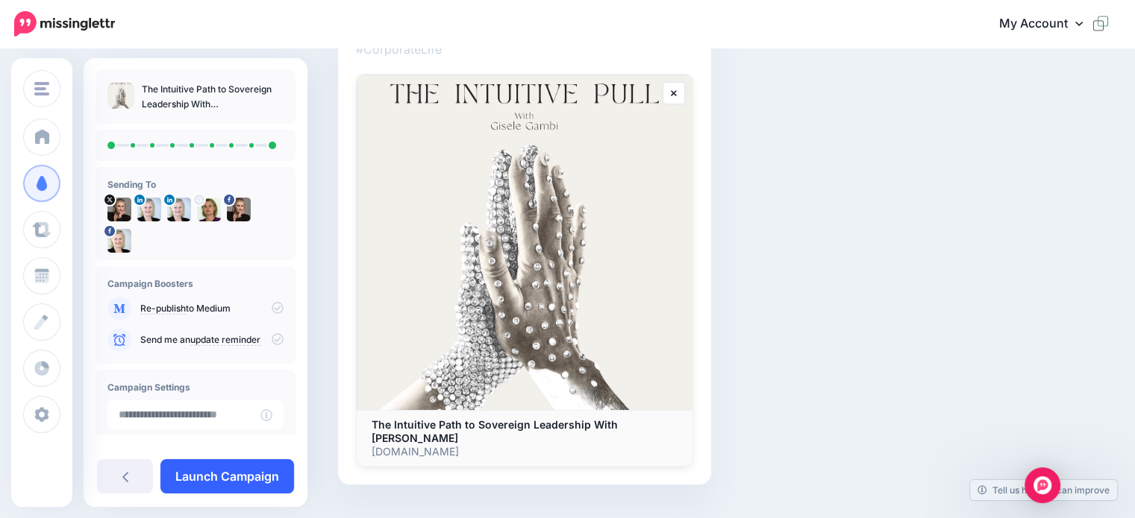
click at [256, 478] on link "Launch Campaign" at bounding box center [227, 477] width 134 height 34
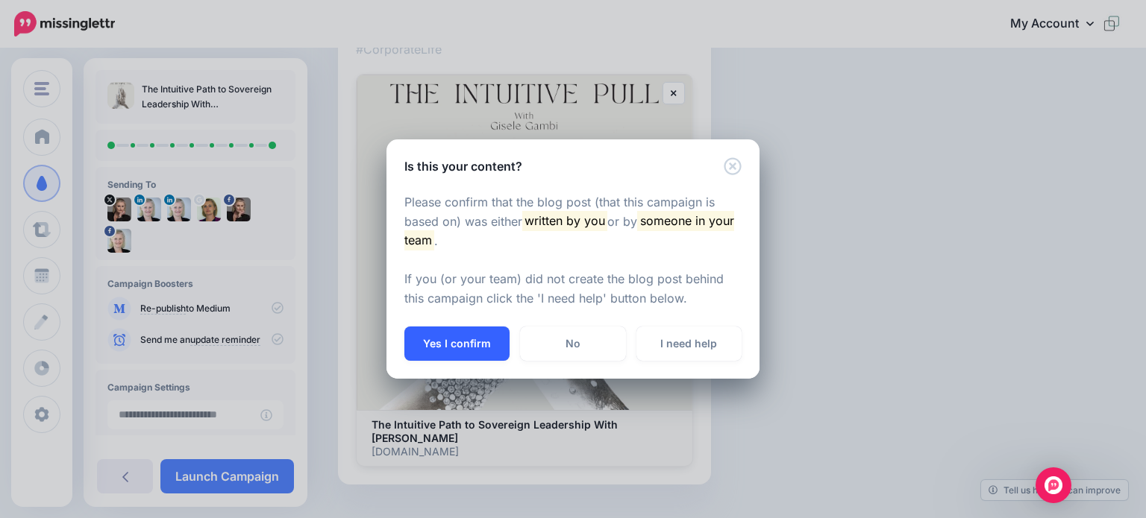
click at [436, 338] on button "Yes I confirm" at bounding box center [456, 344] width 105 height 34
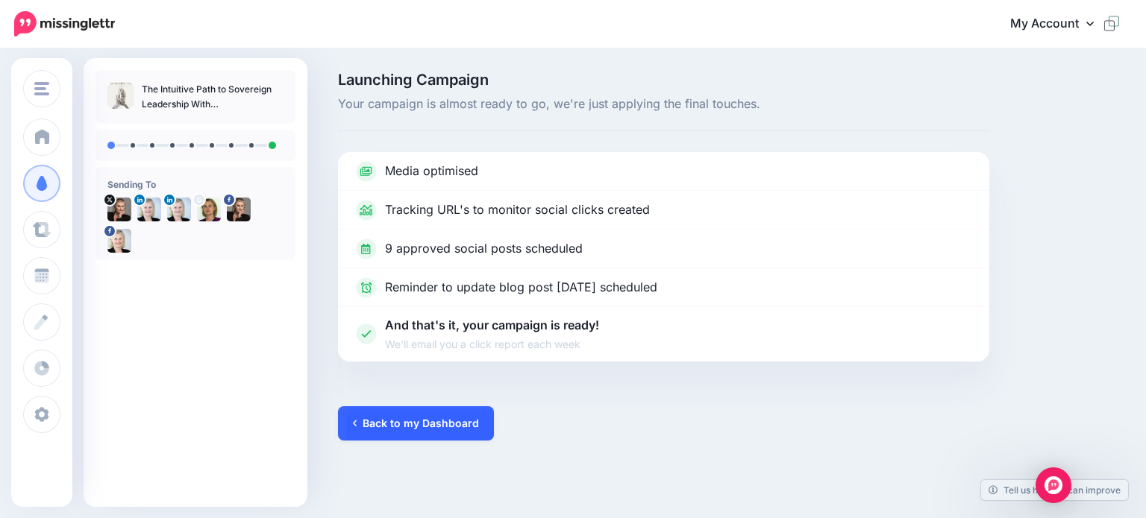
click at [407, 427] on link "Back to my Dashboard" at bounding box center [416, 424] width 156 height 34
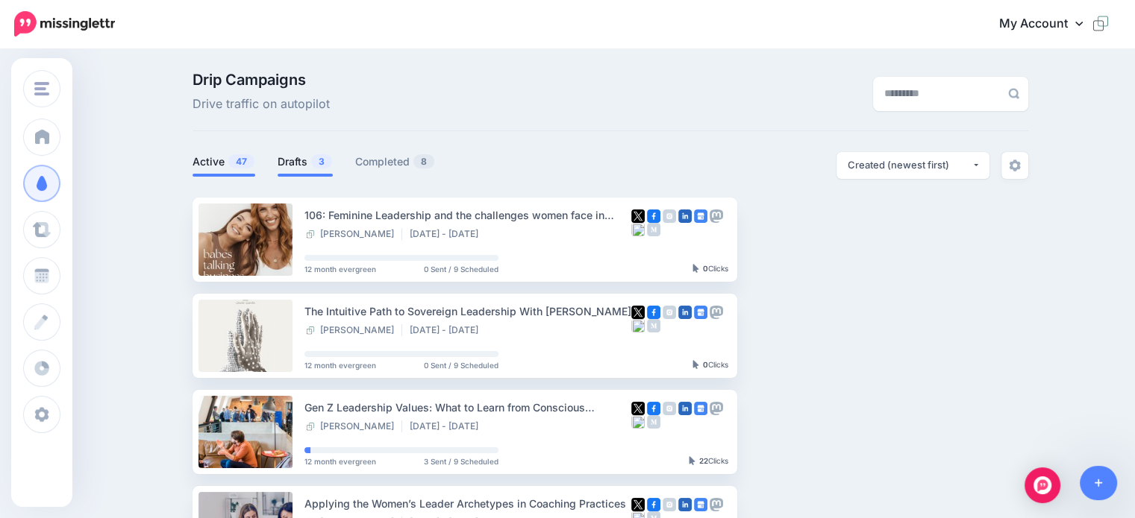
click at [292, 165] on link "Drafts 3" at bounding box center [305, 162] width 55 height 18
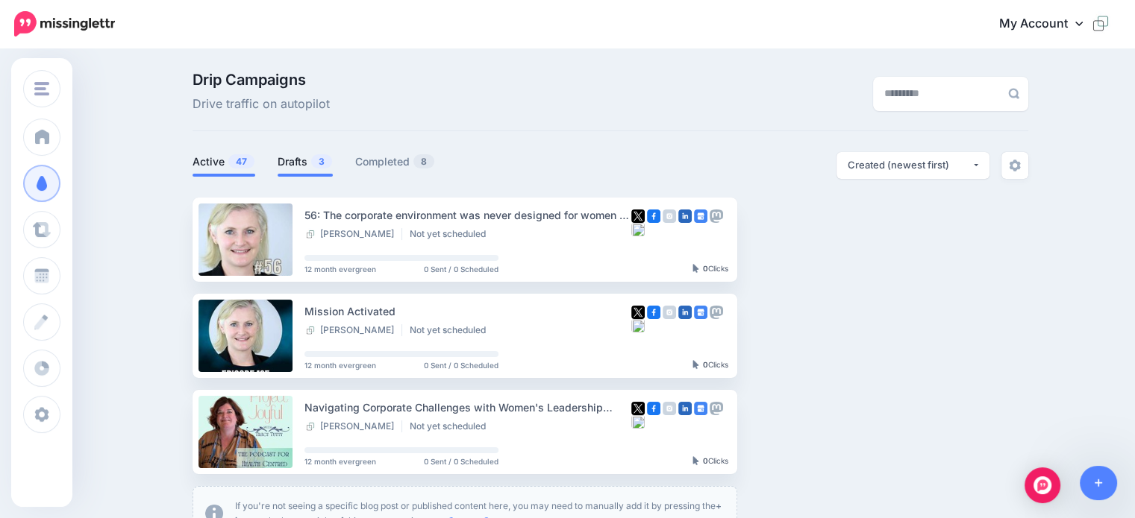
click at [212, 165] on link "Active 47" at bounding box center [223, 162] width 63 height 18
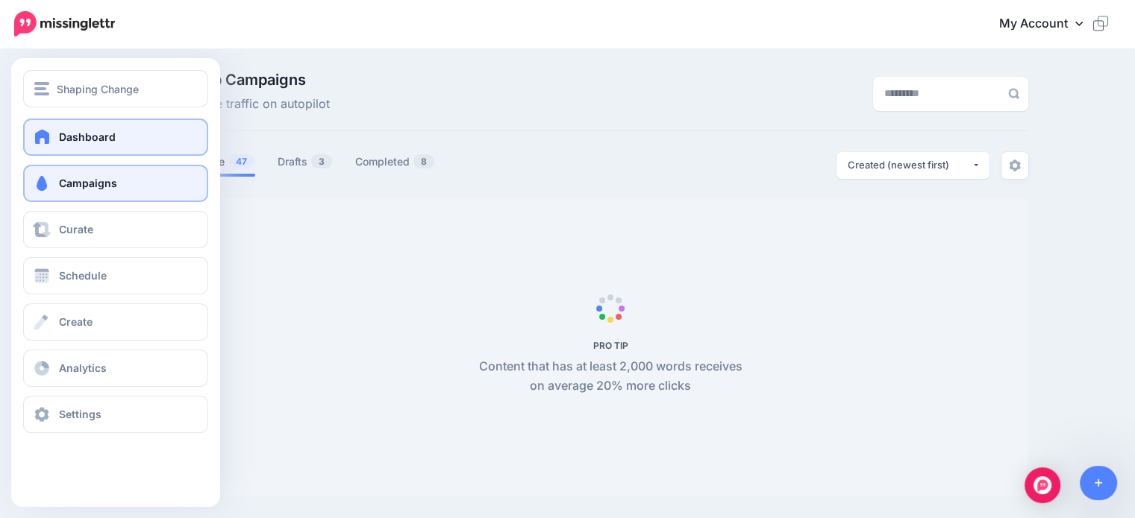
click at [57, 137] on link "Dashboard" at bounding box center [115, 137] width 185 height 37
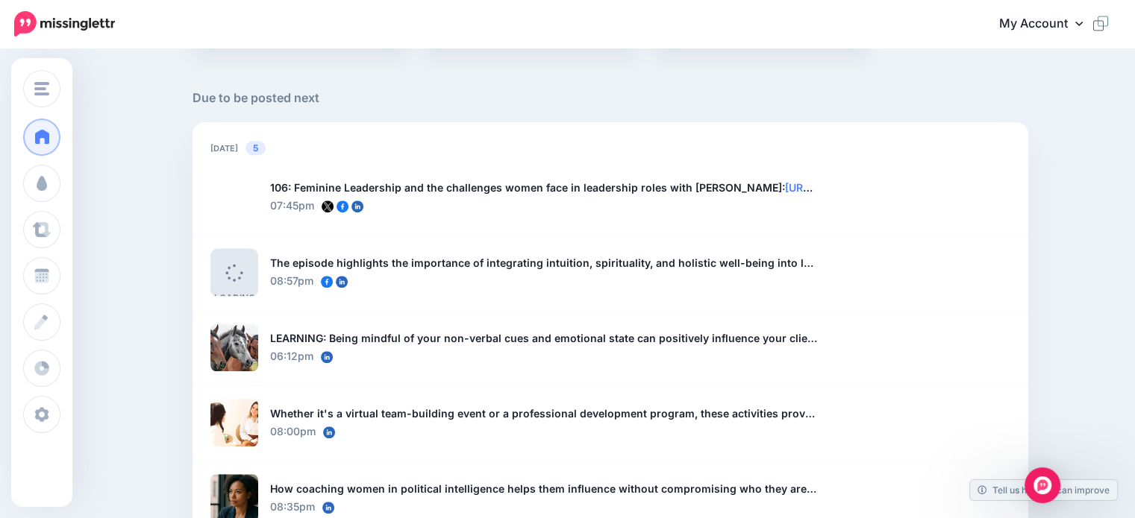
scroll to position [895, 0]
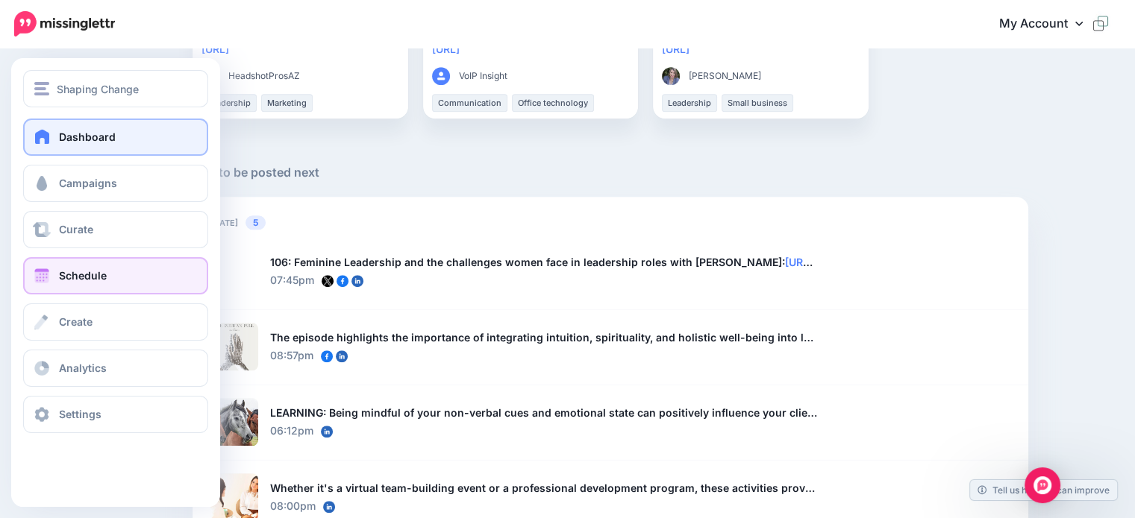
click at [69, 270] on span "Schedule" at bounding box center [83, 275] width 48 height 13
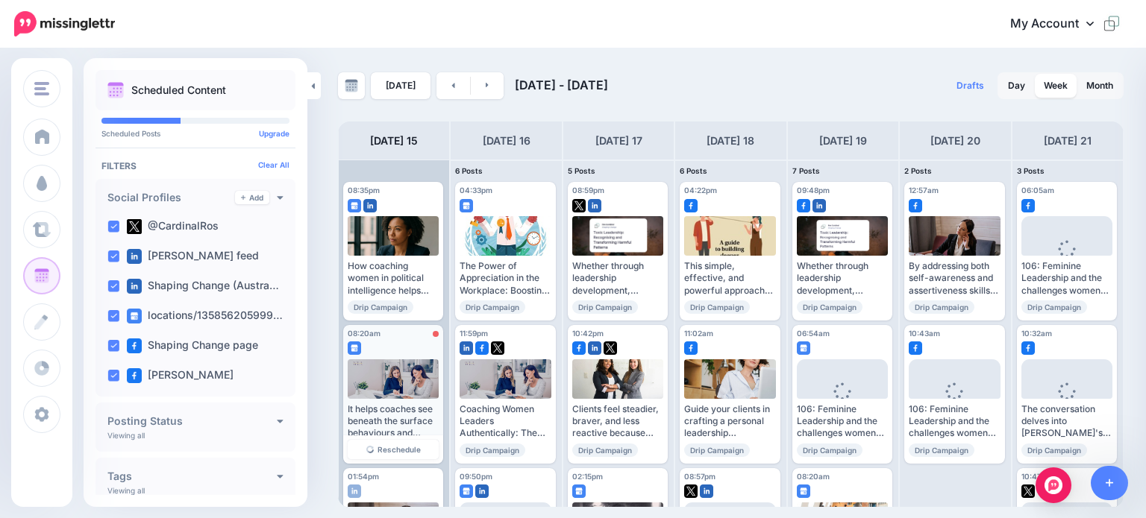
scroll to position [75, 0]
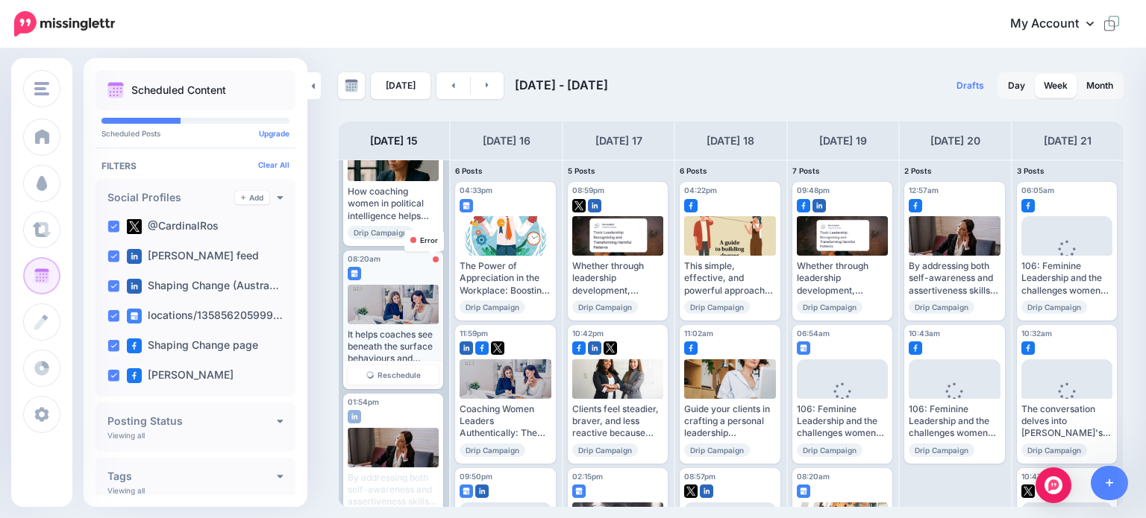
click at [433, 259] on div at bounding box center [436, 260] width 6 height 6
click at [407, 376] on span "Reschedule" at bounding box center [398, 375] width 43 height 7
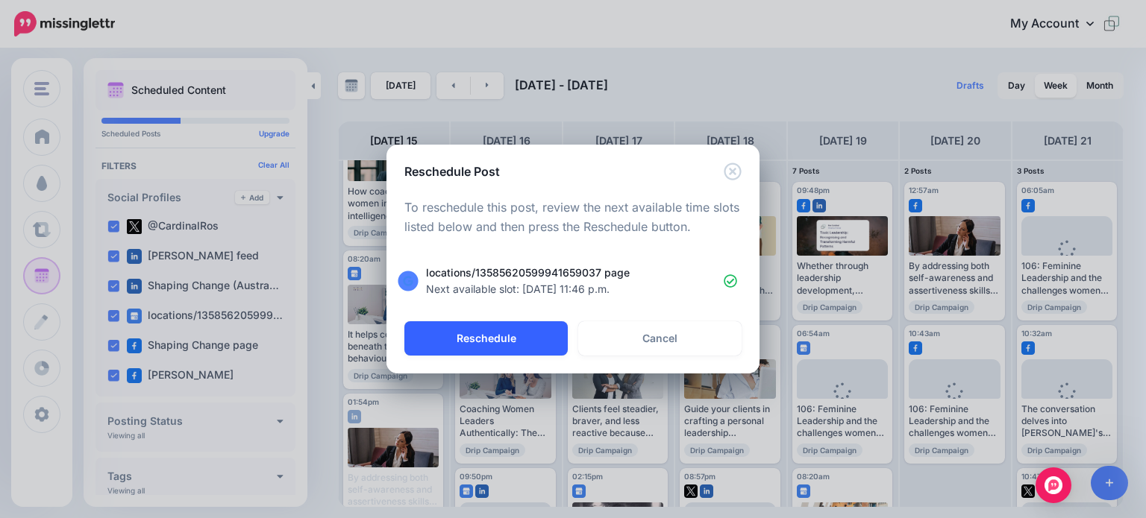
click at [525, 329] on button "Reschedule" at bounding box center [485, 339] width 163 height 34
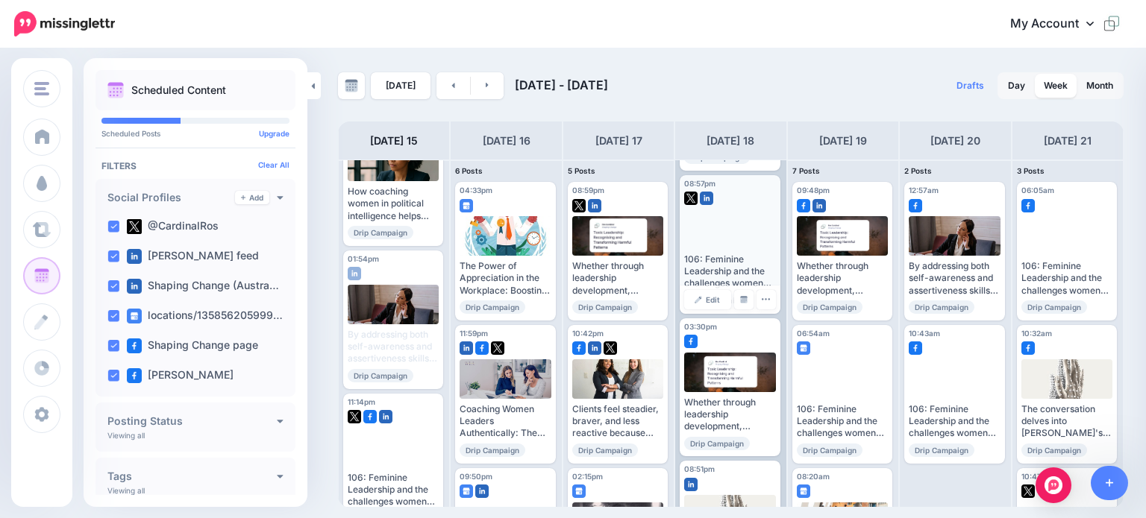
scroll to position [373, 0]
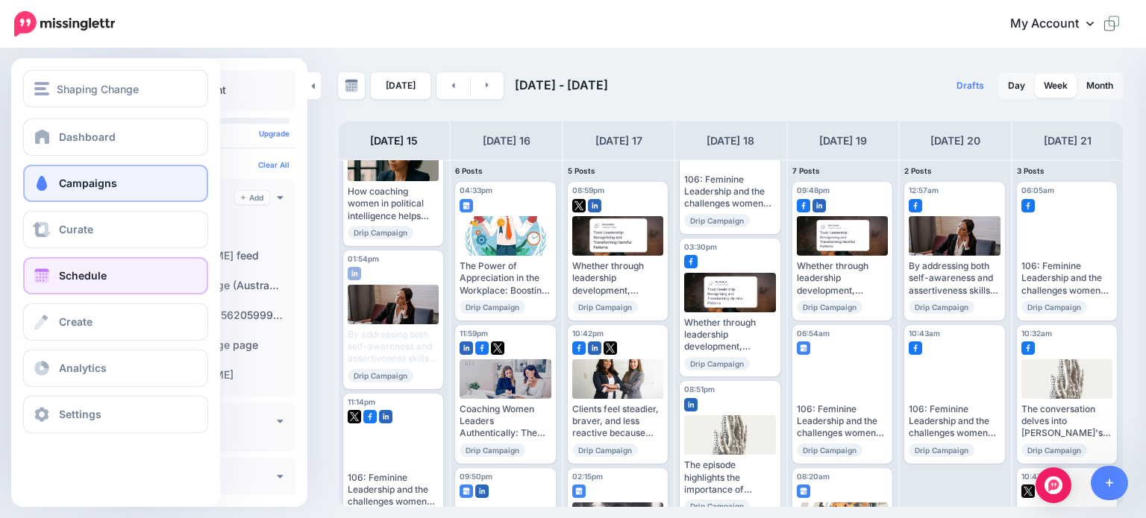
click at [81, 181] on span "Campaigns" at bounding box center [88, 183] width 58 height 13
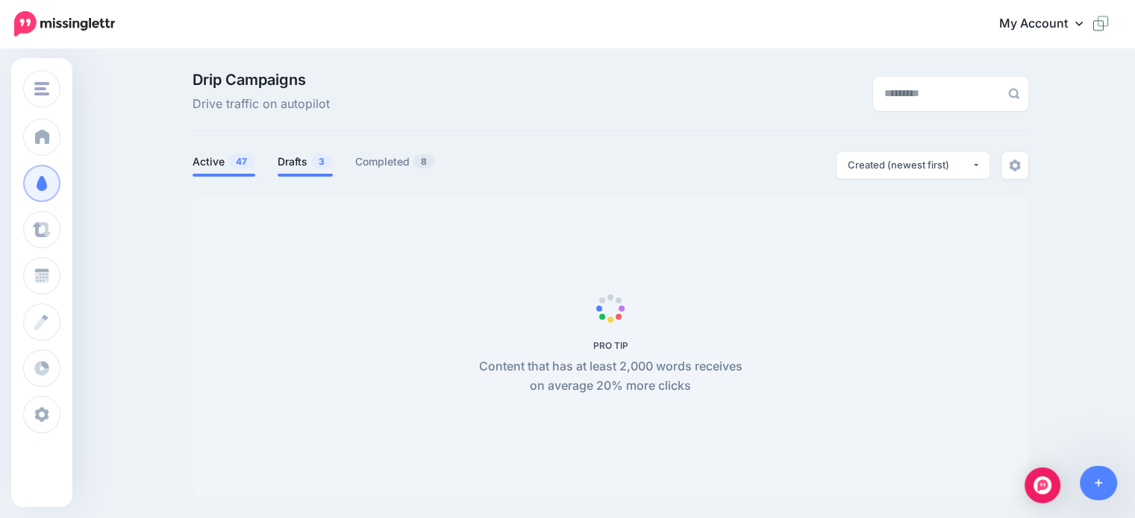
click at [305, 161] on link "Drafts 3" at bounding box center [305, 162] width 55 height 18
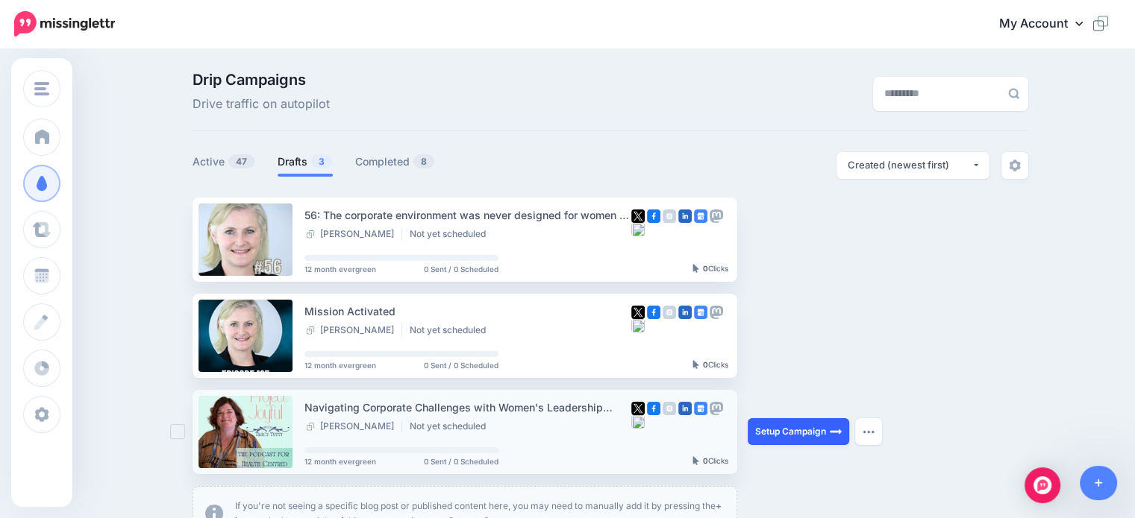
click at [812, 429] on link "Setup Campaign" at bounding box center [798, 432] width 101 height 27
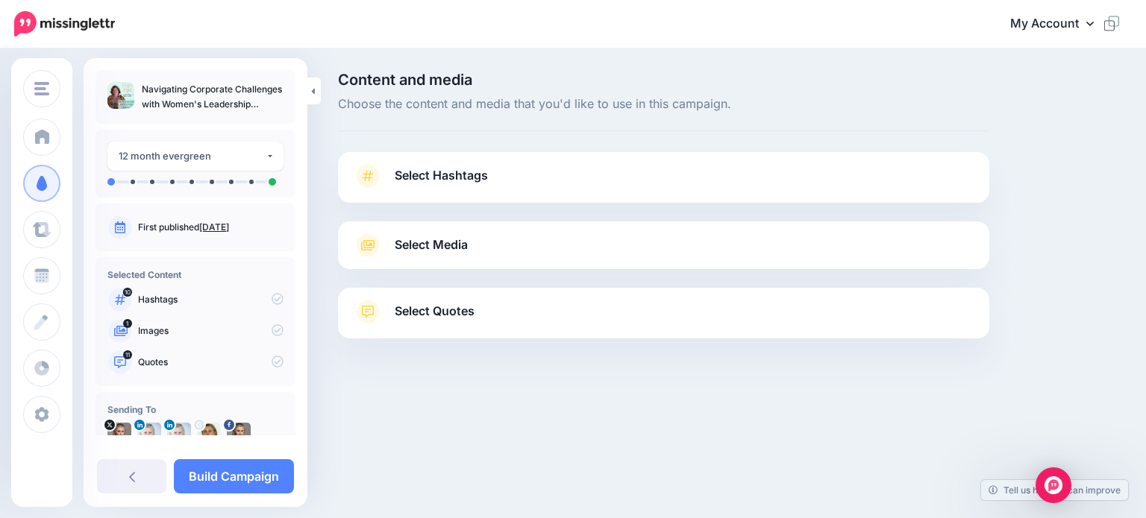
click at [439, 174] on span "Select Hashtags" at bounding box center [441, 176] width 93 height 20
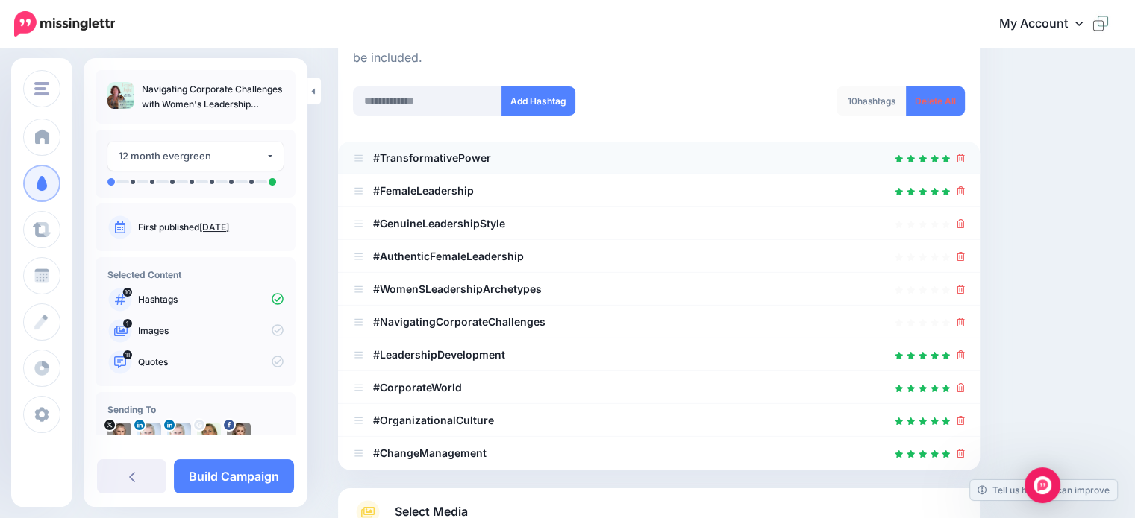
scroll to position [224, 0]
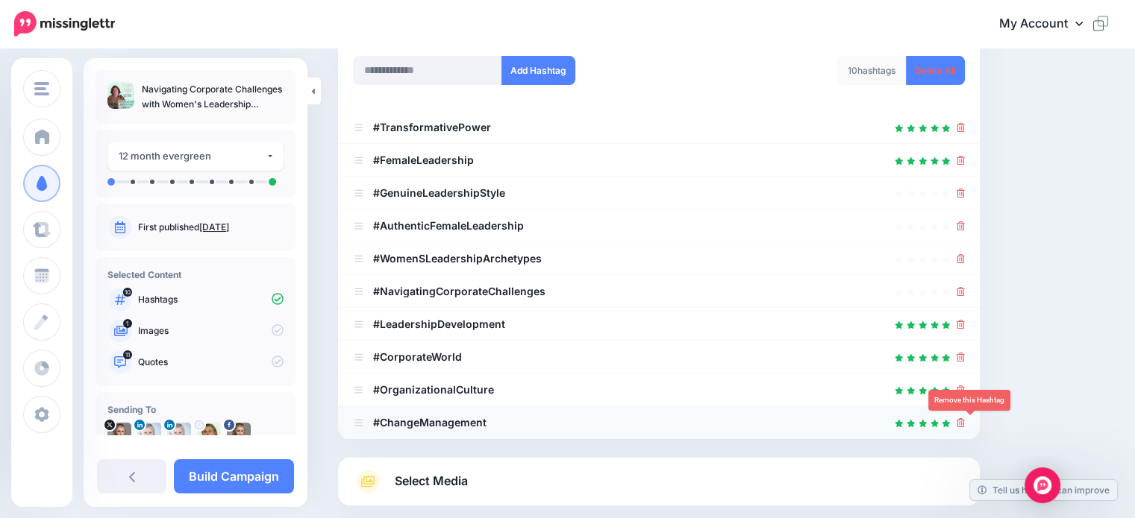
click at [965, 424] on icon at bounding box center [960, 423] width 8 height 9
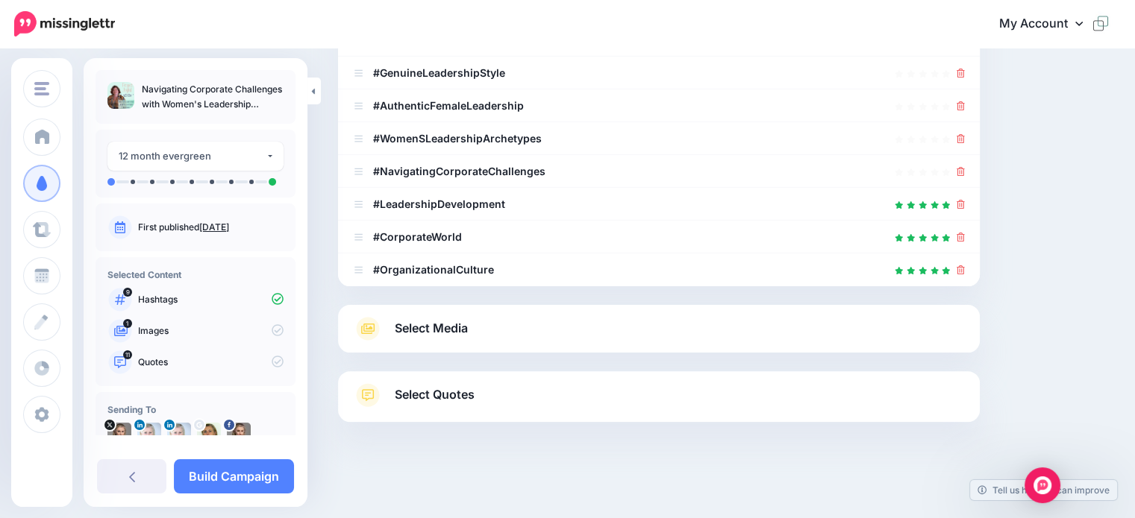
click at [427, 325] on span "Select Media" at bounding box center [431, 329] width 73 height 20
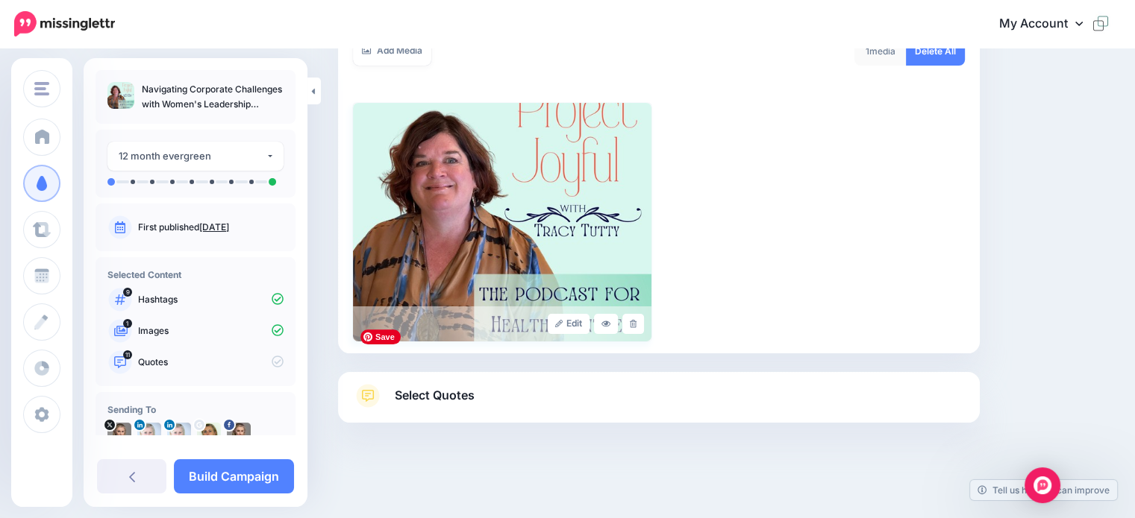
scroll to position [286, 0]
click at [439, 399] on span "Select Quotes" at bounding box center [435, 395] width 80 height 20
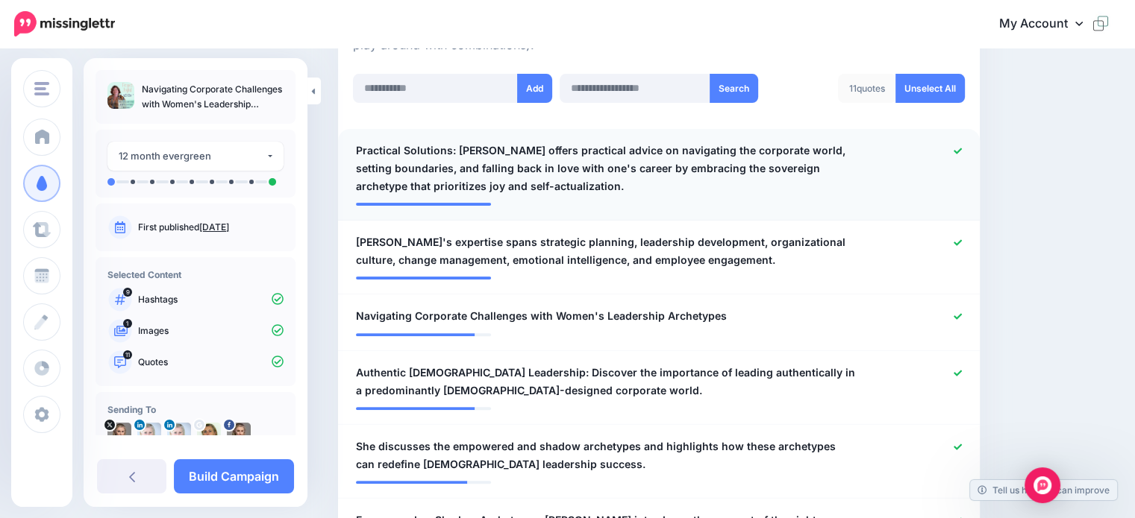
scroll to position [436, 0]
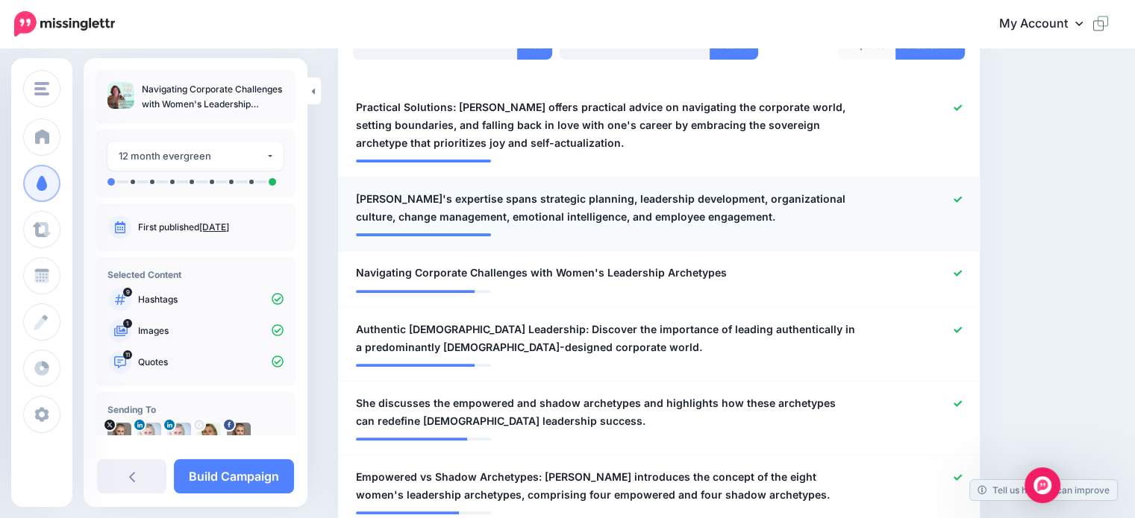
click at [962, 196] on icon at bounding box center [957, 199] width 8 height 8
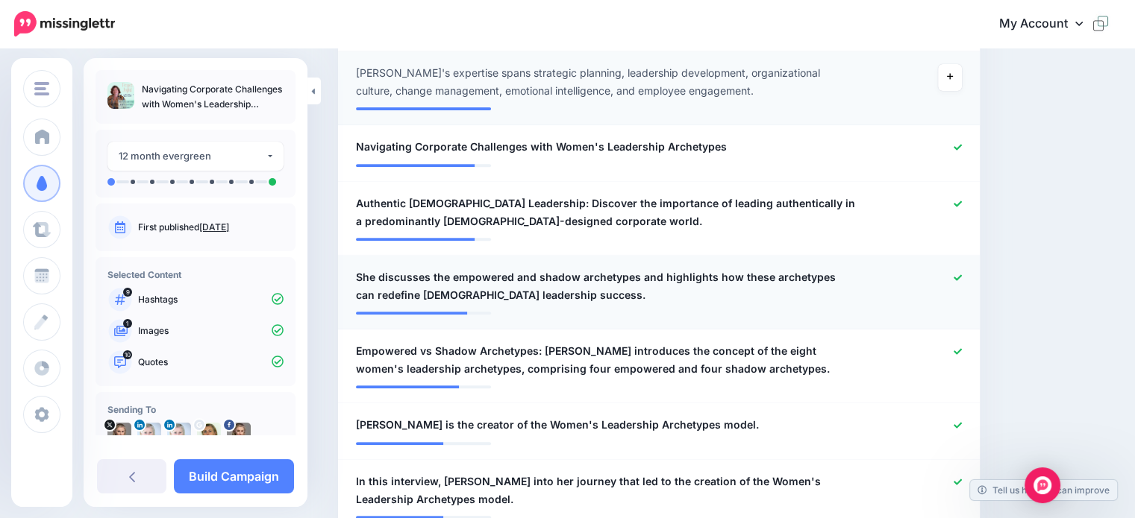
scroll to position [585, 0]
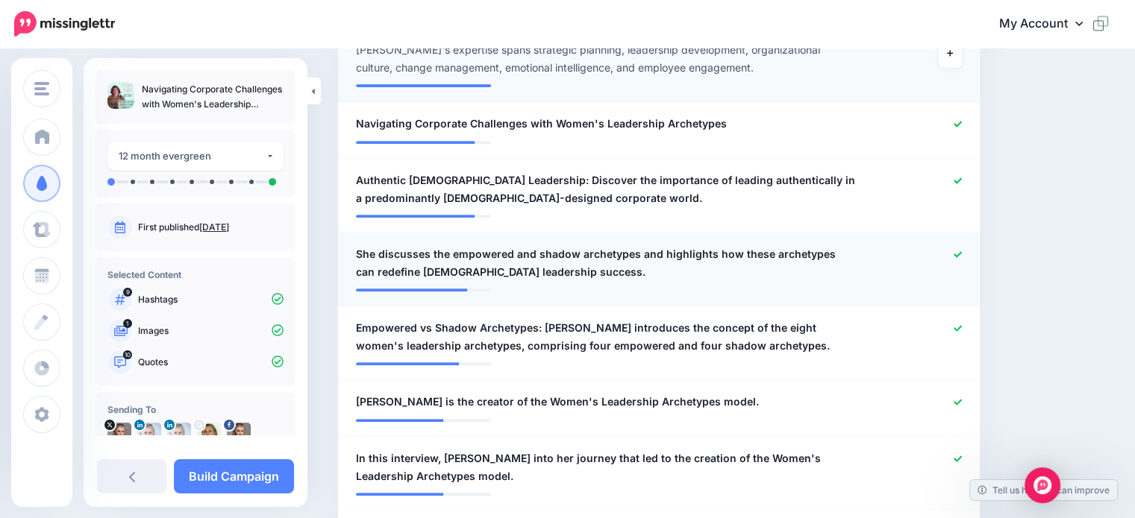
click at [379, 248] on span "She discusses the empowered and shadow archetypes and highlights how these arch…" at bounding box center [606, 263] width 501 height 36
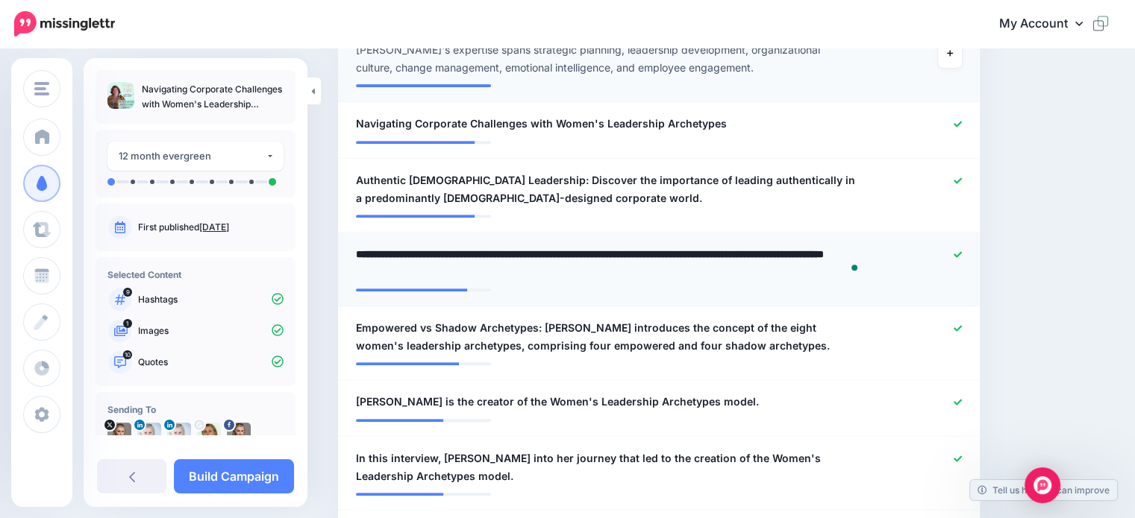
drag, startPoint x: 374, startPoint y: 250, endPoint x: 342, endPoint y: 240, distance: 34.2
click at [342, 240] on li "**********" at bounding box center [659, 270] width 642 height 74
type textarea "**********"
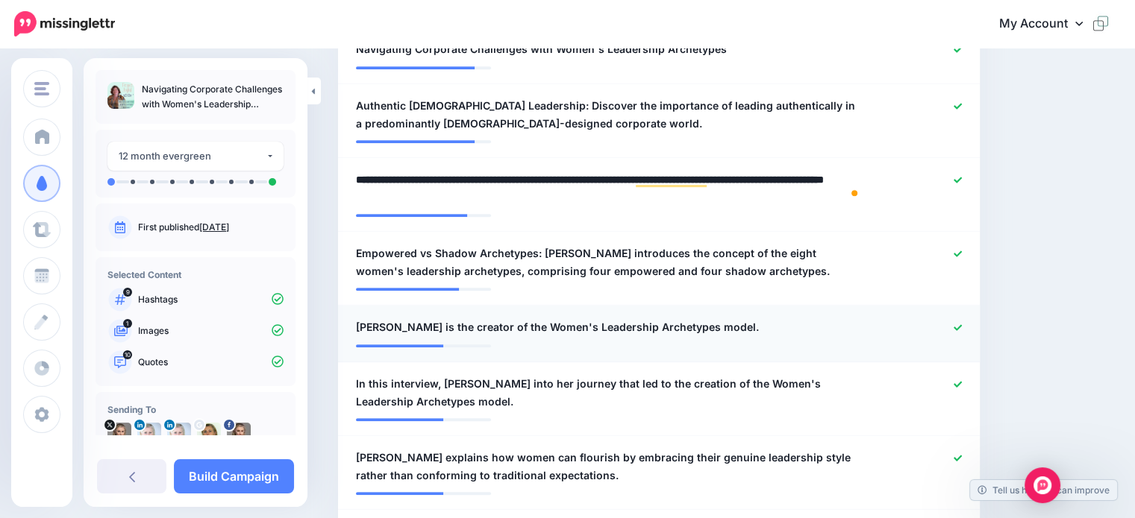
click at [962, 325] on icon at bounding box center [957, 328] width 8 height 8
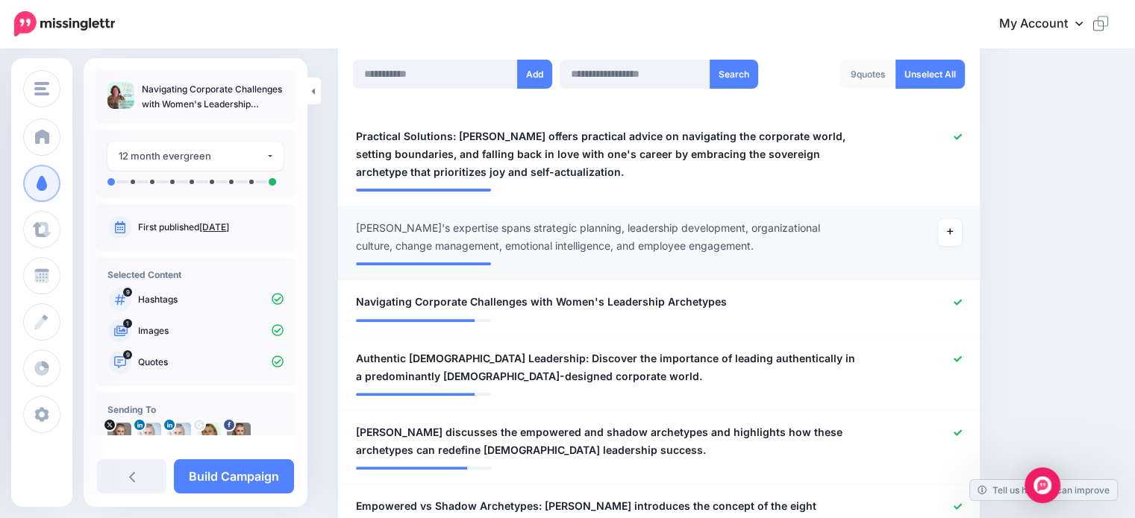
scroll to position [286, 0]
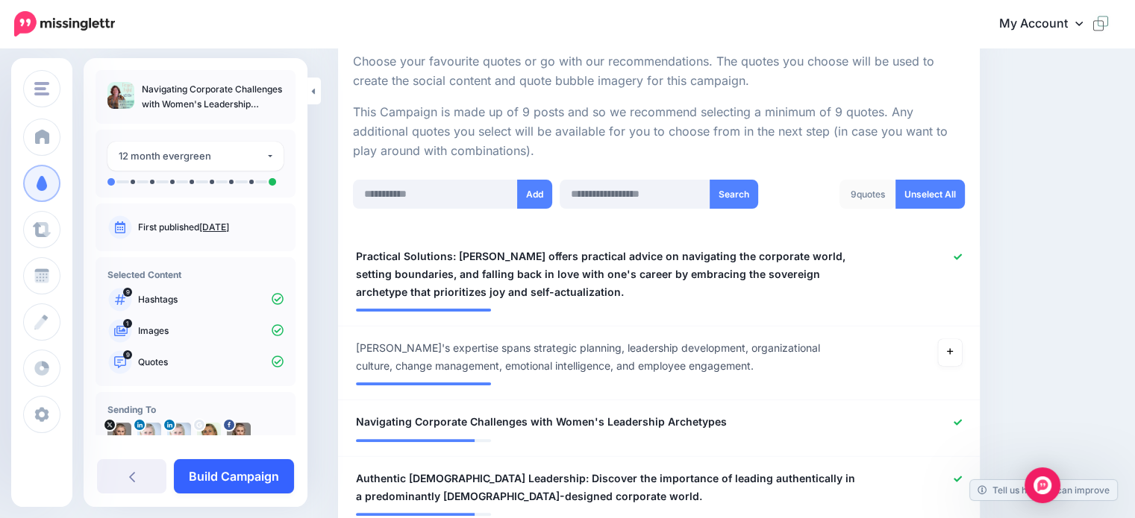
click at [251, 477] on link "Build Campaign" at bounding box center [234, 477] width 120 height 34
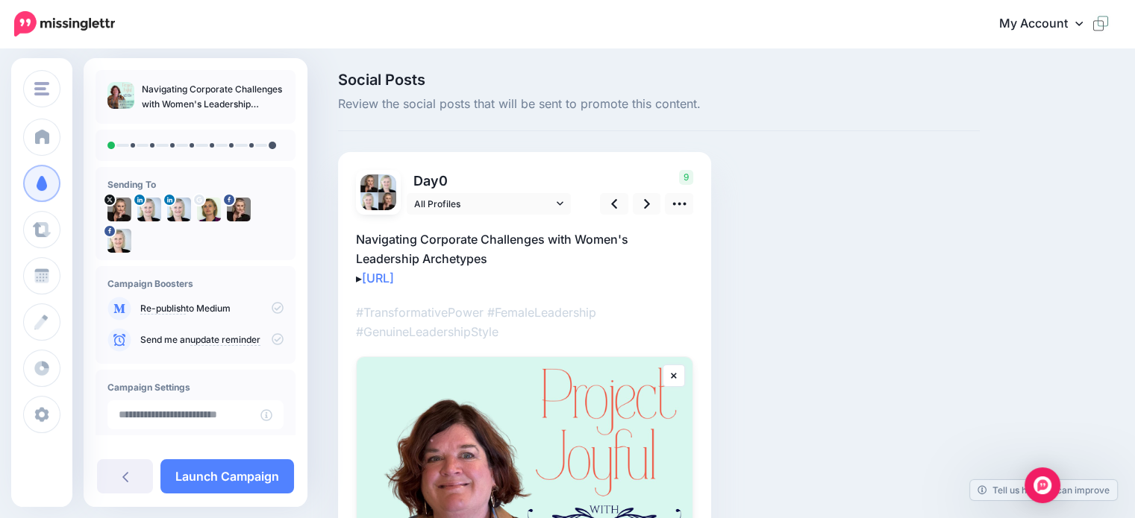
click at [945, 265] on div "Social Posts Review the social posts that will be sent to promote this content.…" at bounding box center [659, 442] width 664 height 740
click at [645, 208] on icon at bounding box center [647, 204] width 6 height 16
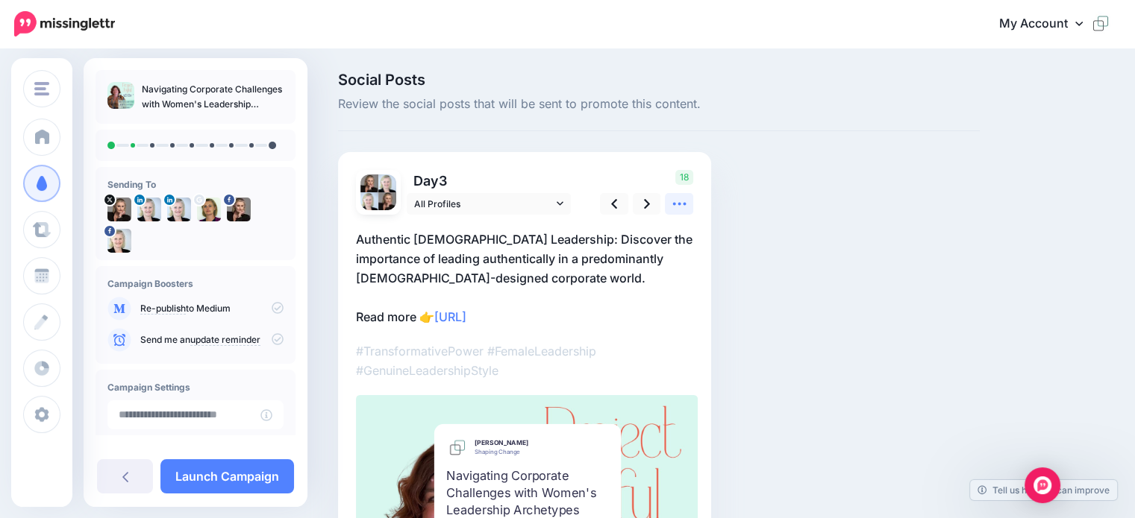
click at [676, 209] on icon at bounding box center [679, 204] width 16 height 16
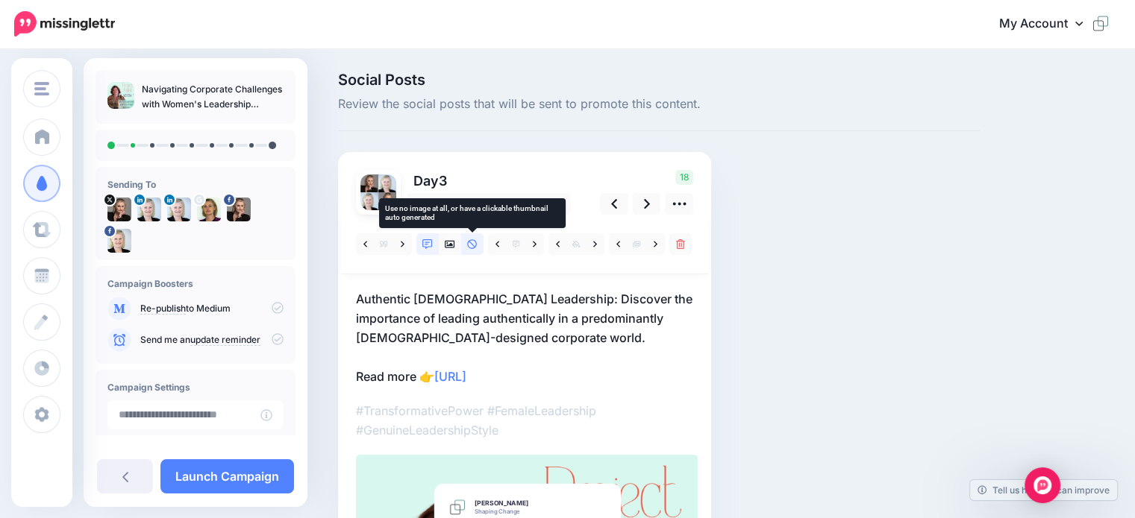
click at [466, 245] on link at bounding box center [472, 245] width 22 height 22
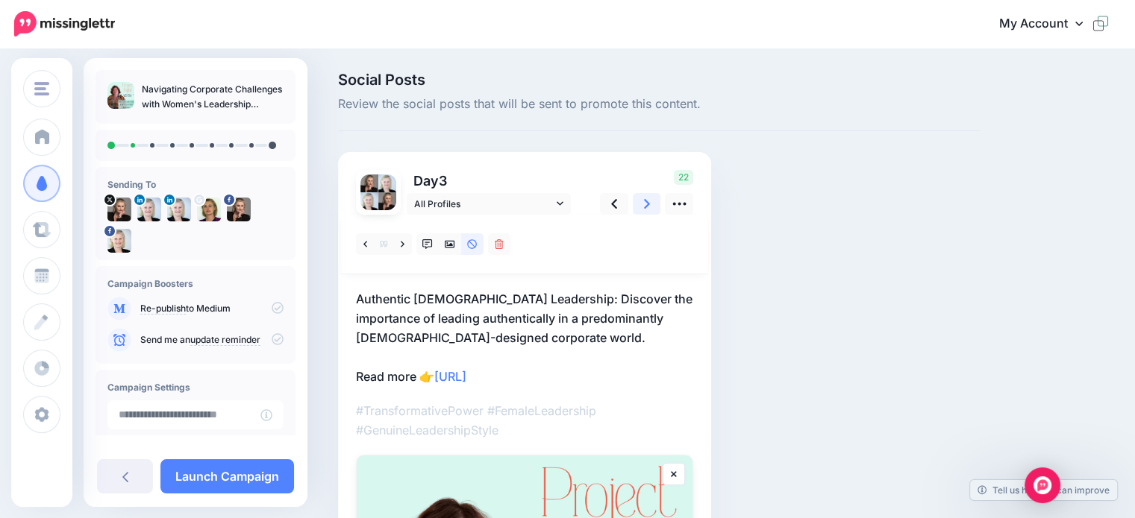
click at [642, 205] on link at bounding box center [647, 204] width 28 height 22
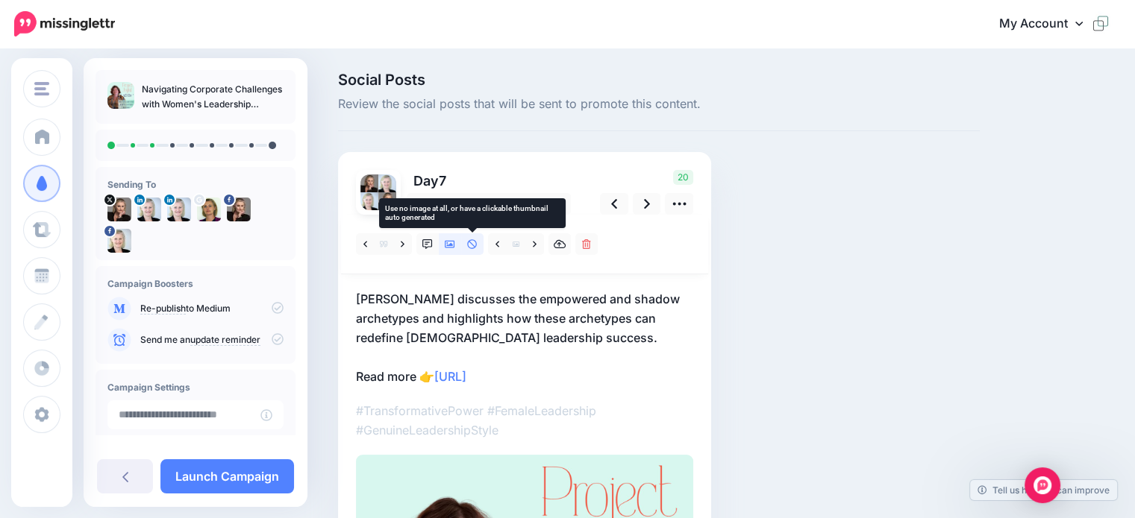
click at [472, 243] on icon at bounding box center [472, 244] width 10 height 10
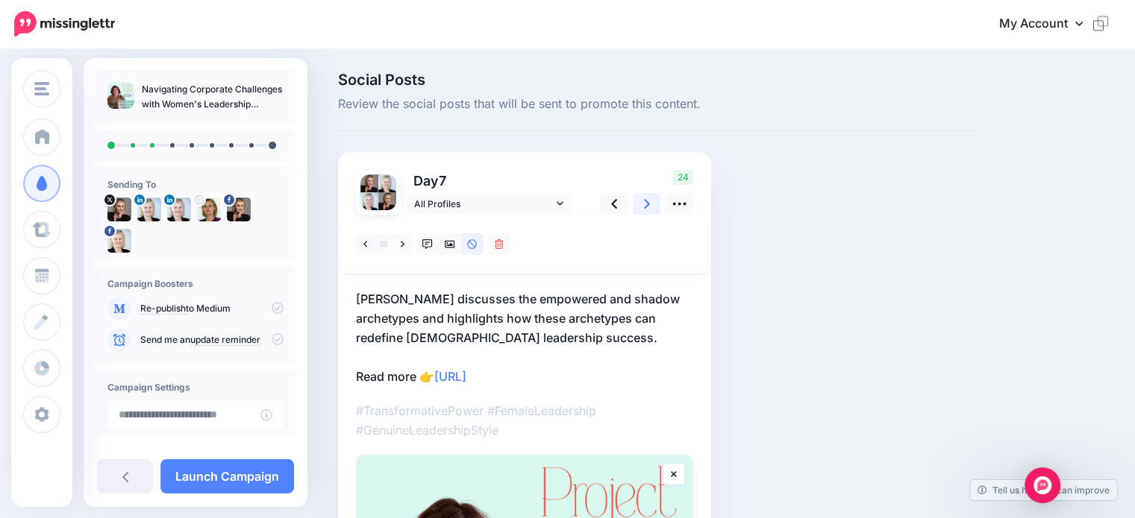
click at [642, 205] on link at bounding box center [647, 204] width 28 height 22
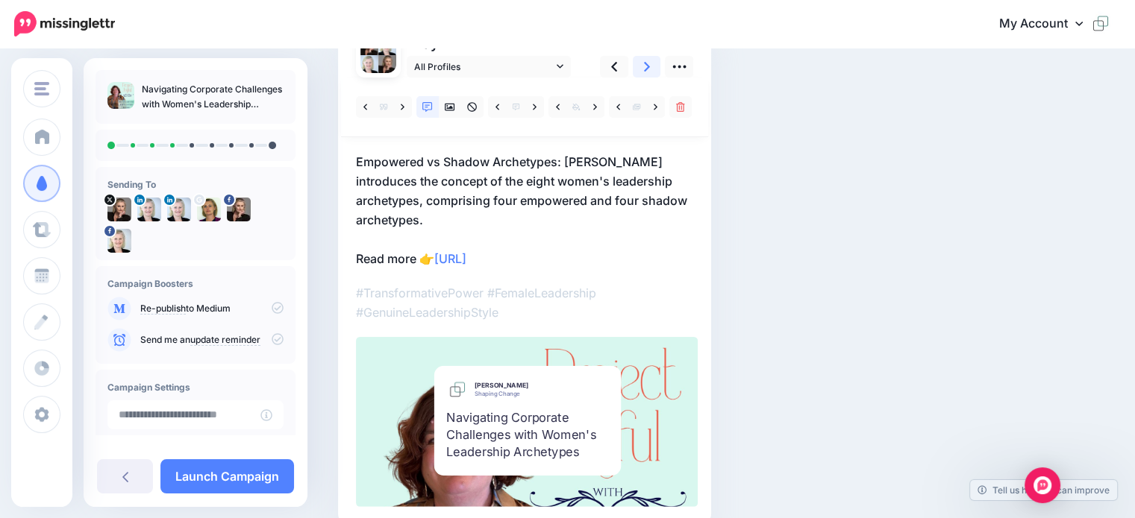
scroll to position [117, 0]
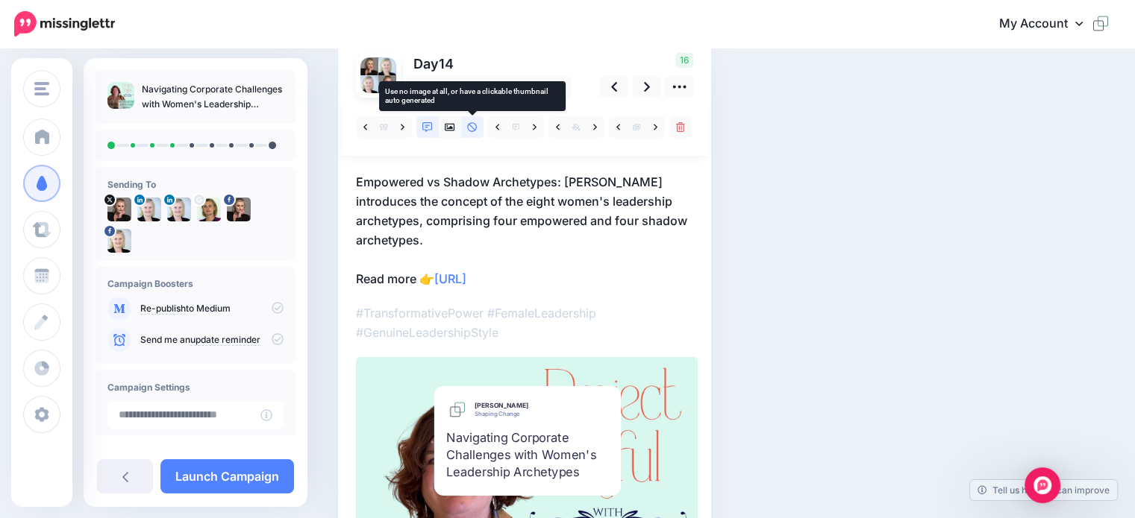
click at [468, 128] on icon at bounding box center [472, 127] width 10 height 10
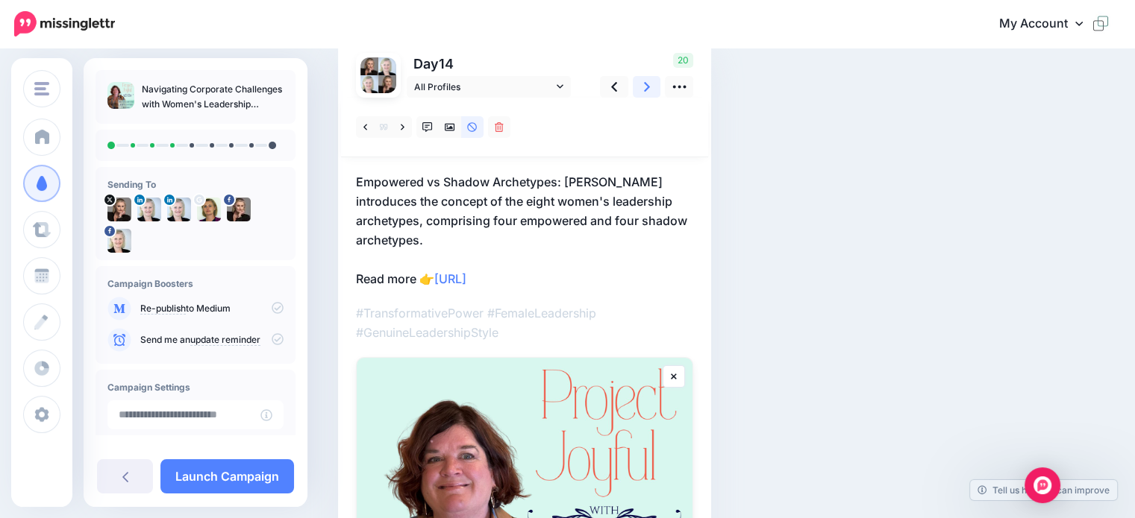
click at [639, 89] on link at bounding box center [647, 87] width 28 height 22
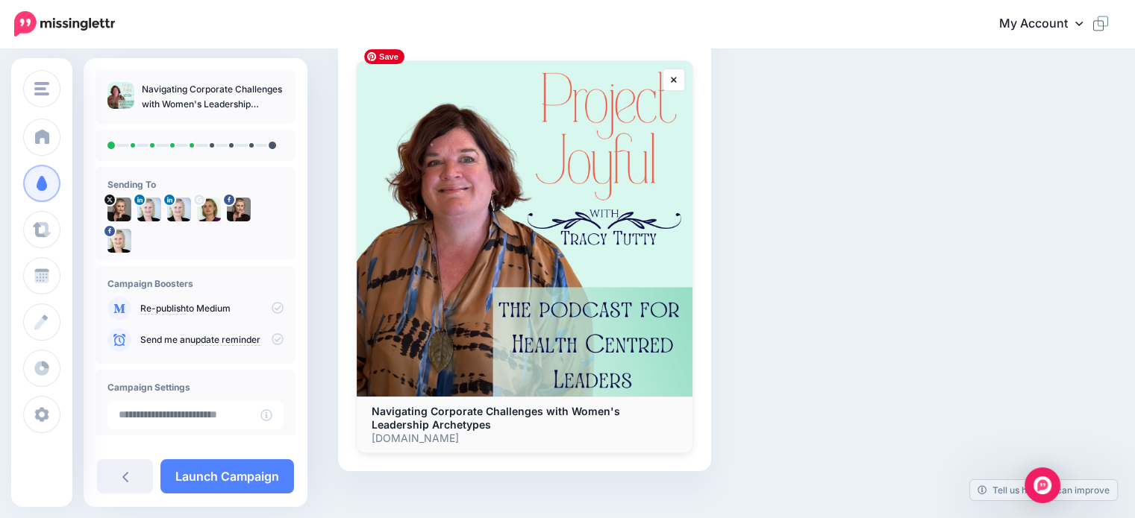
scroll to position [96, 0]
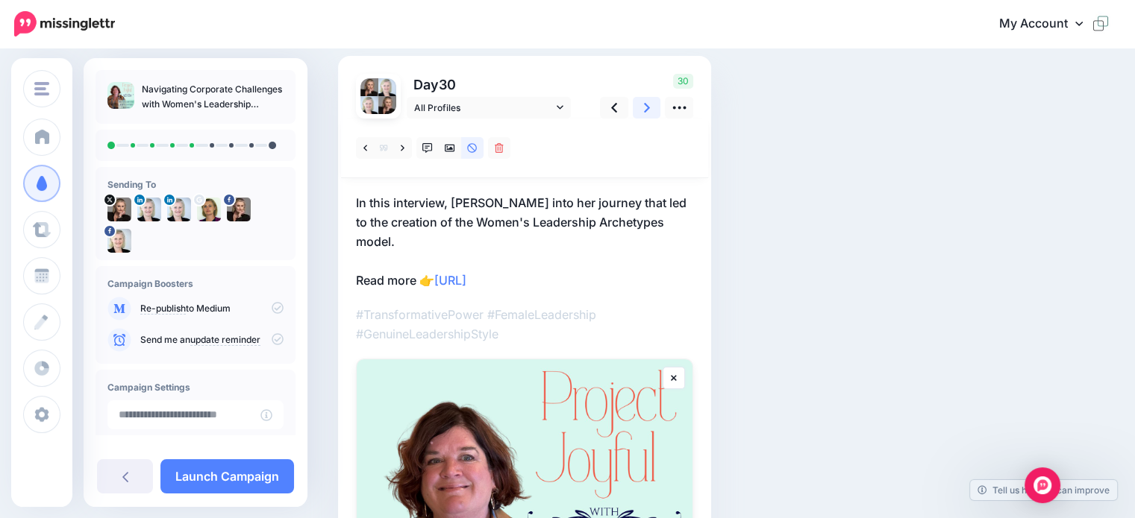
click at [647, 107] on icon at bounding box center [647, 108] width 6 height 16
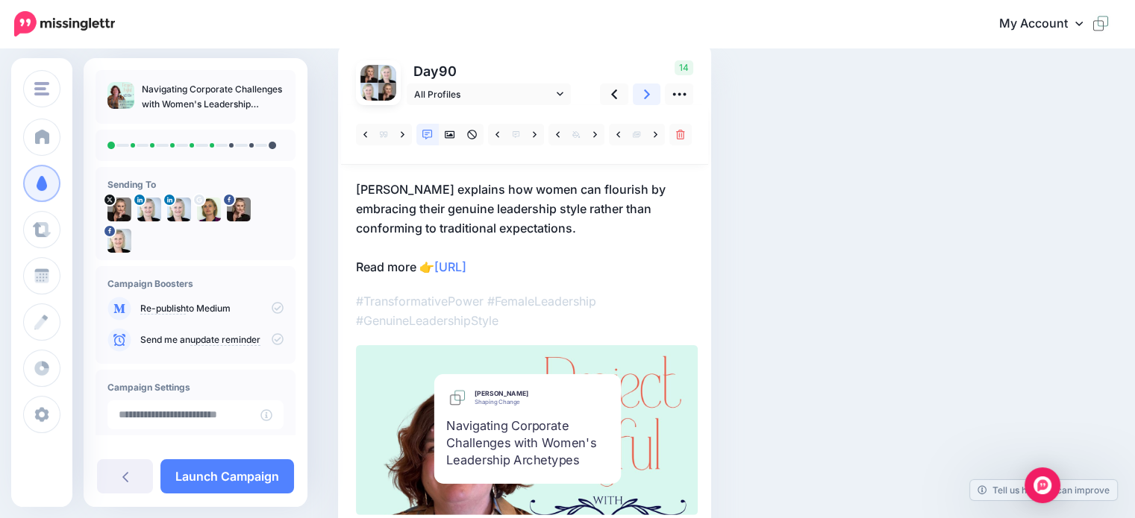
scroll to position [0, 0]
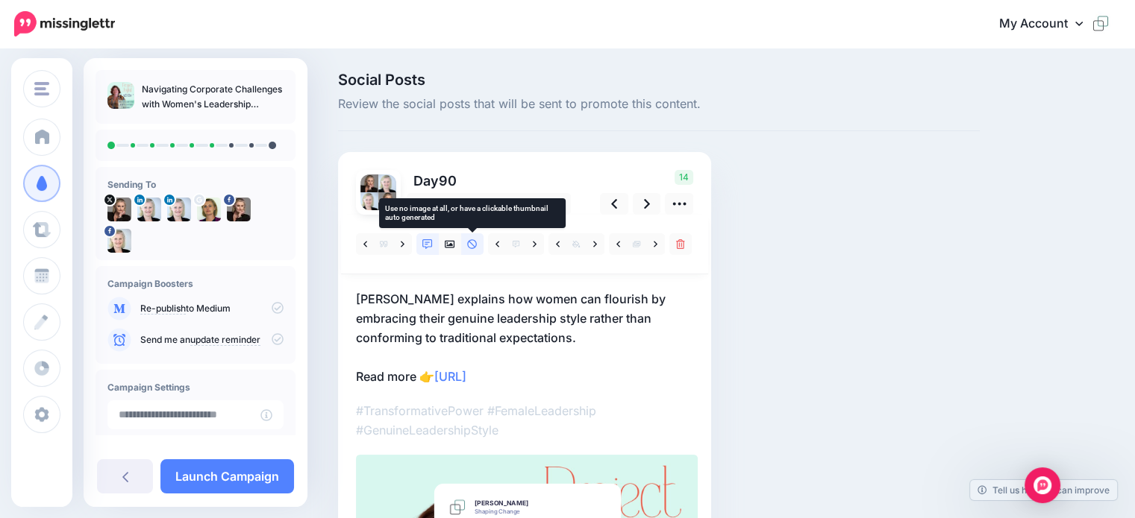
click at [472, 247] on icon at bounding box center [472, 244] width 10 height 10
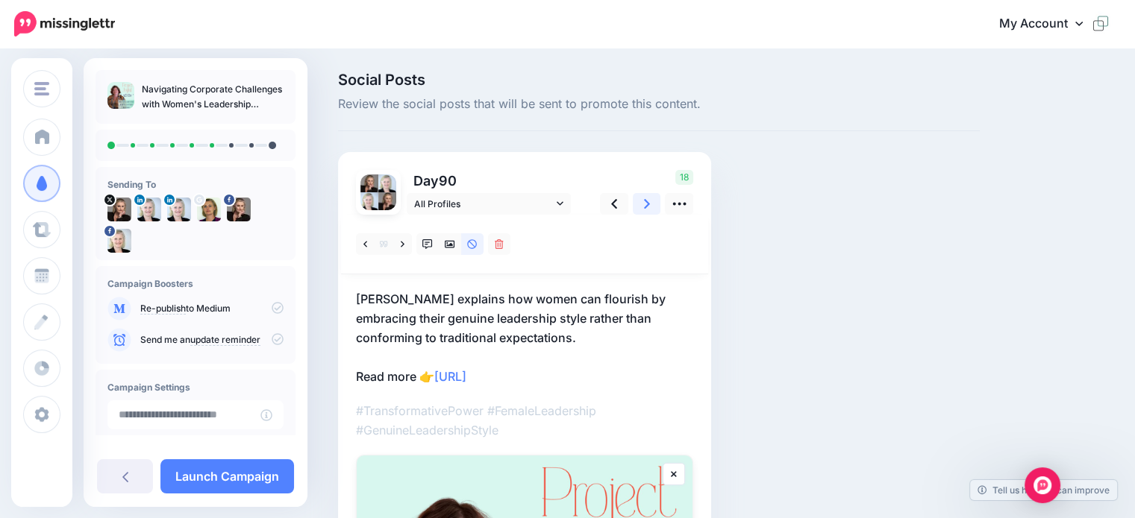
click at [645, 211] on icon at bounding box center [647, 204] width 6 height 16
click at [648, 207] on icon at bounding box center [647, 204] width 6 height 16
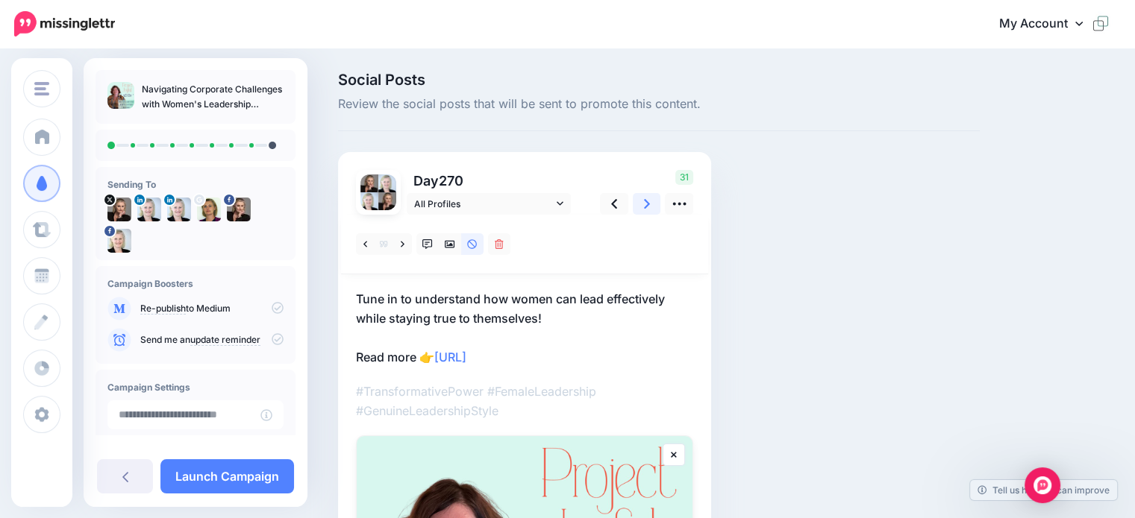
click at [645, 207] on icon at bounding box center [647, 204] width 6 height 10
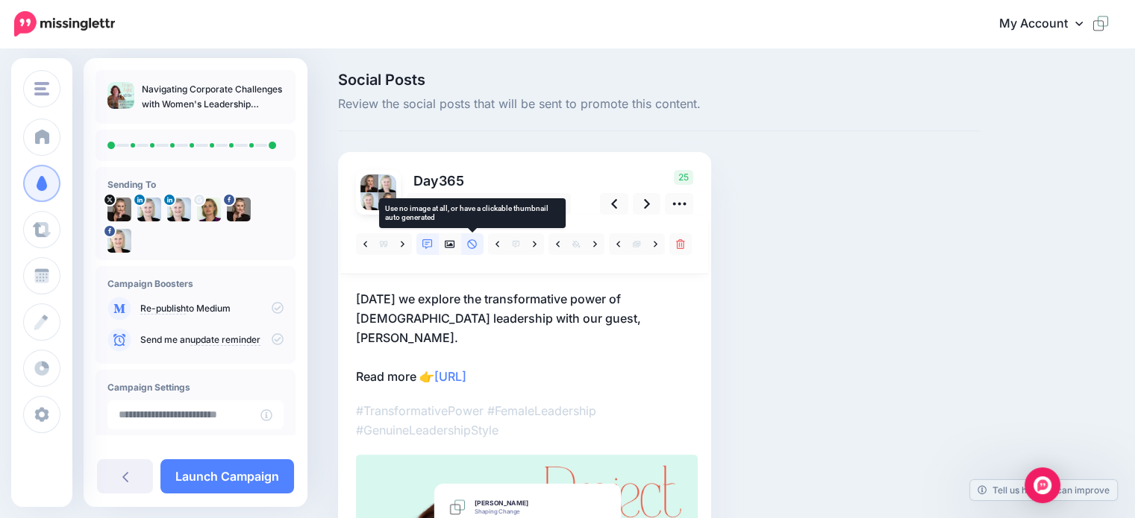
click at [477, 248] on link at bounding box center [472, 245] width 22 height 22
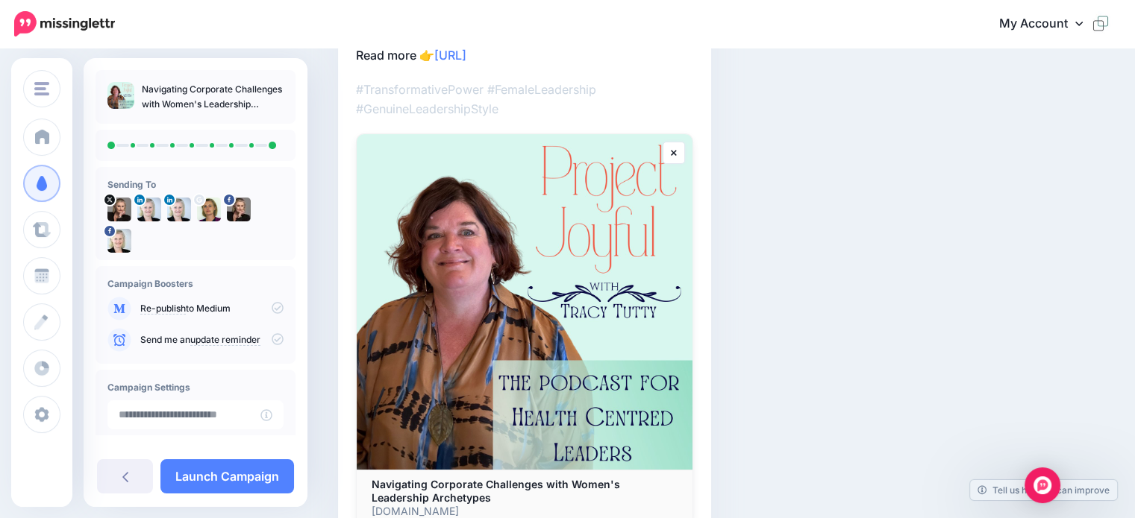
scroll to position [373, 0]
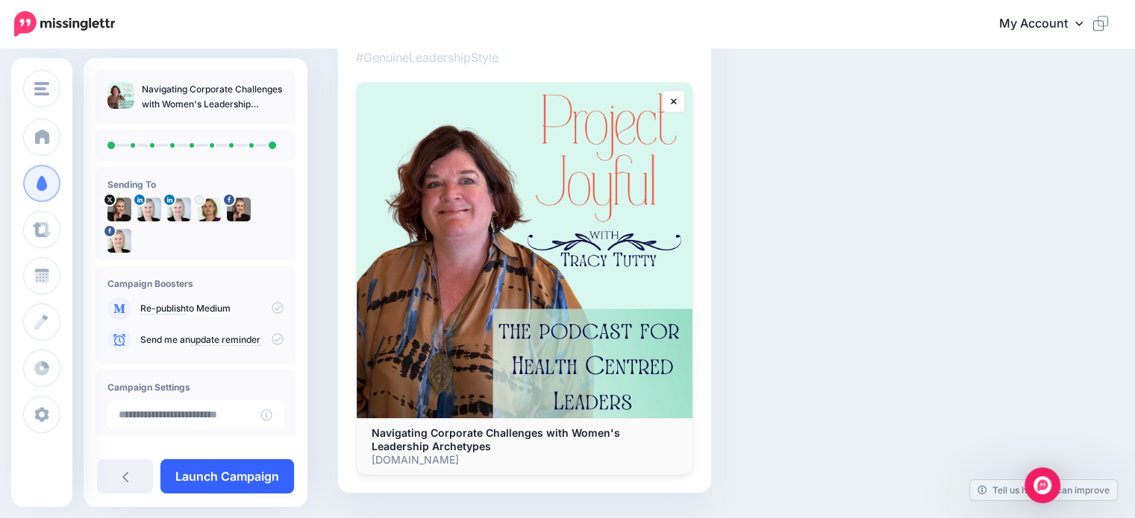
click at [230, 474] on link "Launch Campaign" at bounding box center [227, 477] width 134 height 34
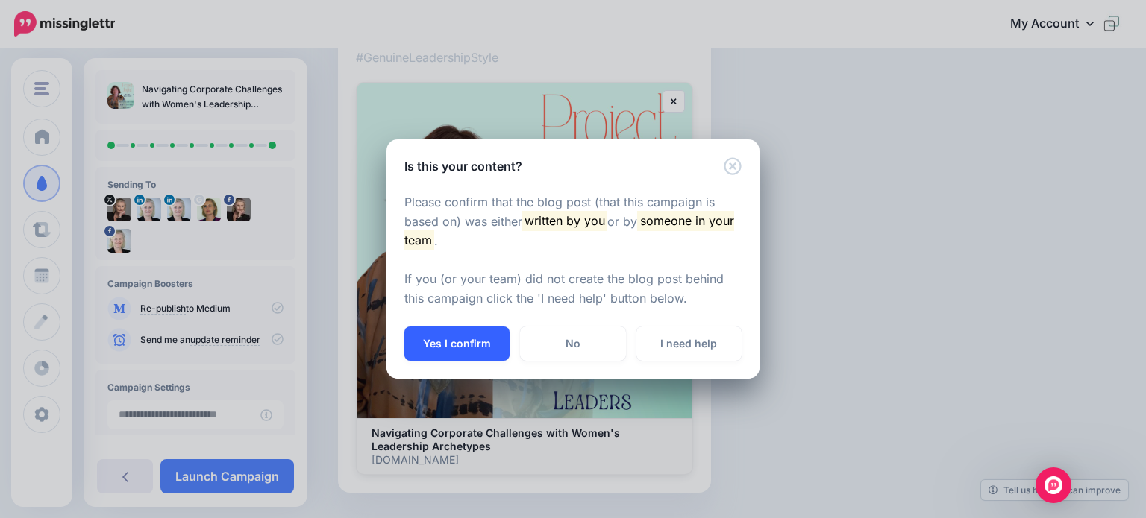
drag, startPoint x: 474, startPoint y: 345, endPoint x: 430, endPoint y: 354, distance: 44.3
click at [474, 345] on button "Yes I confirm" at bounding box center [456, 344] width 105 height 34
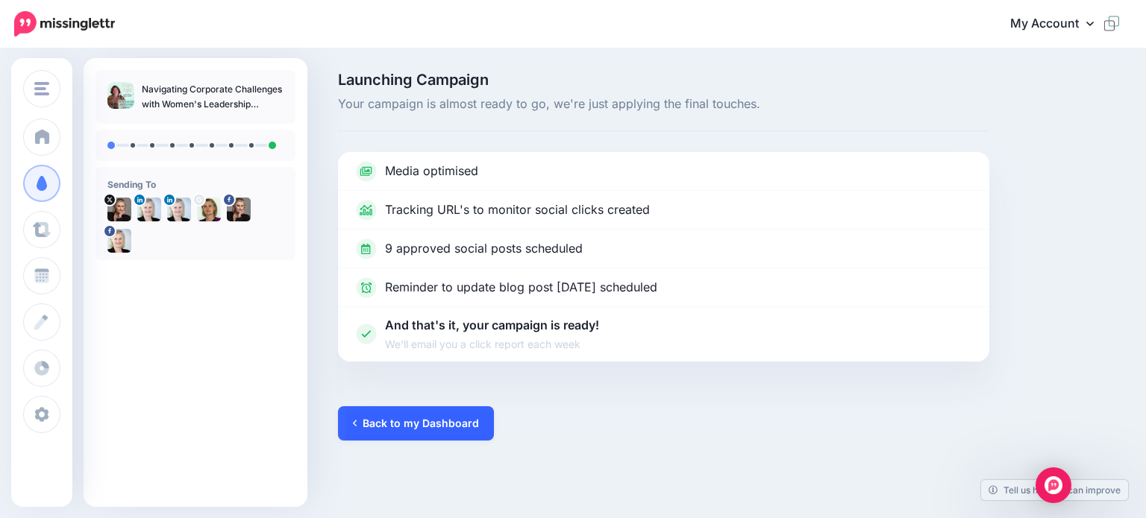
click at [404, 426] on link "Back to my Dashboard" at bounding box center [416, 424] width 156 height 34
